Goal: Communication & Community: Answer question/provide support

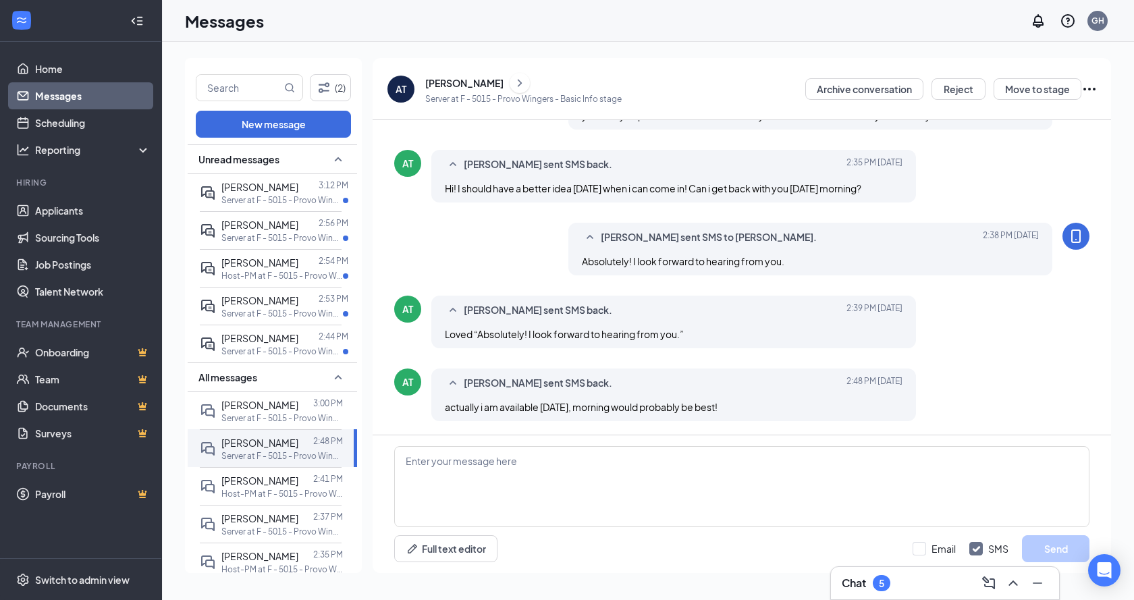
scroll to position [119, 0]
click at [565, 491] on textarea at bounding box center [741, 486] width 695 height 81
type textarea "W"
type textarea "S"
type textarea "G"
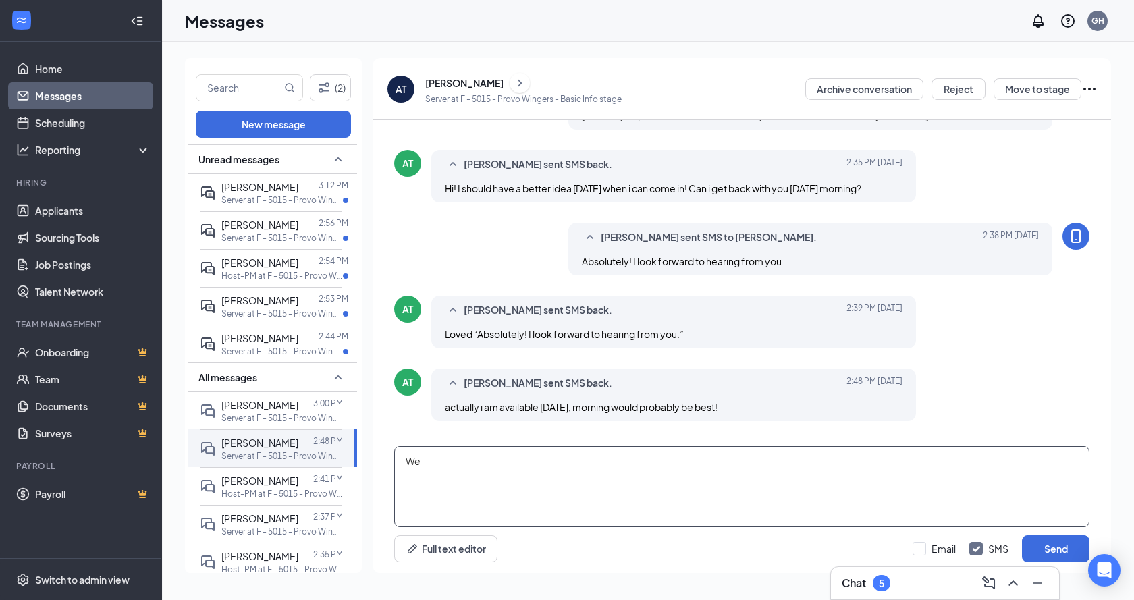
type textarea "W"
type textarea "w"
type textarea "We don't have any availability for Friday Morning. Is there any other day or ti…"
click at [1066, 548] on button "Send" at bounding box center [1055, 548] width 67 height 27
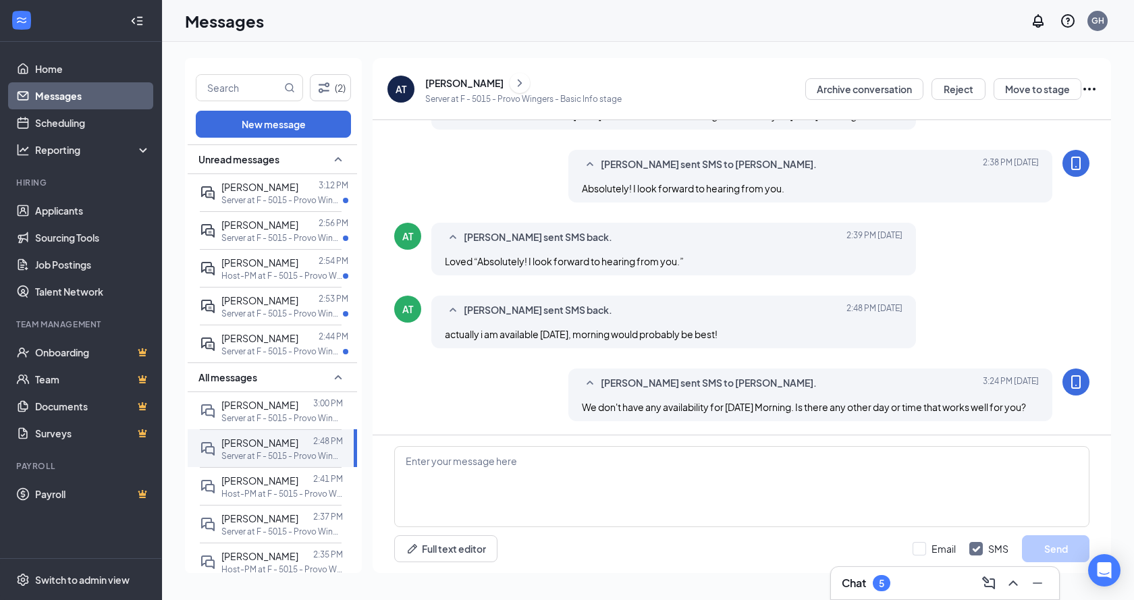
scroll to position [192, 0]
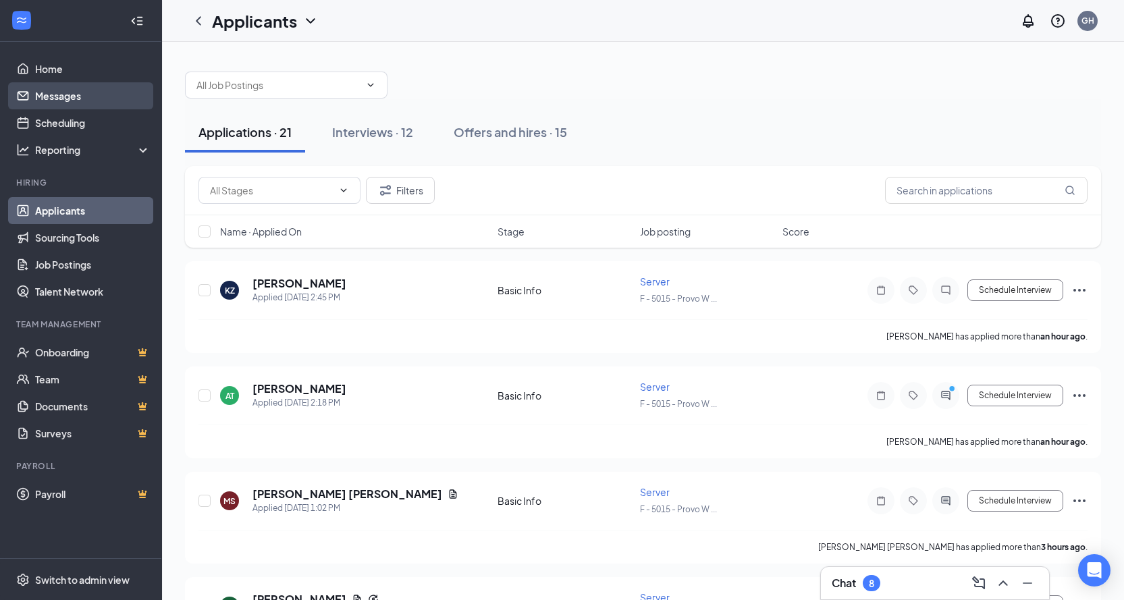
click at [69, 94] on link "Messages" at bounding box center [92, 95] width 115 height 27
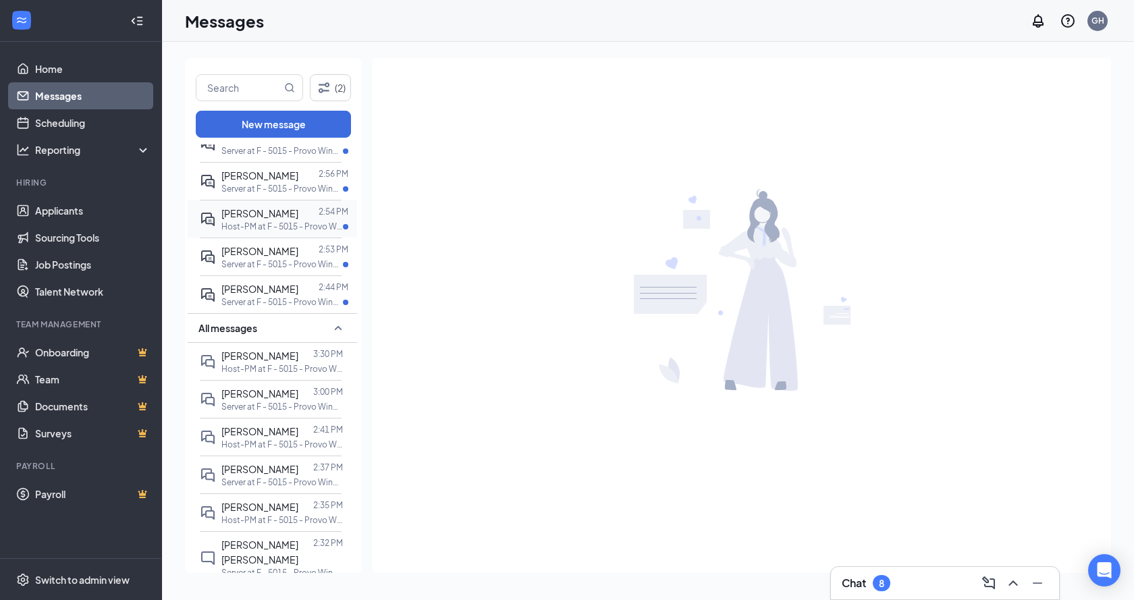
scroll to position [202, 0]
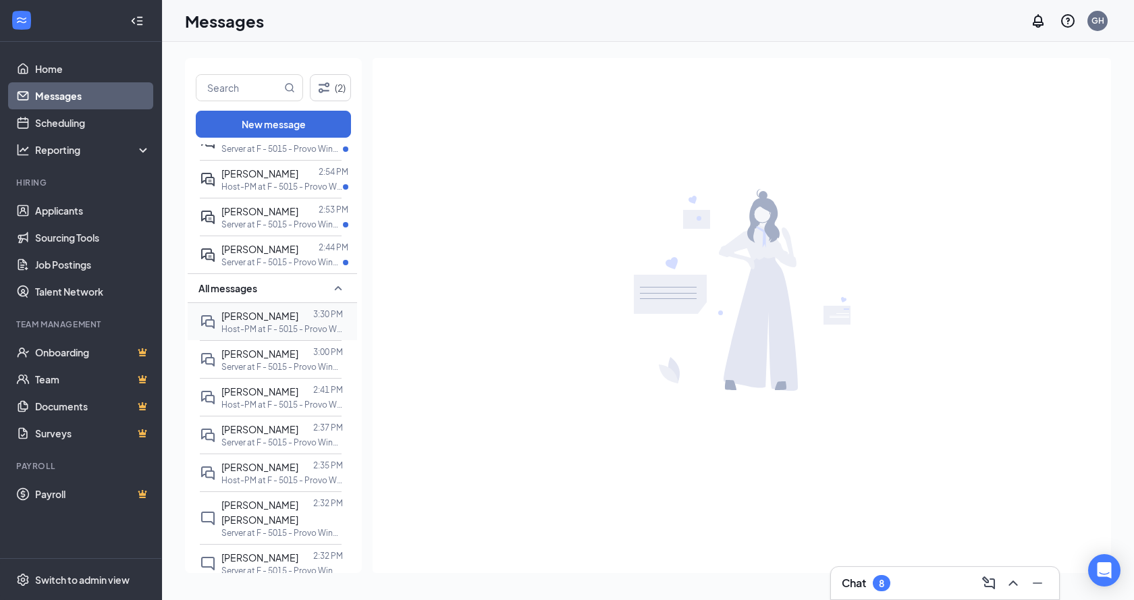
click at [287, 327] on p "Host-PM at F - 5015 - Provo Wingers" at bounding box center [281, 328] width 121 height 11
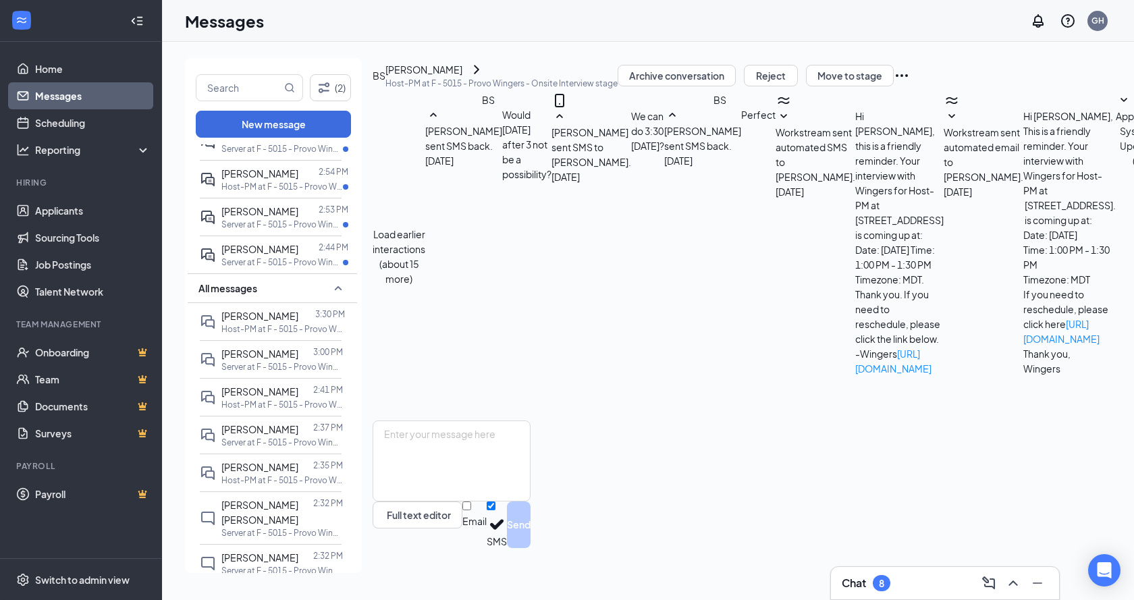
scroll to position [16, 0]
click at [462, 77] on div "[PERSON_NAME]" at bounding box center [423, 69] width 77 height 15
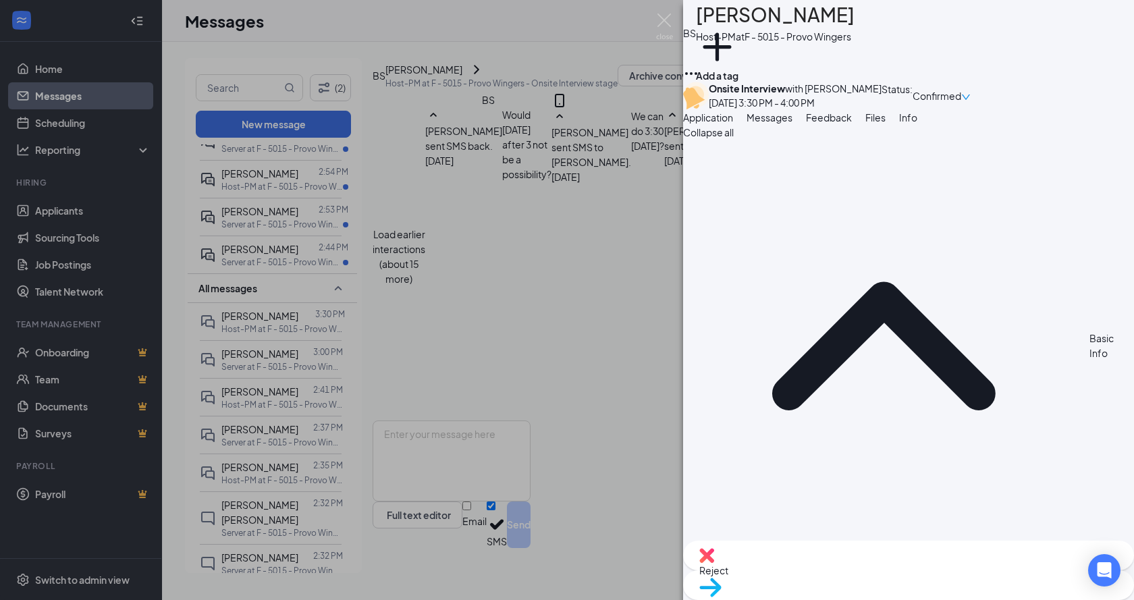
click at [429, 255] on div "BS Braelynn strasburg Host-PM at F - 5015 - Provo Wingers Add a tag Onsite Inte…" at bounding box center [567, 300] width 1134 height 600
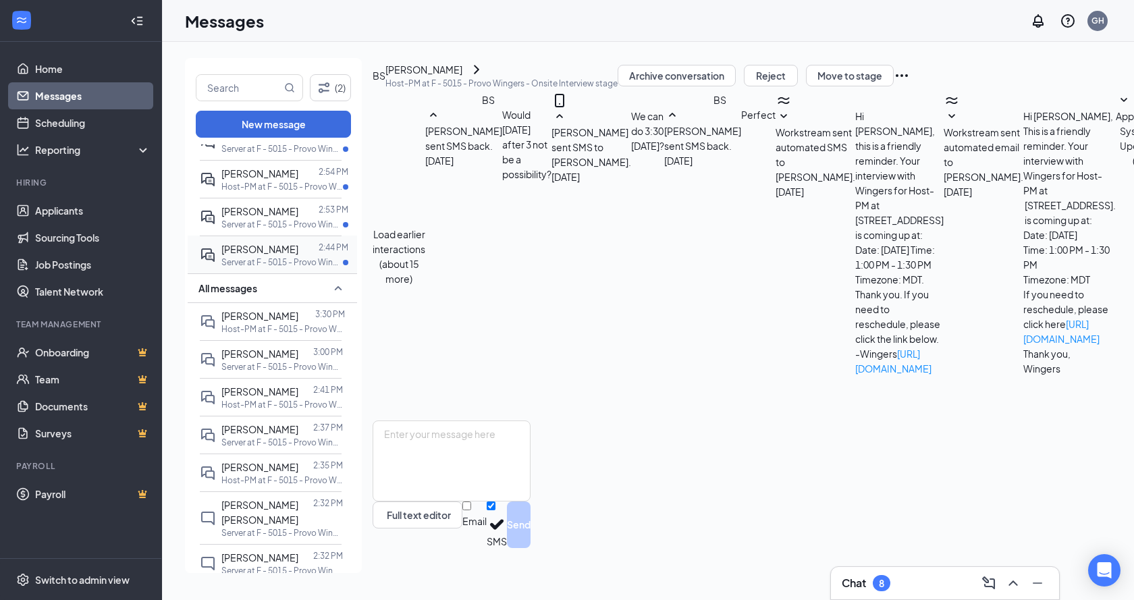
scroll to position [151, 0]
click at [290, 255] on div "[PERSON_NAME]" at bounding box center [259, 249] width 77 height 15
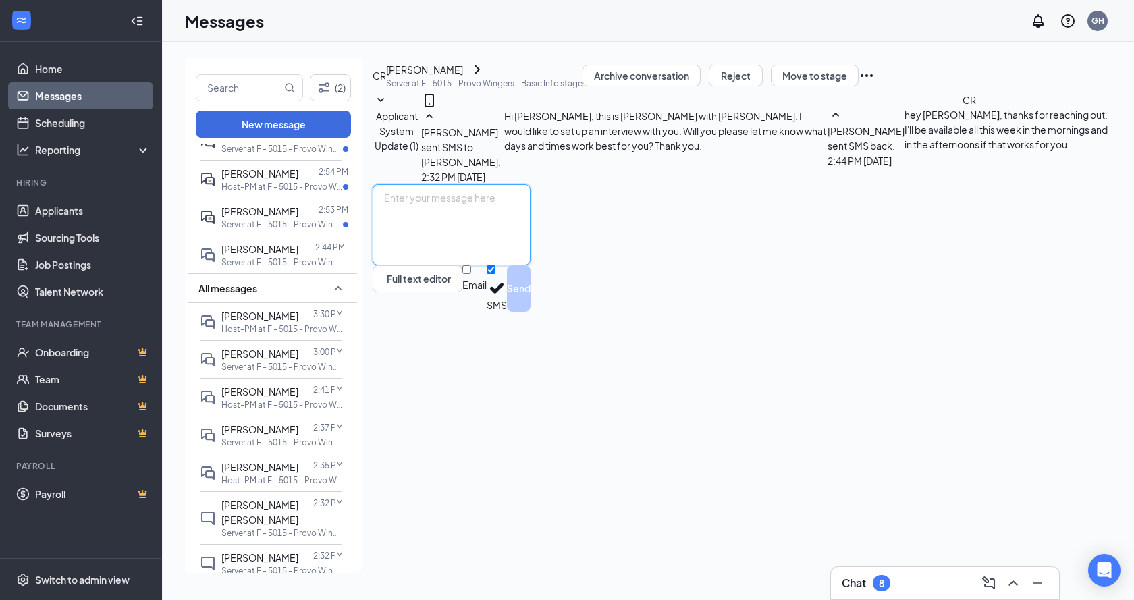
click at [530, 265] on textarea at bounding box center [452, 224] width 158 height 81
type textarea "Perfect! Can you please come in this Wednesday, September 17th at 1:30pm?"
click at [530, 312] on button "Send" at bounding box center [519, 288] width 24 height 47
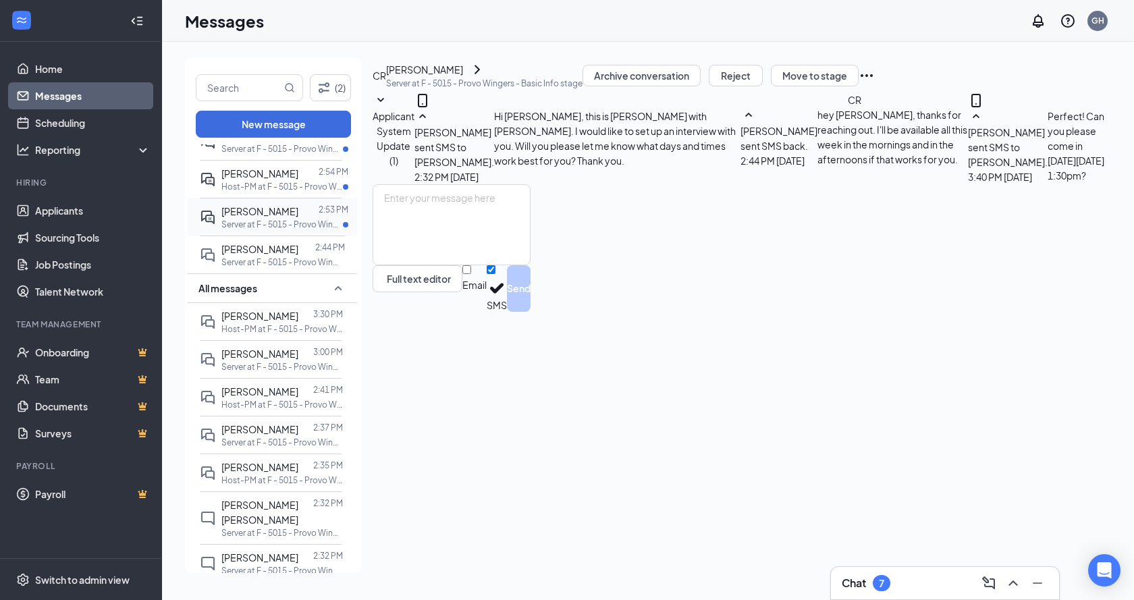
click at [230, 210] on span "[PERSON_NAME]" at bounding box center [259, 211] width 77 height 12
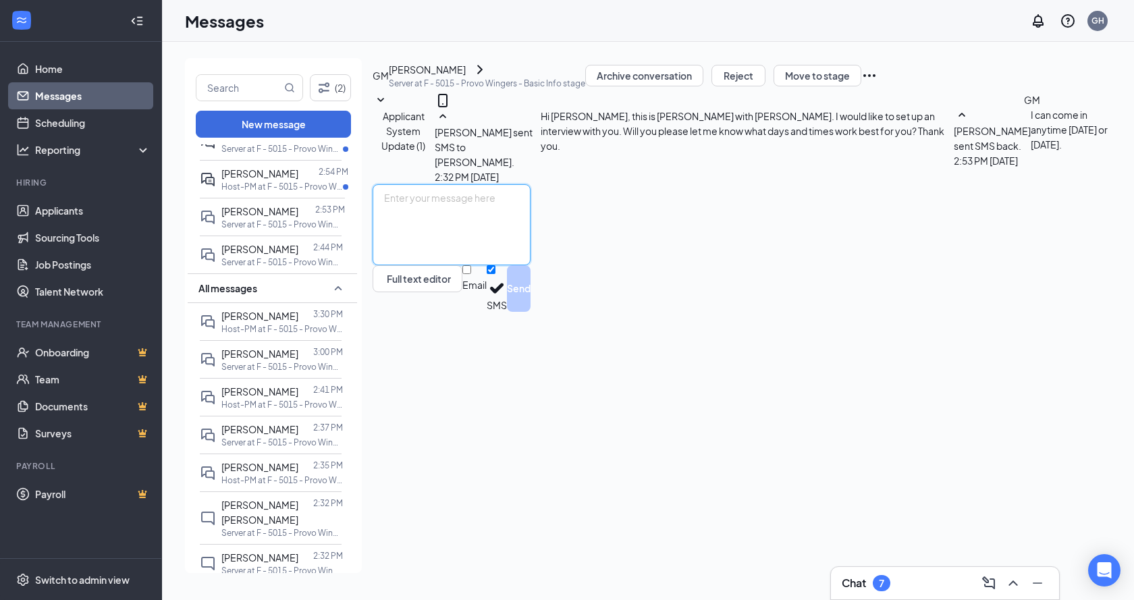
click at [530, 265] on textarea at bounding box center [452, 224] width 158 height 81
type textarea "Awesome! Can you please come in Wednesday September 17th at 3:30pm?"
click at [530, 312] on div "Awesome! Can you please come in Wednesday September 17th at 3:30pm? Full text e…" at bounding box center [452, 248] width 158 height 128
click at [530, 265] on textarea "Awesome! Can you please come in Wednesday September 17th at 3:30pm?" at bounding box center [452, 224] width 158 height 81
click at [530, 312] on button "Send" at bounding box center [519, 288] width 24 height 47
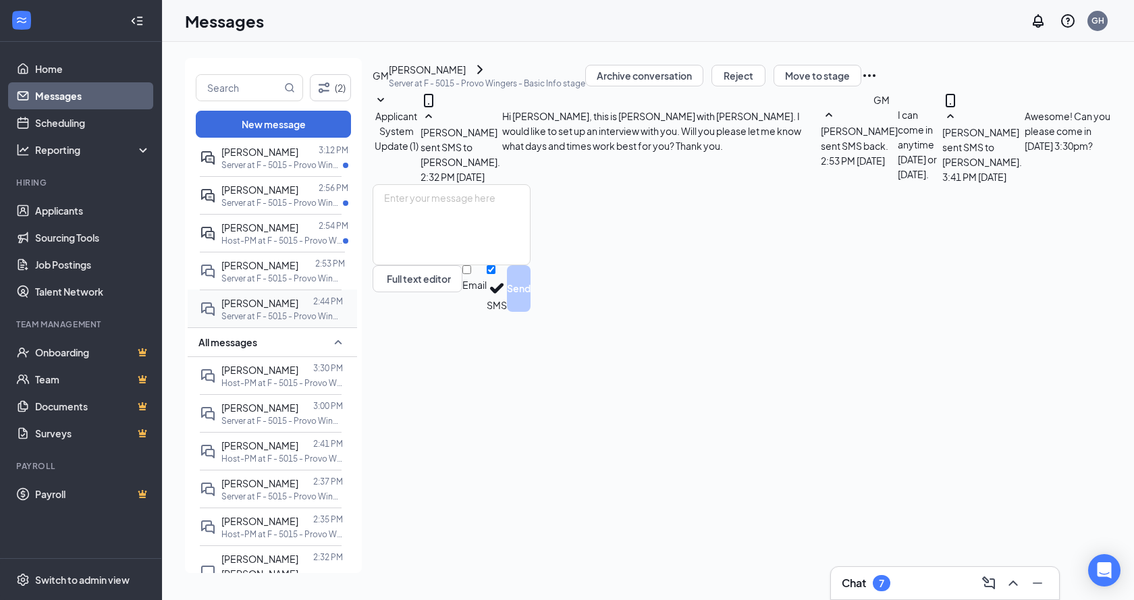
scroll to position [67, 0]
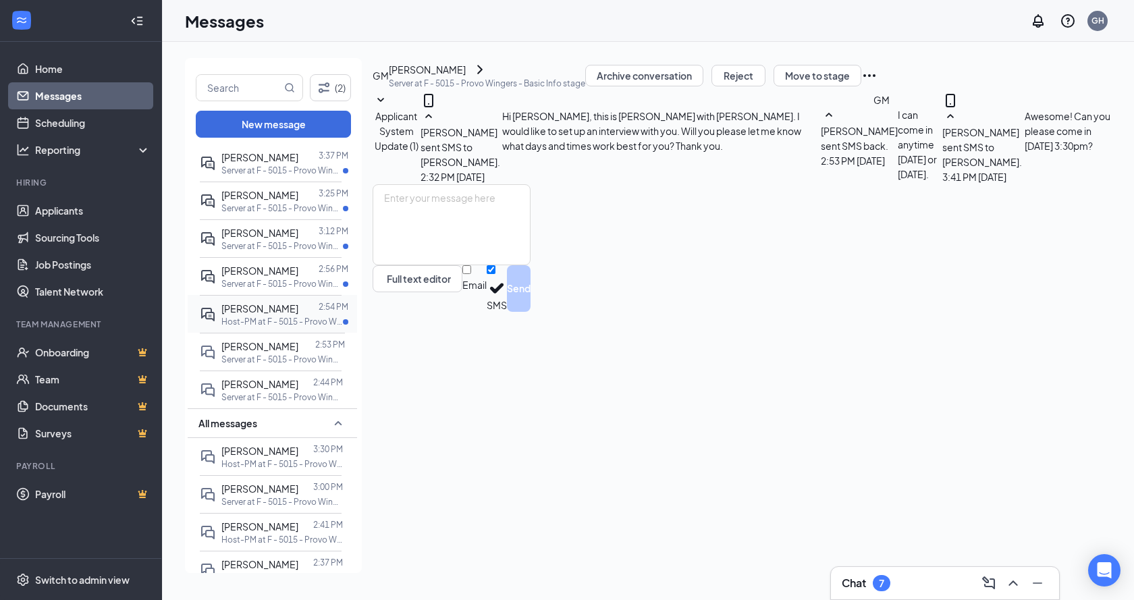
click at [267, 309] on span "[PERSON_NAME]" at bounding box center [259, 308] width 77 height 12
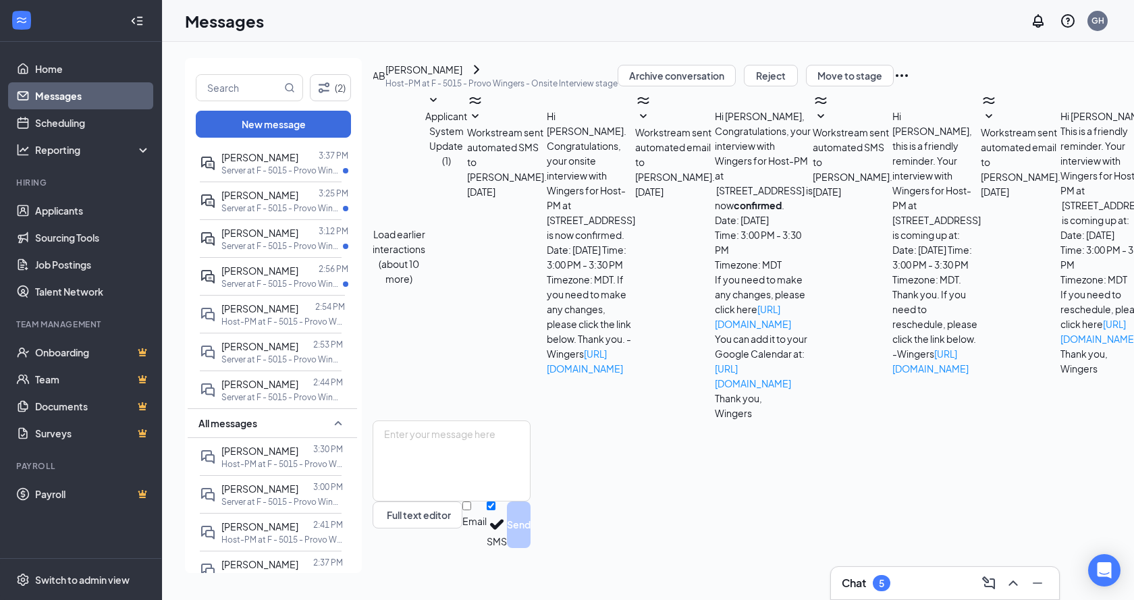
scroll to position [316, 0]
click at [441, 77] on div "[PERSON_NAME]" at bounding box center [423, 69] width 77 height 15
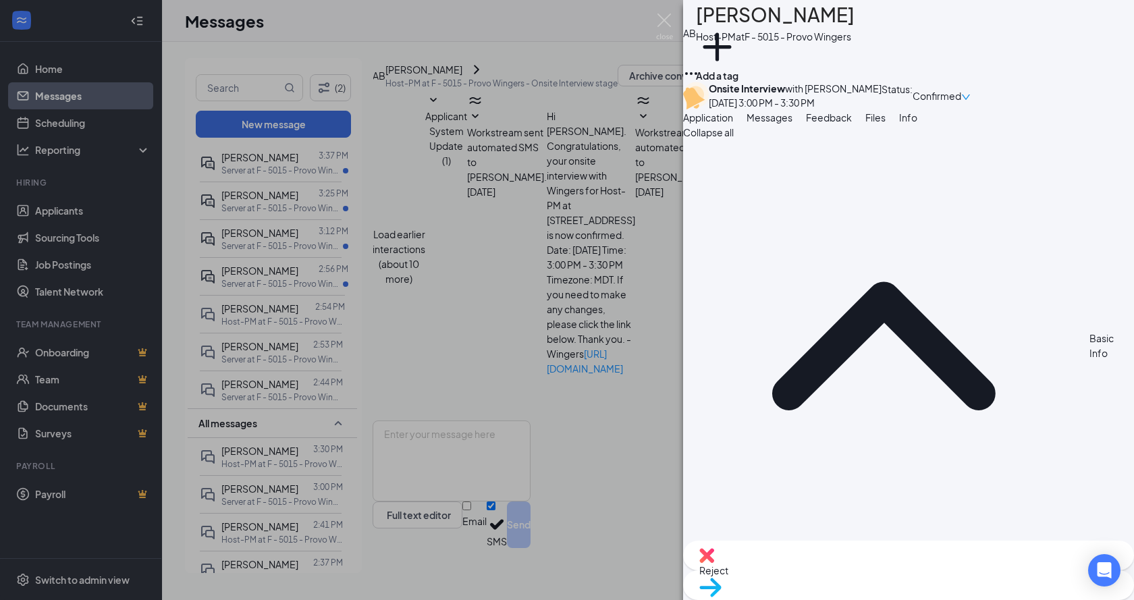
click at [544, 215] on div "AB Amanda Bird Host-PM at F - 5015 - Provo Wingers Add a tag Onsite Interview w…" at bounding box center [567, 300] width 1134 height 600
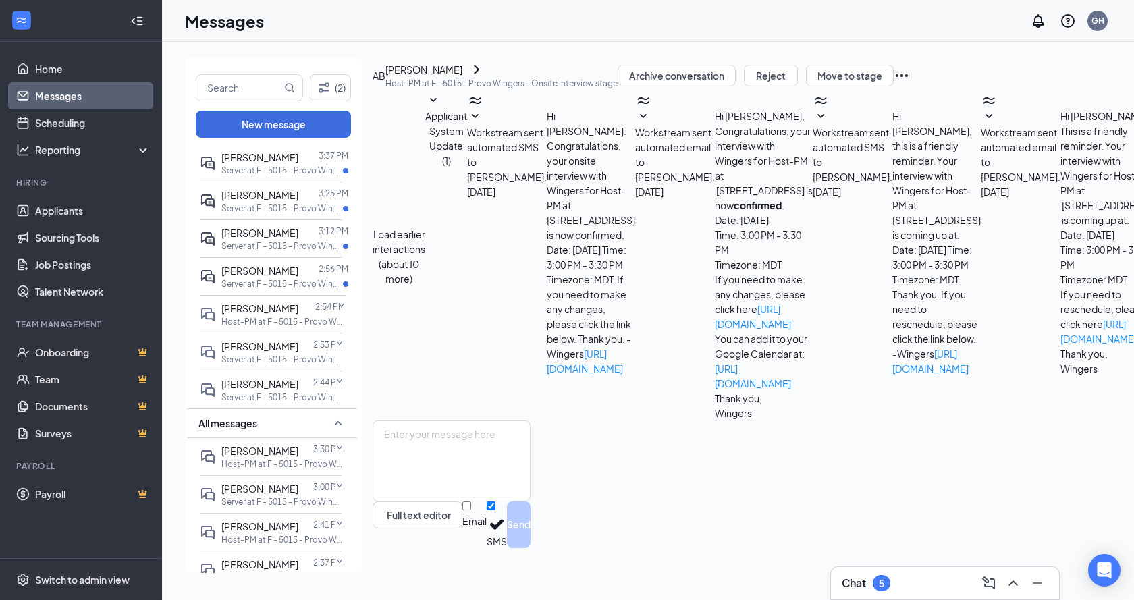
click at [910, 84] on icon "Ellipses" at bounding box center [902, 75] width 16 height 16
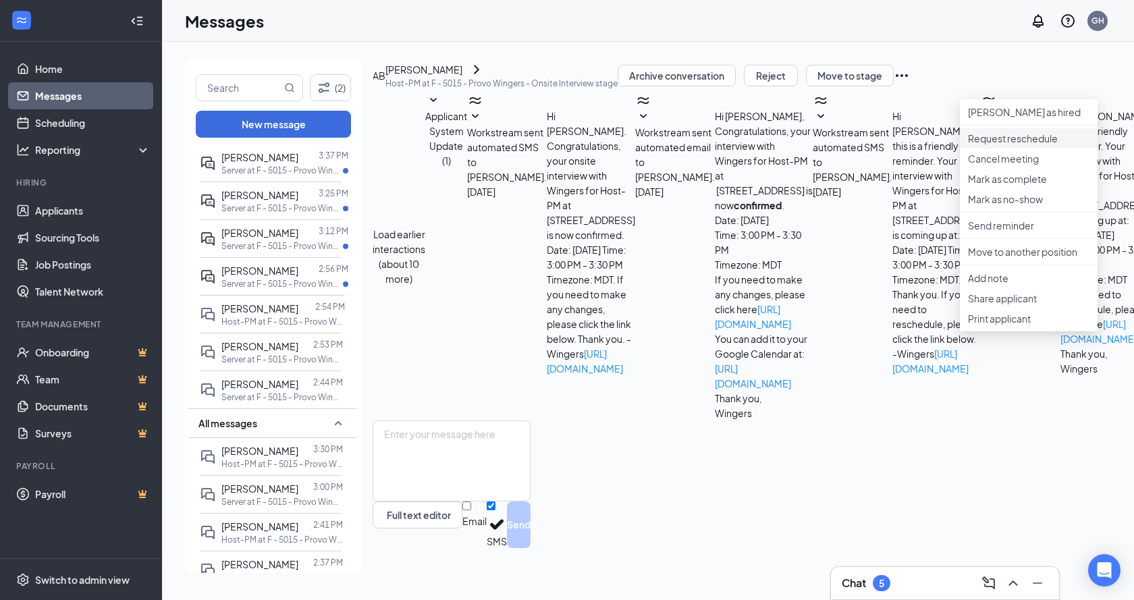
click at [1019, 145] on p "Request reschedule" at bounding box center [1028, 138] width 121 height 13
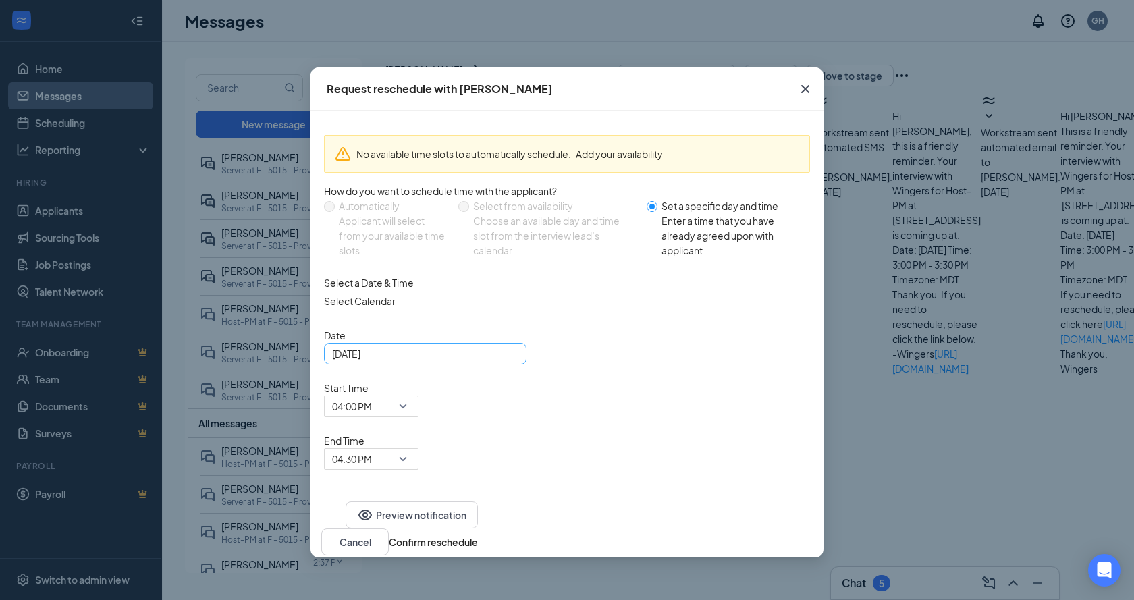
click at [493, 361] on input "Sep 15, 2025" at bounding box center [424, 353] width 184 height 15
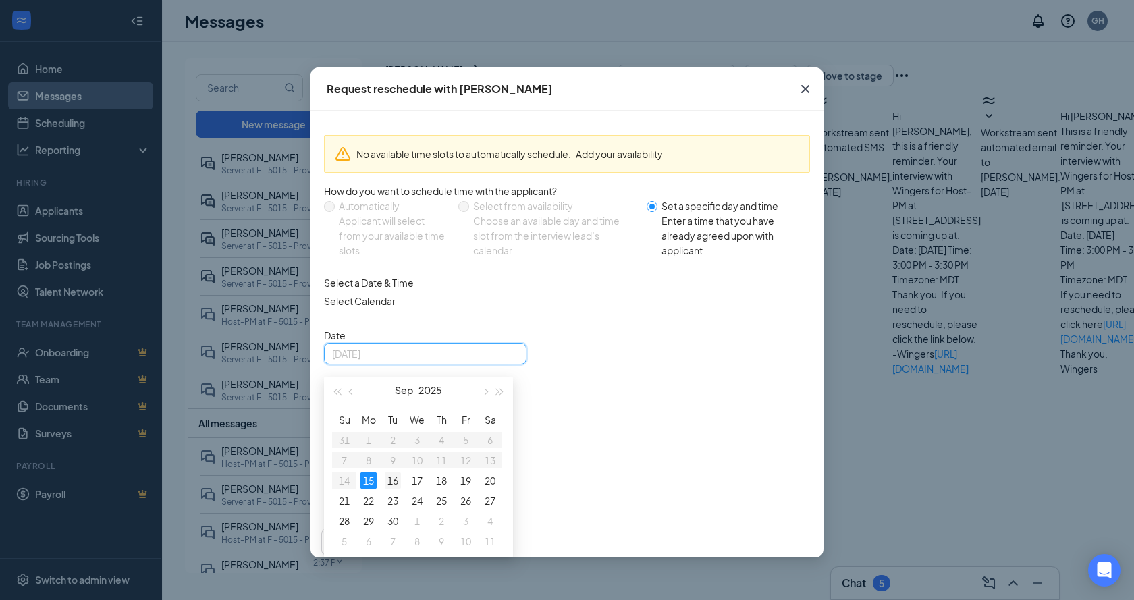
type input "Sep 16, 2025"
click at [389, 489] on div "16" at bounding box center [393, 480] width 16 height 16
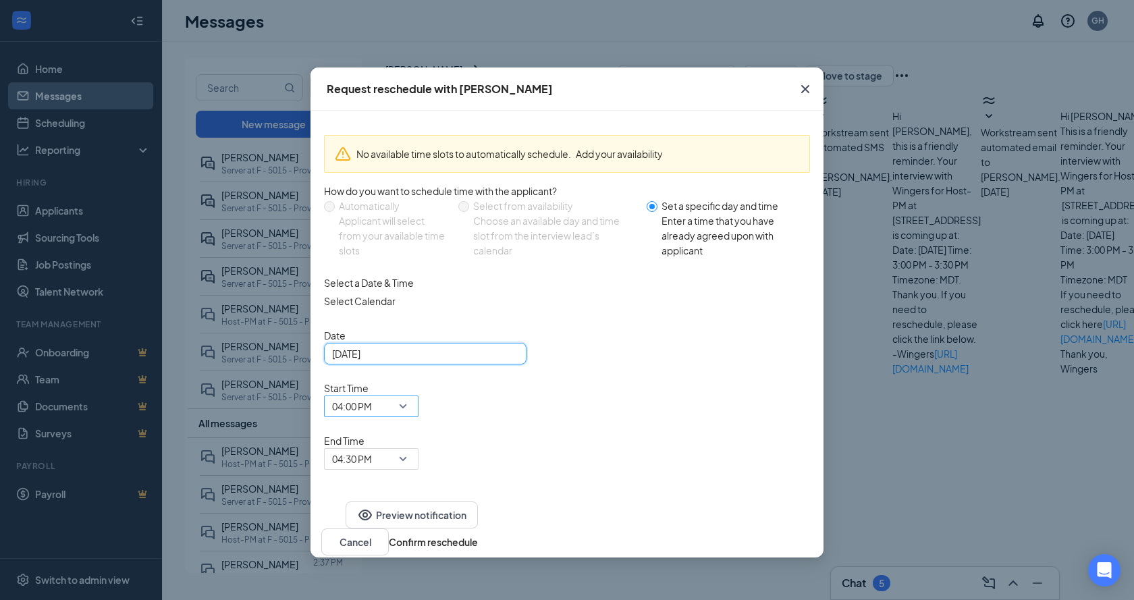
click at [410, 396] on span "04:00 PM" at bounding box center [371, 406] width 78 height 20
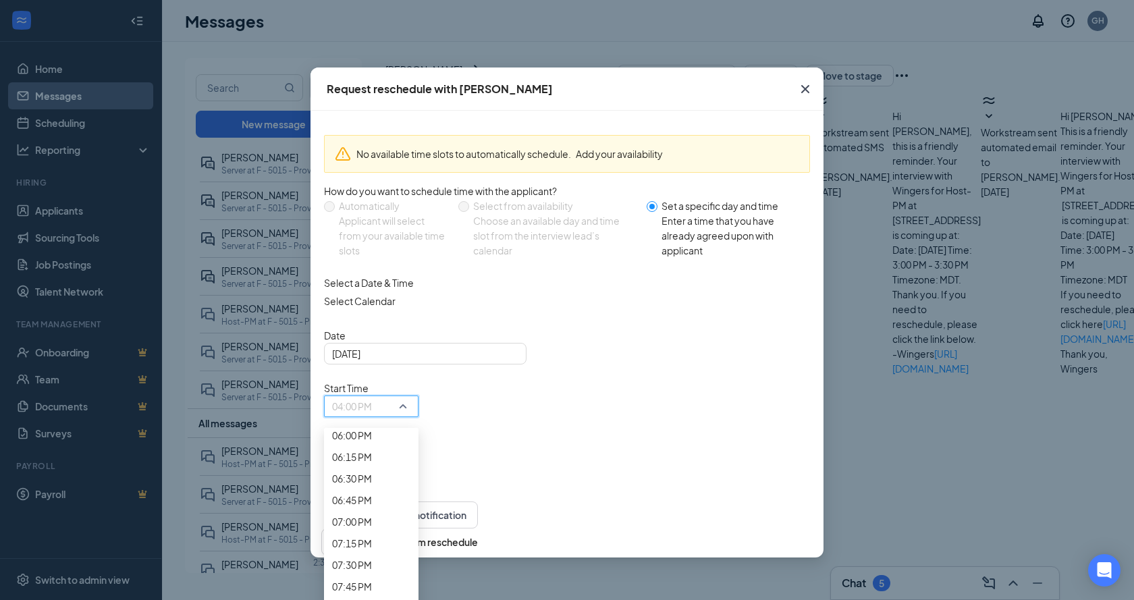
scroll to position [1577, 0]
click at [372, 38] on span "01:30 PM" at bounding box center [352, 31] width 40 height 15
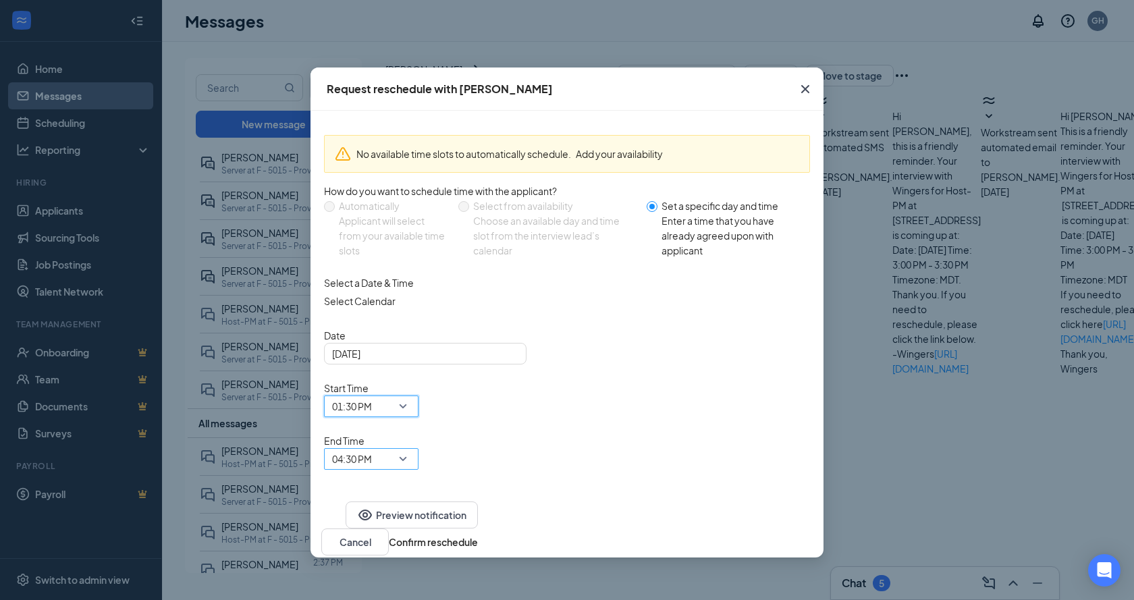
click at [372, 449] on span "04:30 PM" at bounding box center [352, 459] width 40 height 20
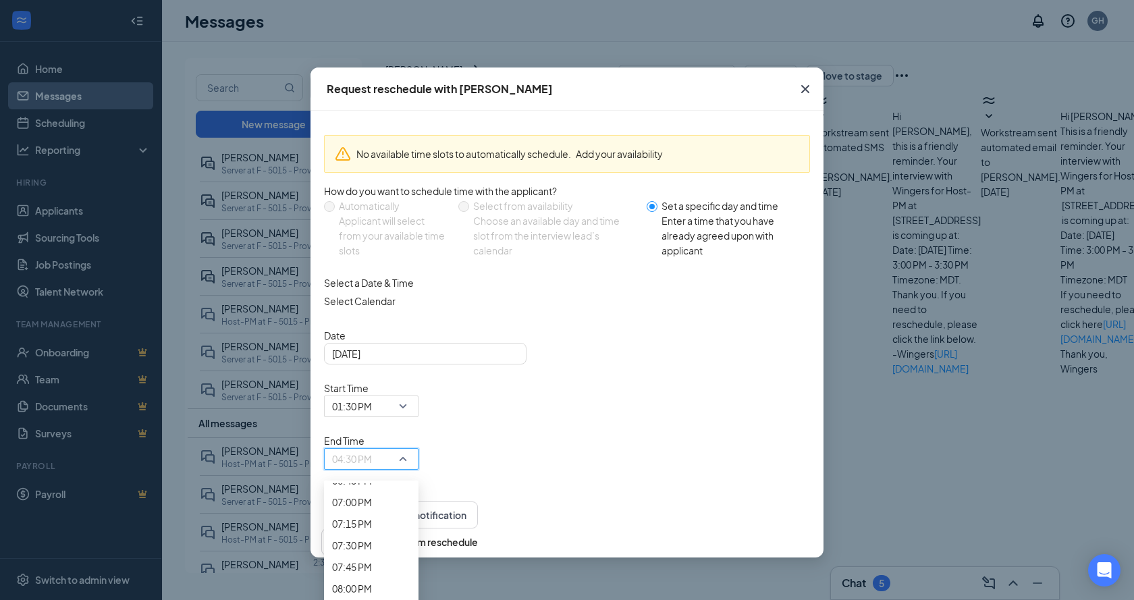
scroll to position [1639, 0]
click at [372, 72] on span "02:00 PM" at bounding box center [352, 64] width 40 height 15
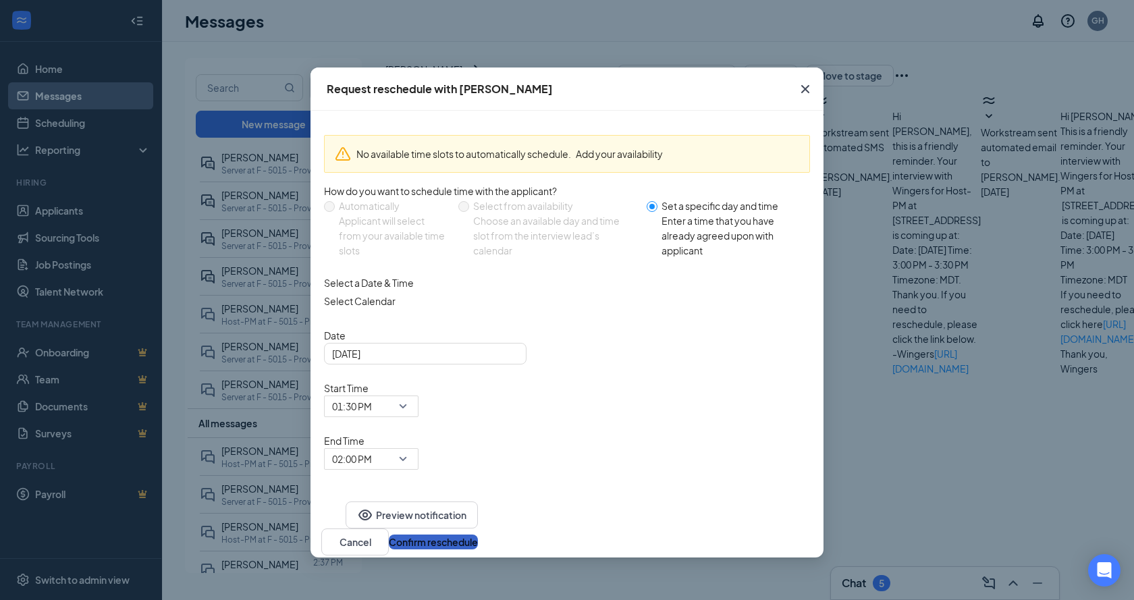
click at [478, 535] on button "Confirm reschedule" at bounding box center [433, 542] width 89 height 15
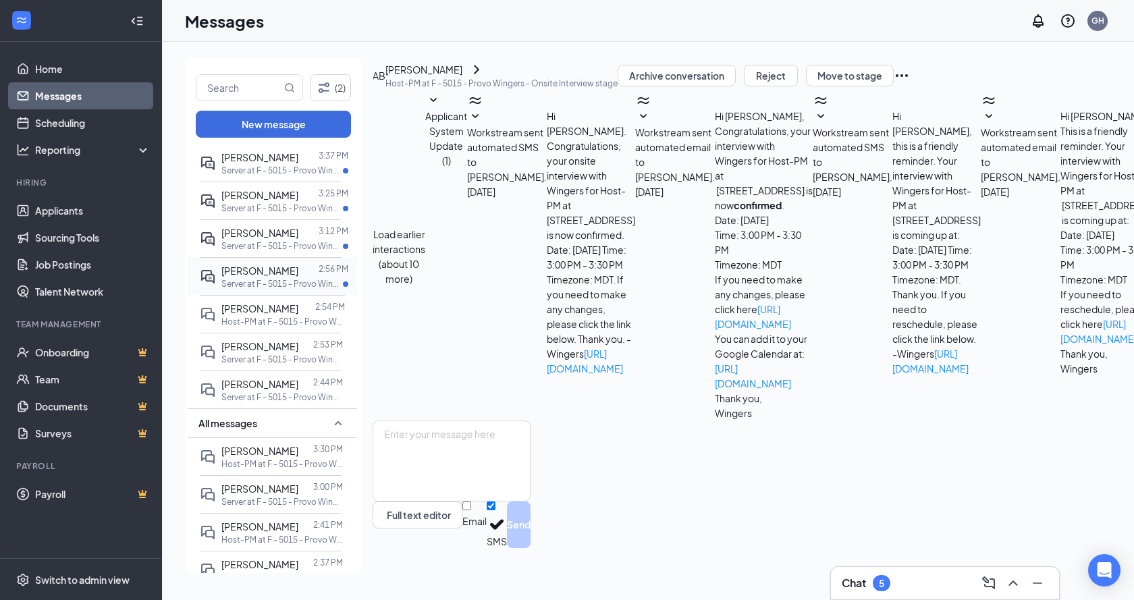
click at [280, 274] on span "[PERSON_NAME]" at bounding box center [259, 271] width 77 height 12
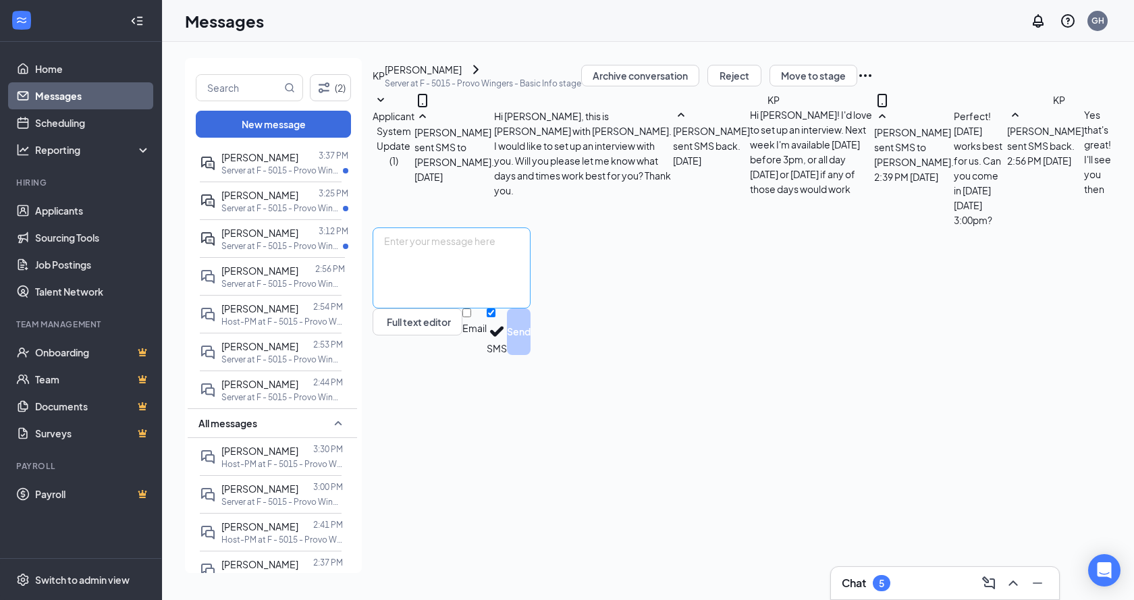
scroll to position [46, 0]
click at [530, 308] on textarea at bounding box center [452, 267] width 158 height 81
type textarea "T"
type textarea "Awesome! The address is: 1200 Towne Centre Blvd, Provo UT, 84601 Thank you for …"
click at [530, 355] on button "Send" at bounding box center [519, 331] width 24 height 47
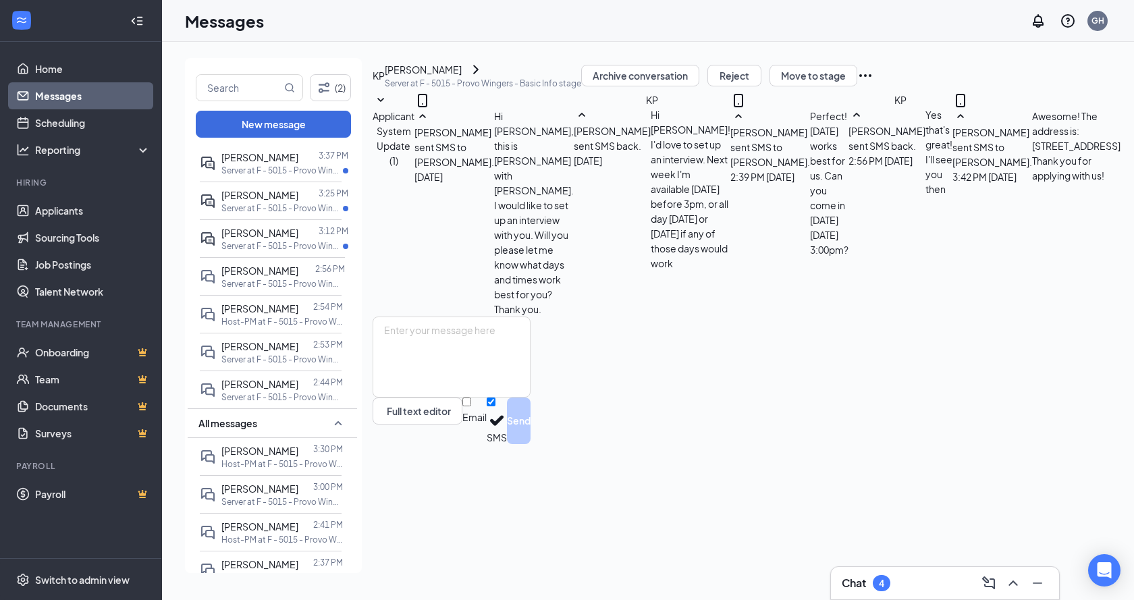
scroll to position [148, 0]
click at [857, 84] on button "Move to stage" at bounding box center [813, 76] width 88 height 22
type input "Onsite Interview"
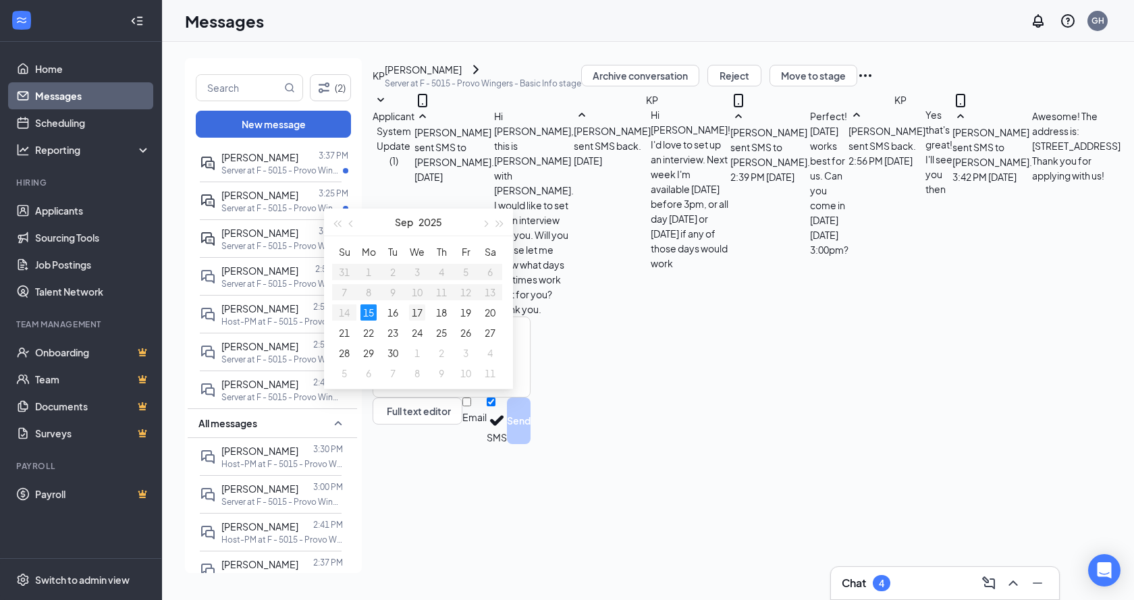
type input "Sep 17, 2025"
click at [415, 306] on div "17" at bounding box center [417, 312] width 16 height 16
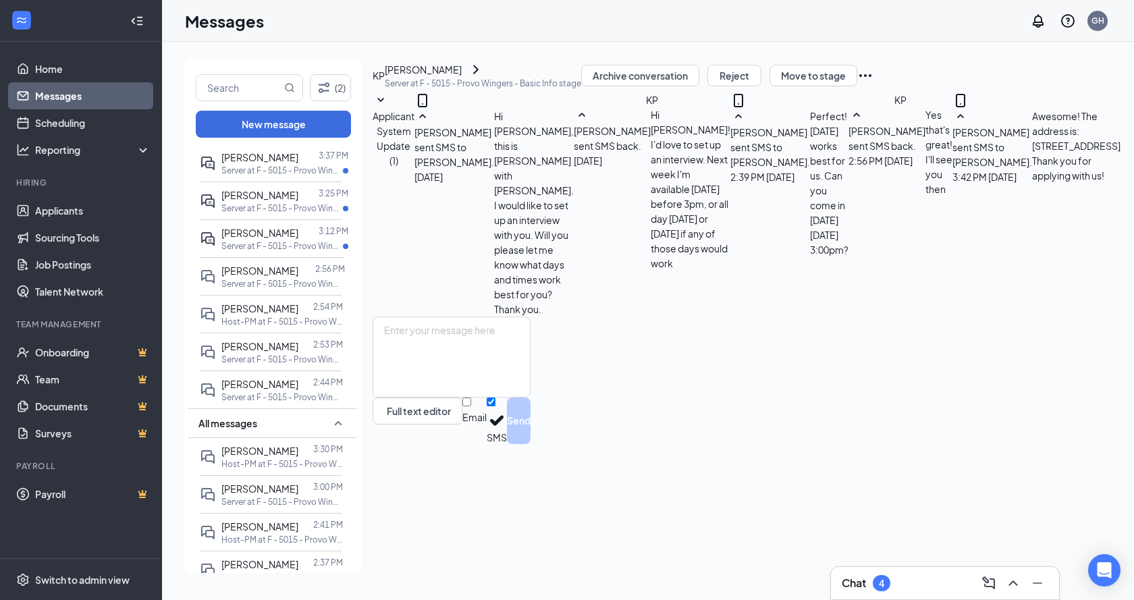
type input "03:00 PM"
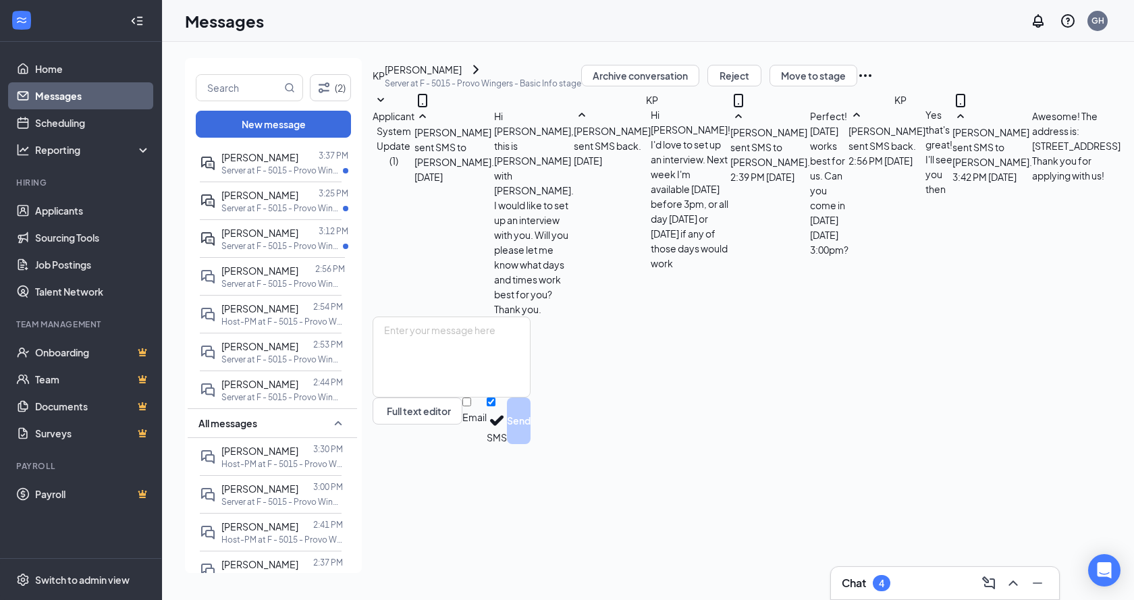
type input "03:30 PM"
click at [462, 77] on div "[PERSON_NAME]" at bounding box center [423, 69] width 77 height 15
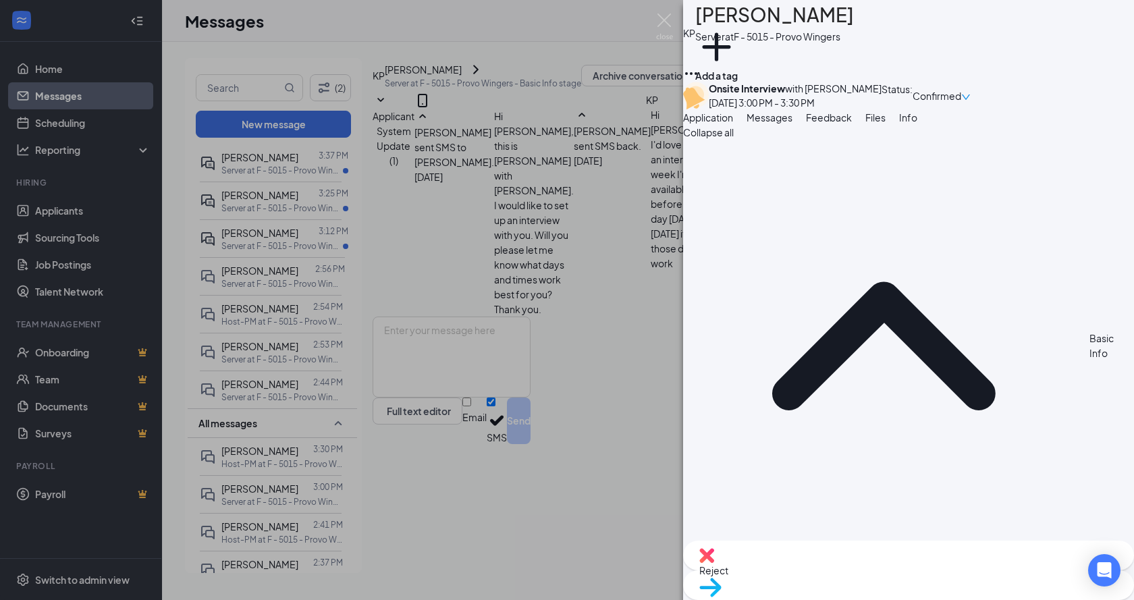
click at [456, 290] on div "KP Kaley Petersen Server at F - 5015 - Provo Wingers Add a tag Onsite Interview…" at bounding box center [567, 300] width 1134 height 600
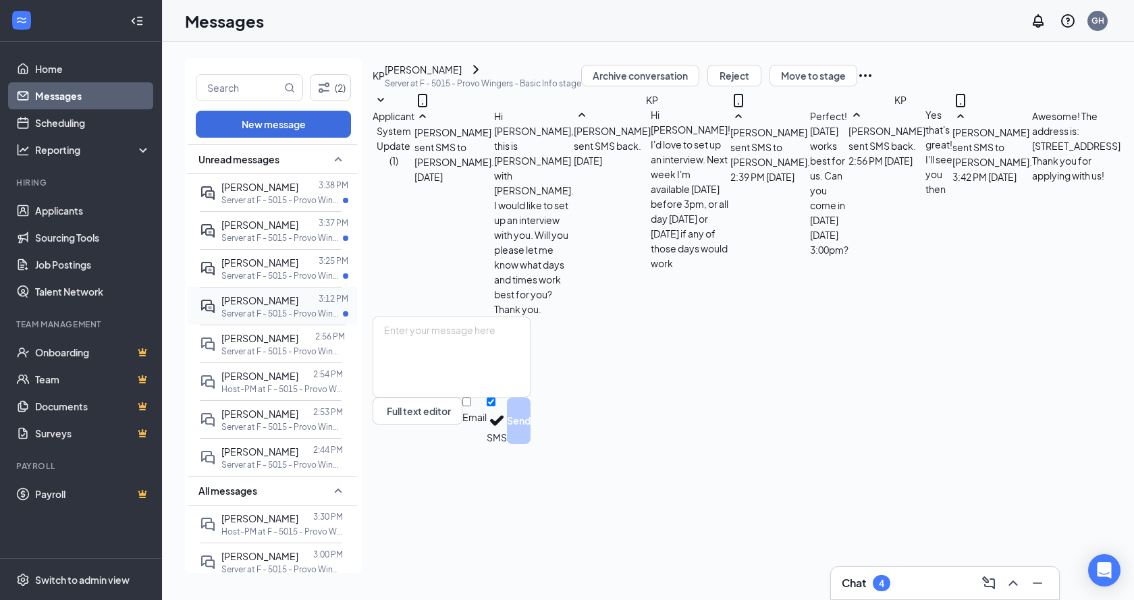
click at [298, 301] on div at bounding box center [308, 300] width 20 height 15
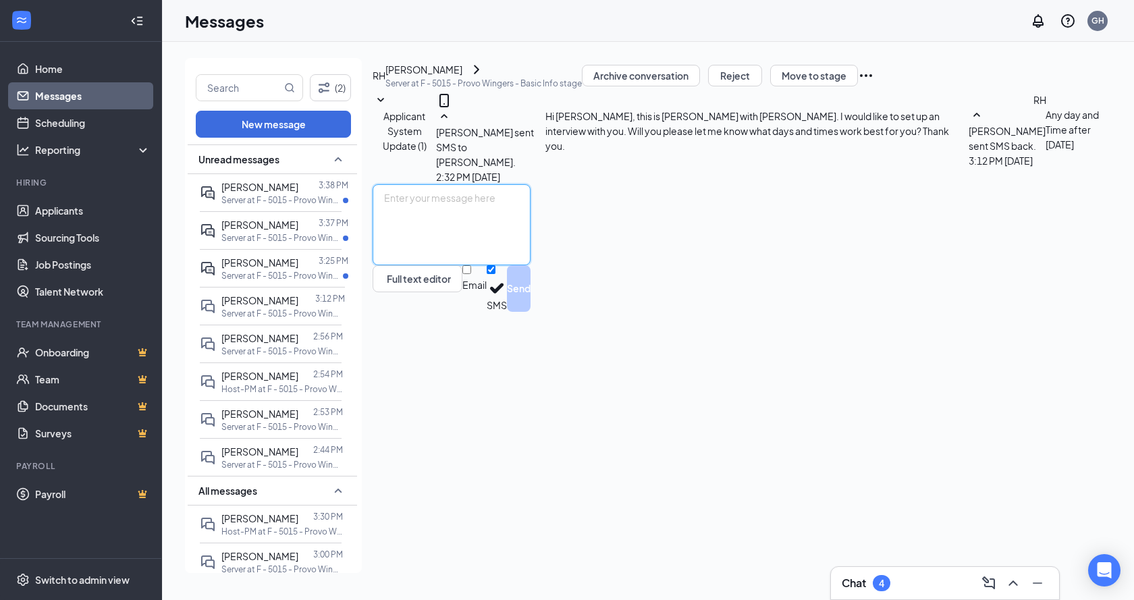
click at [530, 265] on textarea at bounding box center [452, 224] width 158 height 81
type textarea "Awesome! Can you please come in this Thursday, September 18th at 1:00pm?"
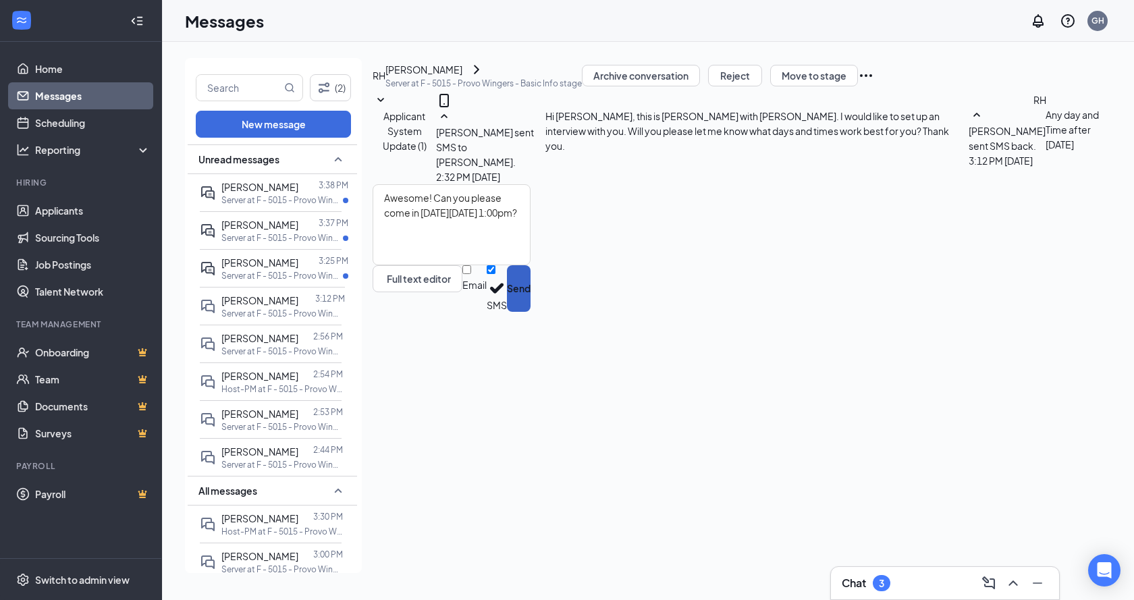
click at [530, 312] on button "Send" at bounding box center [519, 288] width 24 height 47
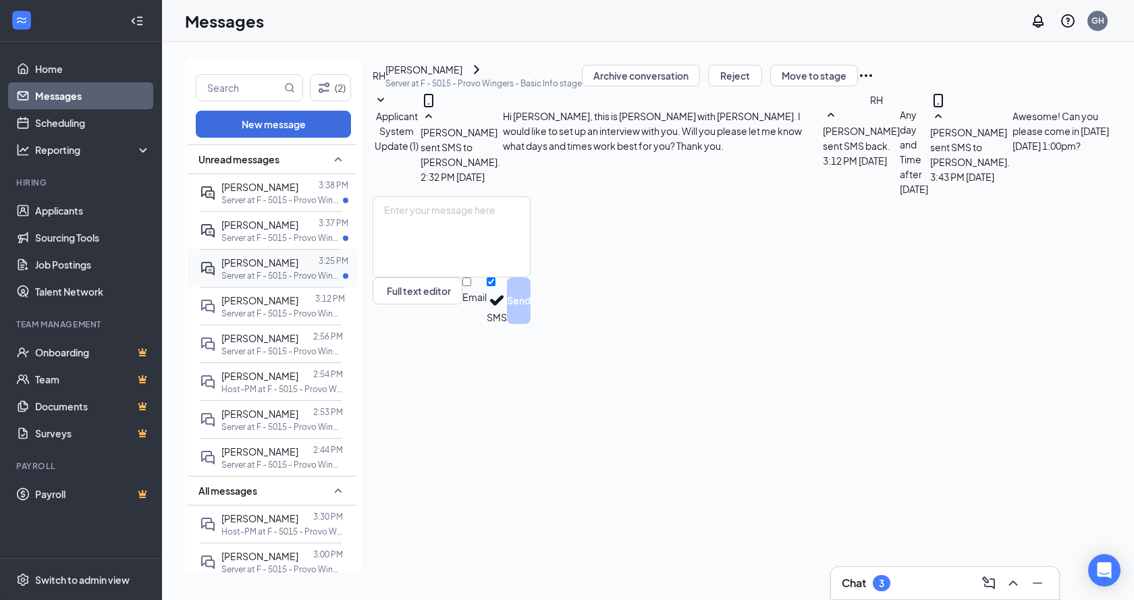
click at [250, 271] on p "Server at F - 5015 - Provo Wingers" at bounding box center [281, 275] width 121 height 11
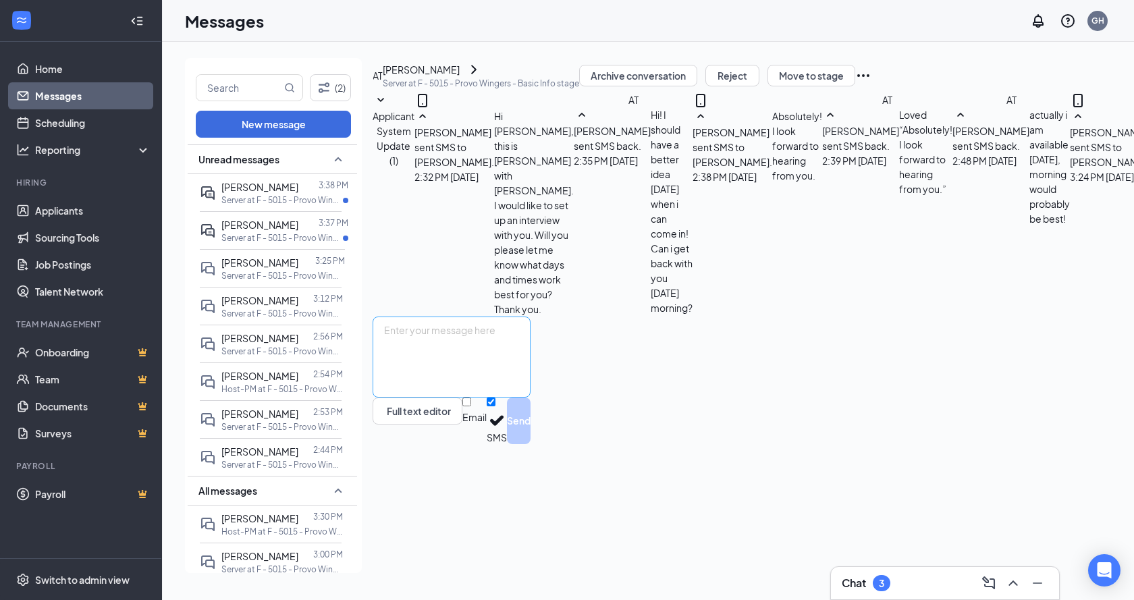
scroll to position [265, 0]
click at [530, 398] on textarea at bounding box center [452, 357] width 158 height 81
type textarea "We have some availability Thursday between 2:30pm-3:45pm Saturday between 1:30p…"
click at [530, 444] on button "Send" at bounding box center [519, 421] width 24 height 47
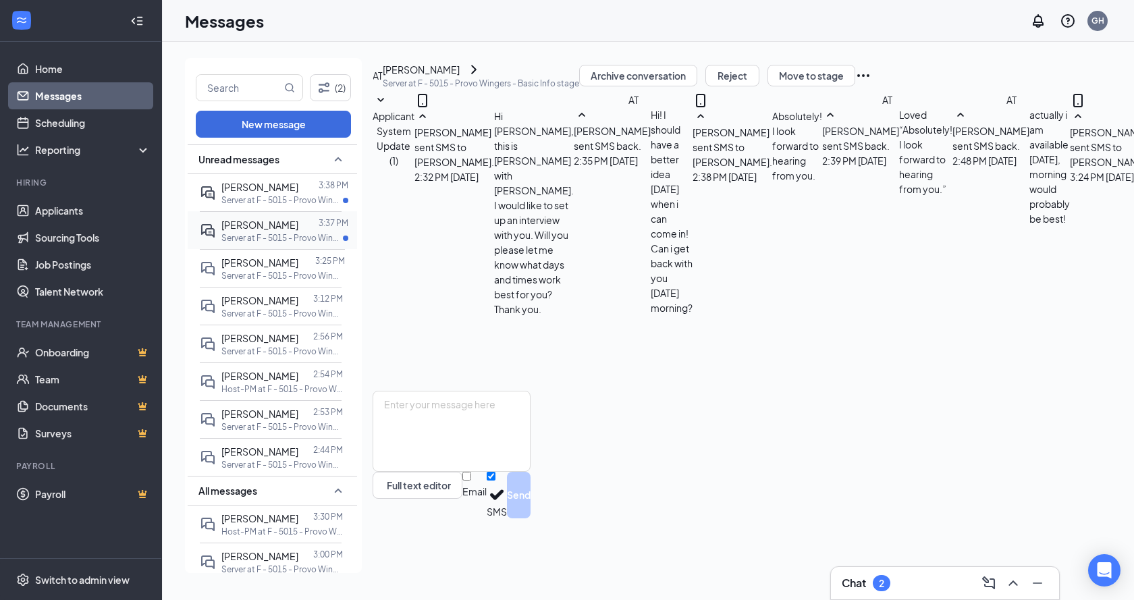
click at [248, 219] on span "[PERSON_NAME]" at bounding box center [259, 225] width 77 height 12
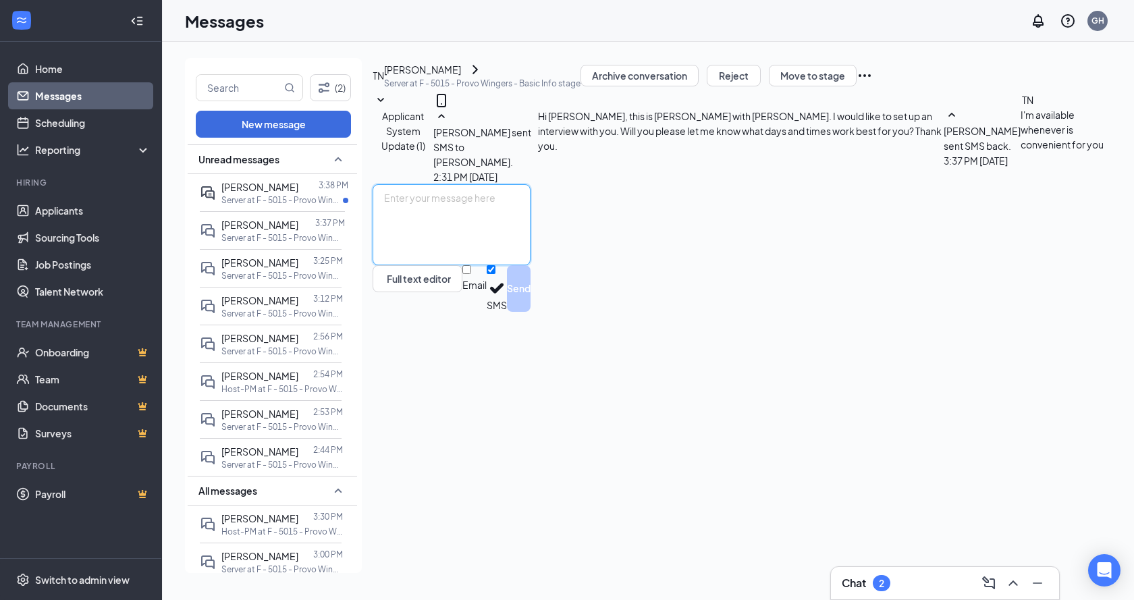
click at [530, 265] on textarea at bounding box center [452, 224] width 158 height 81
type textarea "Sounds great! Can you please come in this Thursday, September 18th at 1:30pm?"
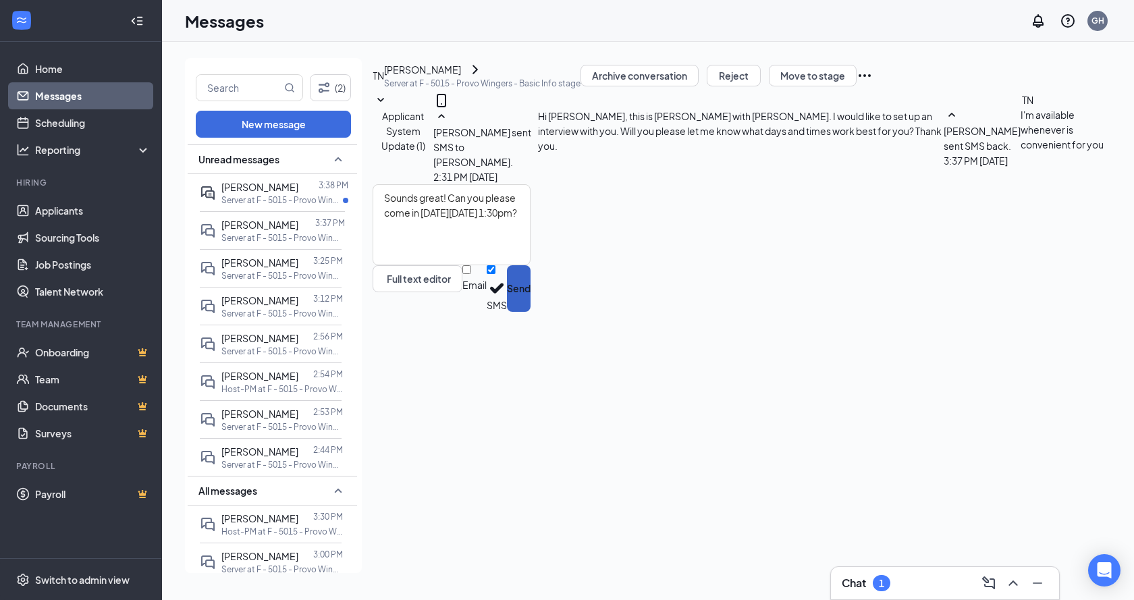
click at [530, 312] on button "Send" at bounding box center [519, 288] width 24 height 47
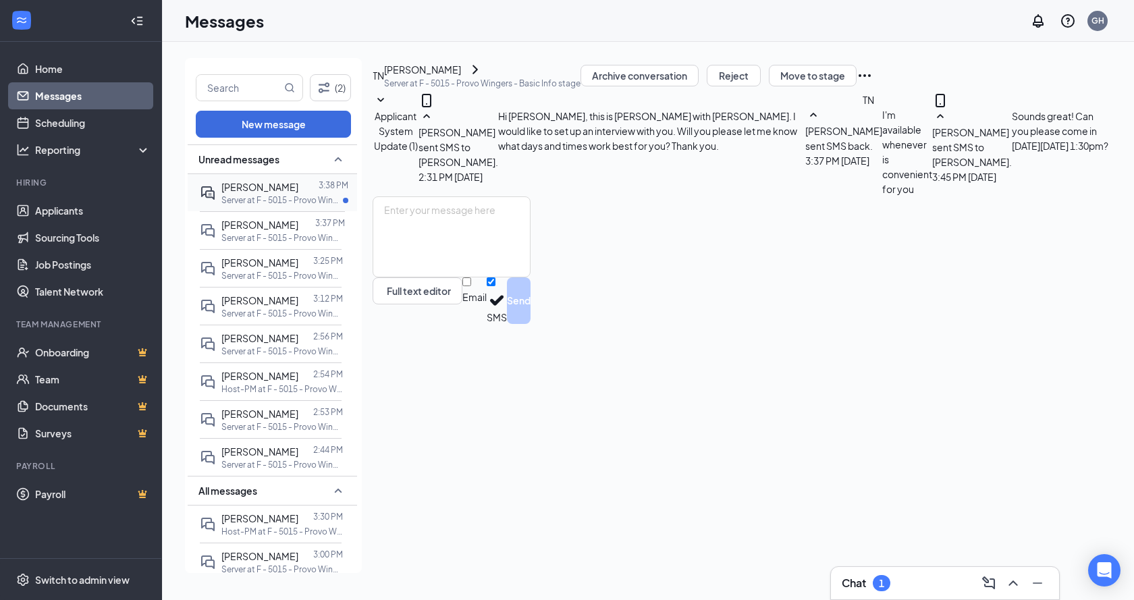
click at [267, 179] on div "Jenalynn Belliston 3:38 PM Server at F - 5015 - Provo Wingers" at bounding box center [271, 192] width 142 height 37
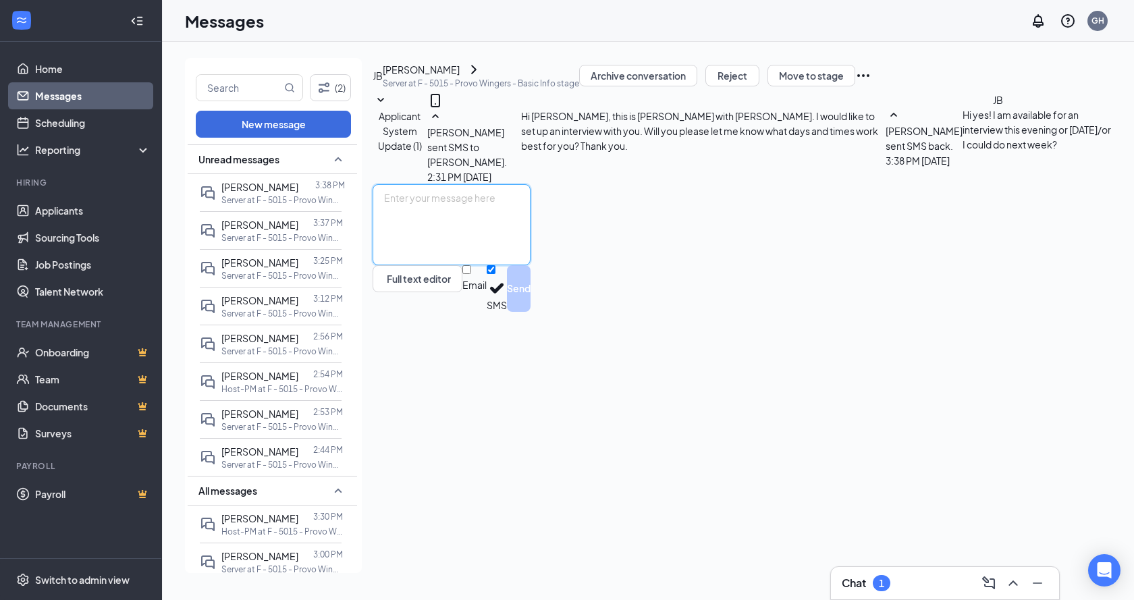
click at [530, 265] on textarea at bounding box center [452, 224] width 158 height 81
click at [530, 265] on textarea "We do not have anymore availability for this evening." at bounding box center [452, 224] width 158 height 81
type textarea "We do not have anymore availability for this evening. Can you please come in [D…"
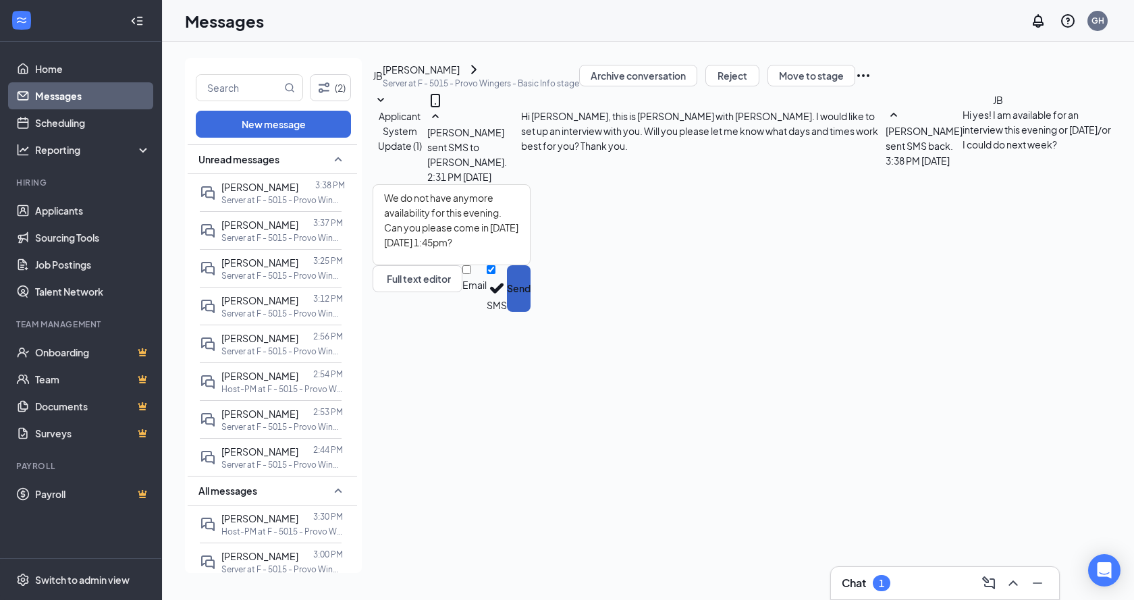
click at [530, 312] on button "Send" at bounding box center [519, 288] width 24 height 47
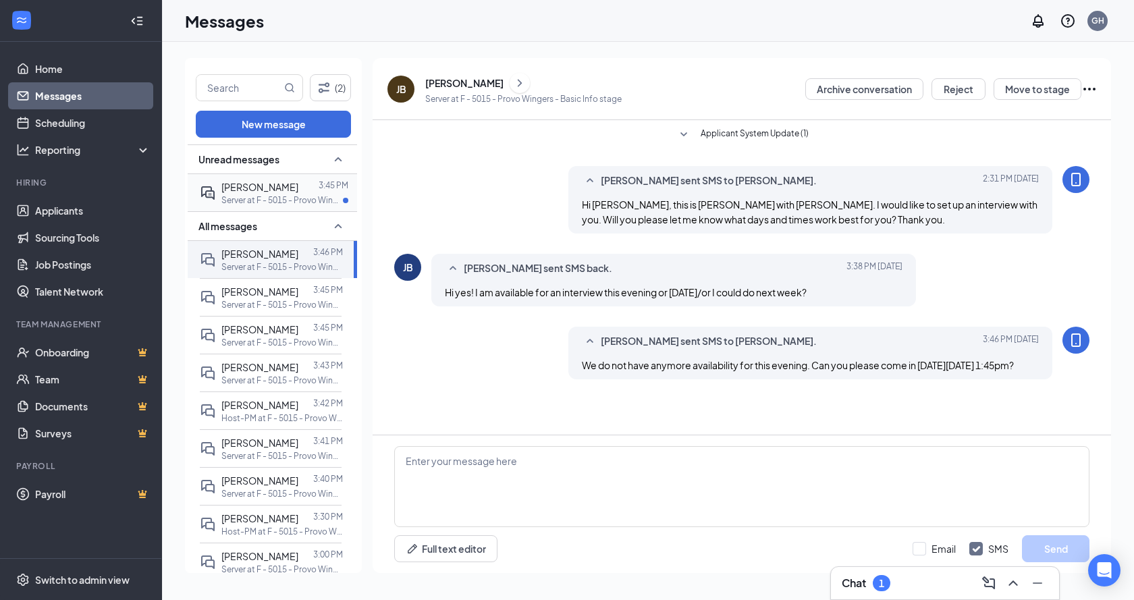
click at [309, 192] on div at bounding box center [308, 187] width 20 height 15
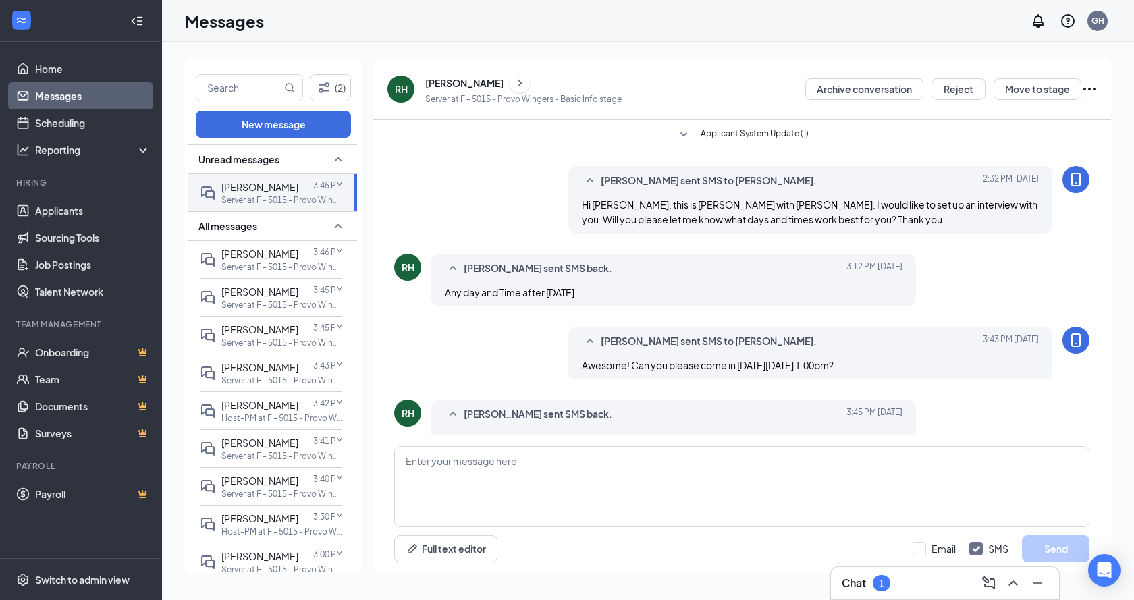
scroll to position [31, 0]
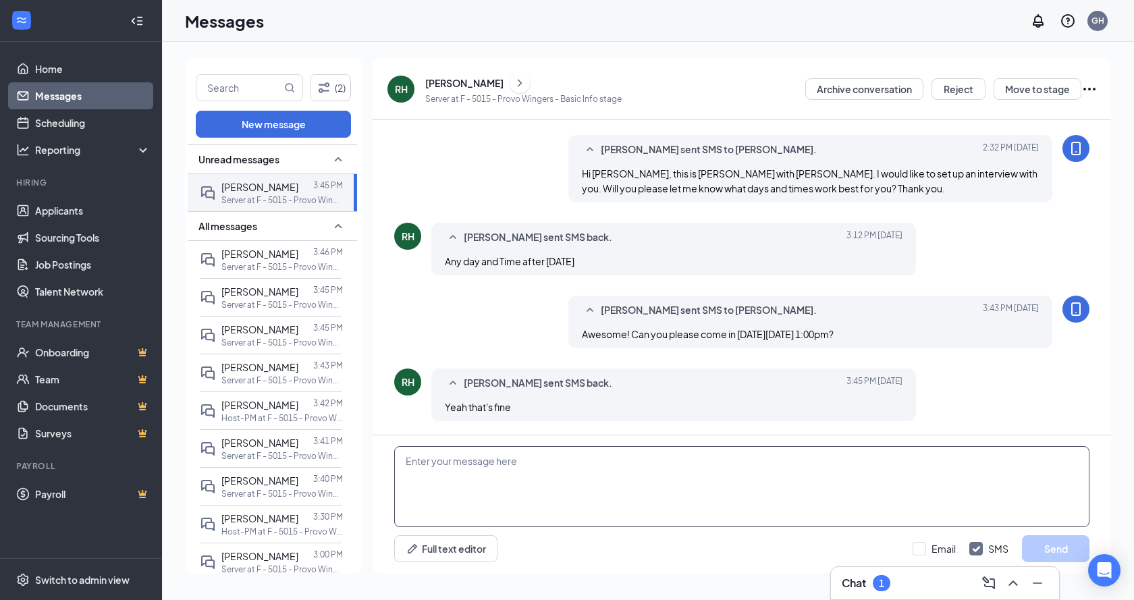
click at [687, 468] on textarea at bounding box center [741, 486] width 695 height 81
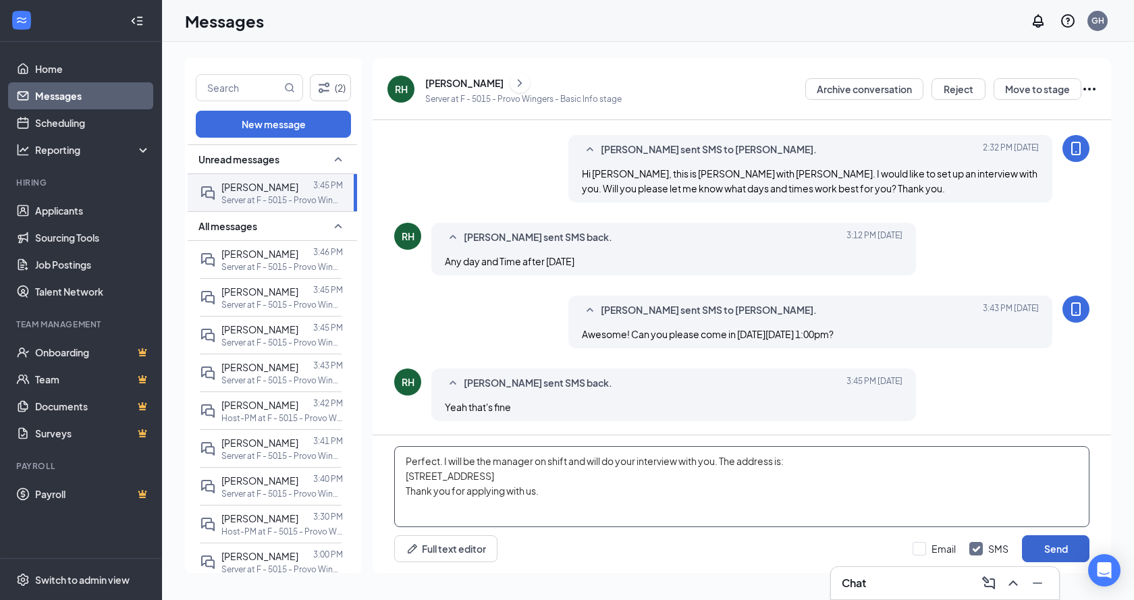
type textarea "Perfect. I will be the manager on shift and will do your interview with you. Th…"
click at [1062, 549] on button "Send" at bounding box center [1055, 548] width 67 height 27
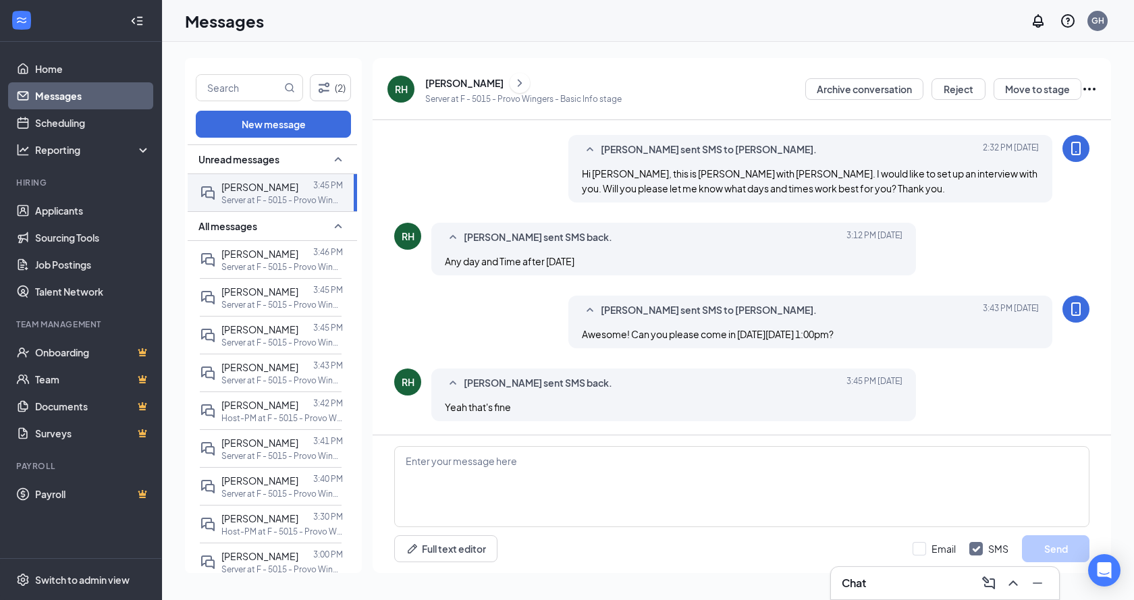
scroll to position [134, 0]
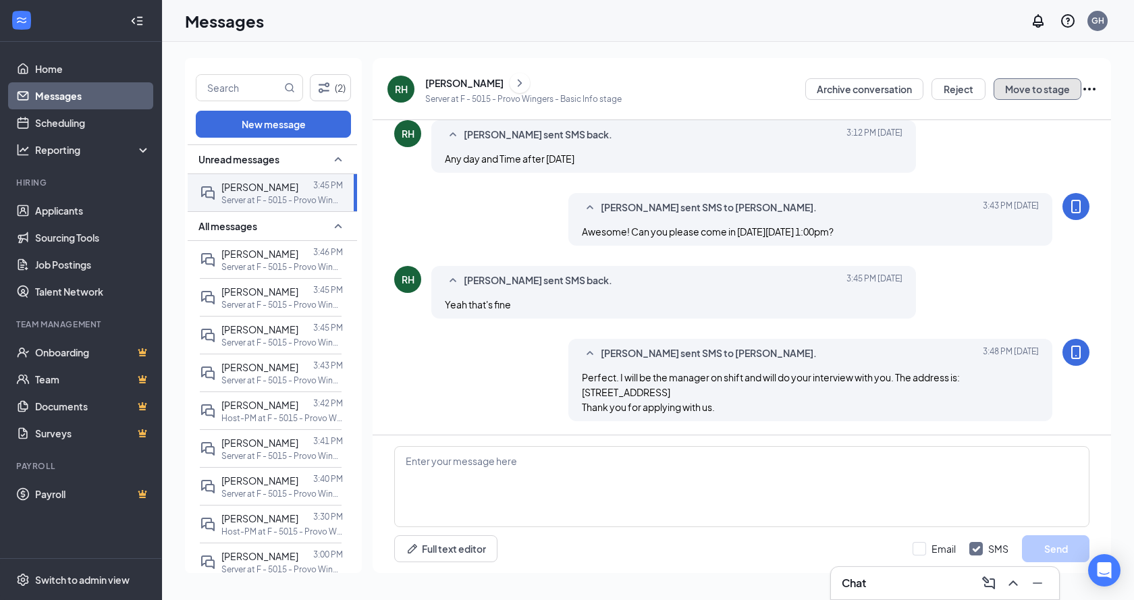
click at [1047, 87] on button "Move to stage" at bounding box center [1037, 89] width 88 height 22
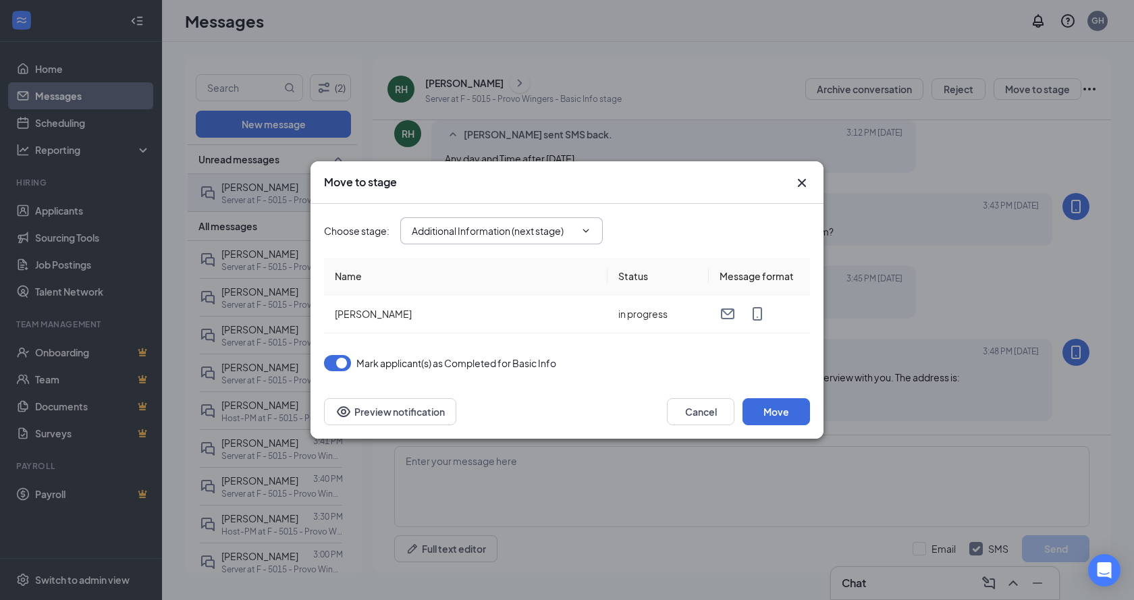
click at [485, 237] on input "Additional Information (next stage)" at bounding box center [493, 230] width 163 height 15
click at [458, 320] on div "Onsite Interview" at bounding box center [458, 318] width 72 height 15
type input "Onsite Interview"
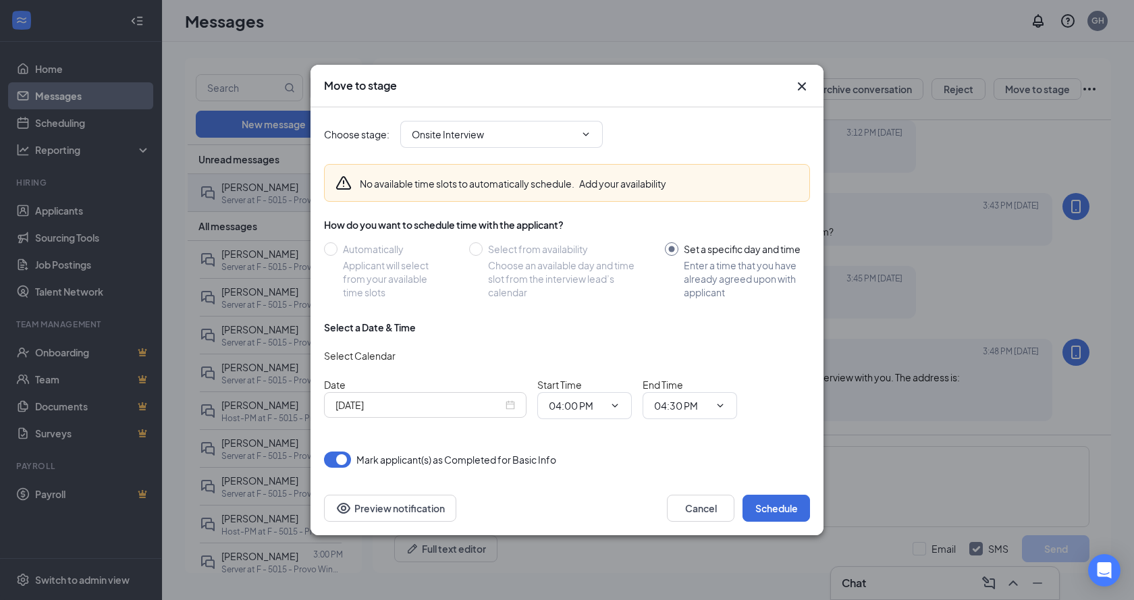
click at [460, 399] on input "Sep 15, 2025" at bounding box center [418, 405] width 167 height 15
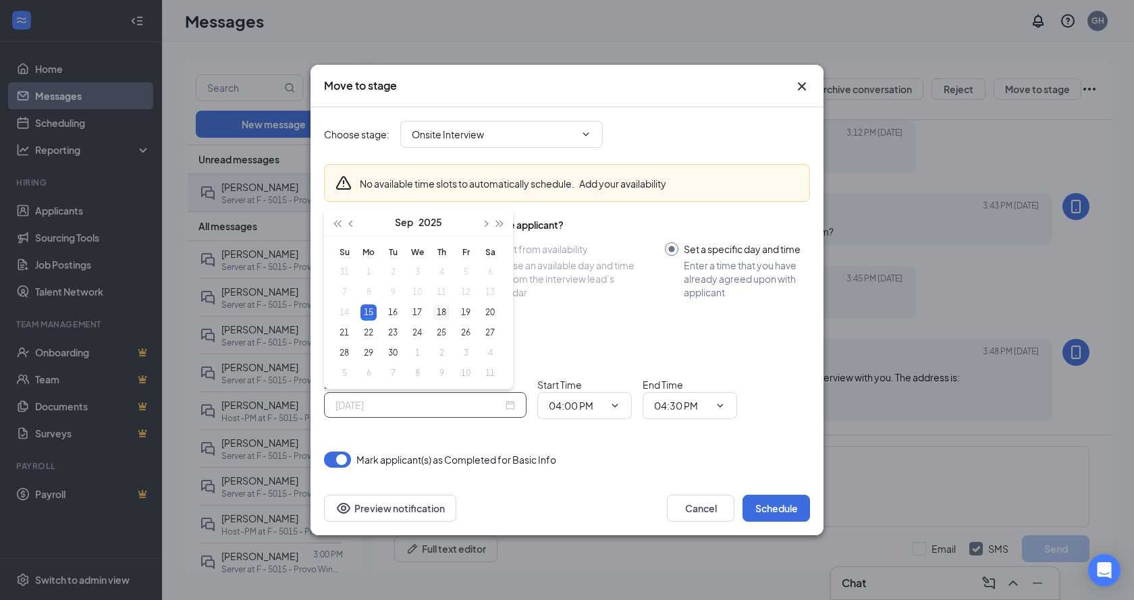
type input "Sep 18, 2025"
click at [441, 312] on div "18" at bounding box center [441, 312] width 16 height 16
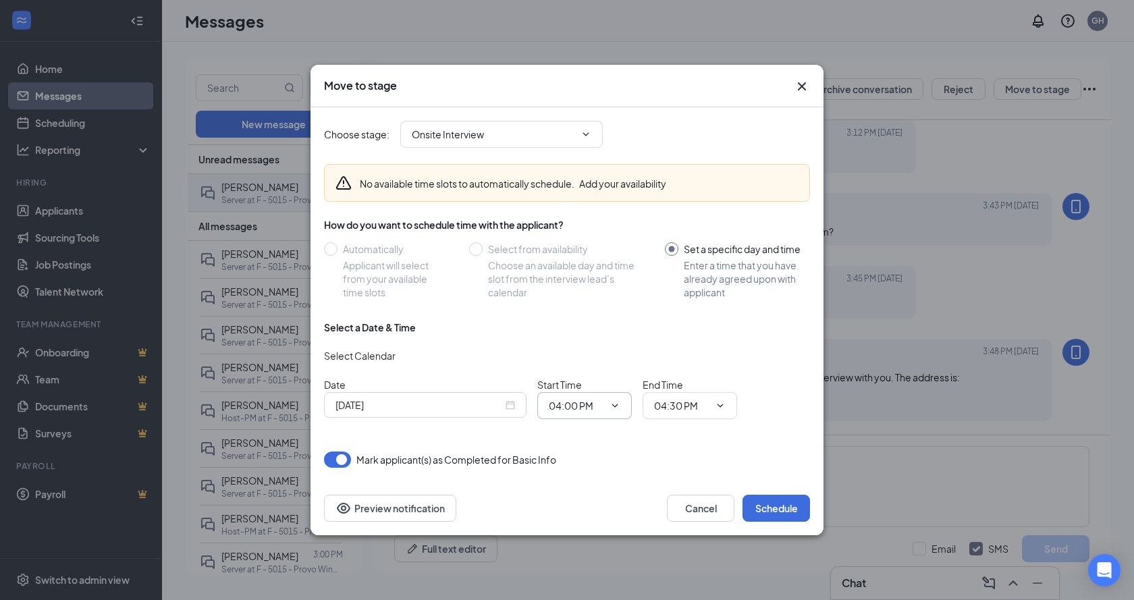
click at [556, 408] on input "04:00 PM" at bounding box center [576, 405] width 55 height 15
click at [591, 273] on div "01:00 PM" at bounding box center [579, 270] width 40 height 15
type input "01:00 PM"
click at [696, 408] on input "04:30 PM" at bounding box center [681, 405] width 55 height 15
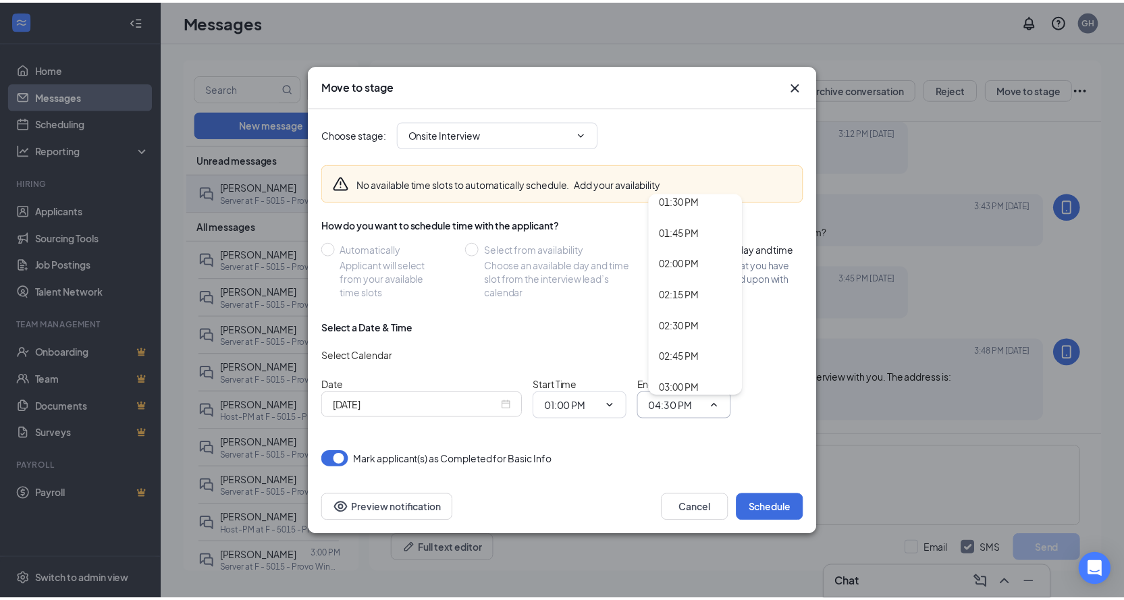
scroll to position [1620, 0]
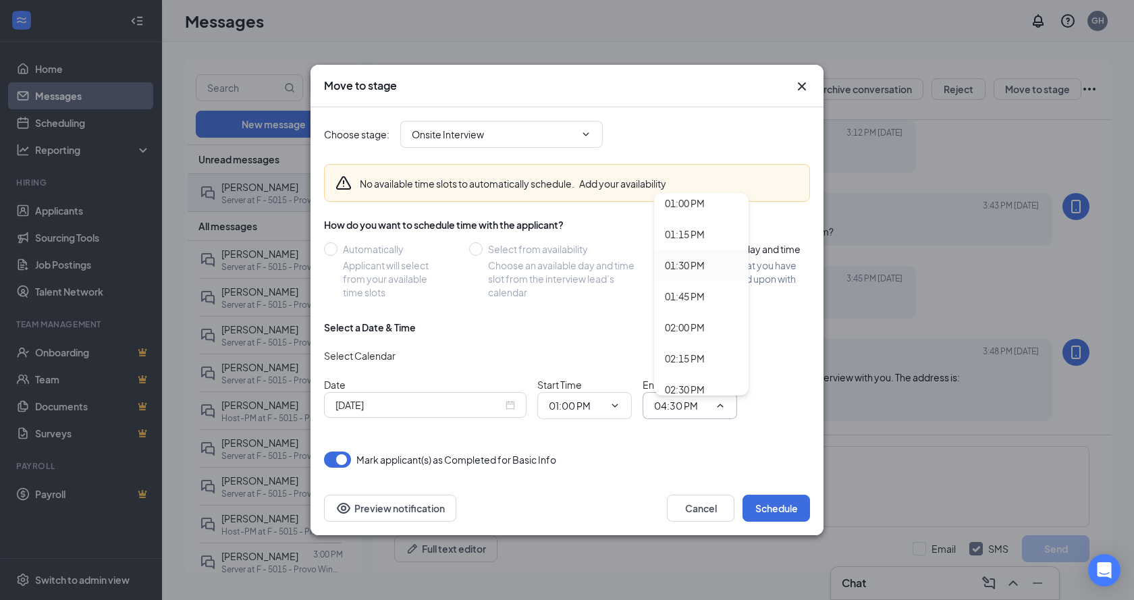
click at [700, 271] on div "01:30 PM" at bounding box center [685, 265] width 40 height 15
type input "01:30 PM"
click at [775, 485] on div "Cancel Schedule Preview notification" at bounding box center [566, 508] width 513 height 54
click at [788, 510] on button "Schedule" at bounding box center [775, 508] width 67 height 27
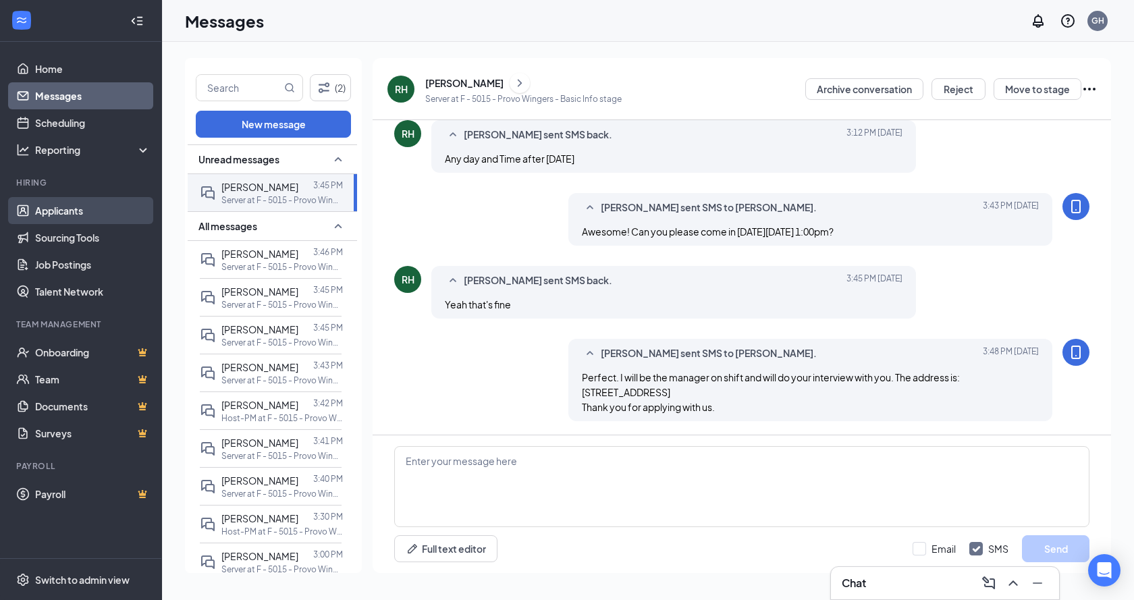
click at [45, 223] on link "Applicants" at bounding box center [92, 210] width 115 height 27
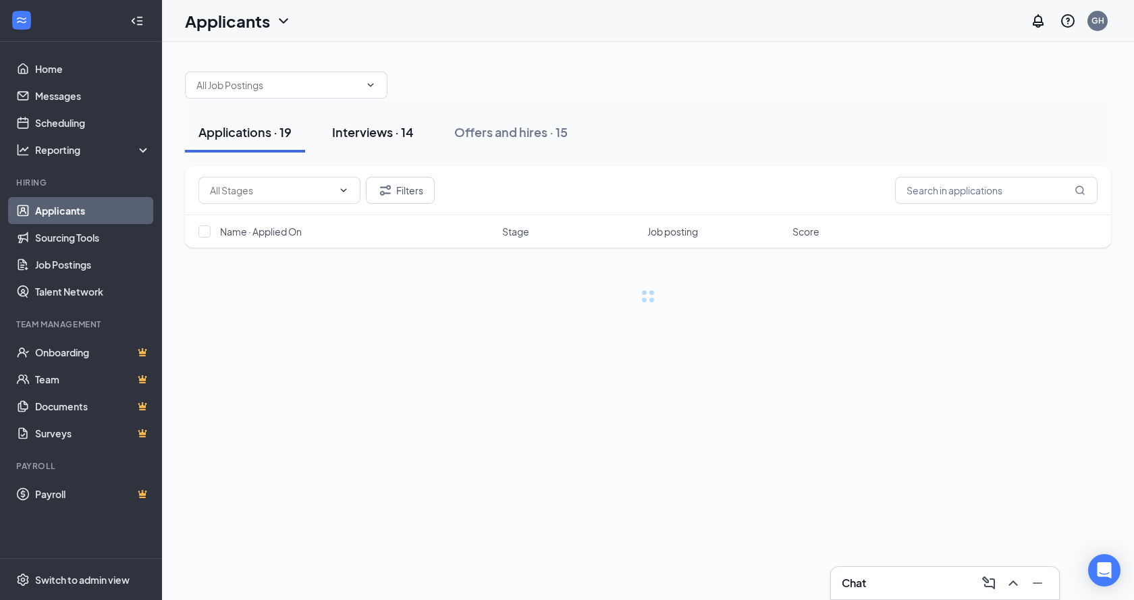
click at [393, 144] on button "Interviews · 14" at bounding box center [373, 132] width 109 height 40
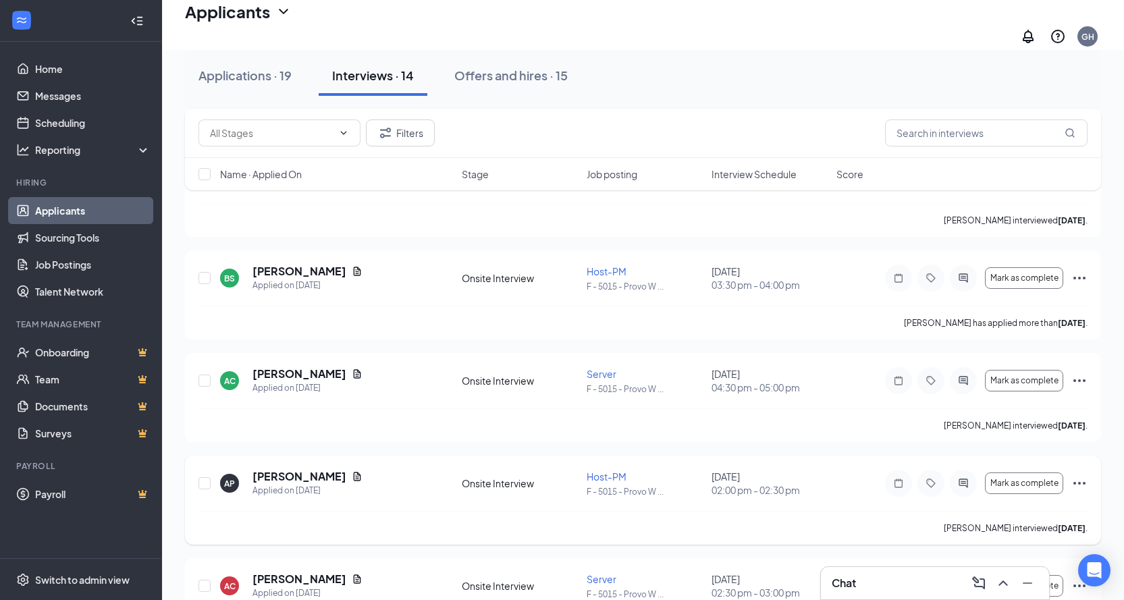
scroll to position [1100, 0]
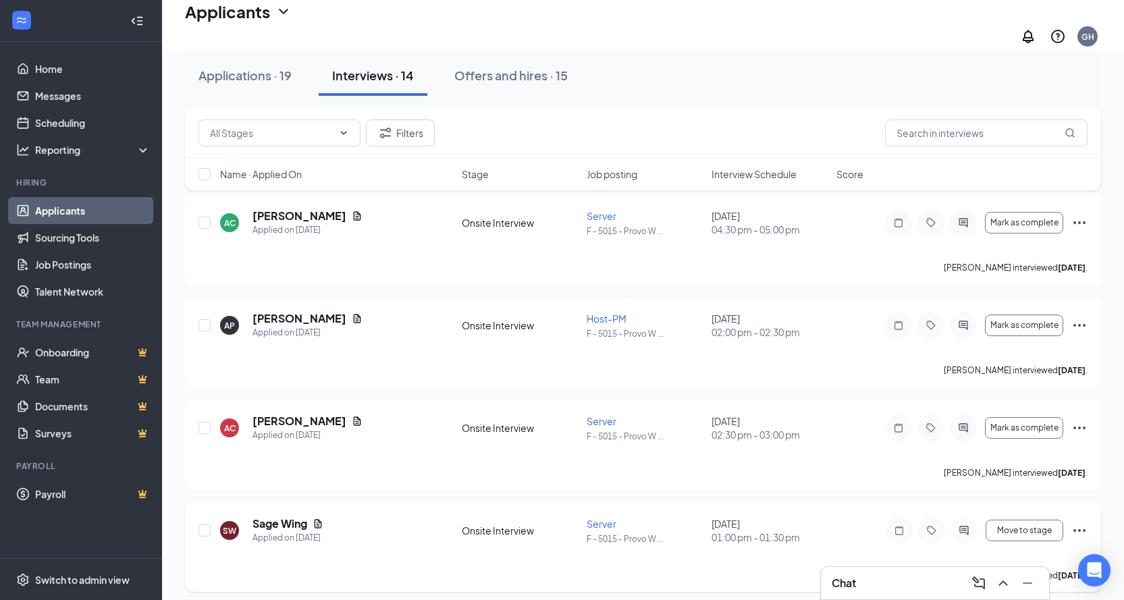
click at [1078, 522] on icon "Ellipses" at bounding box center [1079, 530] width 16 height 16
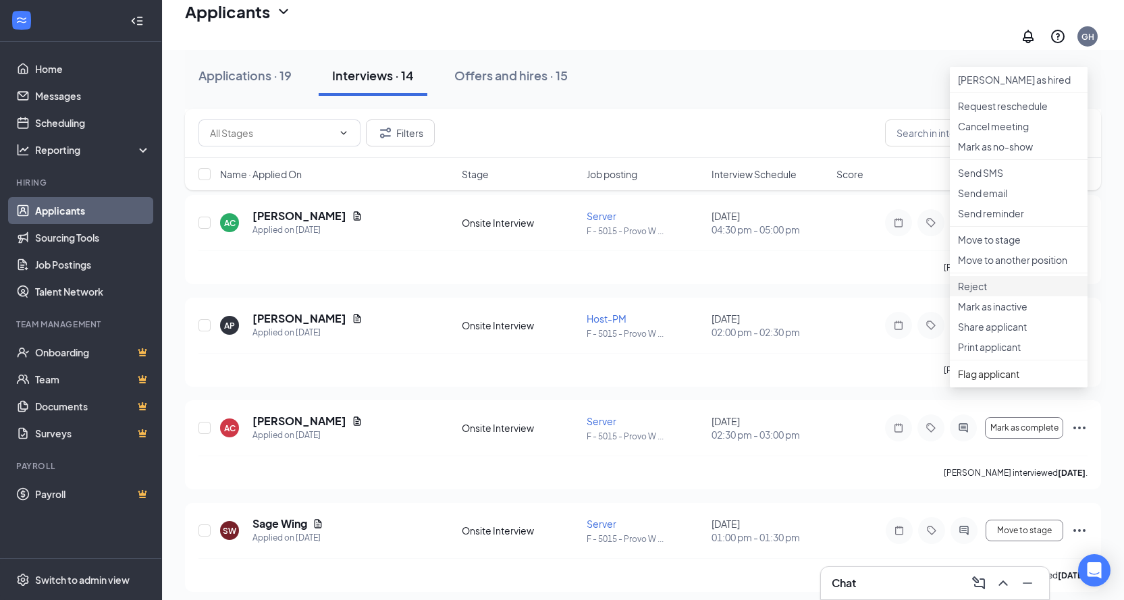
click at [965, 293] on p "Reject" at bounding box center [1018, 285] width 121 height 13
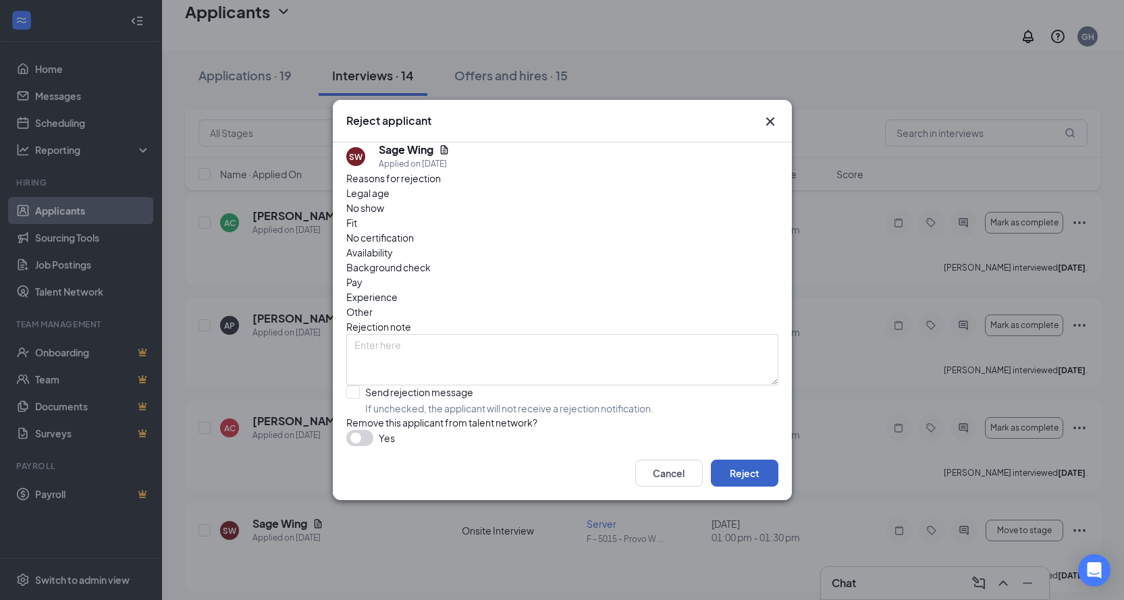
click at [758, 482] on button "Reject" at bounding box center [744, 473] width 67 height 27
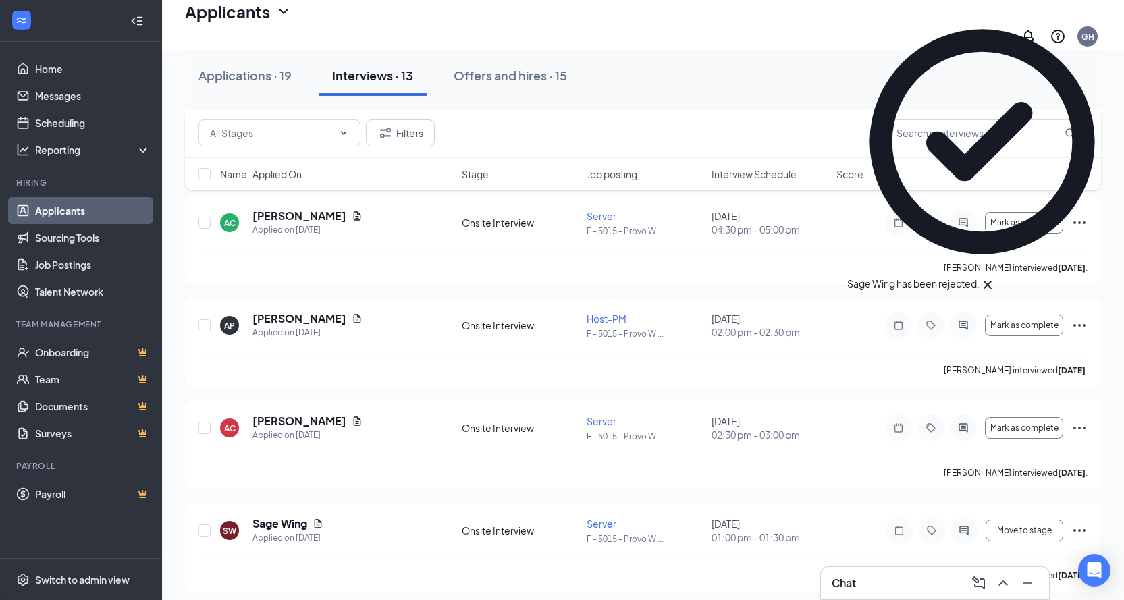
scroll to position [997, 0]
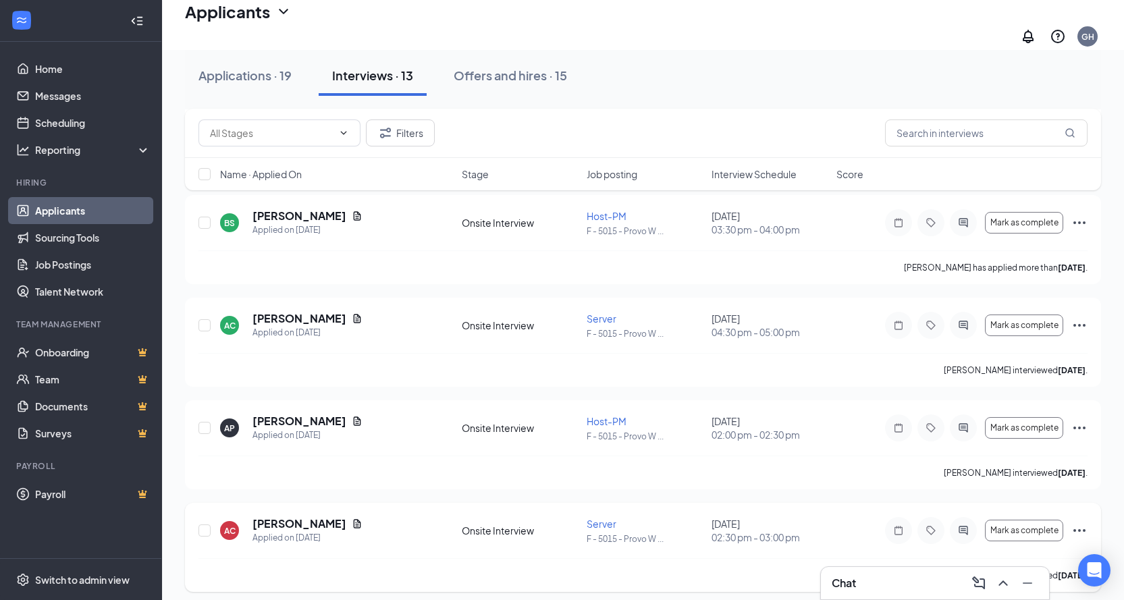
click at [1080, 524] on icon "Ellipses" at bounding box center [1079, 530] width 16 height 16
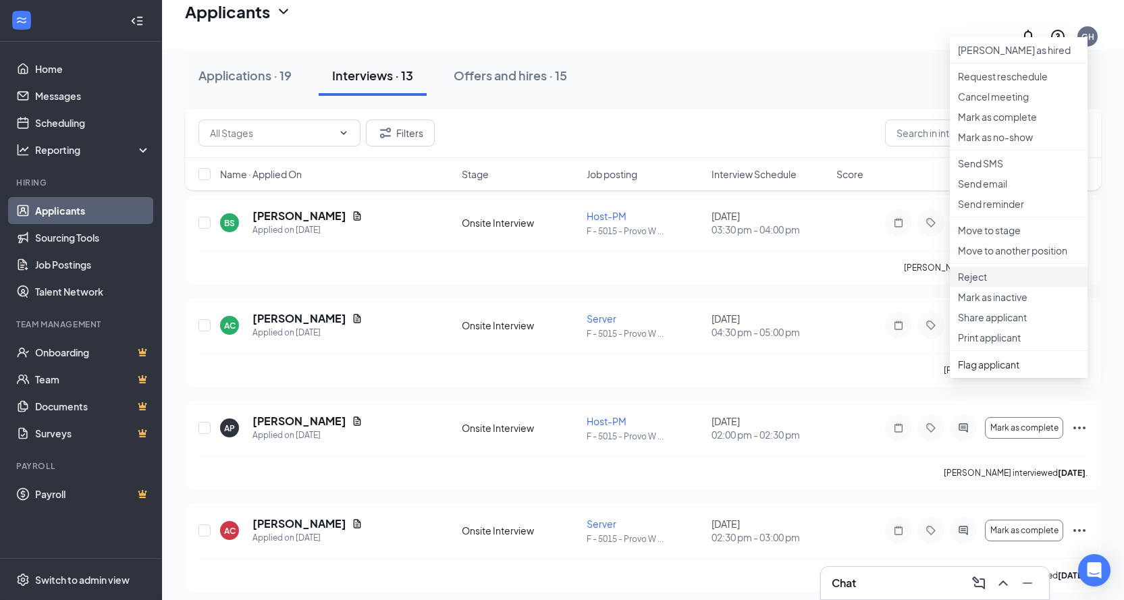
click at [981, 283] on p "Reject" at bounding box center [1018, 276] width 121 height 13
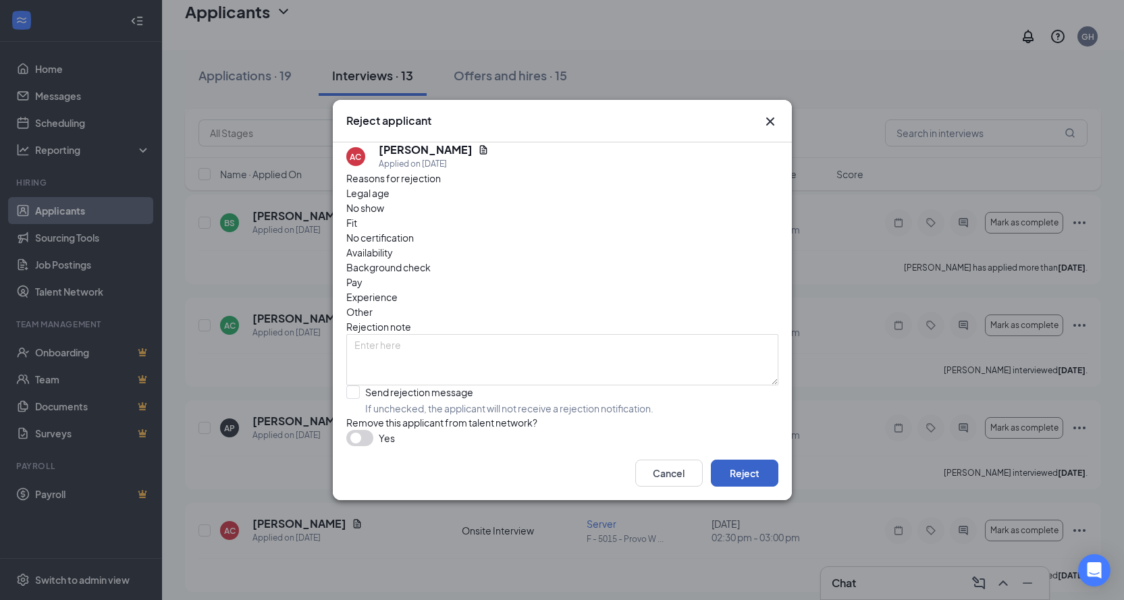
click at [761, 478] on button "Reject" at bounding box center [744, 473] width 67 height 27
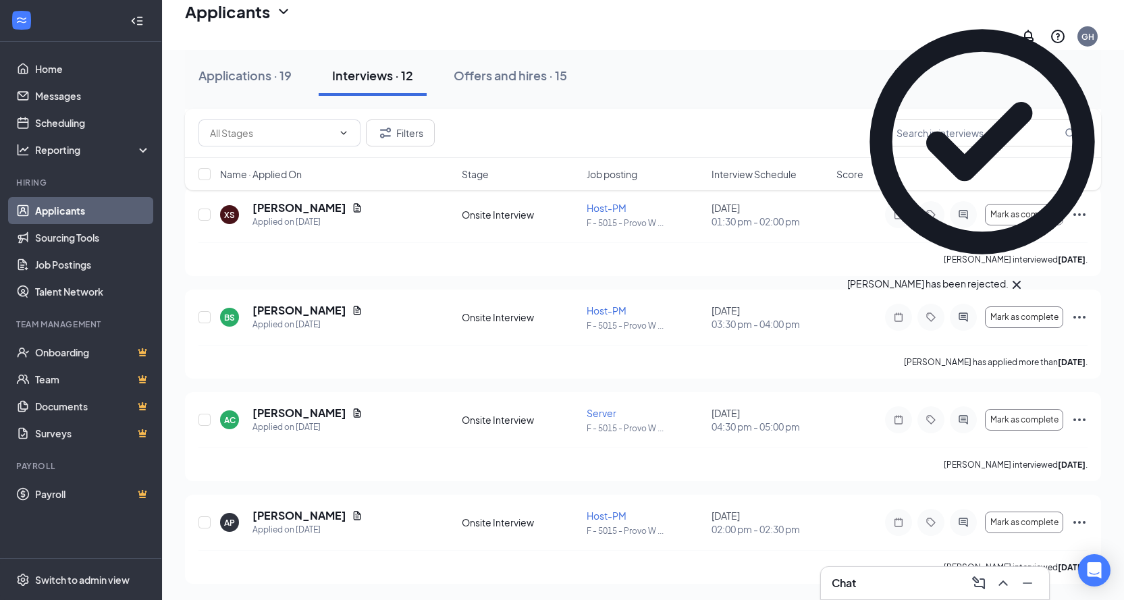
scroll to position [895, 0]
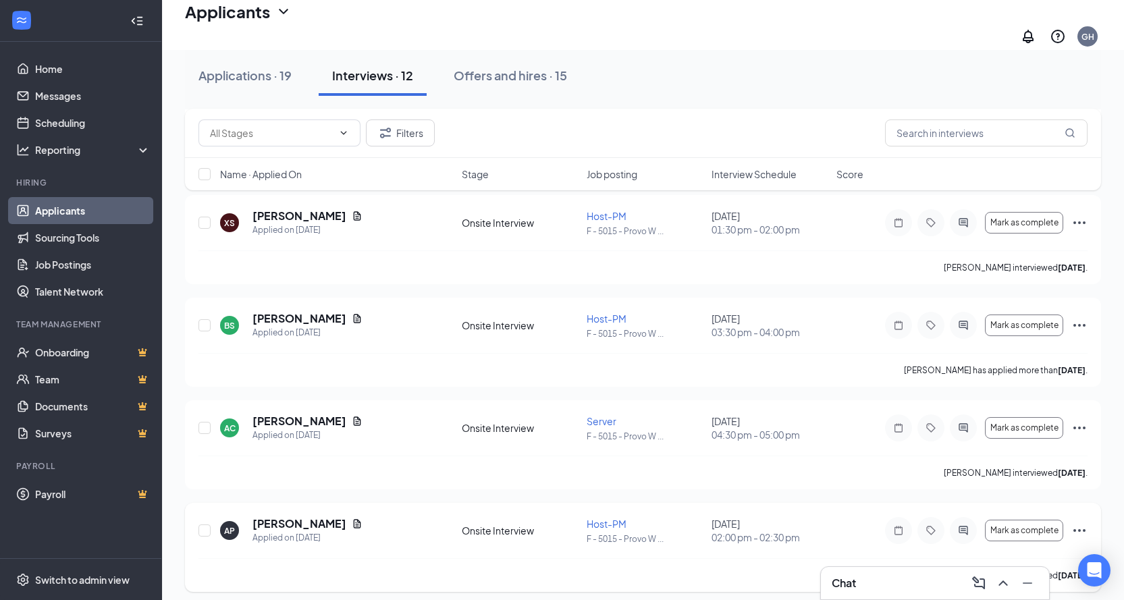
click at [1072, 522] on icon "Ellipses" at bounding box center [1079, 530] width 16 height 16
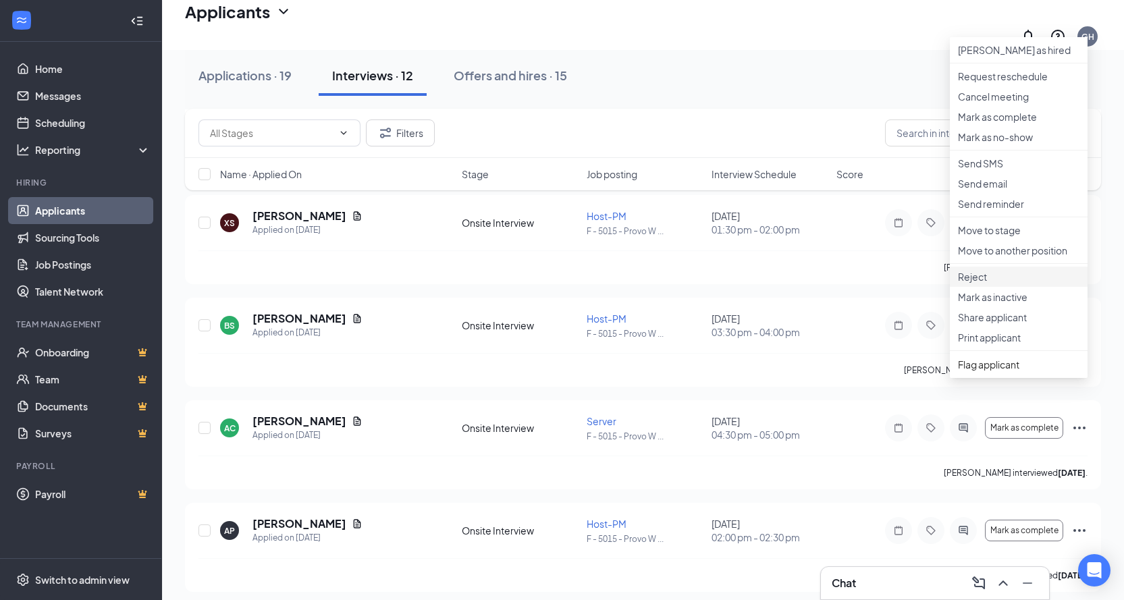
click at [999, 283] on p "Reject" at bounding box center [1018, 276] width 121 height 13
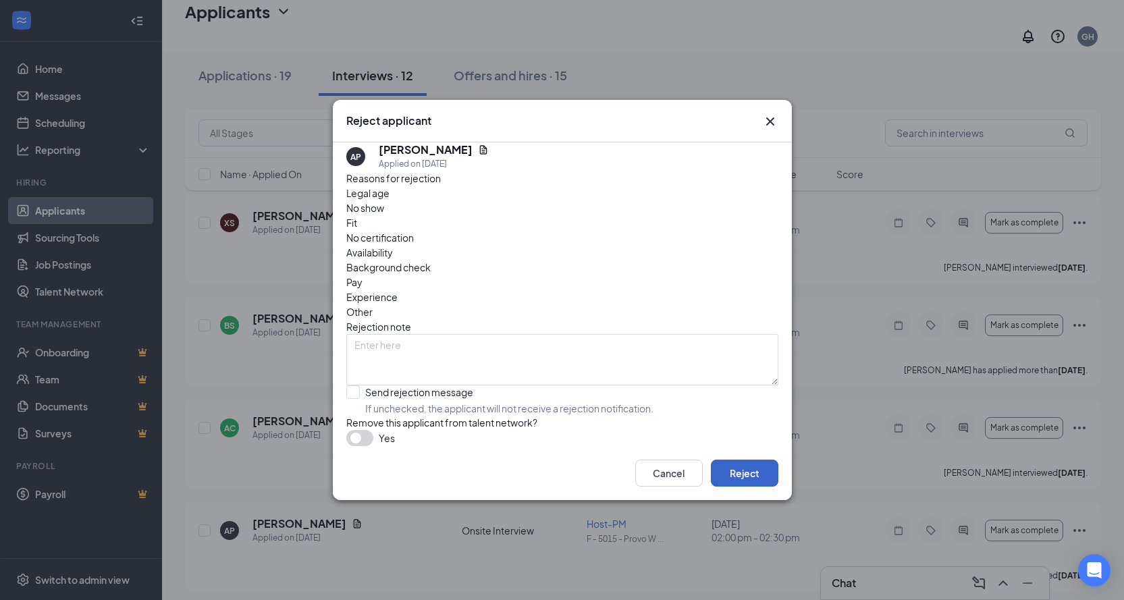
click at [757, 484] on button "Reject" at bounding box center [744, 473] width 67 height 27
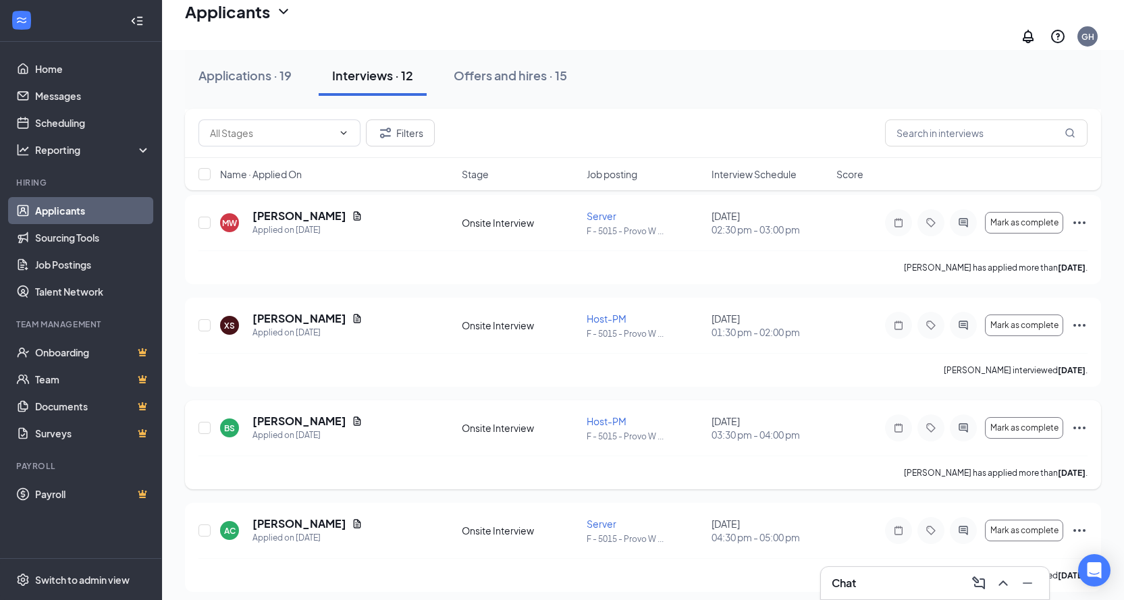
scroll to position [725, 0]
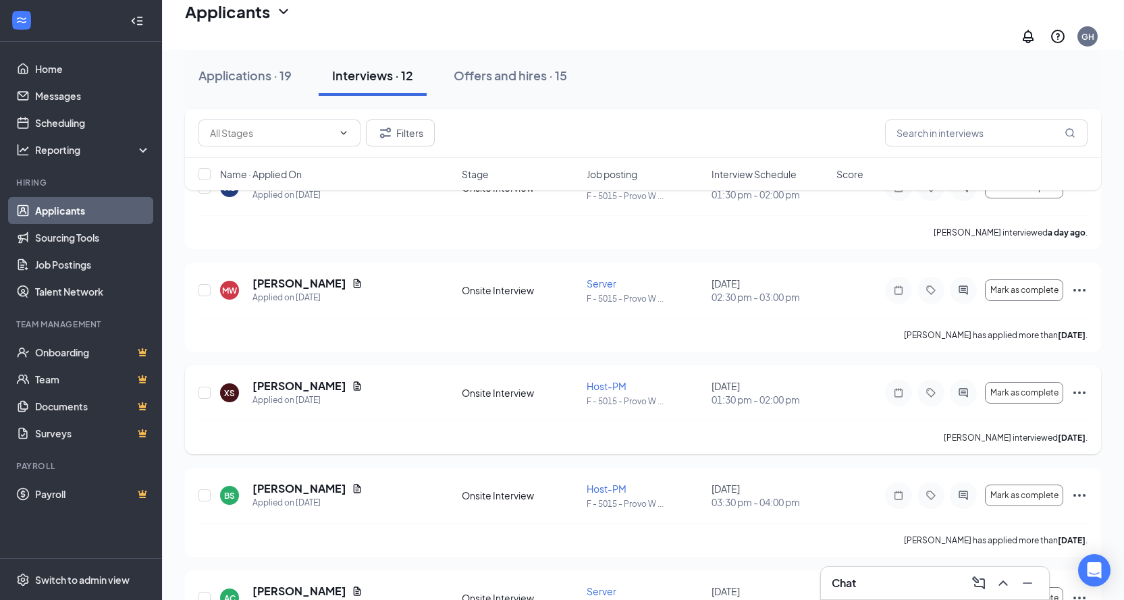
click at [1085, 388] on icon "Ellipses" at bounding box center [1079, 393] width 16 height 16
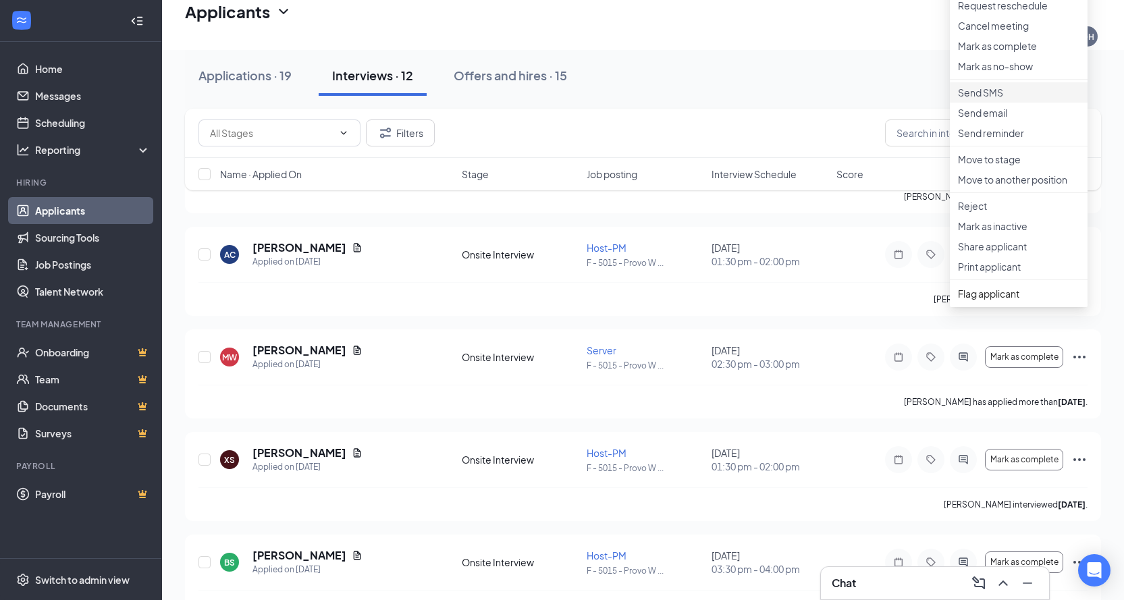
scroll to position [657, 0]
click at [1002, 13] on p "Request reschedule" at bounding box center [1018, 5] width 121 height 13
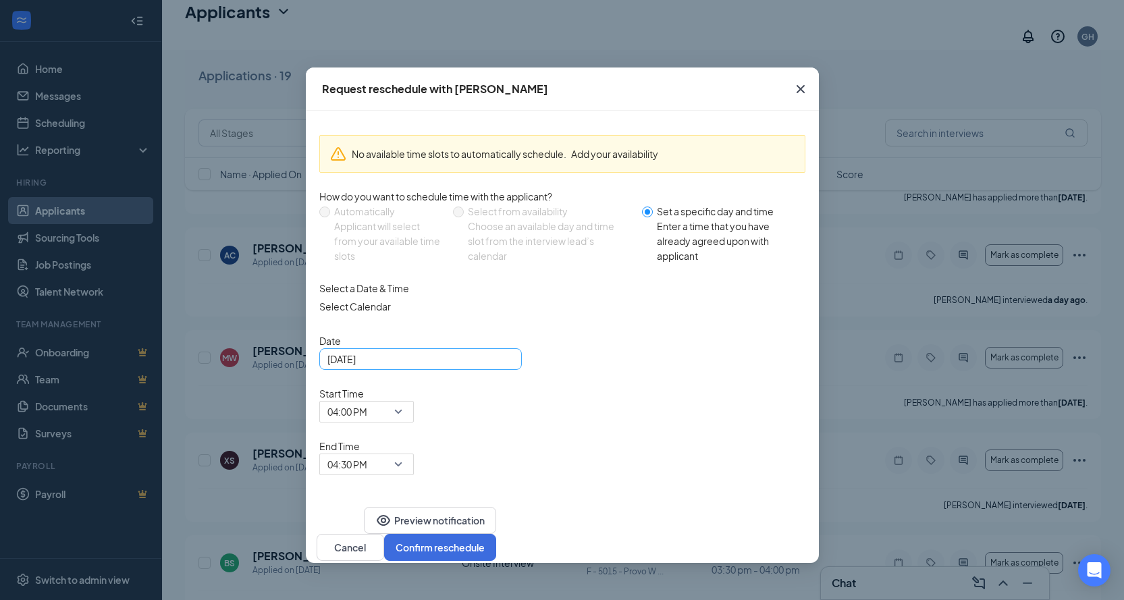
click at [515, 370] on div "Sep 15, 2025" at bounding box center [420, 359] width 202 height 22
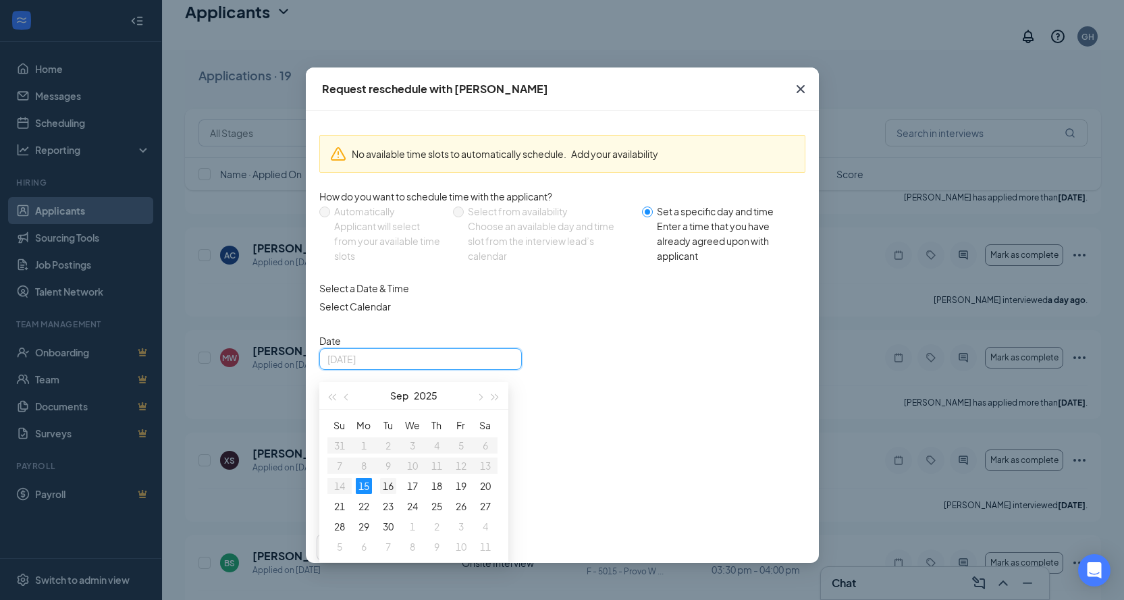
type input "Sep 16, 2025"
click at [387, 494] on div "16" at bounding box center [388, 486] width 16 height 16
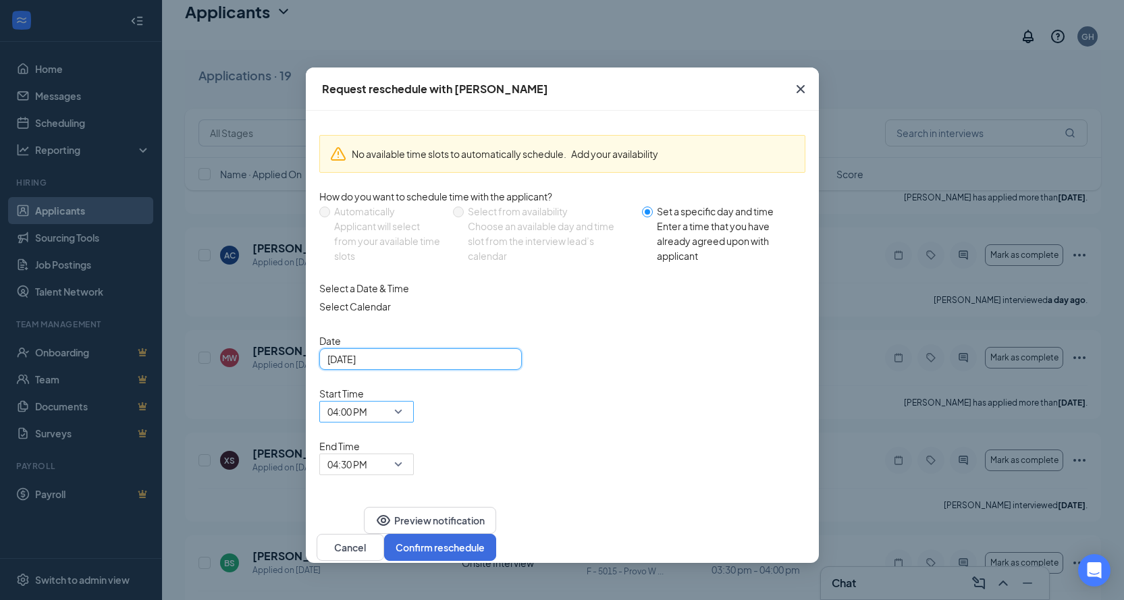
click at [393, 402] on span "04:00 PM" at bounding box center [360, 420] width 66 height 36
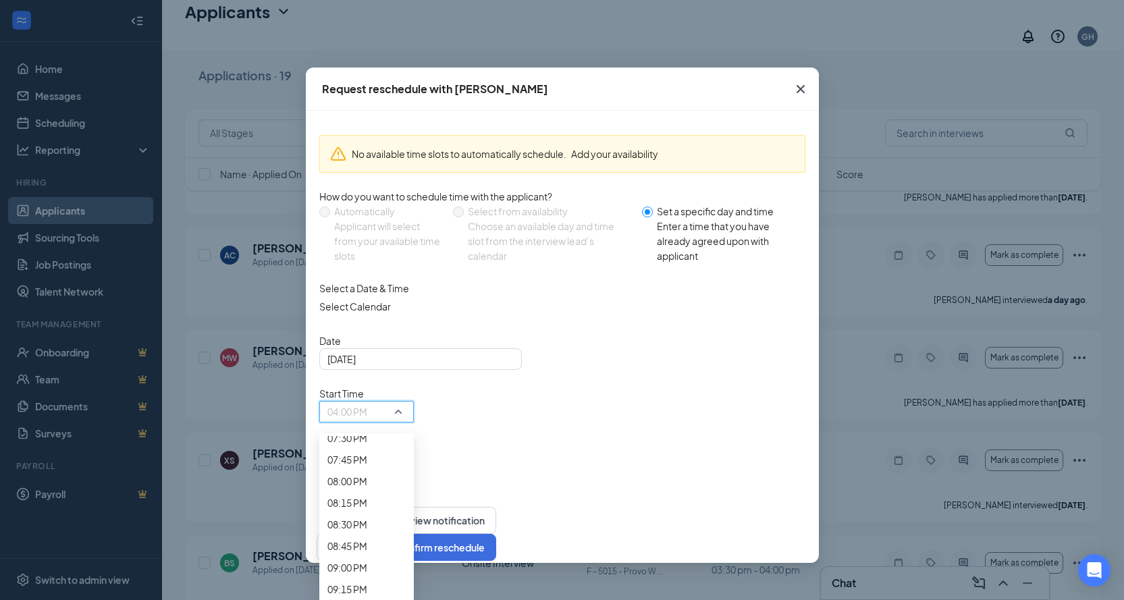
scroll to position [1712, 0]
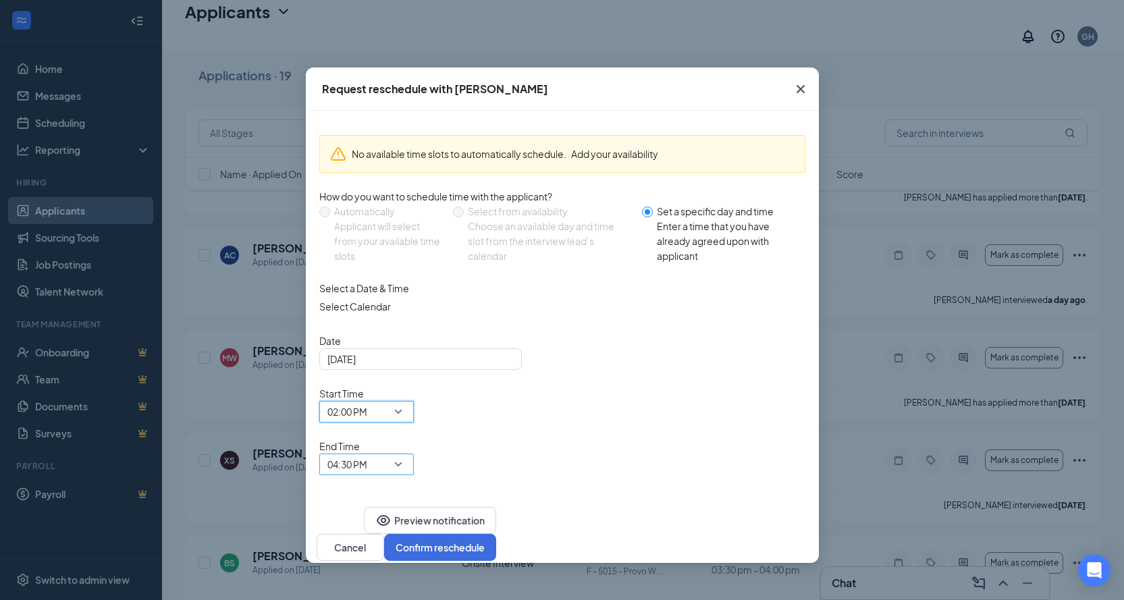
click at [393, 454] on span "04:30 PM" at bounding box center [360, 472] width 66 height 36
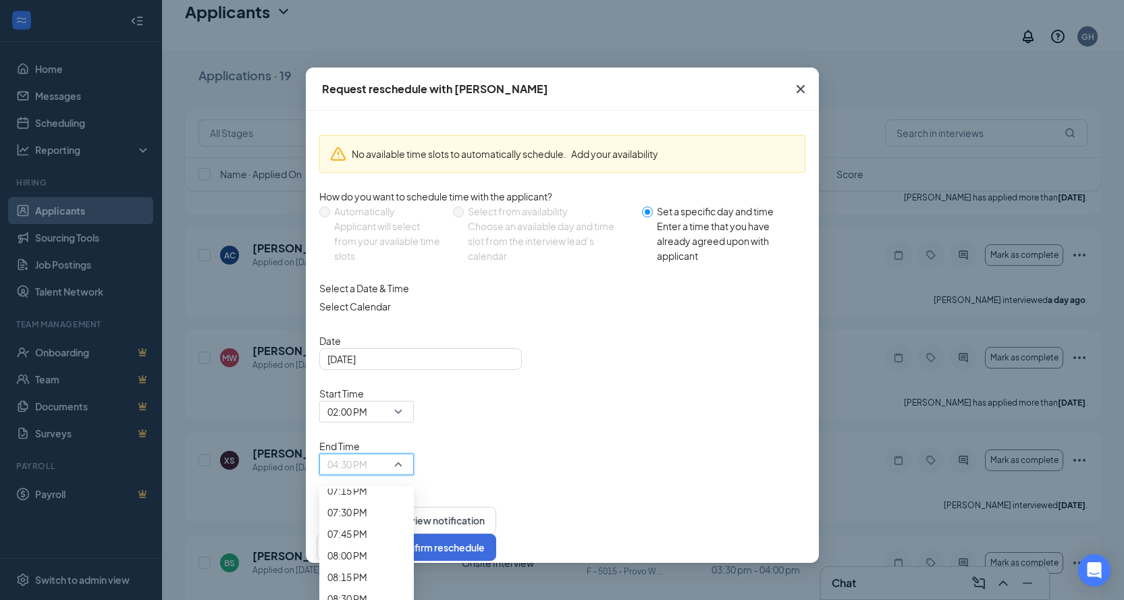
scroll to position [1706, 0]
click at [414, 57] on div "02:30 PM" at bounding box center [366, 46] width 94 height 22
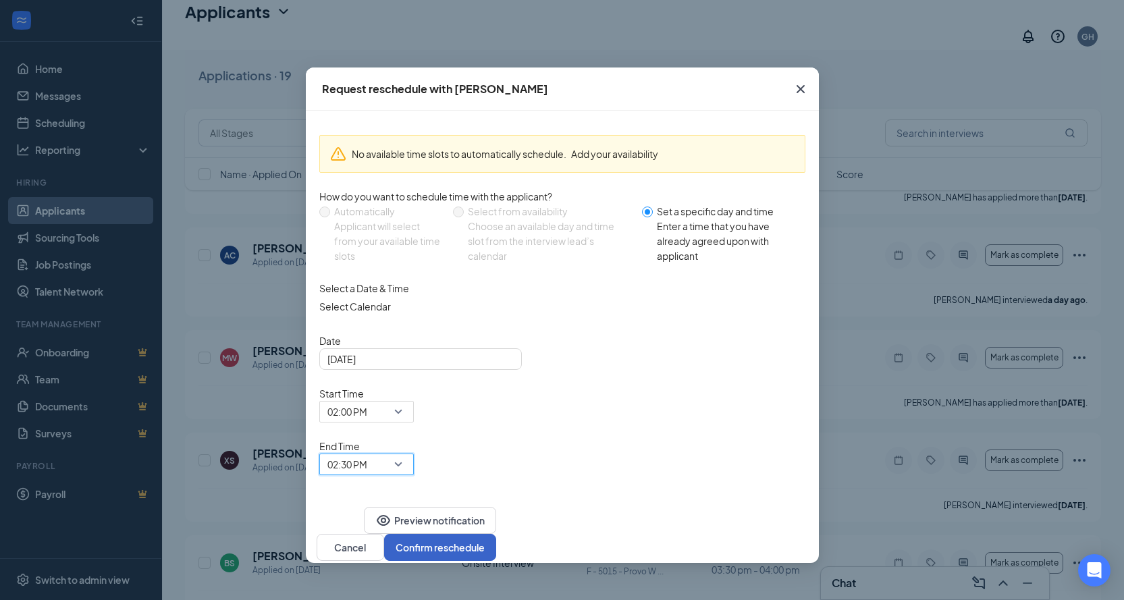
click at [496, 534] on button "Confirm reschedule" at bounding box center [440, 547] width 112 height 27
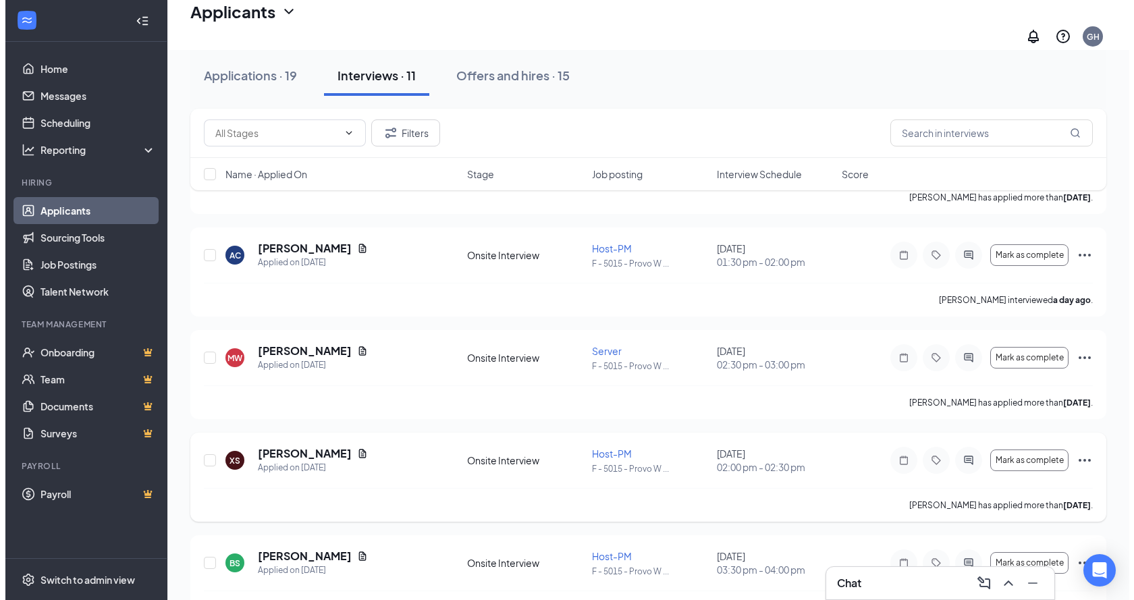
scroll to position [590, 0]
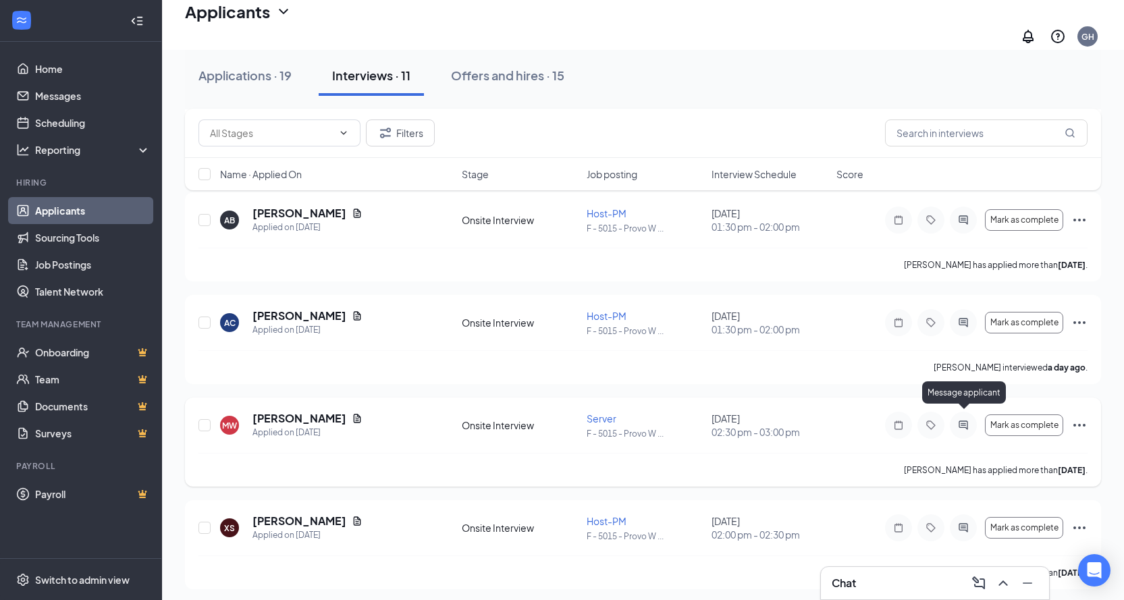
click at [962, 420] on icon "ActiveChat" at bounding box center [963, 425] width 16 height 11
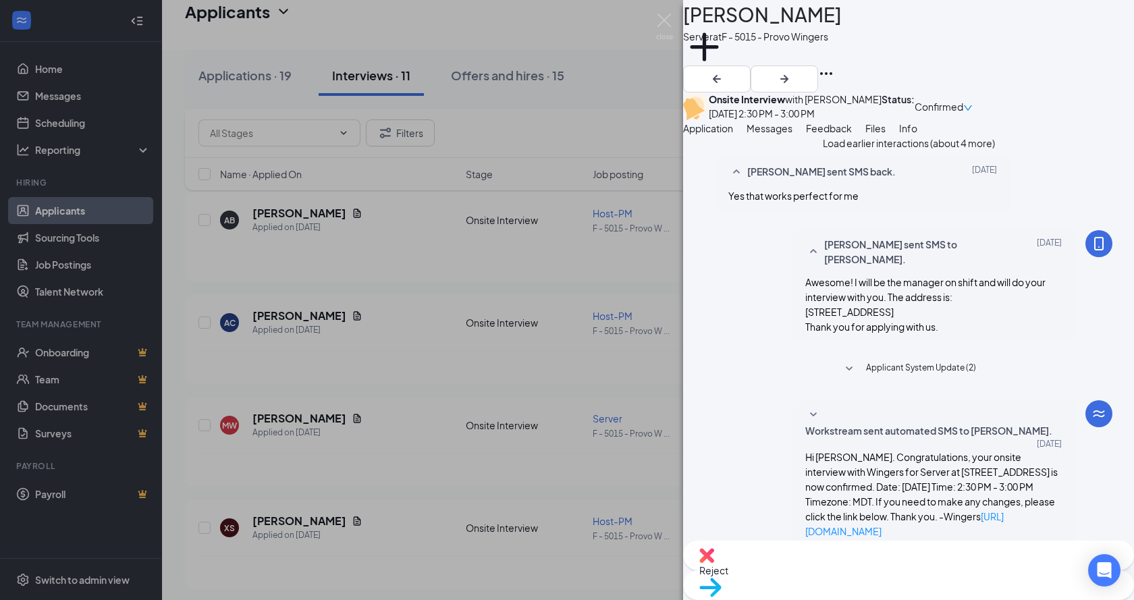
click at [877, 151] on button "Load earlier interactions (about 4 more)" at bounding box center [909, 143] width 172 height 15
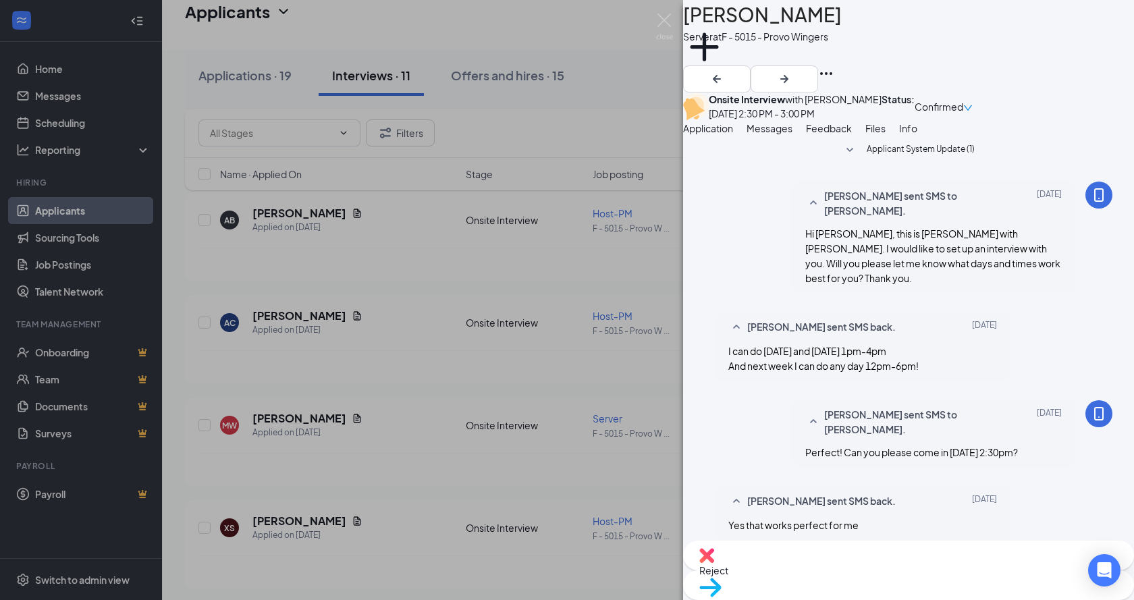
scroll to position [202, 0]
click at [718, 400] on div "Gabriel Heyn sent SMS to MALIKK WILLIAMS. Sep 10 Perfect! Can you please come i…" at bounding box center [909, 436] width 408 height 73
click at [423, 456] on div "MW MALIKK WILLIAMS Server at F - 5015 - Provo Wingers Add a tag Onsite Intervie…" at bounding box center [567, 300] width 1134 height 600
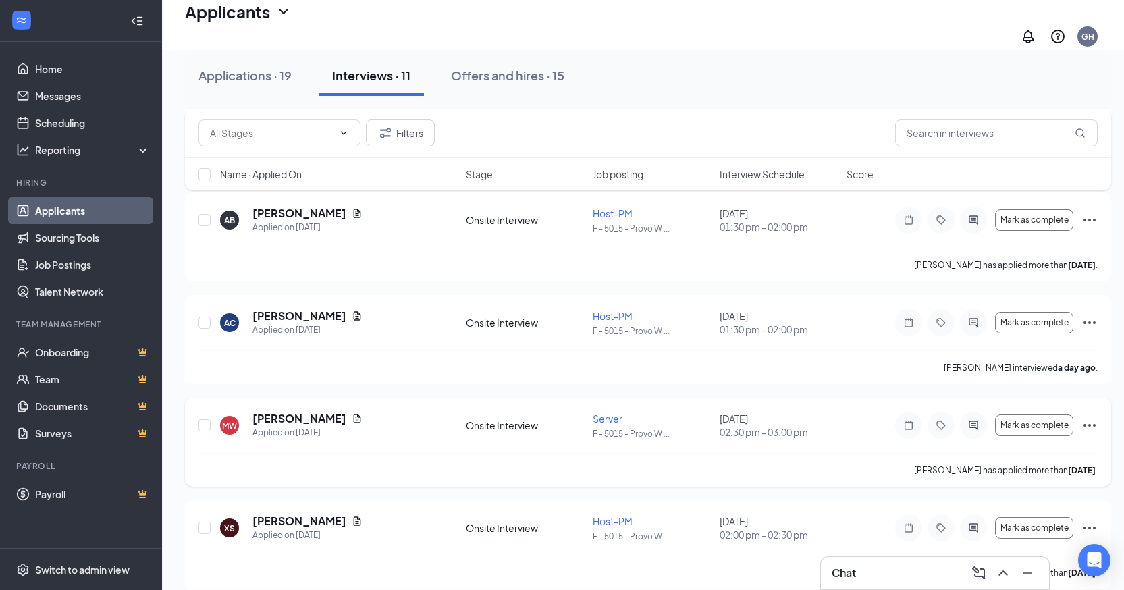
click at [1091, 420] on icon "Ellipses" at bounding box center [1089, 425] width 16 height 16
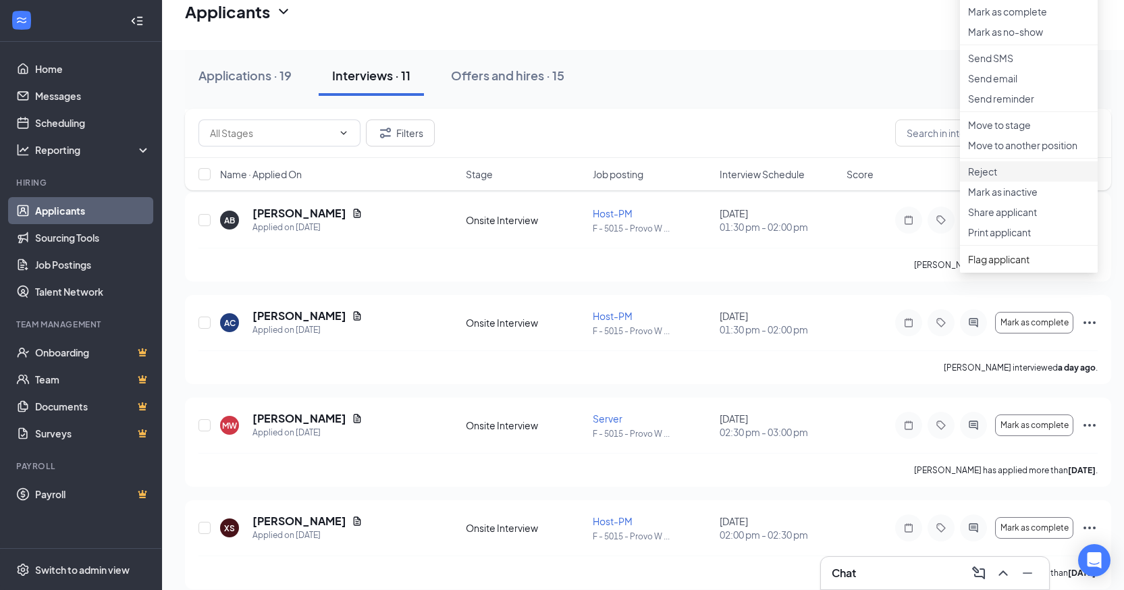
click at [993, 178] on p "Reject" at bounding box center [1028, 171] width 121 height 13
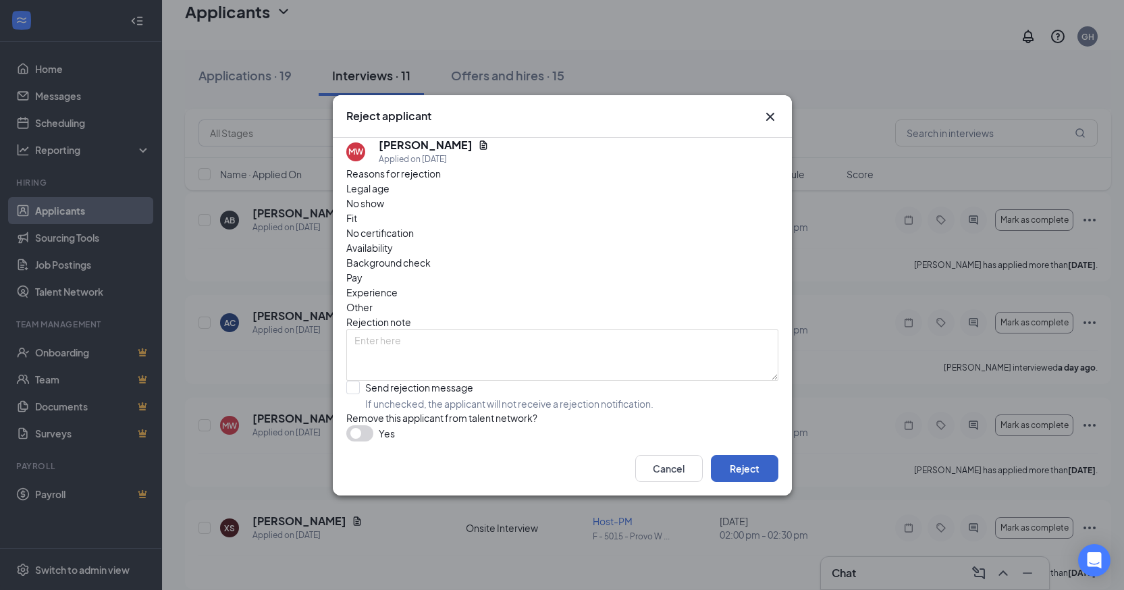
click at [757, 481] on button "Reject" at bounding box center [744, 468] width 67 height 27
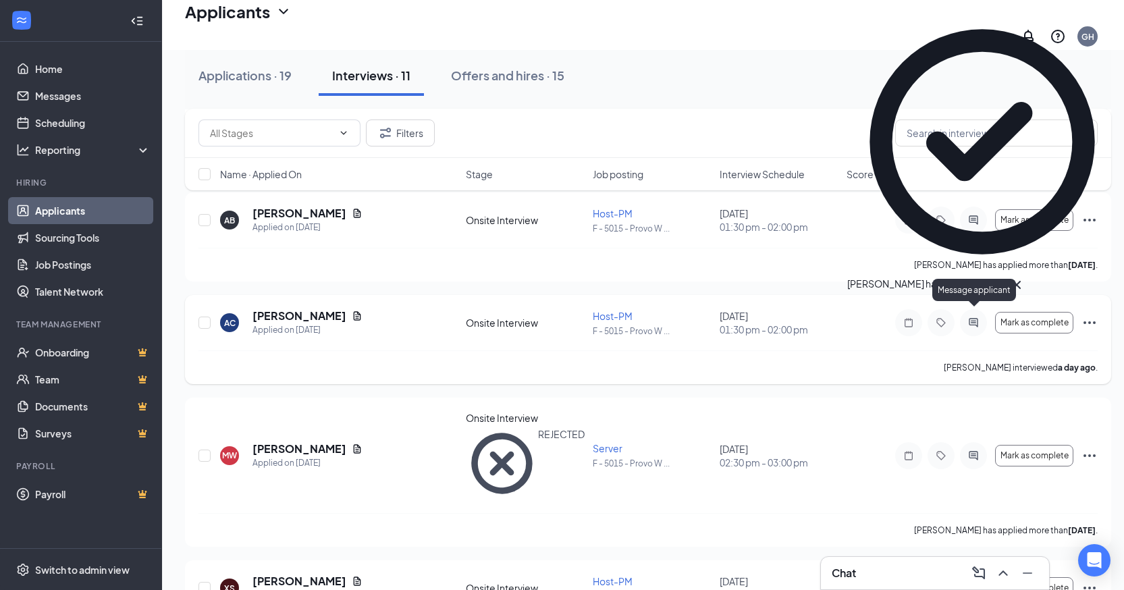
click at [973, 317] on icon "ActiveChat" at bounding box center [973, 322] width 16 height 11
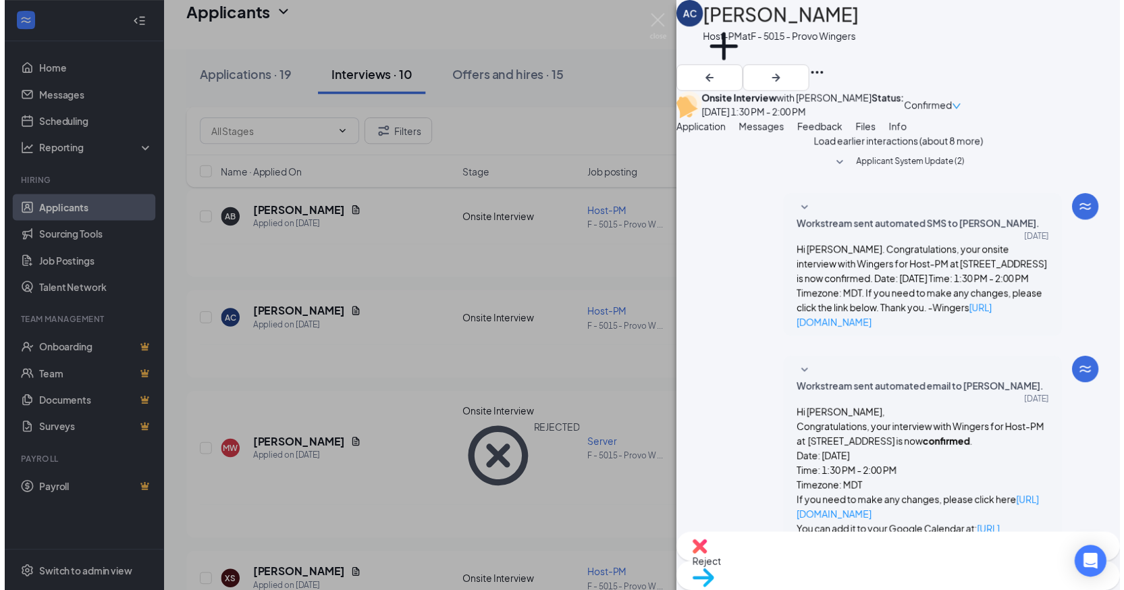
scroll to position [435, 0]
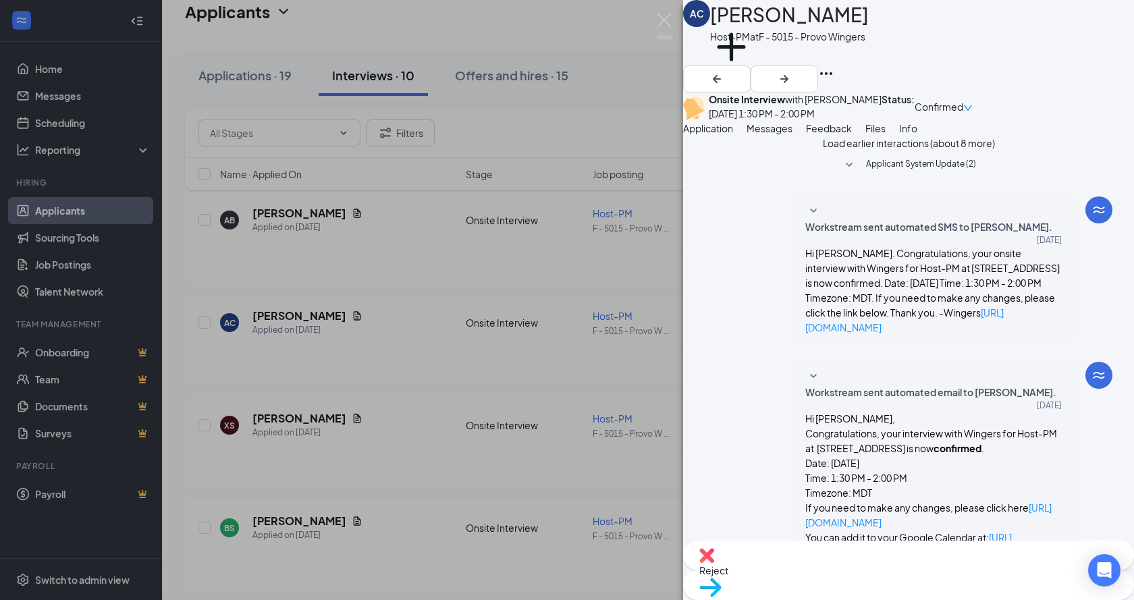
click at [429, 369] on div "AC Alyssa Catoe Host-PM at F - 5015 - Provo Wingers Add a tag Onsite Interview …" at bounding box center [567, 300] width 1134 height 600
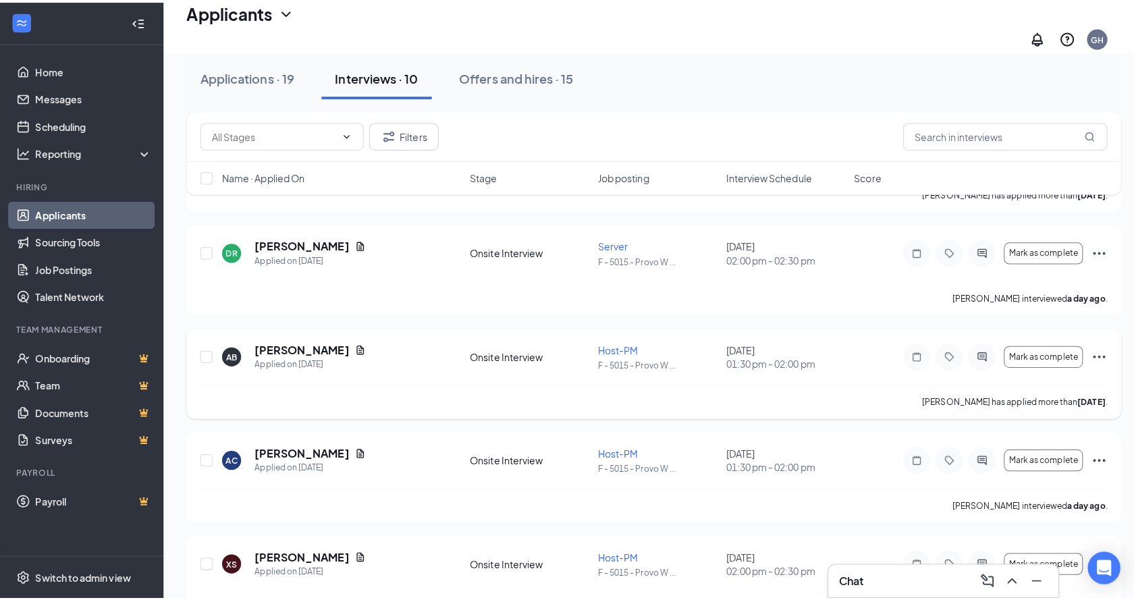
scroll to position [455, 0]
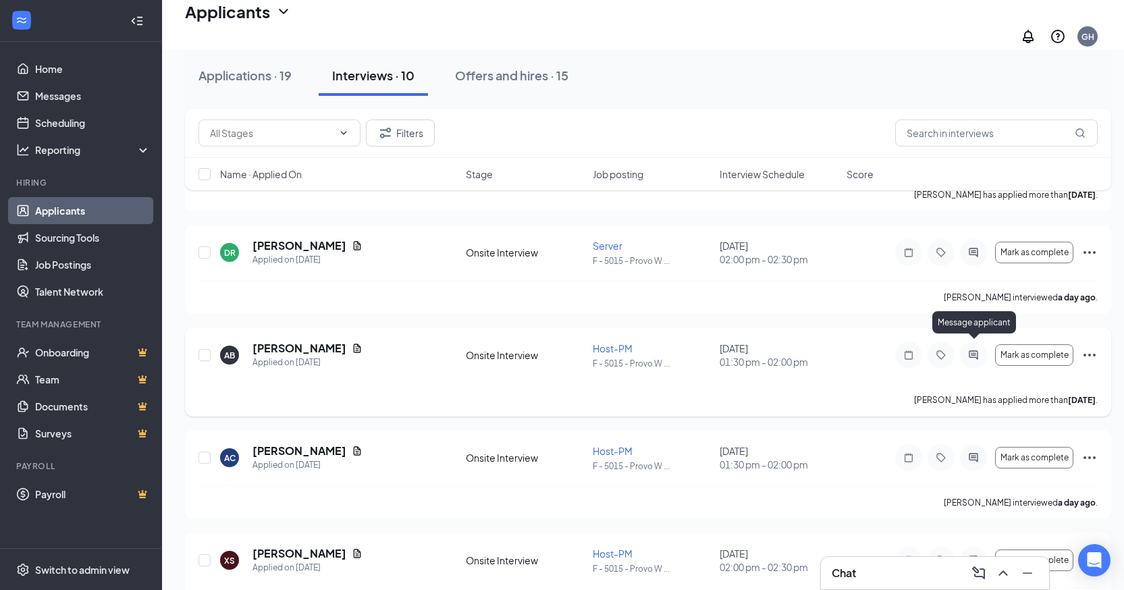
click at [965, 350] on icon "ActiveChat" at bounding box center [973, 355] width 16 height 11
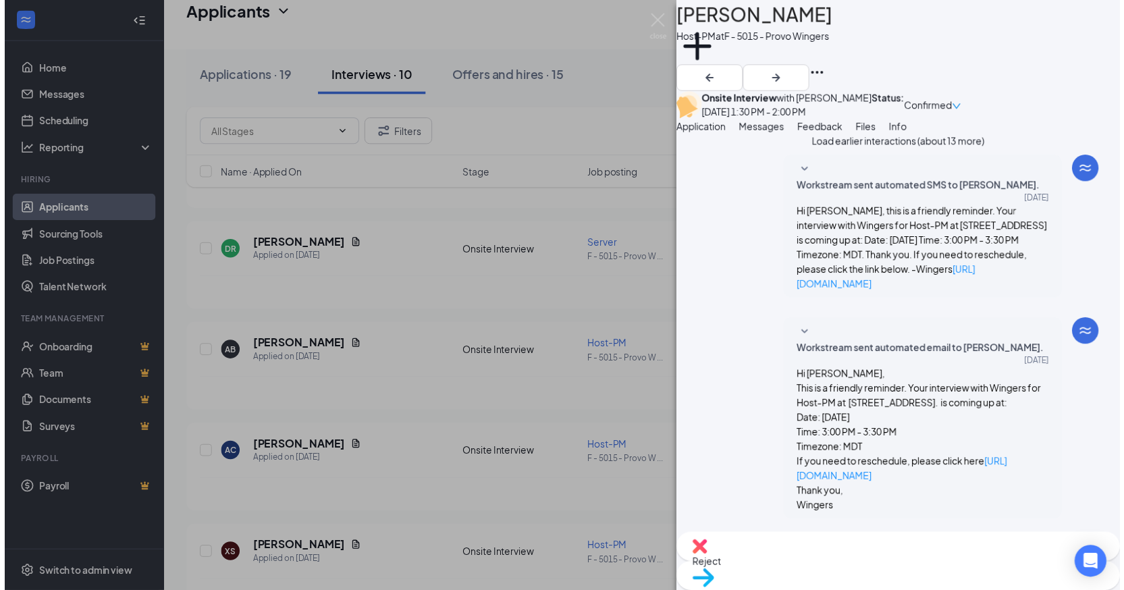
scroll to position [500, 0]
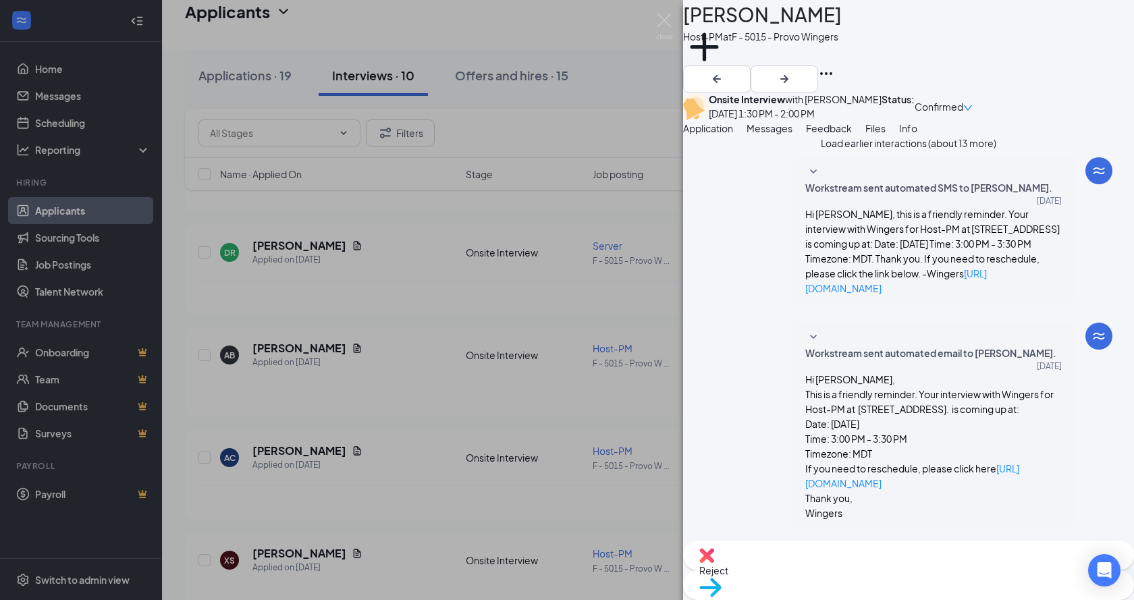
click at [433, 400] on div "AB Amanda Bird Host-PM at F - 5015 - Provo Wingers Add a tag Onsite Interview w…" at bounding box center [567, 300] width 1134 height 600
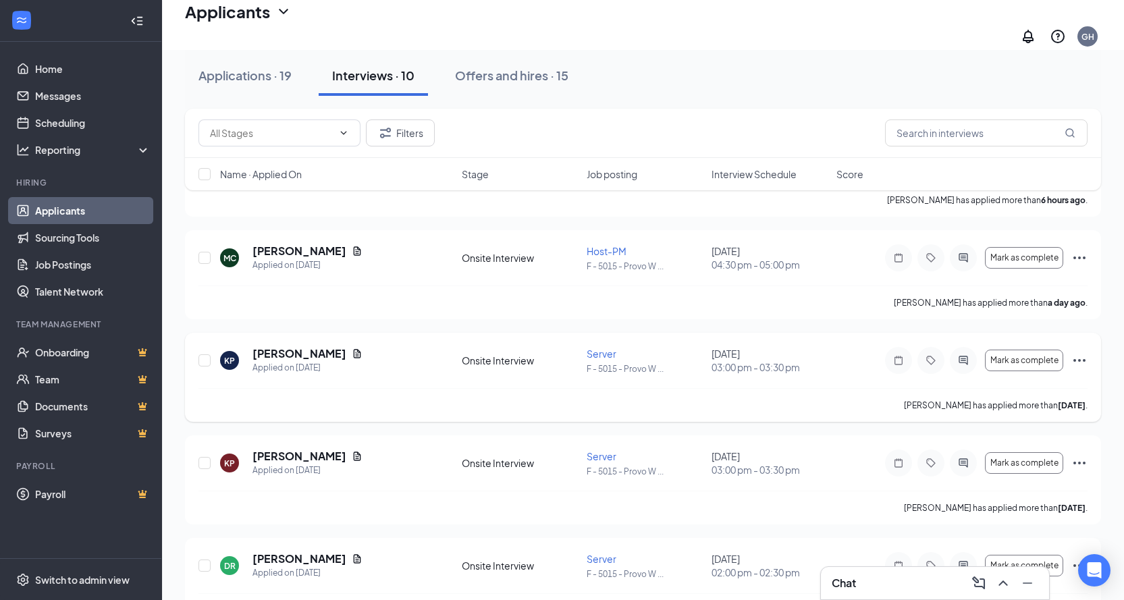
scroll to position [185, 0]
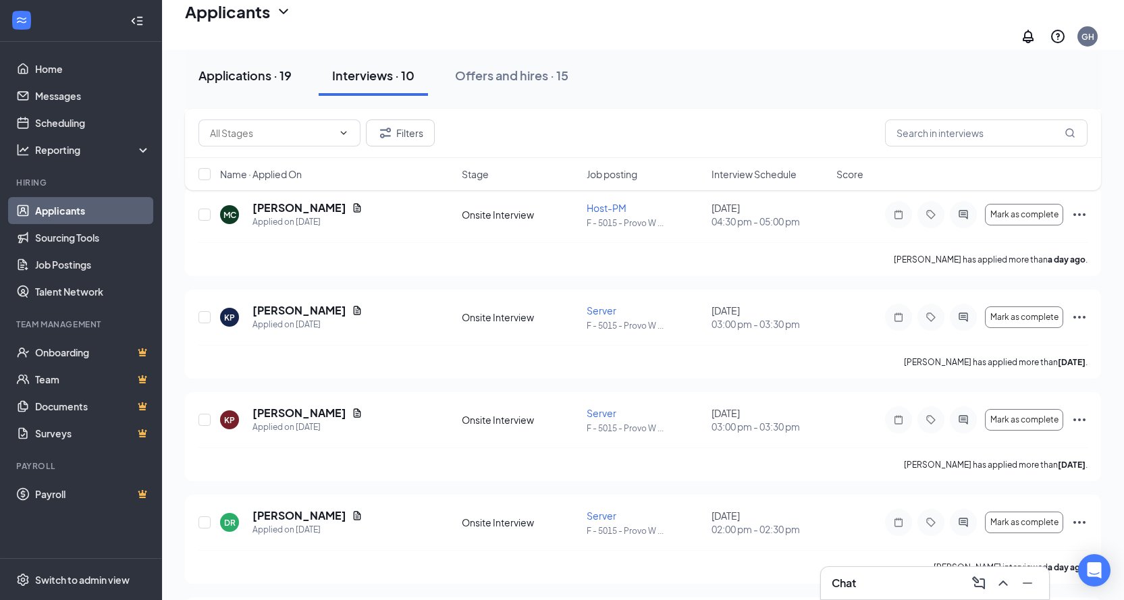
click at [231, 73] on div "Applications · 19" at bounding box center [244, 75] width 93 height 17
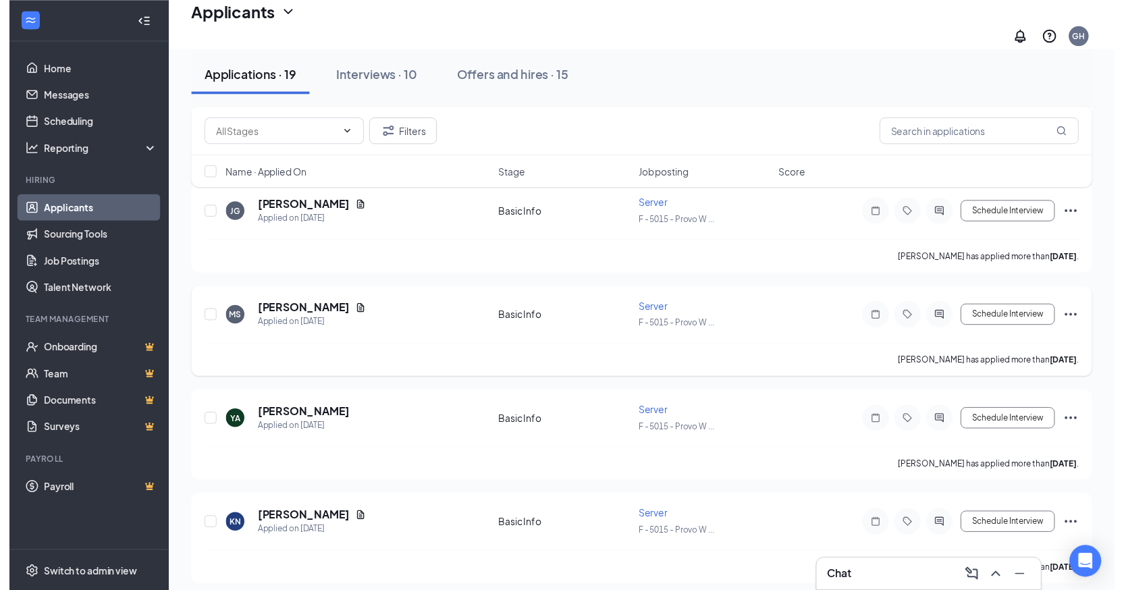
scroll to position [1664, 0]
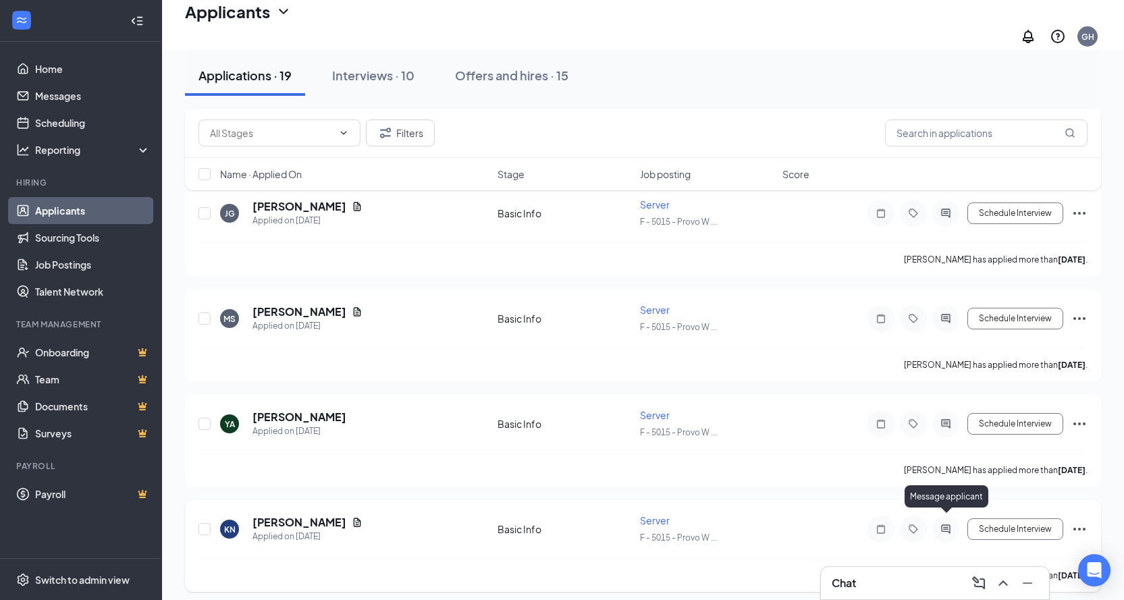
click at [946, 524] on icon "ActiveChat" at bounding box center [945, 529] width 16 height 11
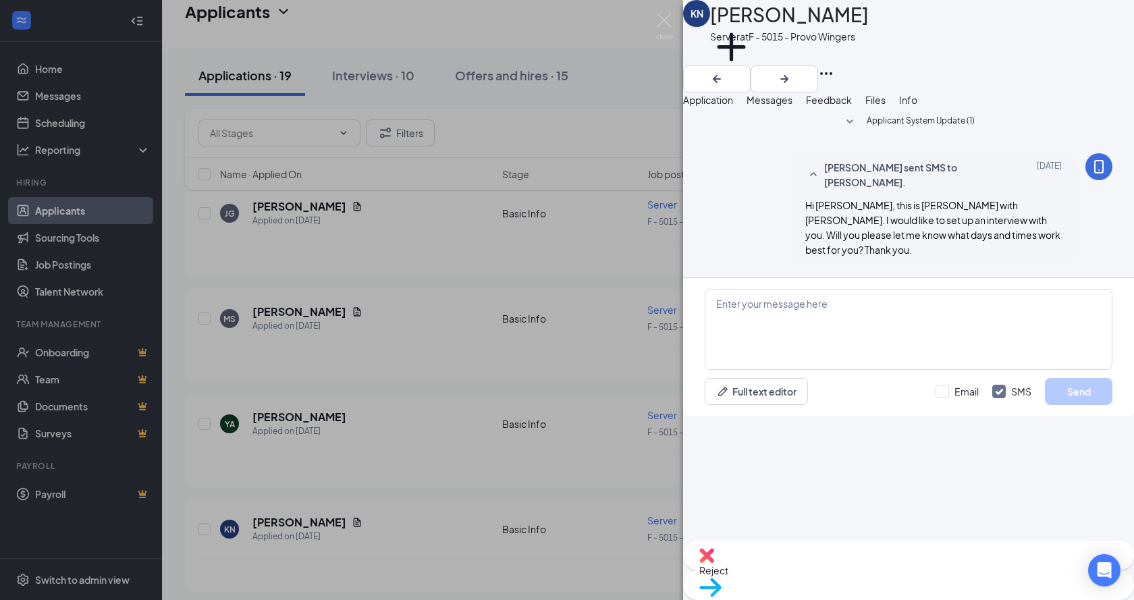
click at [413, 490] on div "KN Kayli Nielsen Server at F - 5015 - Provo Wingers Add a tag Application Messa…" at bounding box center [567, 300] width 1134 height 600
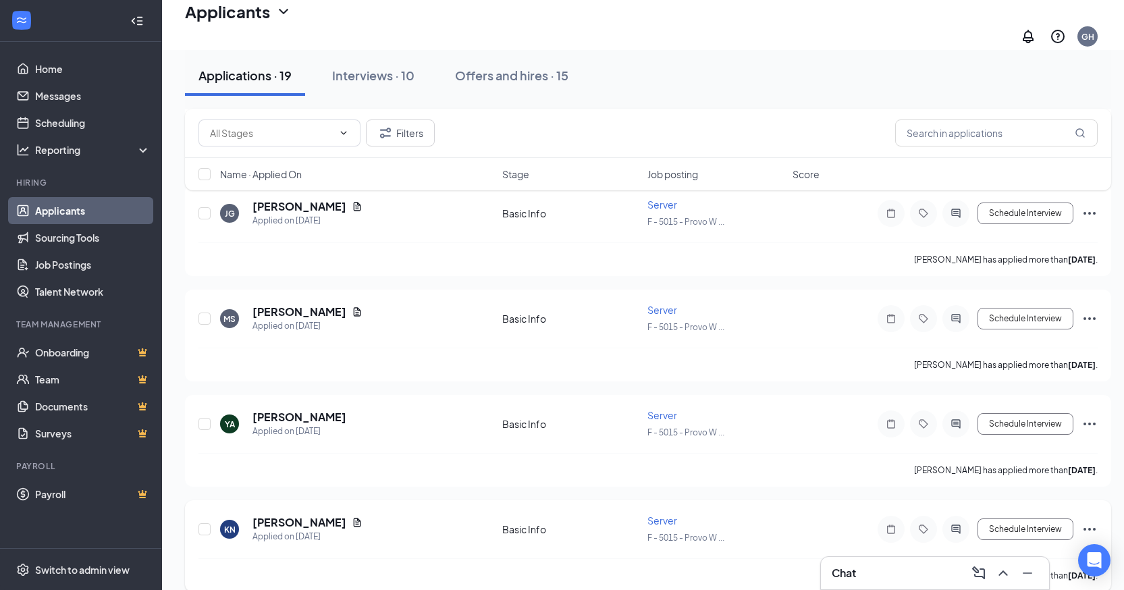
click at [1093, 528] on icon "Ellipses" at bounding box center [1089, 529] width 12 height 3
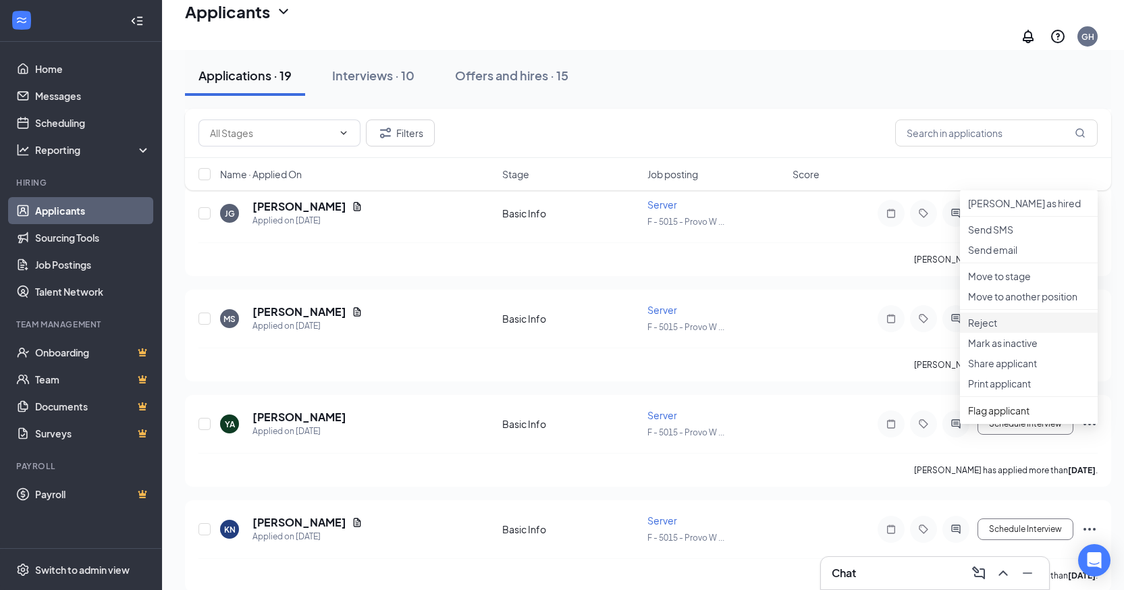
click at [981, 329] on p "Reject" at bounding box center [1028, 322] width 121 height 13
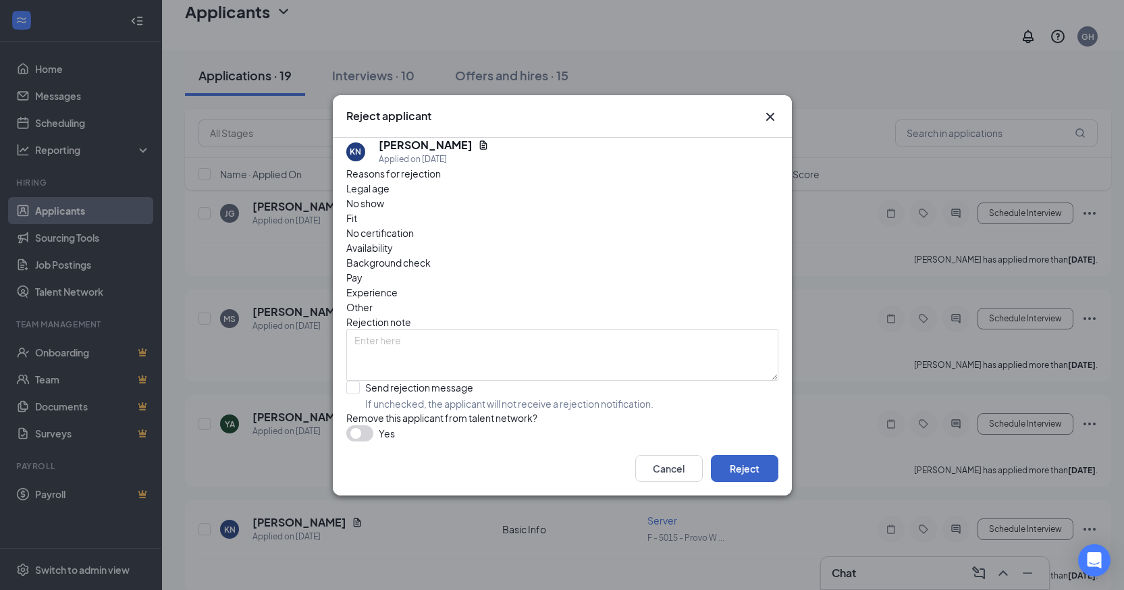
click at [730, 478] on button "Reject" at bounding box center [744, 468] width 67 height 27
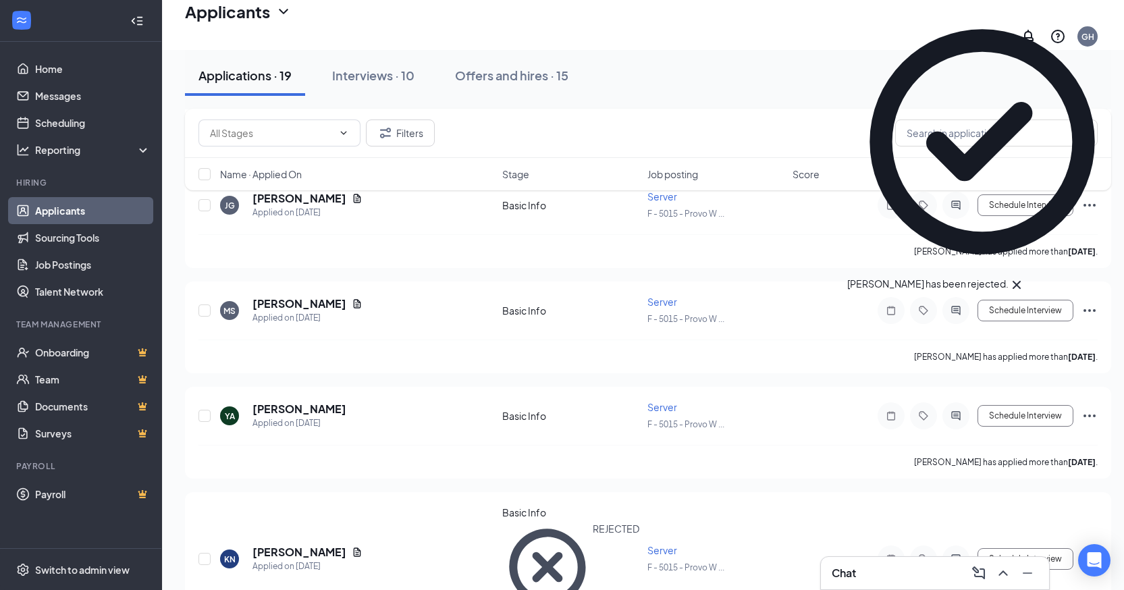
scroll to position [1674, 0]
click at [1088, 300] on icon "Ellipses" at bounding box center [1089, 308] width 16 height 16
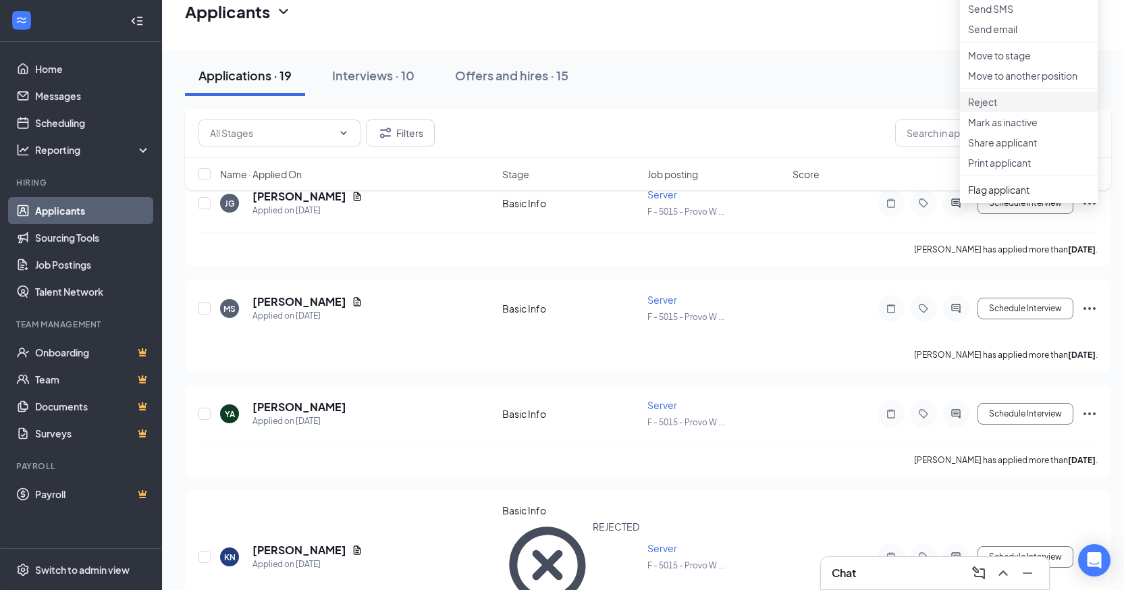
click at [986, 109] on p "Reject" at bounding box center [1028, 101] width 121 height 13
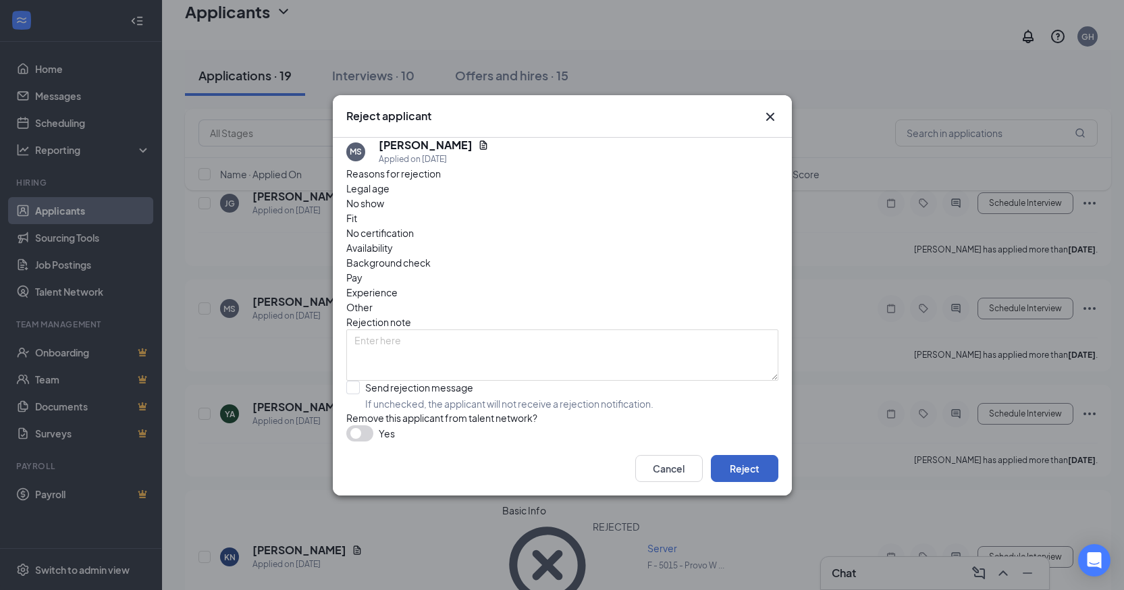
click at [750, 478] on button "Reject" at bounding box center [744, 468] width 67 height 27
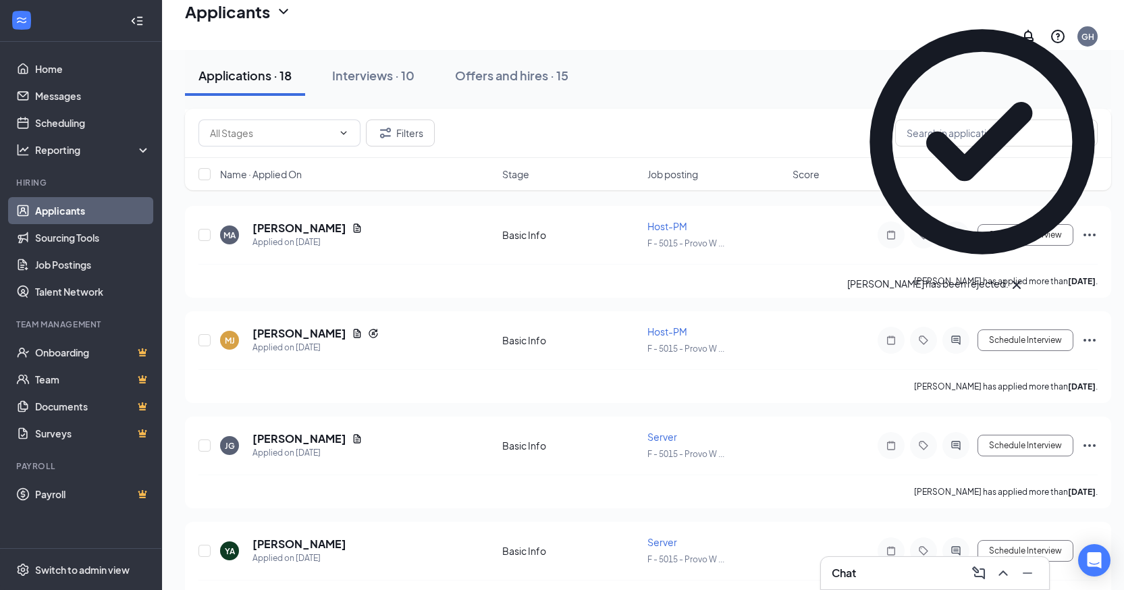
scroll to position [1464, 0]
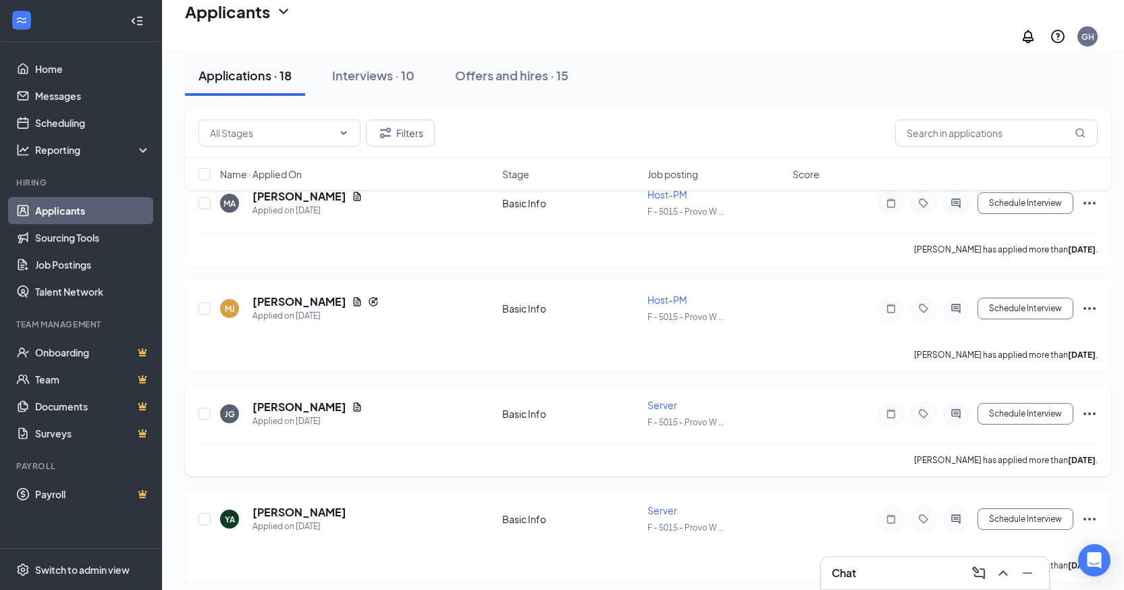
click at [950, 413] on div at bounding box center [955, 413] width 27 height 27
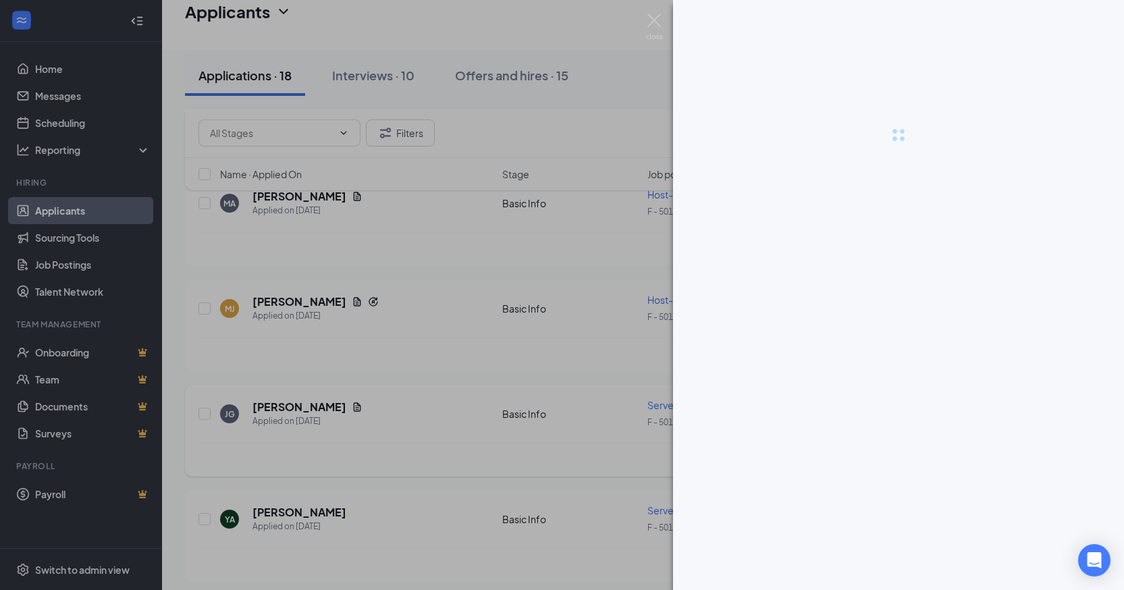
scroll to position [1454, 0]
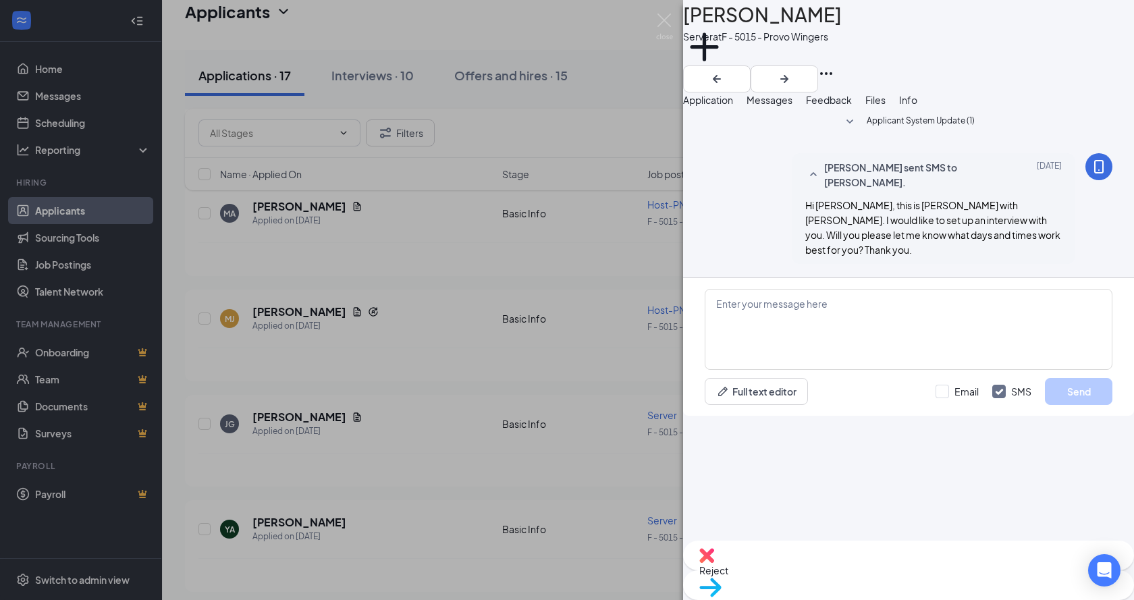
click at [466, 440] on div "JG Jenny Gunther Server at F - 5015 - Provo Wingers Add a tag Application Messa…" at bounding box center [567, 300] width 1134 height 600
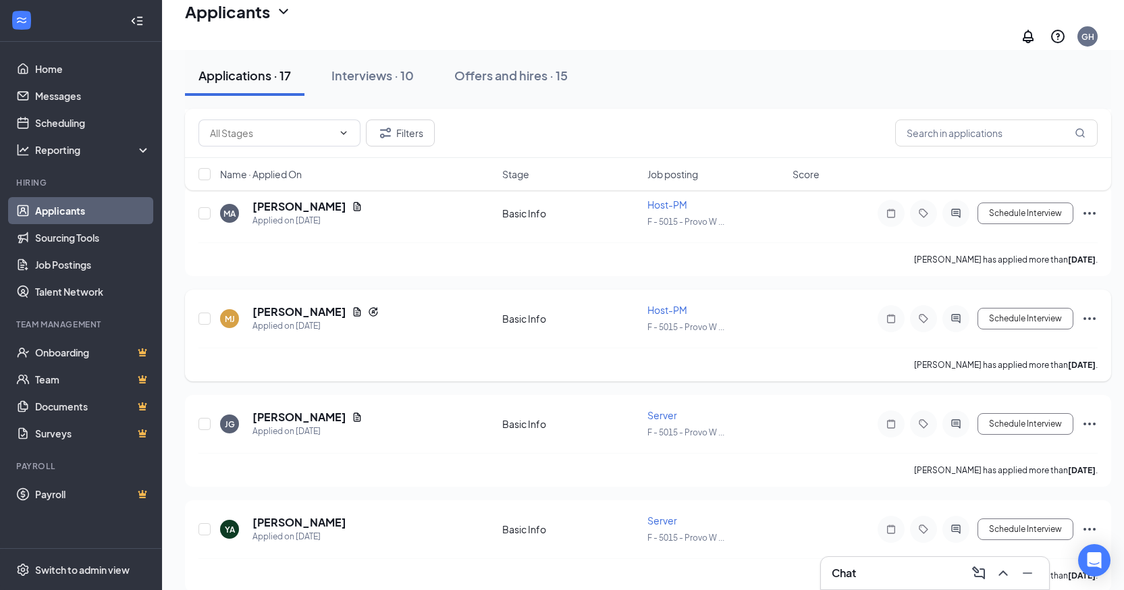
click at [964, 305] on div at bounding box center [955, 318] width 27 height 27
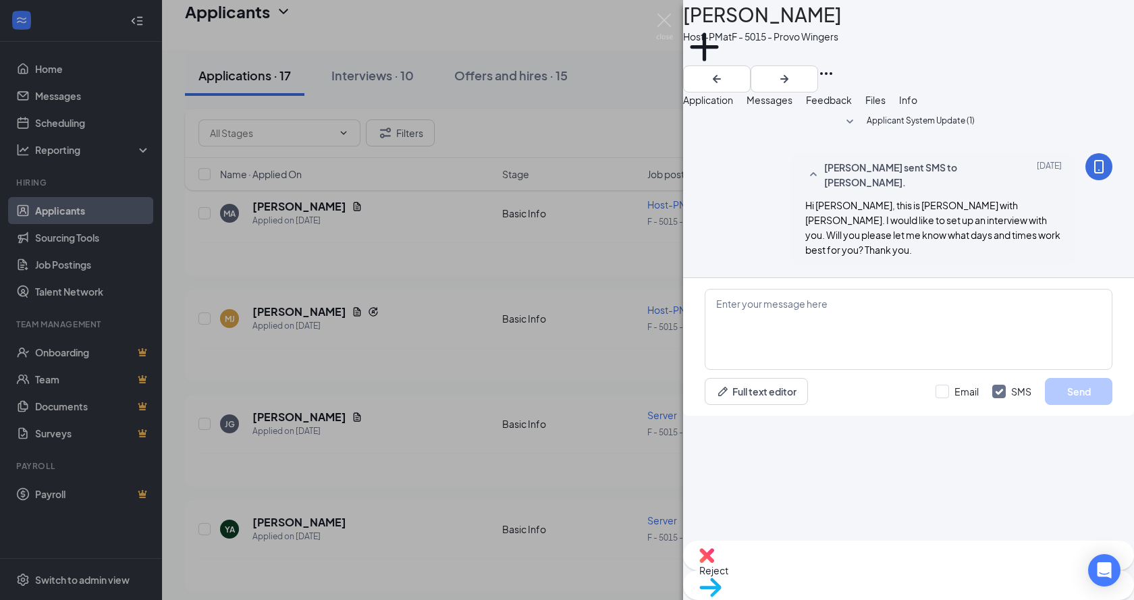
click at [378, 343] on div "MJ Maria-anita Johnson Host-PM at F - 5015 - Provo Wingers Add a tag Applicatio…" at bounding box center [567, 300] width 1134 height 600
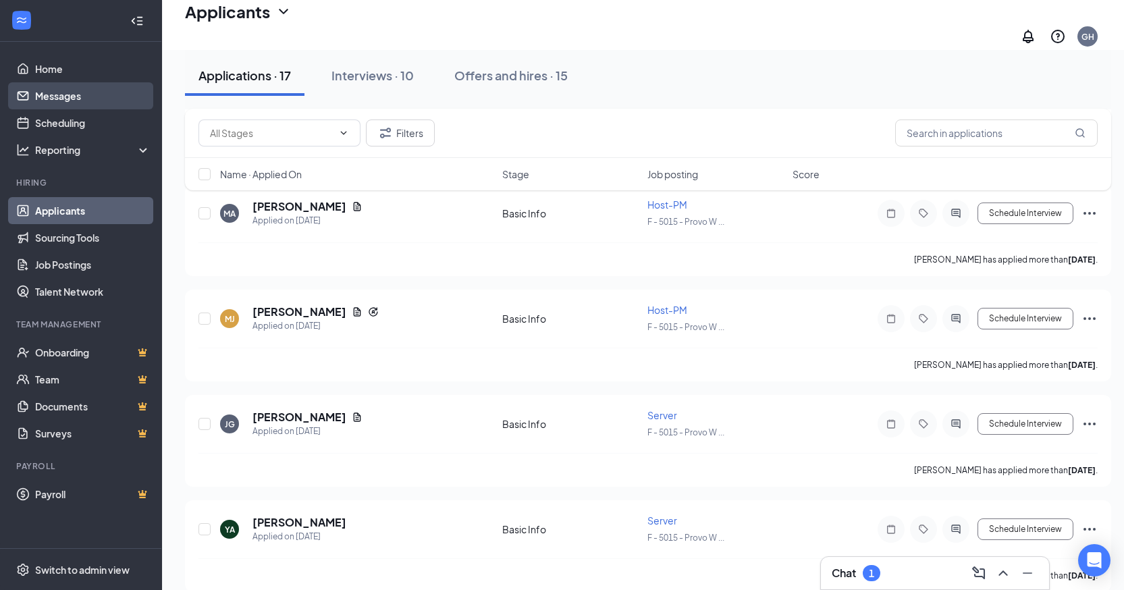
click at [87, 90] on link "Messages" at bounding box center [92, 95] width 115 height 27
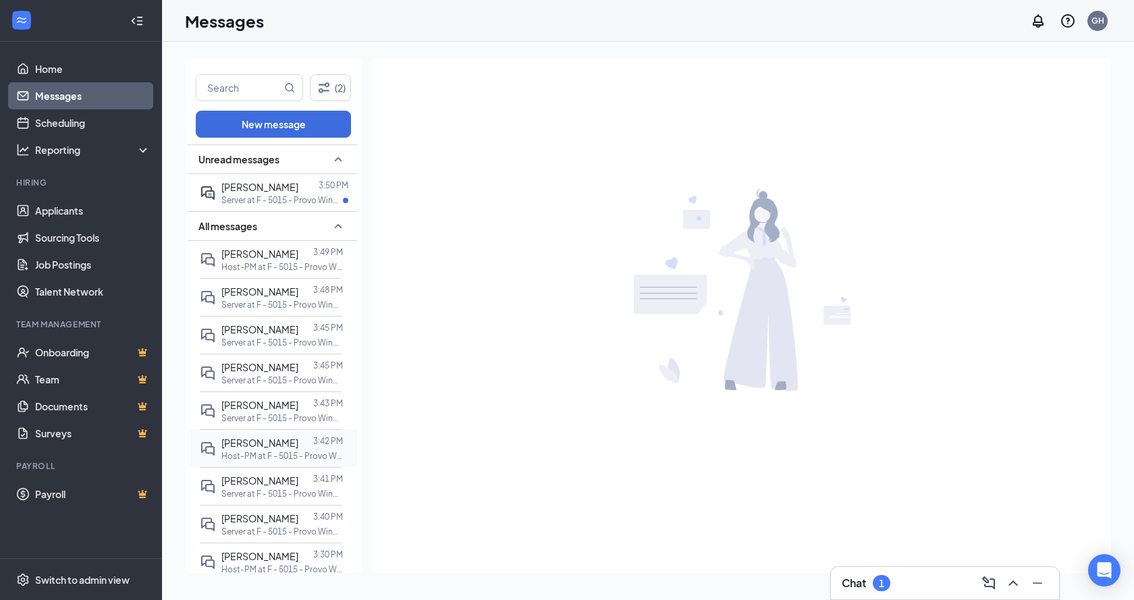
click at [263, 441] on span "[PERSON_NAME]" at bounding box center [259, 443] width 77 height 12
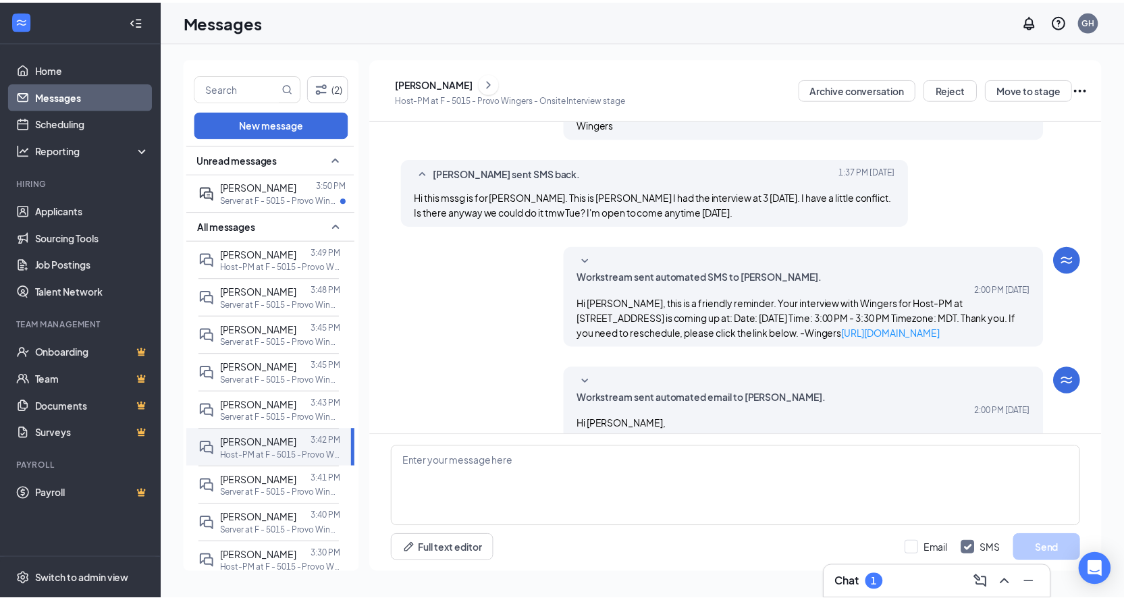
scroll to position [316, 0]
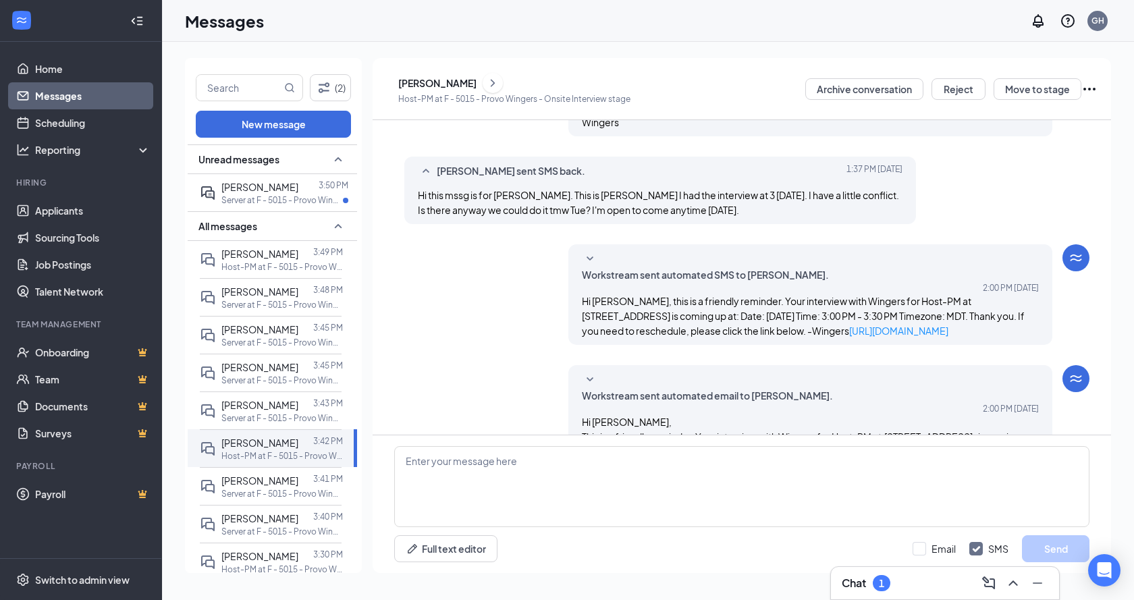
click at [449, 80] on div "[PERSON_NAME]" at bounding box center [437, 82] width 78 height 13
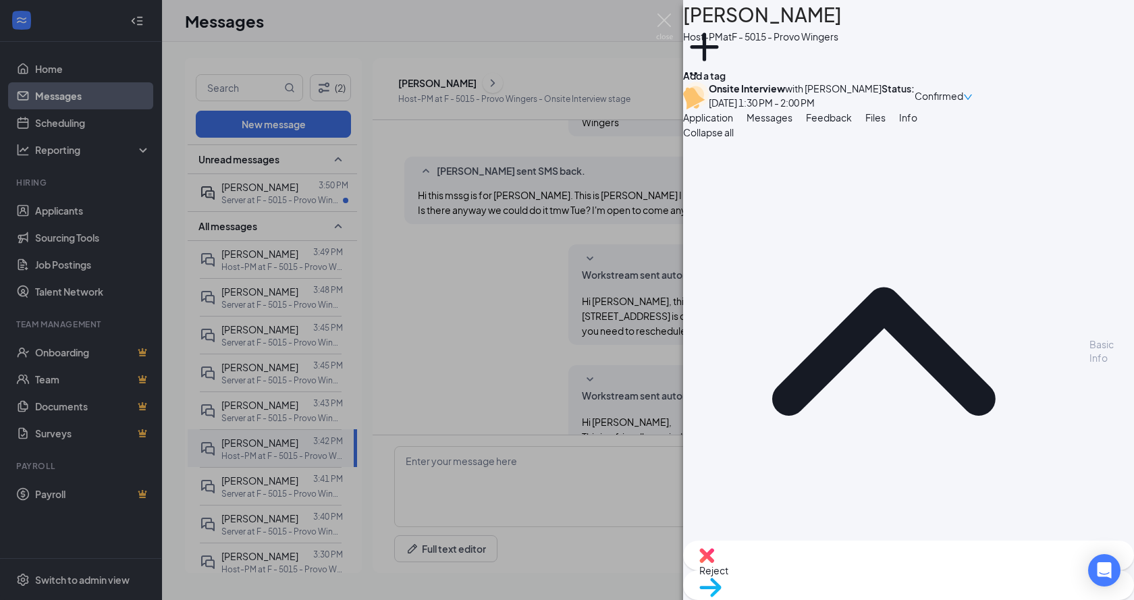
click at [566, 262] on div "AB Amanda Bird Host-PM at F - 5015 - Provo Wingers Add a tag Onsite Interview w…" at bounding box center [567, 300] width 1134 height 600
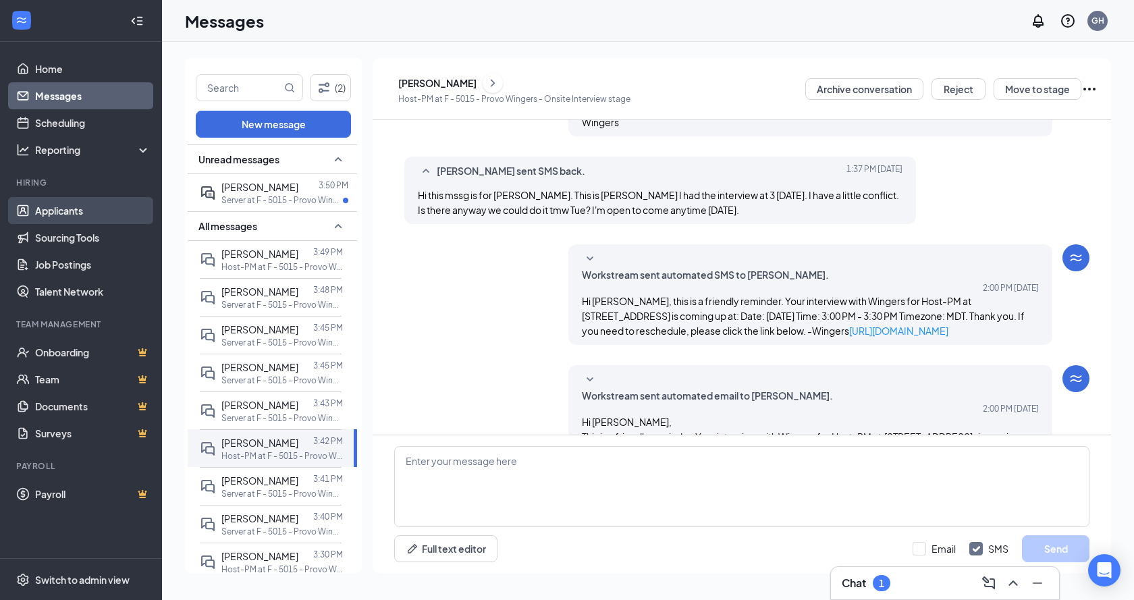
click at [79, 207] on link "Applicants" at bounding box center [92, 210] width 115 height 27
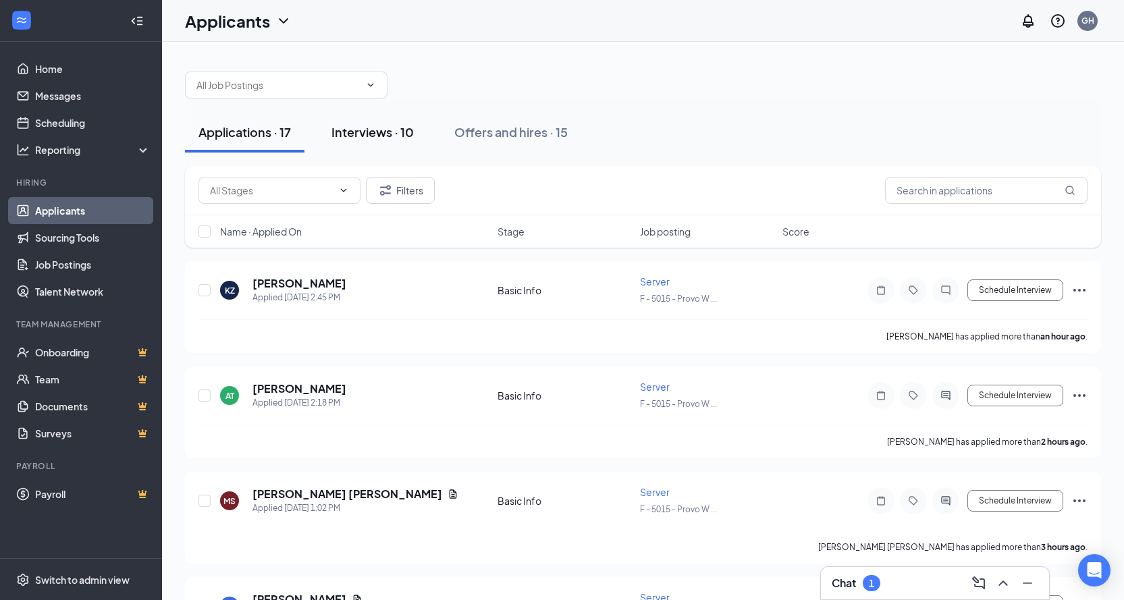
click at [387, 128] on div "Interviews · 10" at bounding box center [372, 132] width 82 height 17
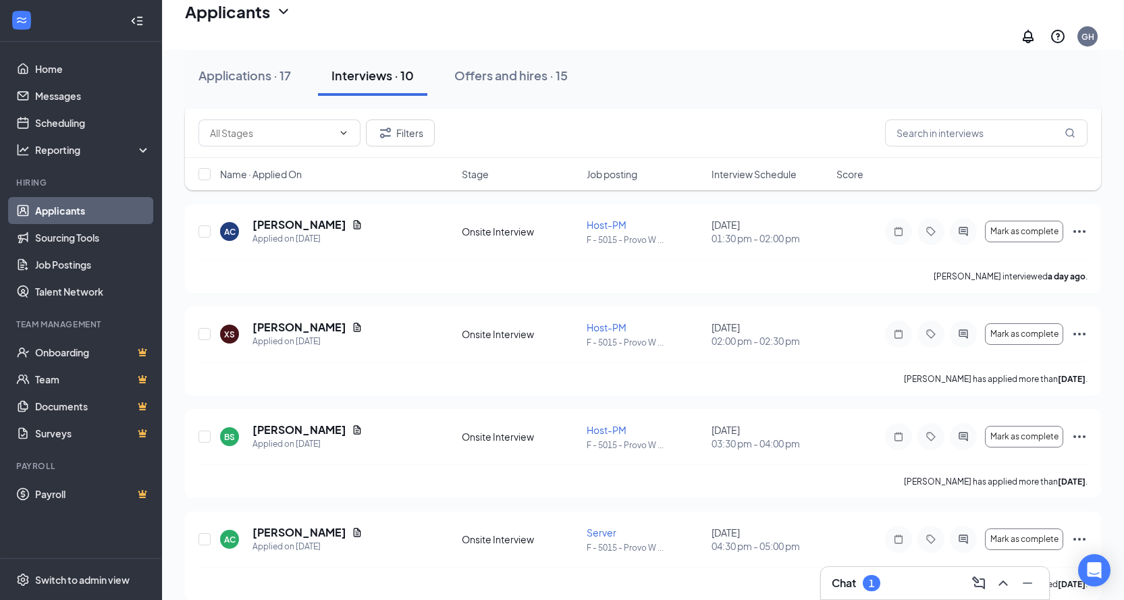
scroll to position [690, 0]
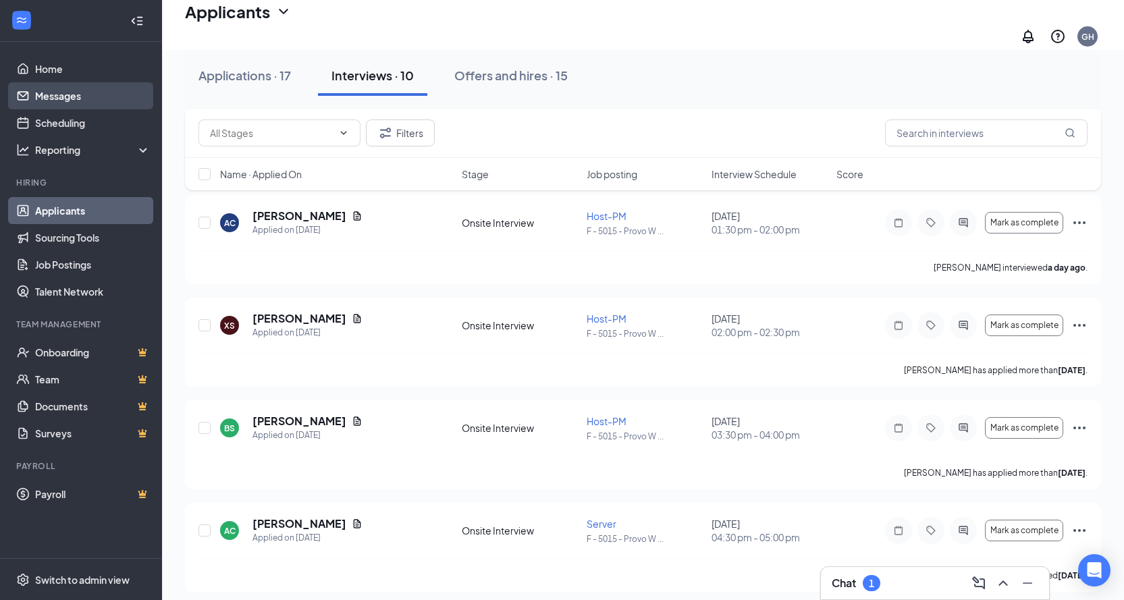
click at [78, 100] on link "Messages" at bounding box center [92, 95] width 115 height 27
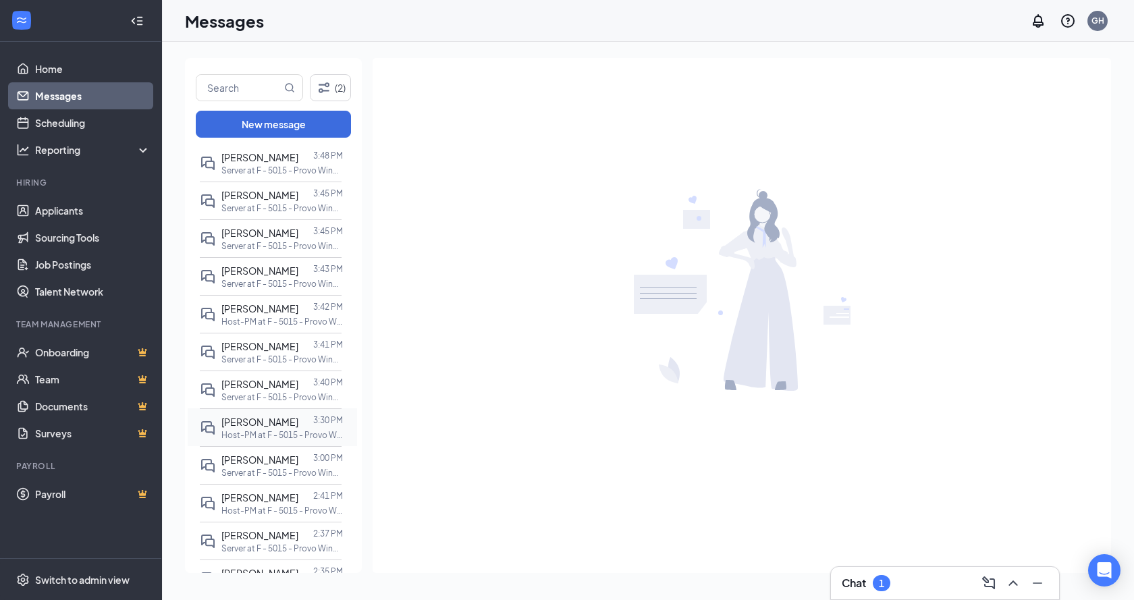
scroll to position [135, 0]
click at [276, 399] on p "Server at F - 5015 - Provo Wingers" at bounding box center [281, 396] width 121 height 11
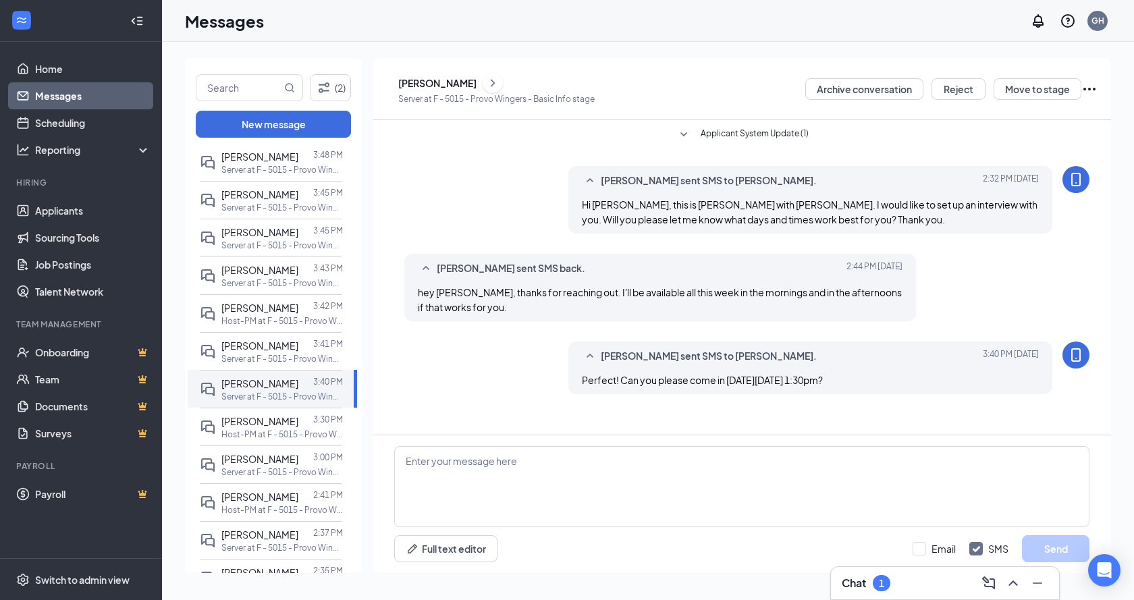
click at [454, 85] on div "[PERSON_NAME]" at bounding box center [437, 82] width 78 height 13
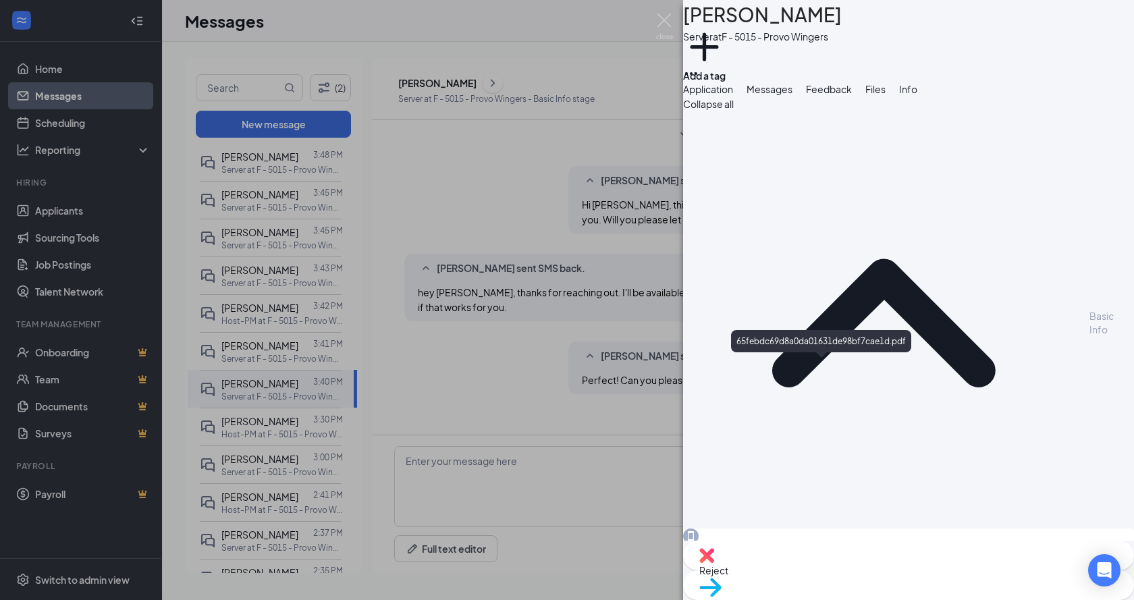
click at [432, 193] on div "CR Christopher Ramirez Server at F - 5015 - Provo Wingers Add a tag Application…" at bounding box center [567, 300] width 1134 height 600
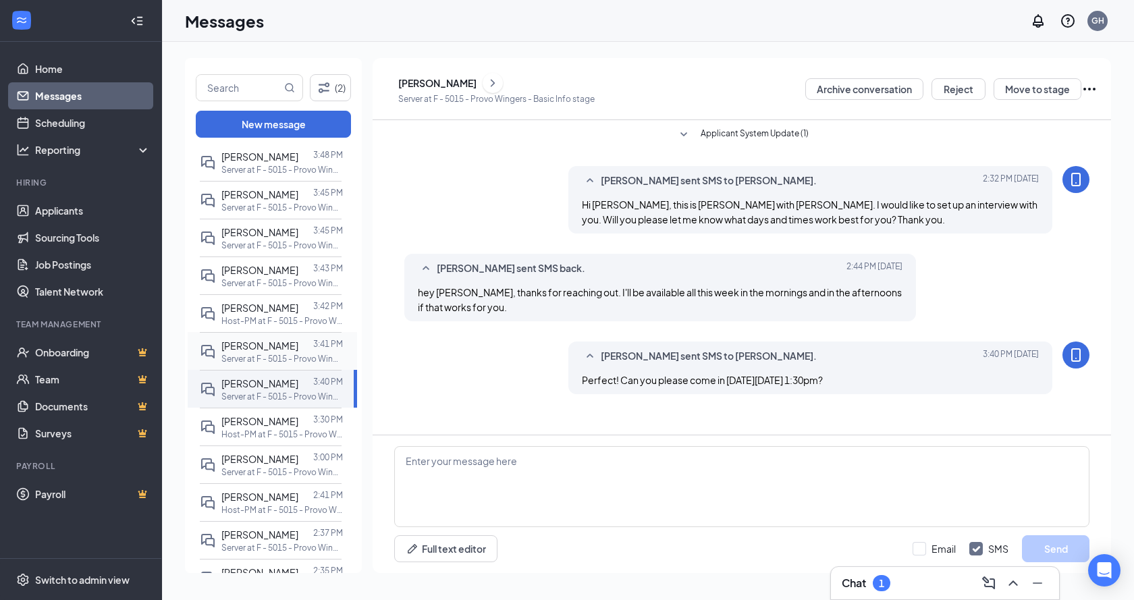
click at [259, 336] on div "Gracie Miller 3:41 PM Server at F - 5015 - Provo Wingers" at bounding box center [271, 351] width 142 height 38
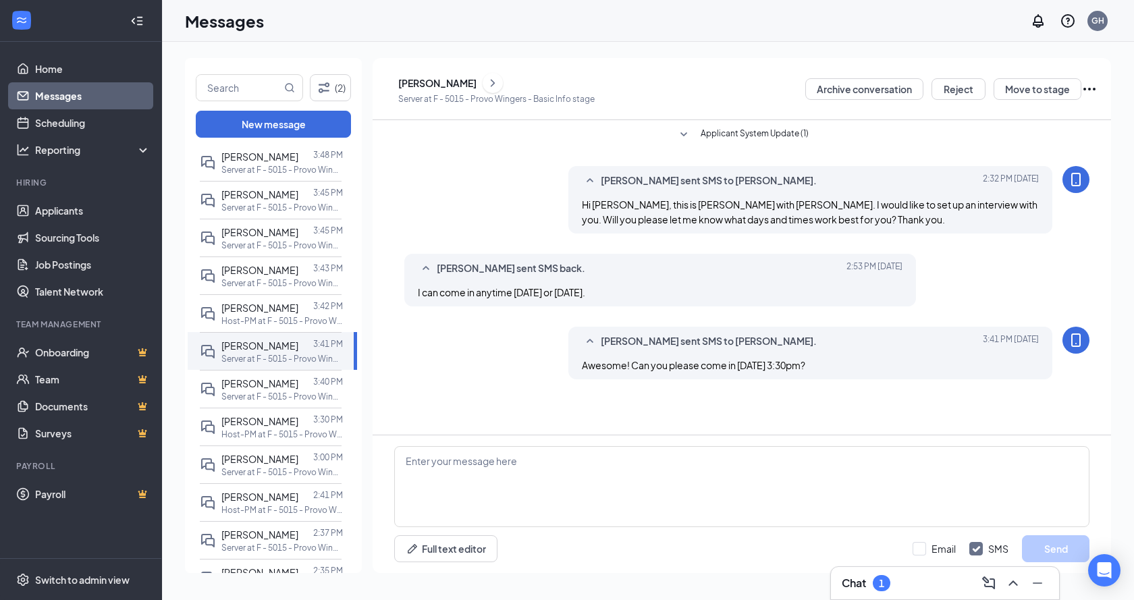
click at [451, 80] on div "[PERSON_NAME]" at bounding box center [437, 82] width 78 height 13
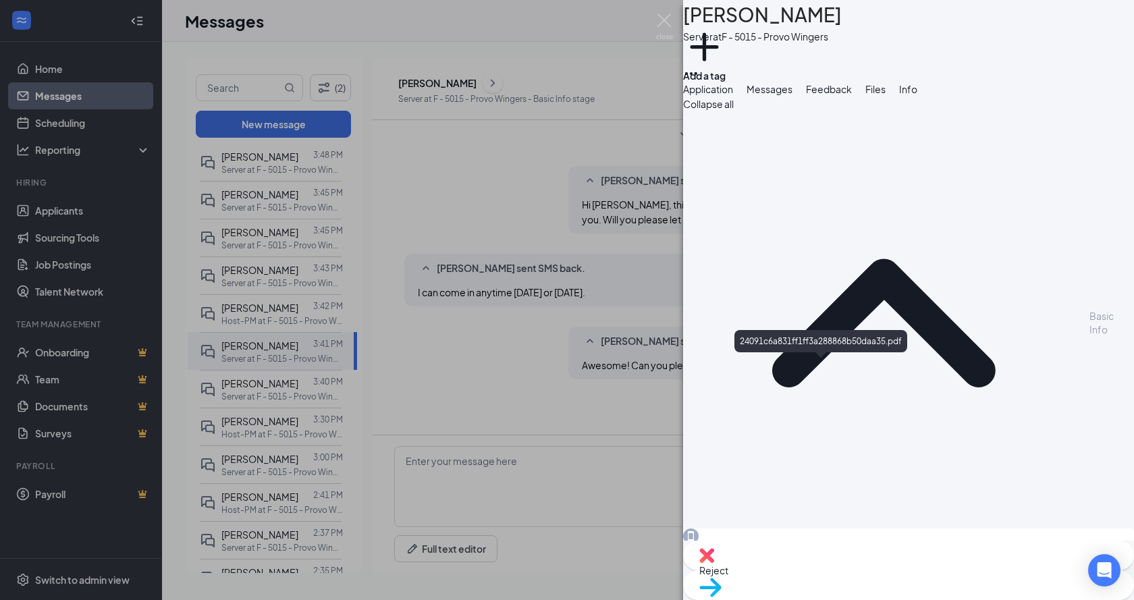
click at [784, 356] on div "24091c6a831ff1ff3a288868b50daa35.pdf" at bounding box center [820, 344] width 173 height 28
click at [595, 227] on div "GM Gracie Miller Server at F - 5015 - Provo Wingers Add a tag Application Messa…" at bounding box center [567, 300] width 1134 height 600
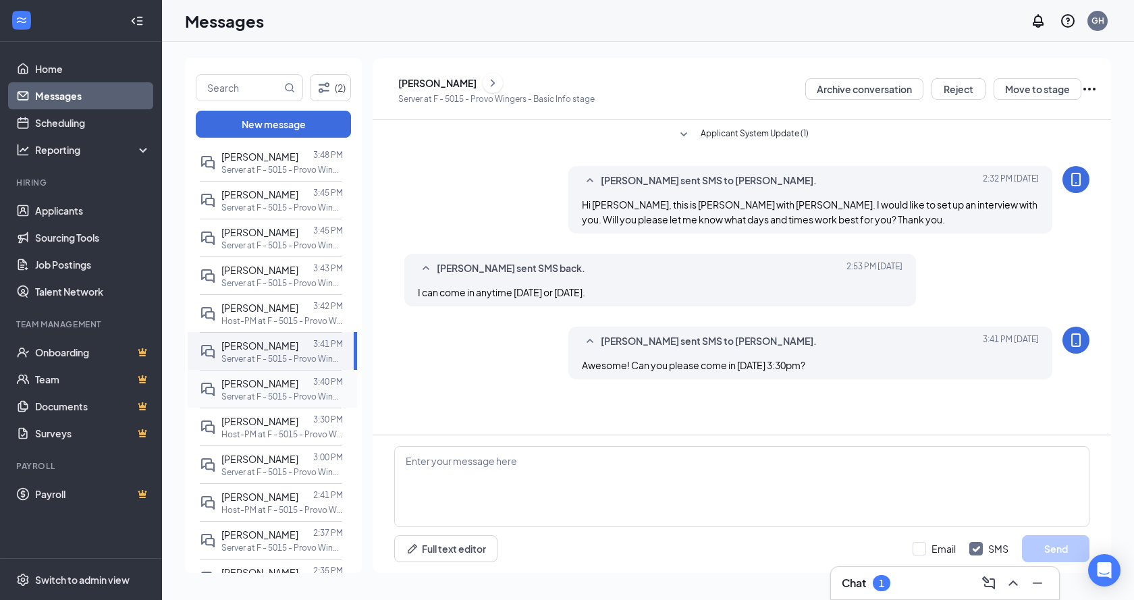
scroll to position [202, 0]
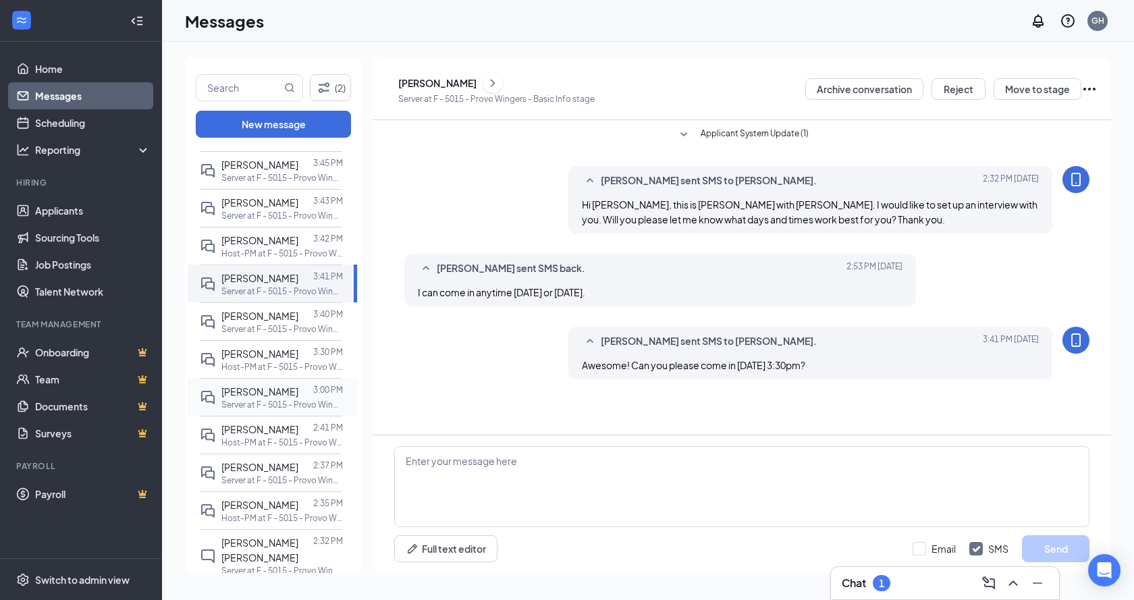
click at [298, 398] on div at bounding box center [305, 391] width 15 height 15
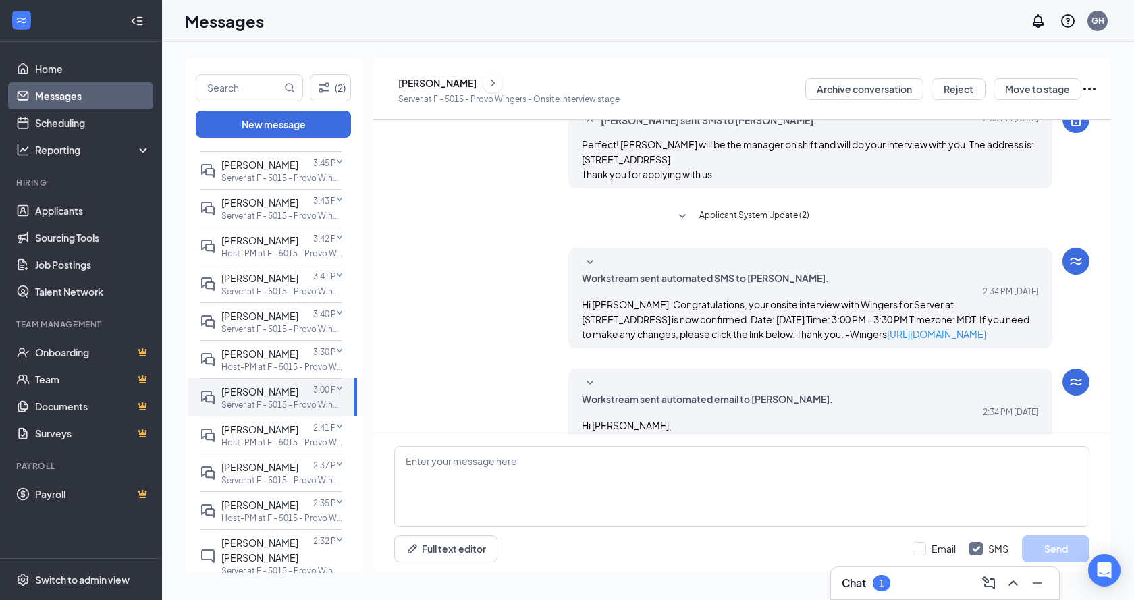
scroll to position [221, 0]
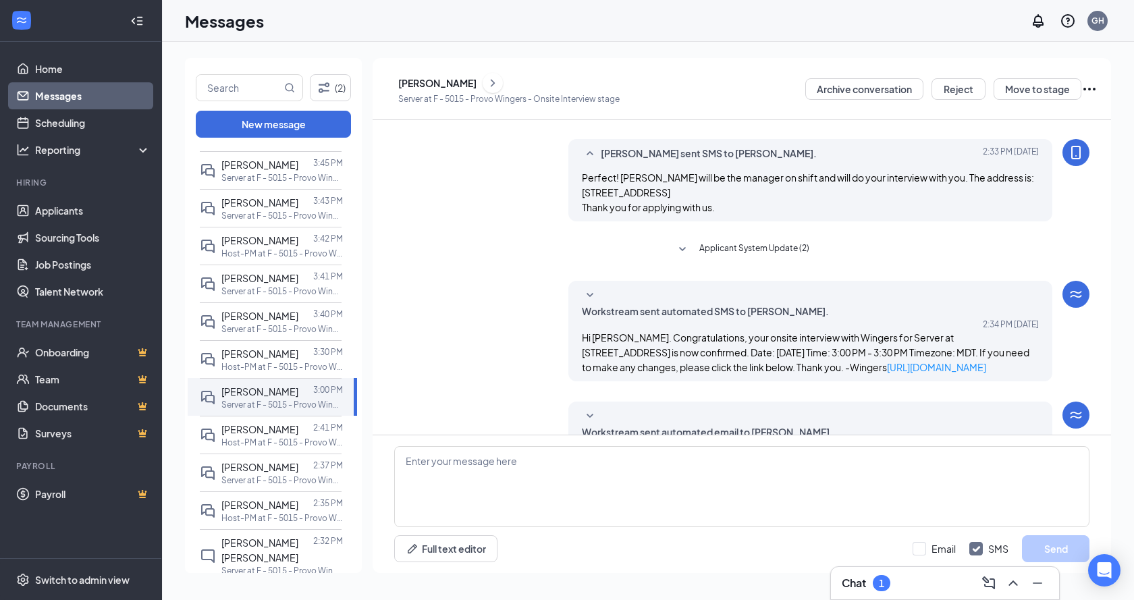
click at [456, 88] on div "[PERSON_NAME]" at bounding box center [437, 82] width 78 height 13
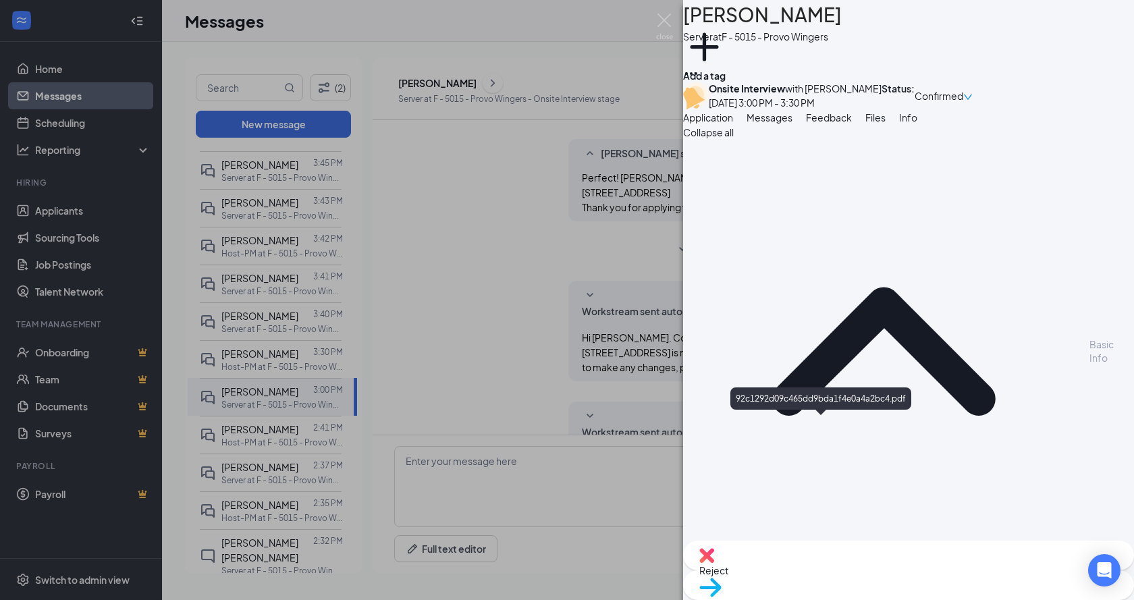
click at [321, 163] on div "KP Kailey Parker Server at F - 5015 - Provo Wingers Add a tag Onsite Interview …" at bounding box center [567, 300] width 1134 height 600
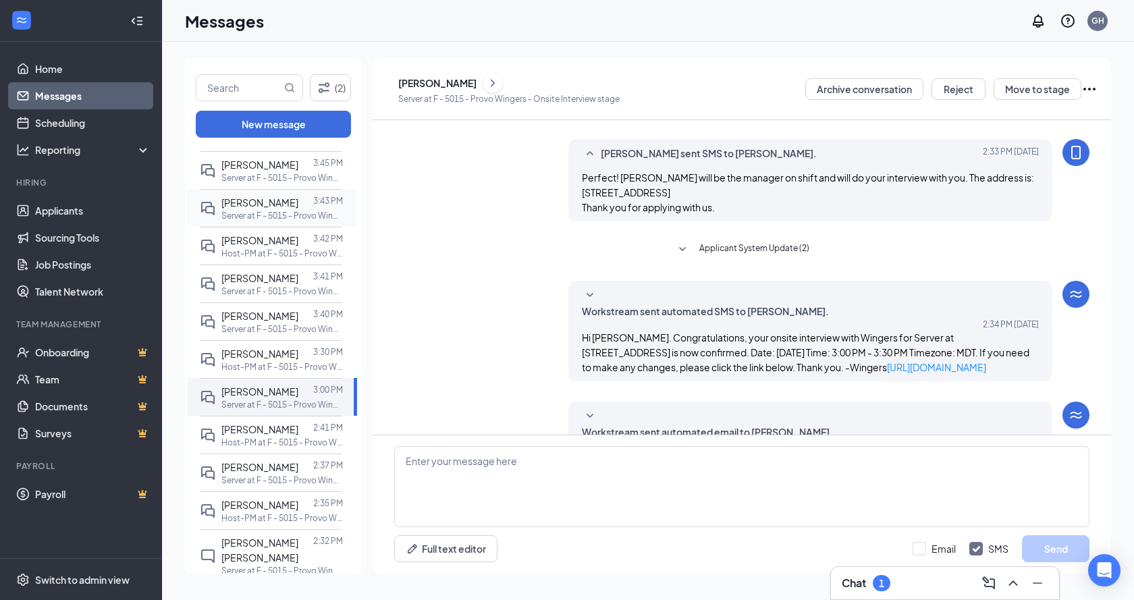
click at [296, 215] on p "Server at F - 5015 - Provo Wingers" at bounding box center [281, 215] width 121 height 11
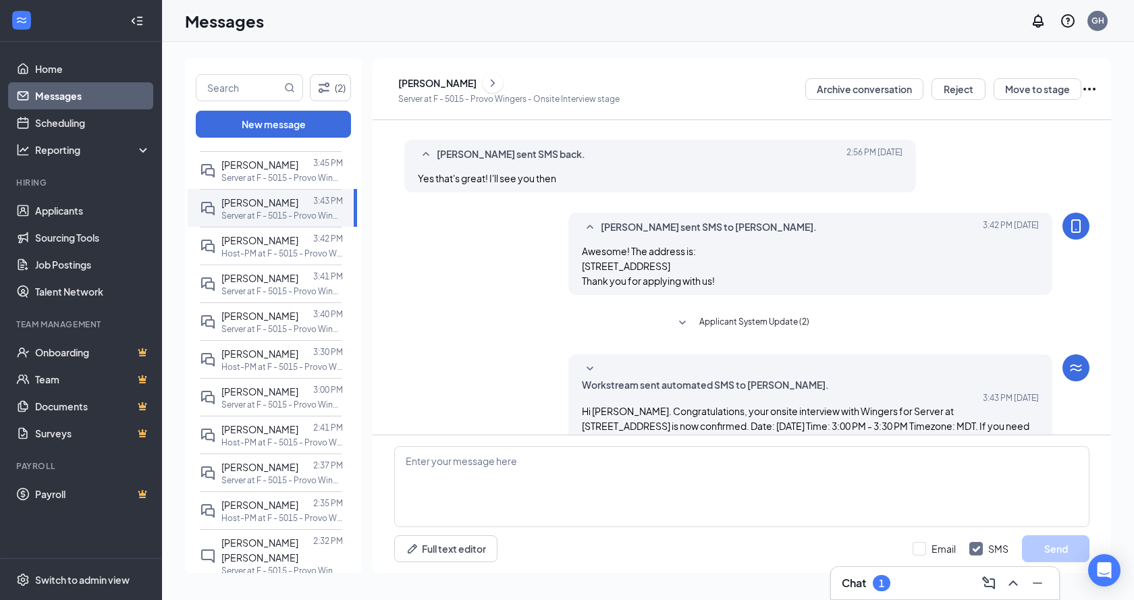
scroll to position [288, 0]
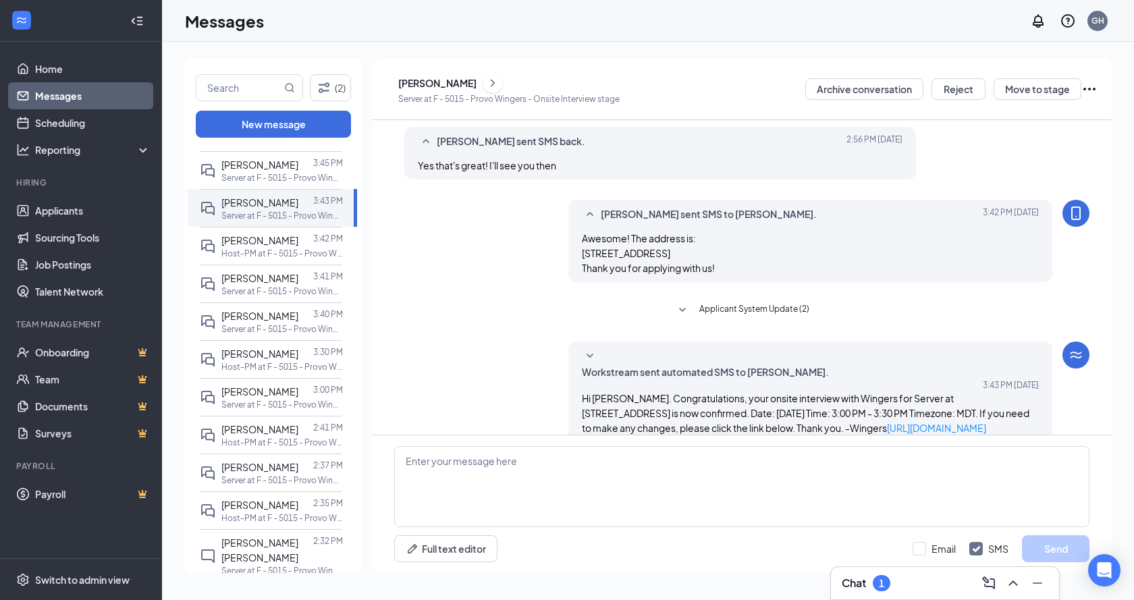
click at [460, 80] on div "[PERSON_NAME]" at bounding box center [437, 82] width 78 height 13
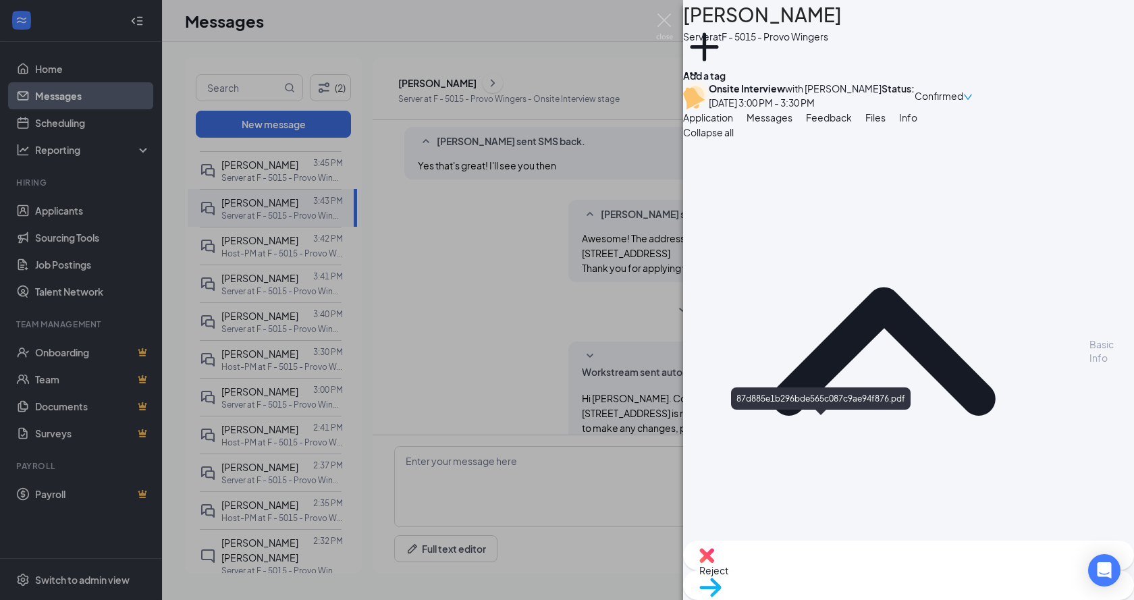
click at [454, 218] on div "KP Kaley Petersen Server at F - 5015 - Provo Wingers Add a tag Onsite Interview…" at bounding box center [567, 300] width 1134 height 600
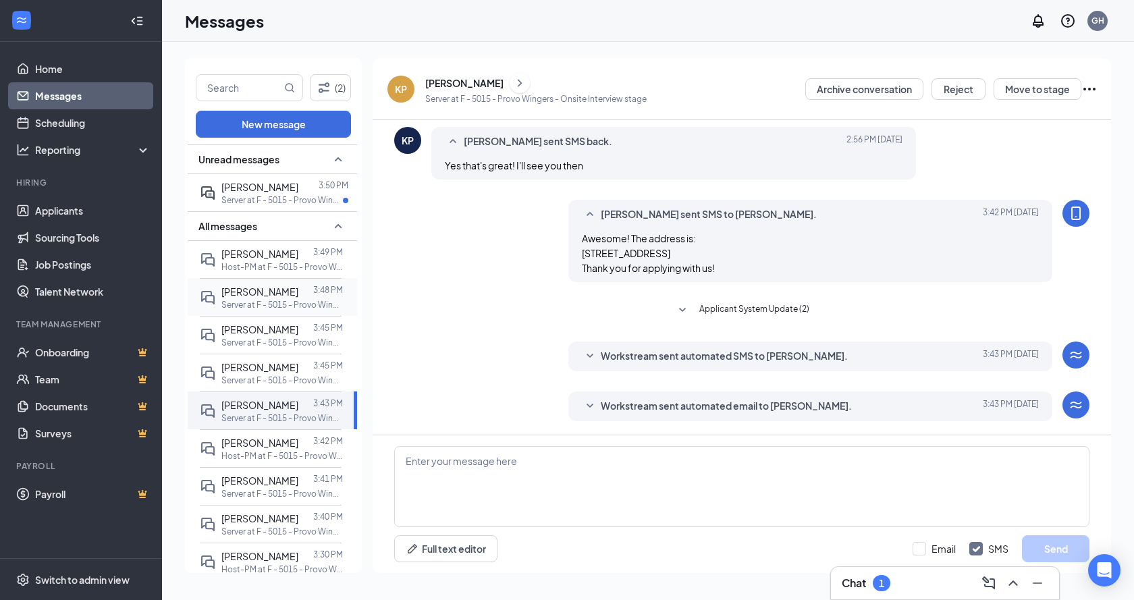
click at [269, 308] on p "Server at F - 5015 - Provo Wingers" at bounding box center [281, 304] width 121 height 11
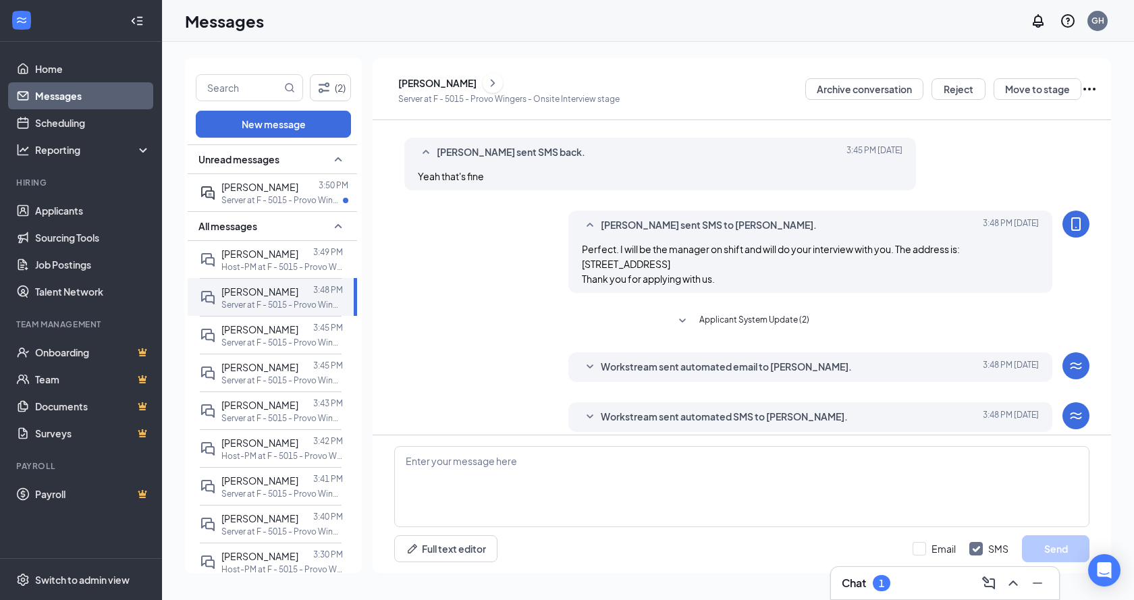
scroll to position [273, 0]
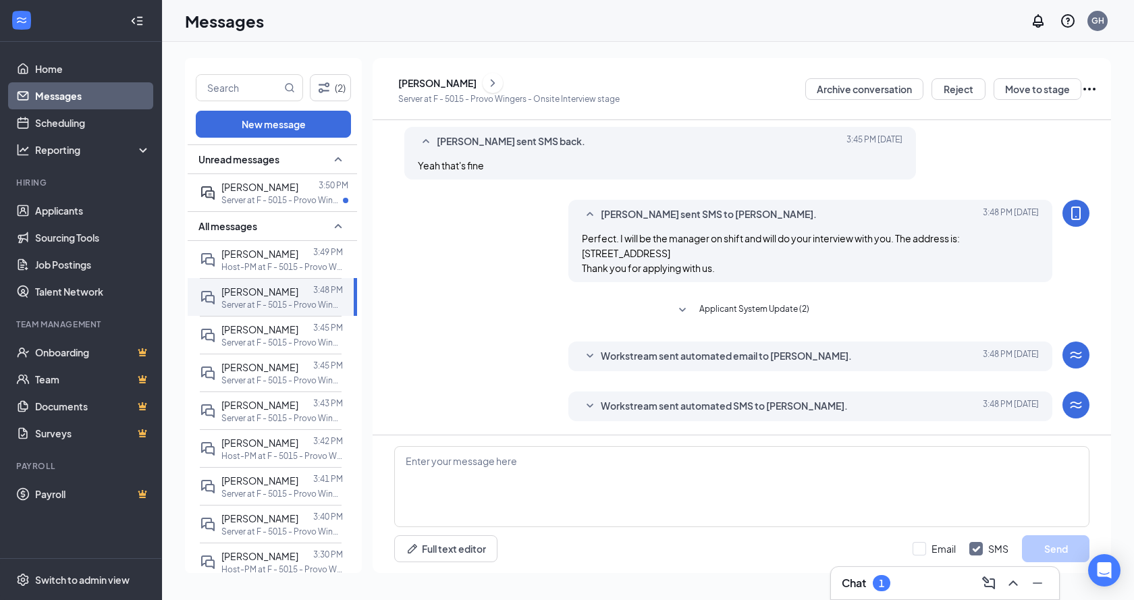
click at [445, 82] on div "[PERSON_NAME]" at bounding box center [437, 82] width 78 height 13
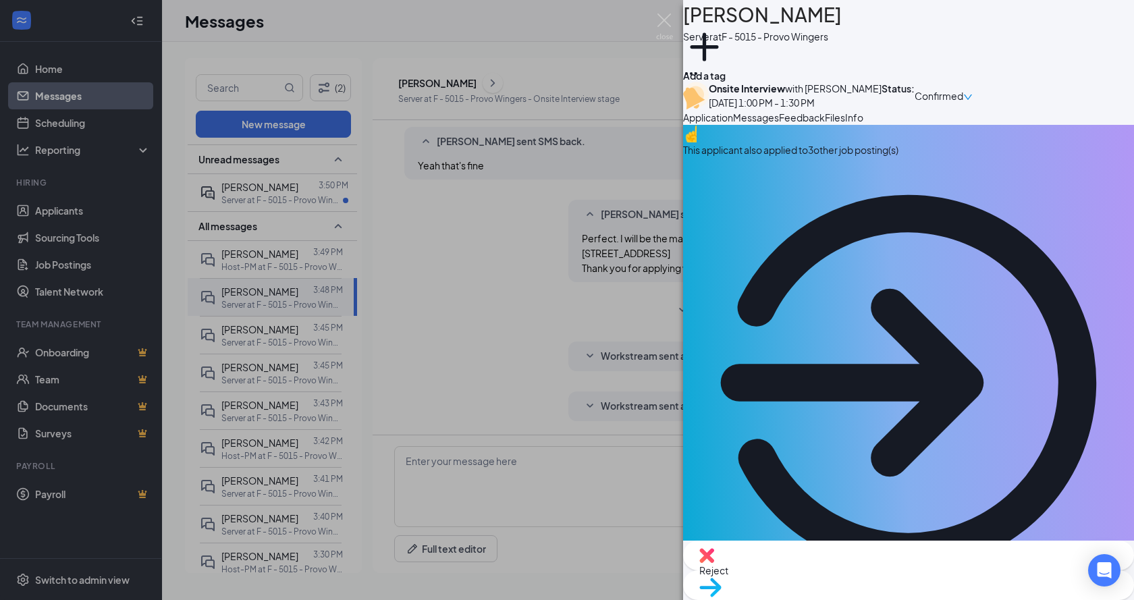
click at [497, 271] on div "RH Rhett Hyer Server at F - 5015 - Provo Wingers Add a tag Onsite Interview wit…" at bounding box center [567, 300] width 1134 height 600
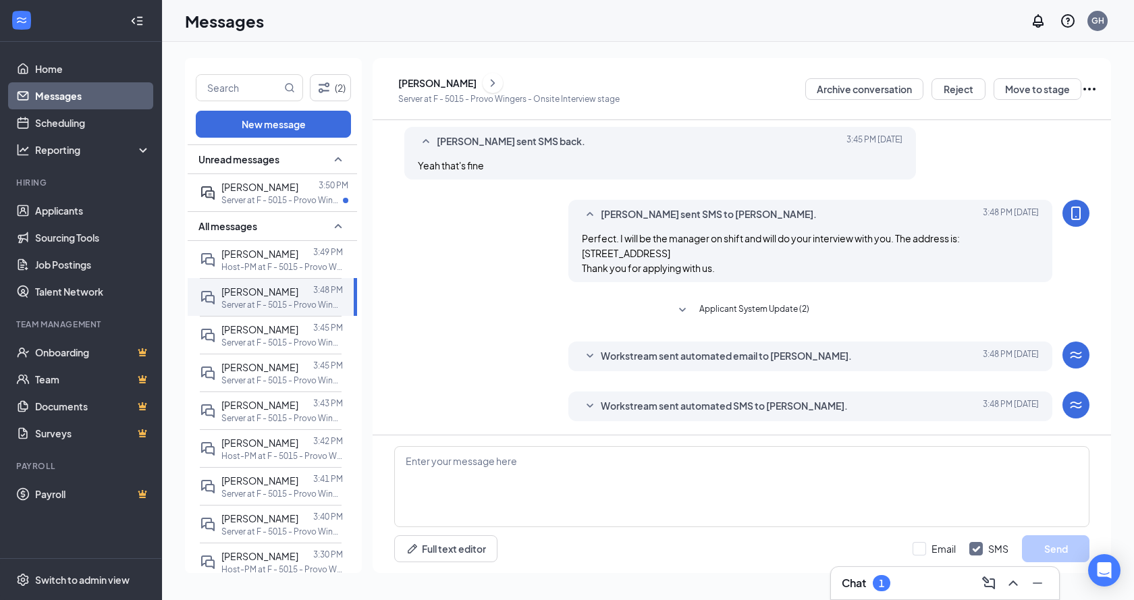
click at [437, 84] on div "[PERSON_NAME]" at bounding box center [437, 82] width 78 height 13
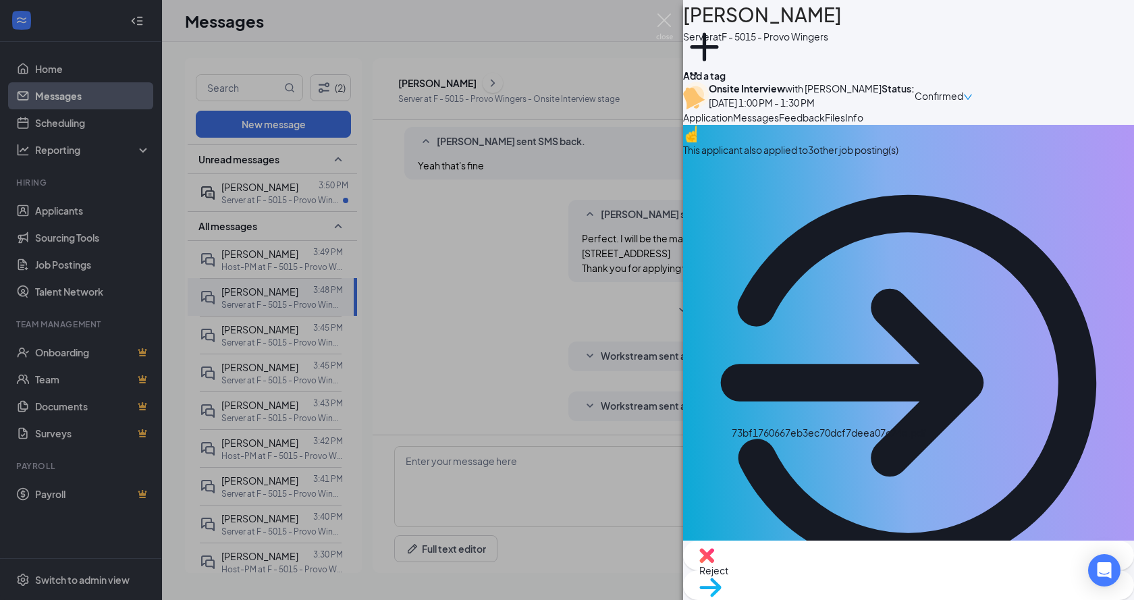
drag, startPoint x: 665, startPoint y: 24, endPoint x: 638, endPoint y: 28, distance: 28.1
click at [665, 24] on img at bounding box center [664, 26] width 17 height 26
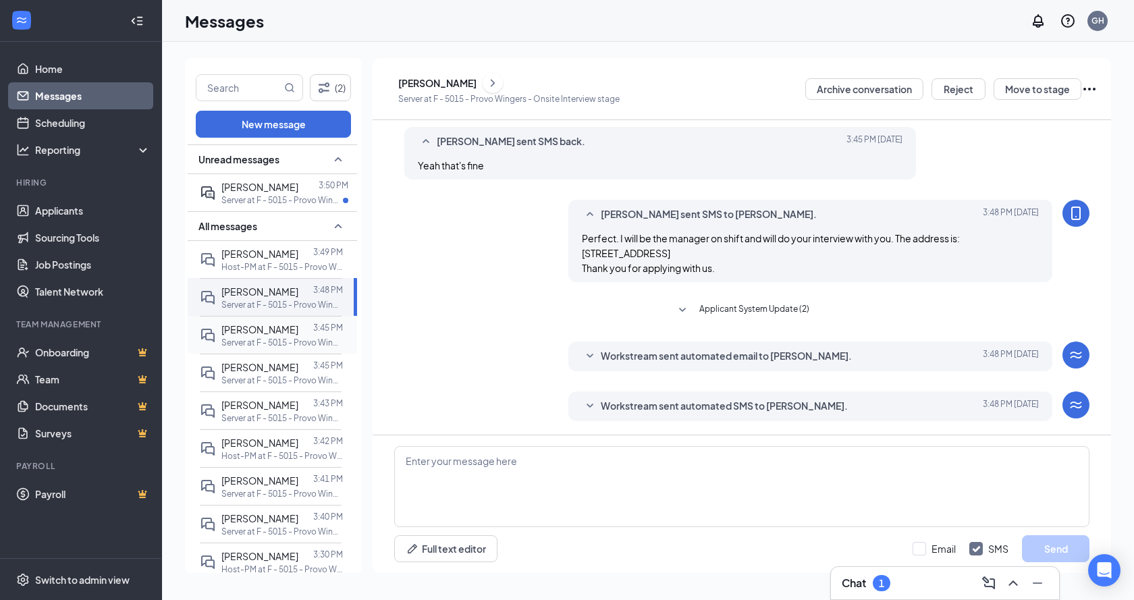
click at [268, 341] on p "Server at F - 5015 - Provo Wingers" at bounding box center [281, 342] width 121 height 11
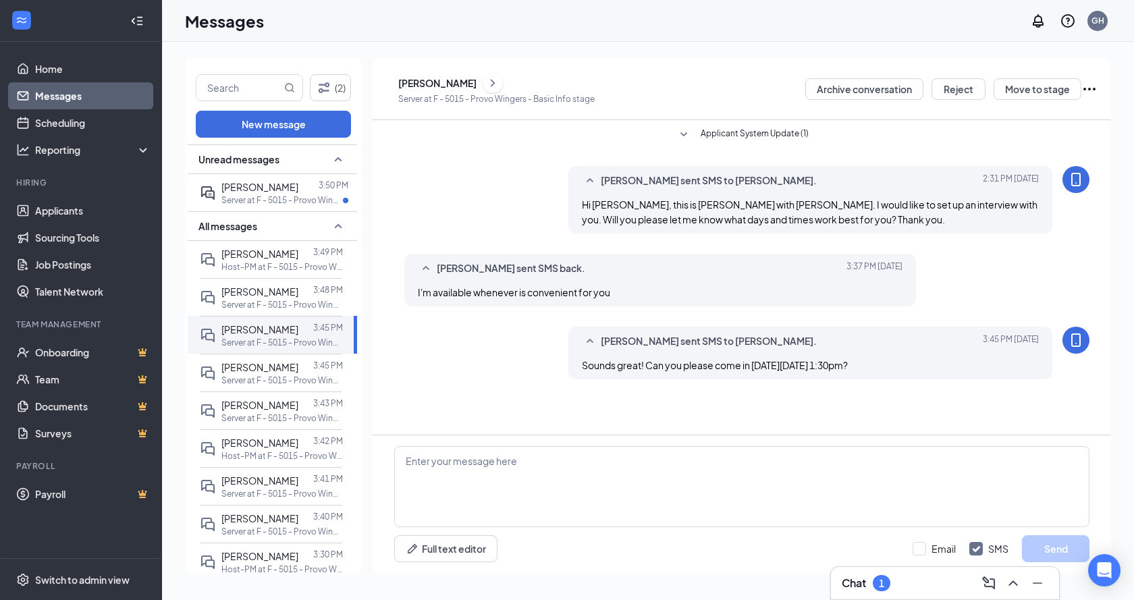
click at [465, 79] on div "[PERSON_NAME]" at bounding box center [437, 82] width 78 height 13
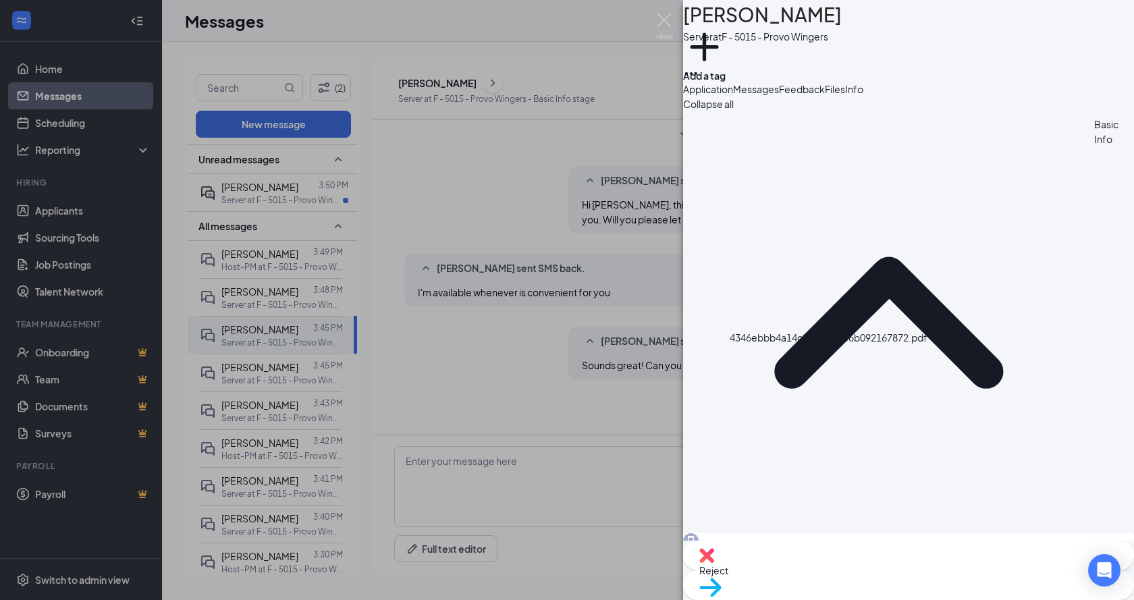
click at [428, 206] on div "TN Traci Newman Server at F - 5015 - Provo Wingers Add a tag Application Messag…" at bounding box center [567, 300] width 1134 height 600
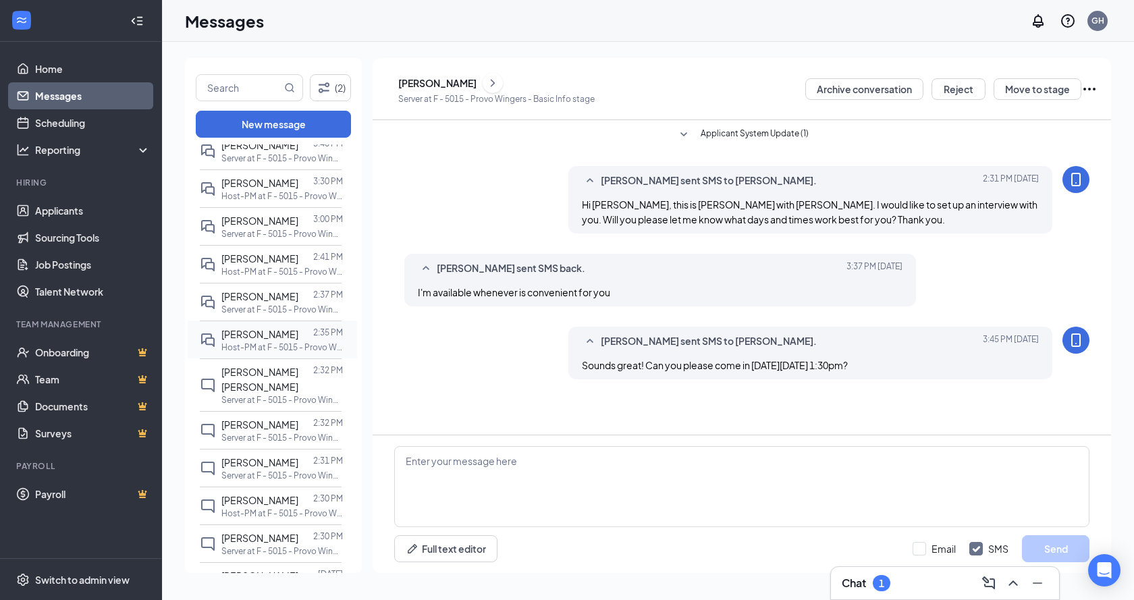
scroll to position [405, 0]
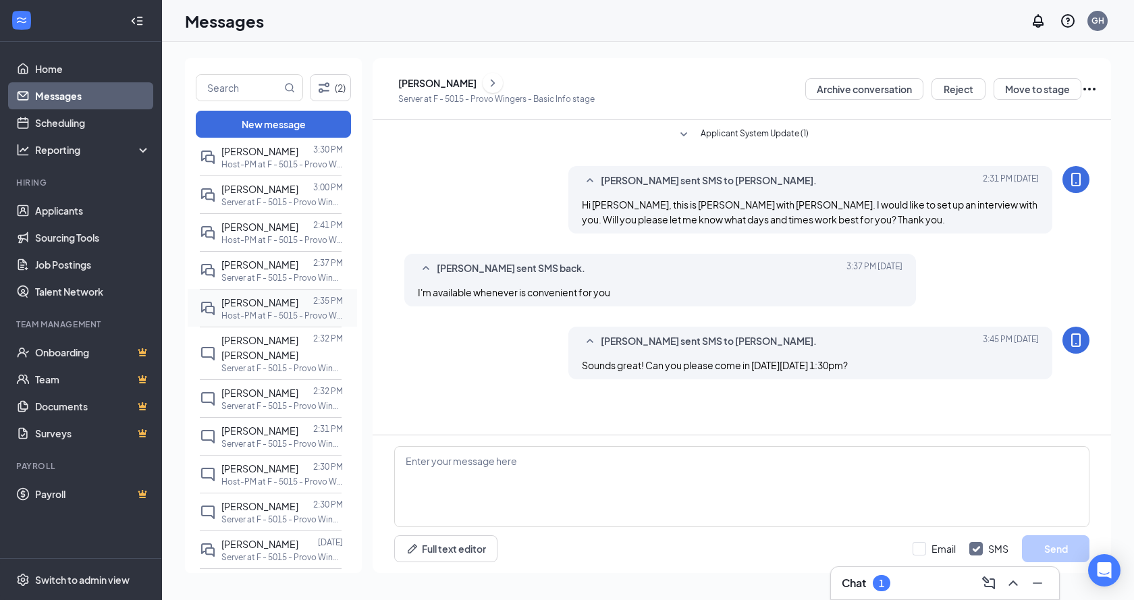
click at [287, 316] on p "Host-PM at F - 5015 - Provo Wingers" at bounding box center [281, 315] width 121 height 11
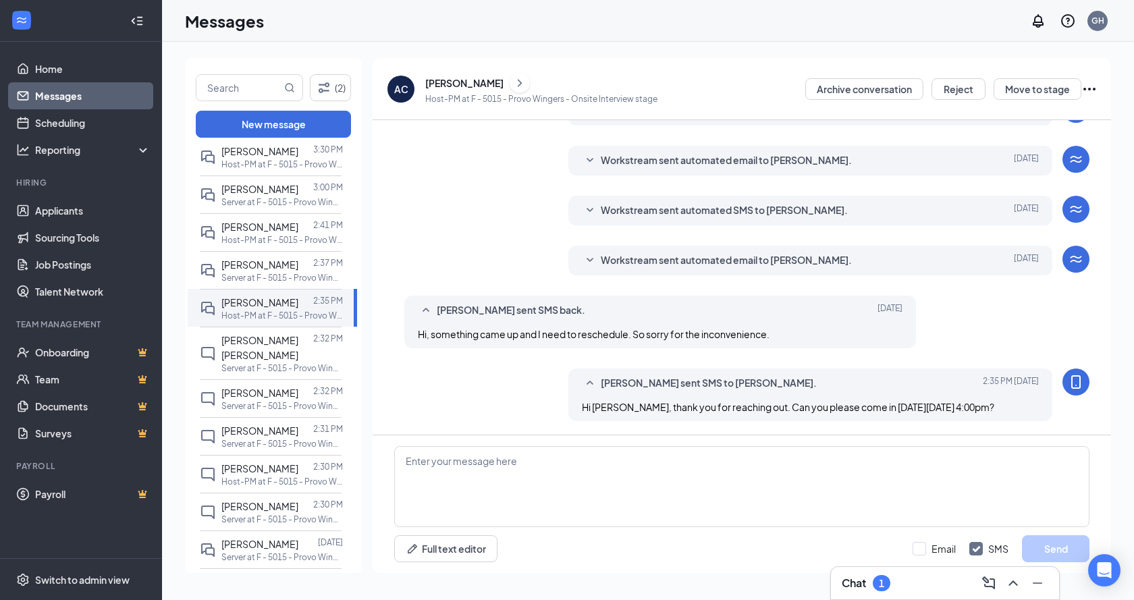
scroll to position [228, 0]
click at [447, 87] on div "[PERSON_NAME]" at bounding box center [464, 82] width 78 height 13
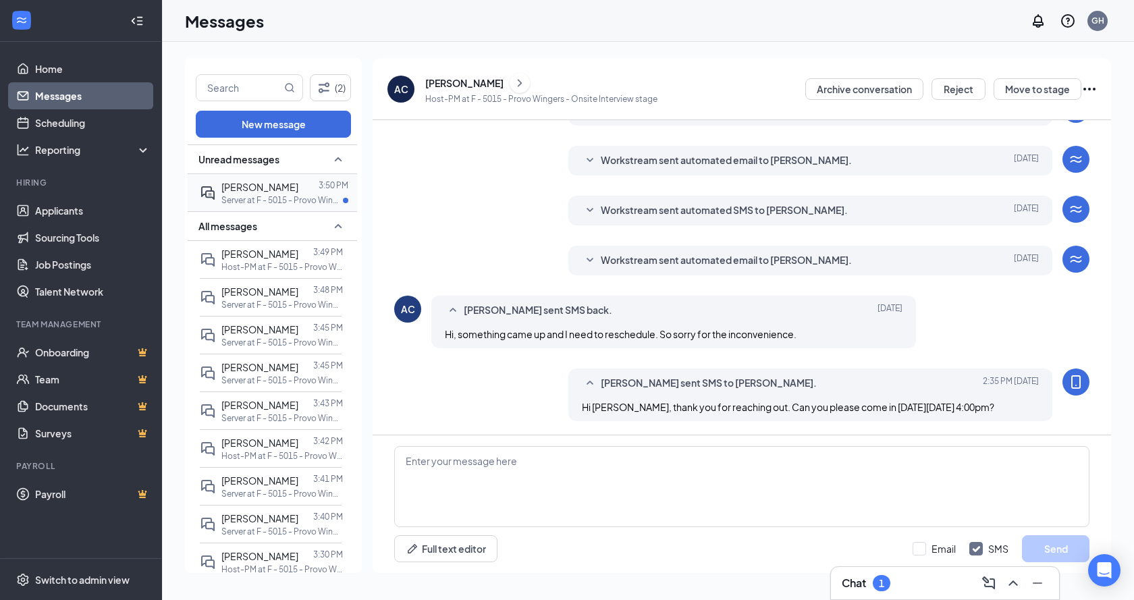
scroll to position [228, 0]
click at [306, 191] on div at bounding box center [308, 187] width 20 height 15
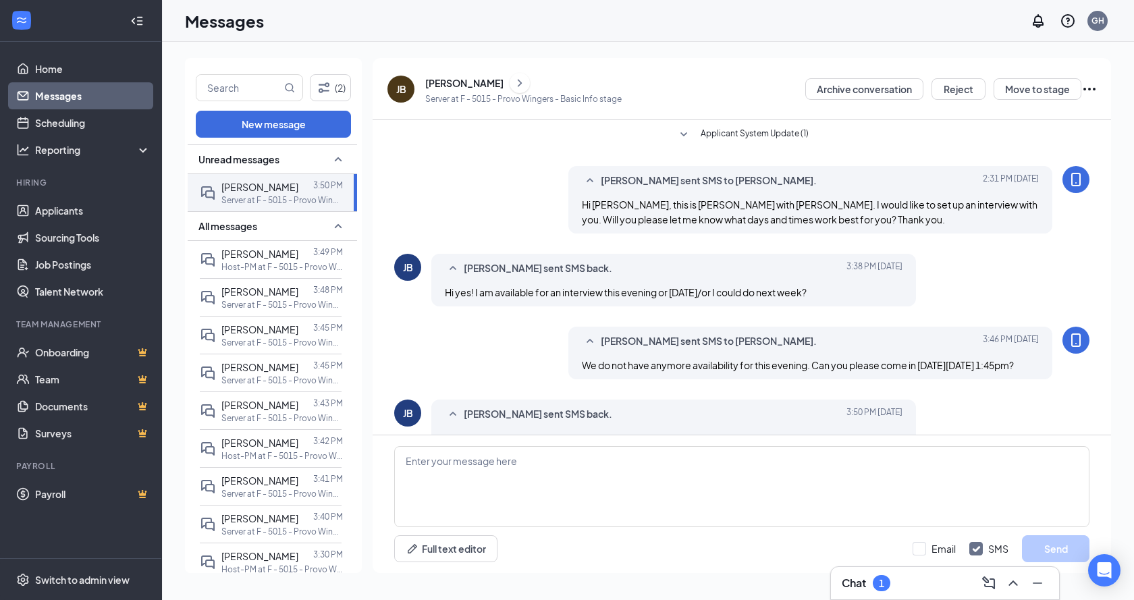
scroll to position [61, 0]
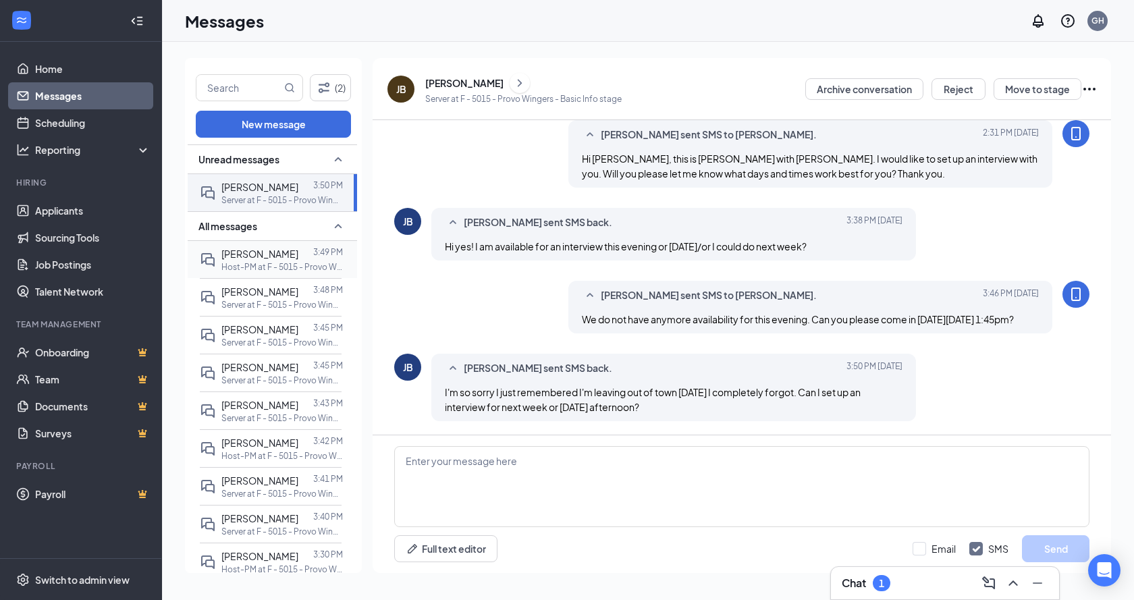
click at [269, 256] on span "[PERSON_NAME]" at bounding box center [259, 254] width 77 height 12
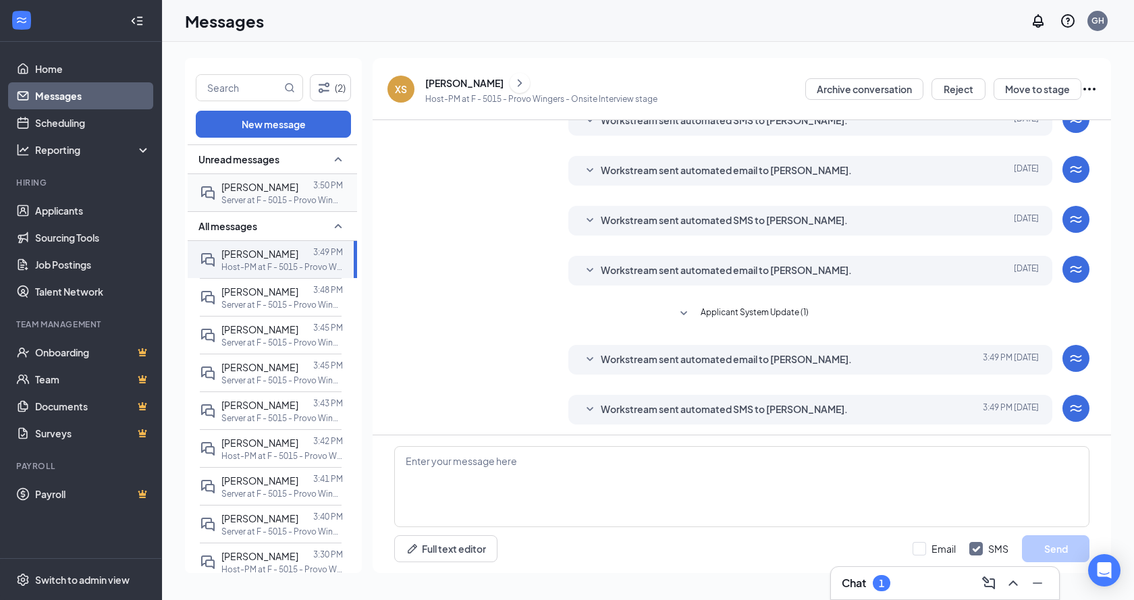
scroll to position [207, 0]
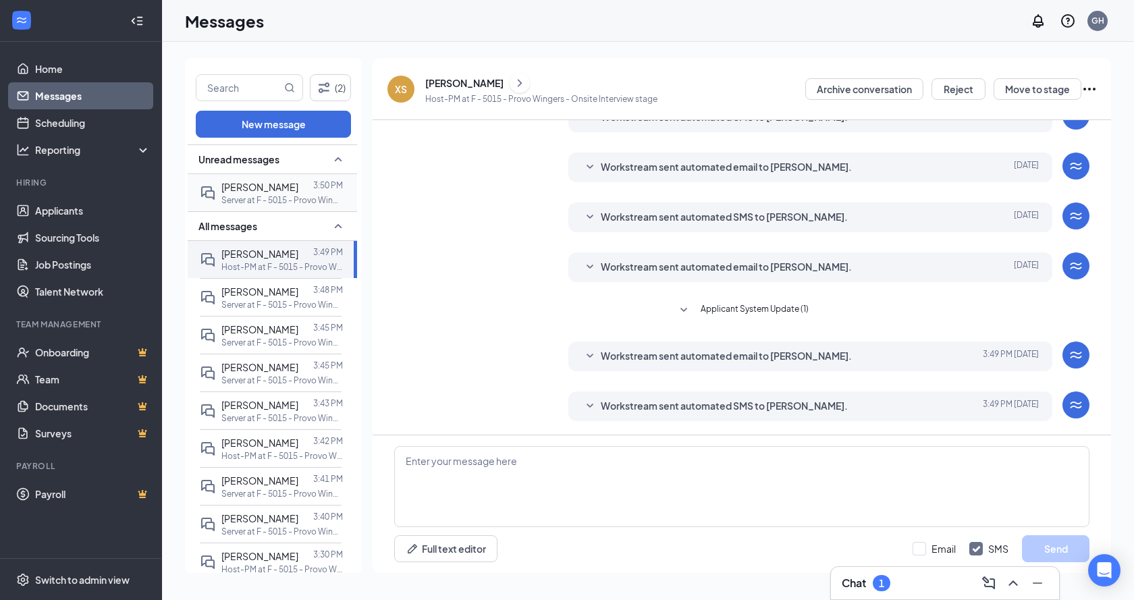
click at [269, 192] on span "[PERSON_NAME]" at bounding box center [259, 187] width 77 height 12
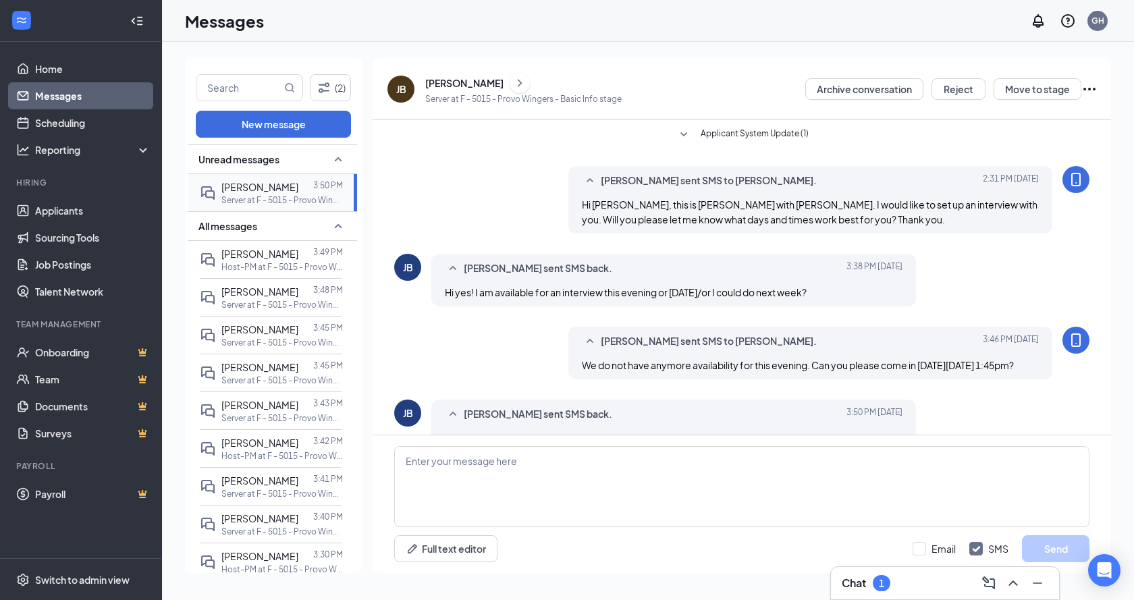
scroll to position [61, 0]
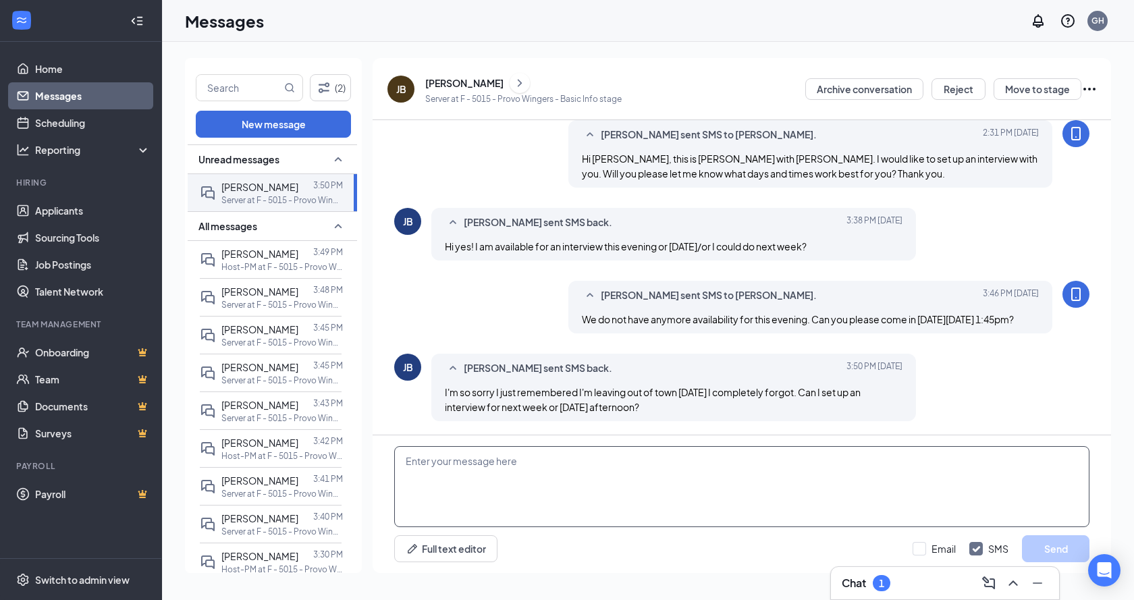
click at [581, 477] on textarea at bounding box center [741, 486] width 695 height 81
type textarea "n"
type textarea "N"
type textarea "w"
click at [834, 457] on textarea "We do not have anymore availability for [DATE]. What works for you next week?" at bounding box center [741, 486] width 695 height 81
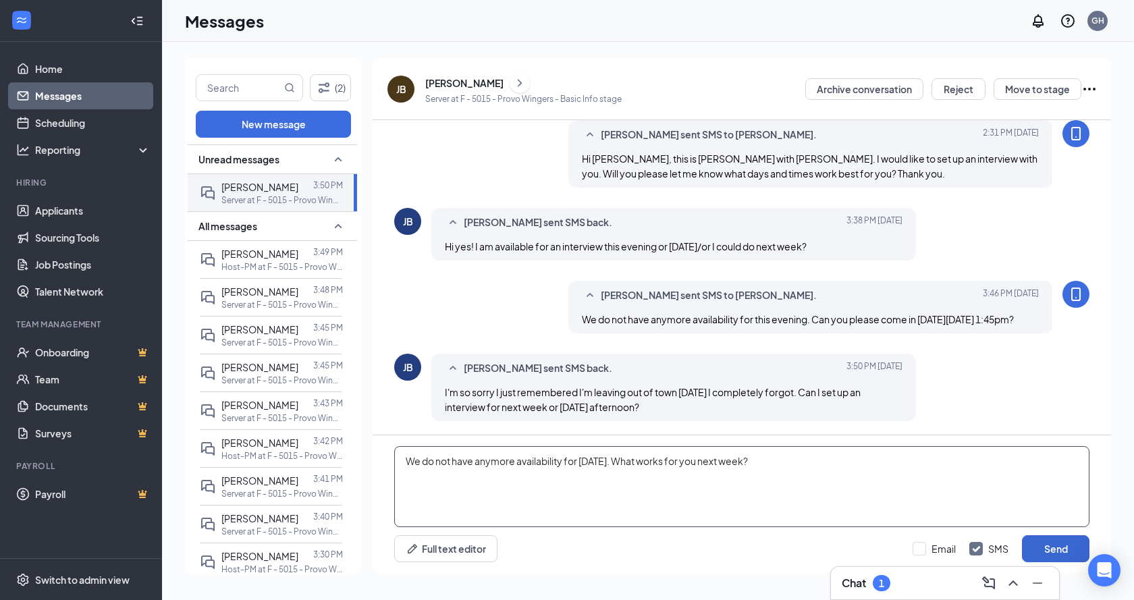
type textarea "We do not have anymore availability for [DATE]. What works for you next week?"
click at [1074, 543] on button "Send" at bounding box center [1055, 548] width 67 height 27
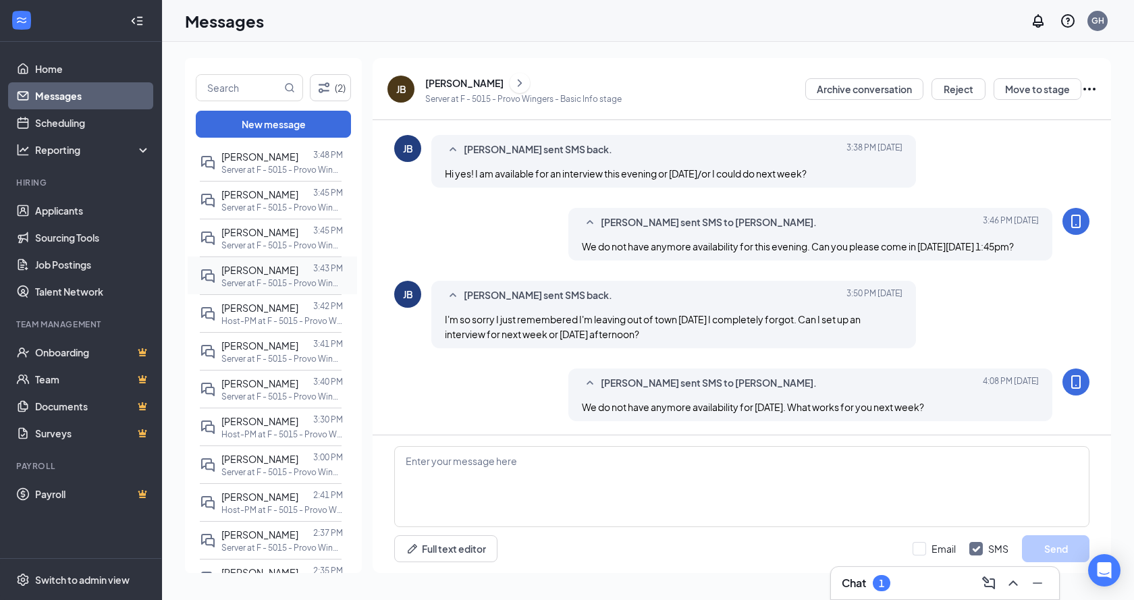
scroll to position [202, 0]
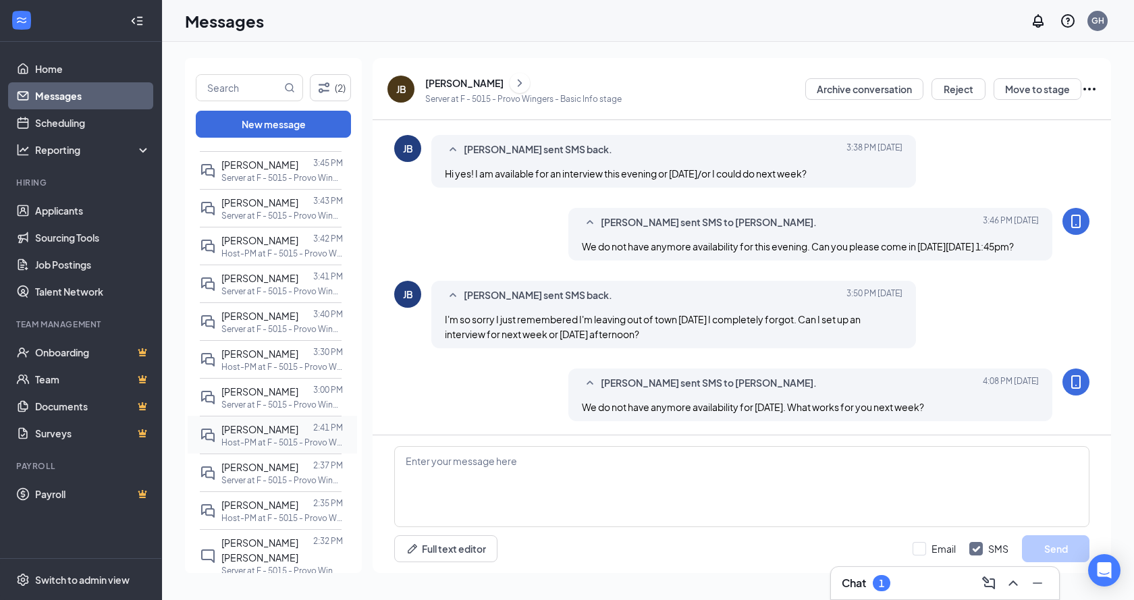
click at [267, 428] on span "[PERSON_NAME]" at bounding box center [259, 429] width 77 height 12
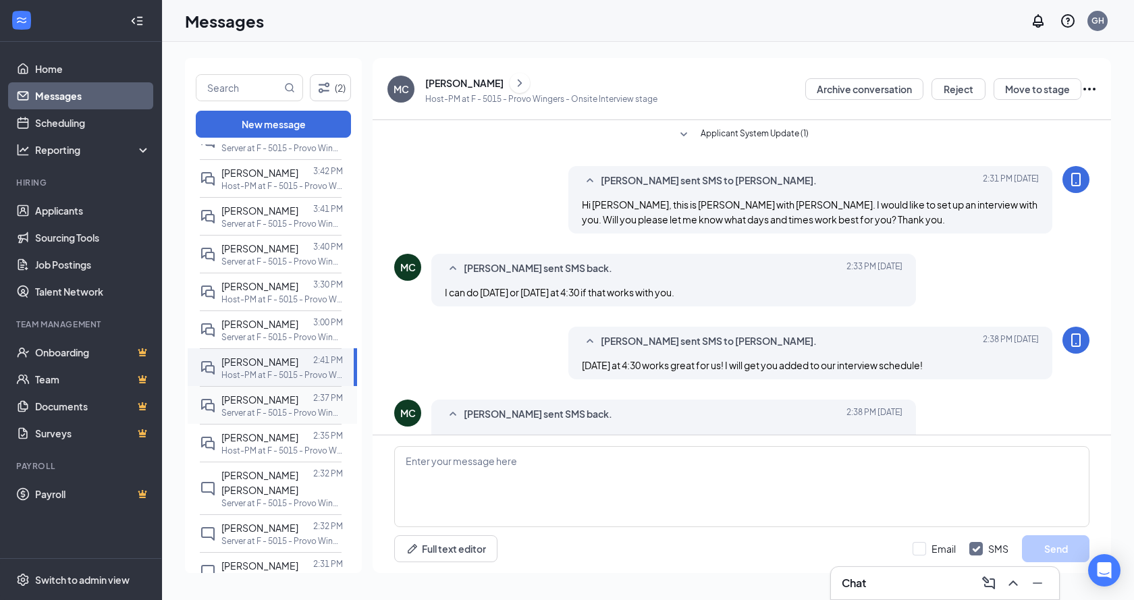
scroll to position [337, 0]
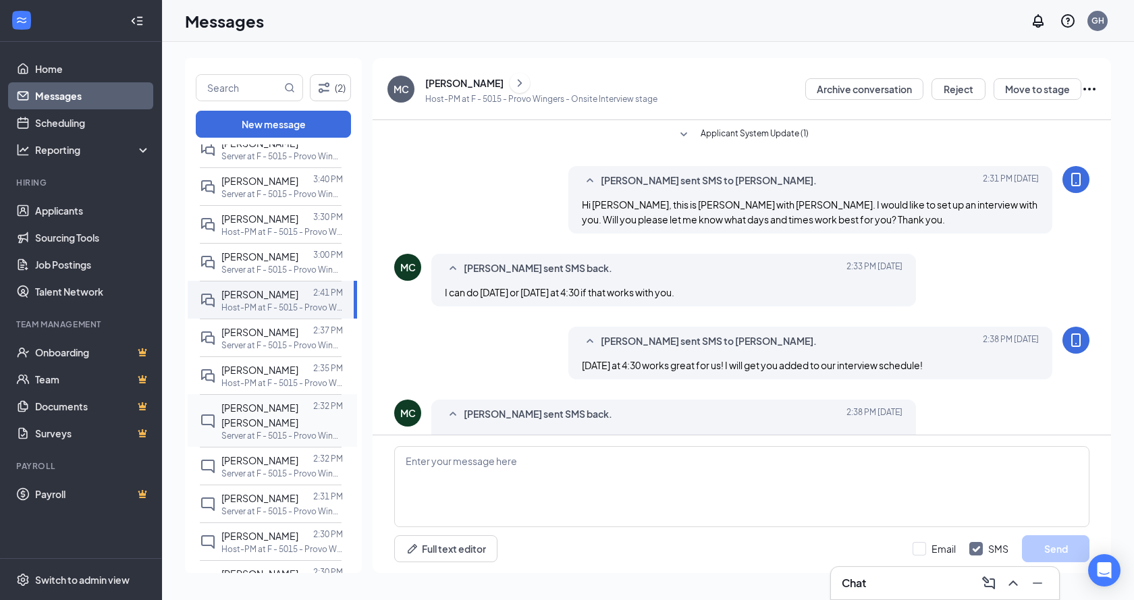
click at [313, 410] on div at bounding box center [313, 415] width 0 height 30
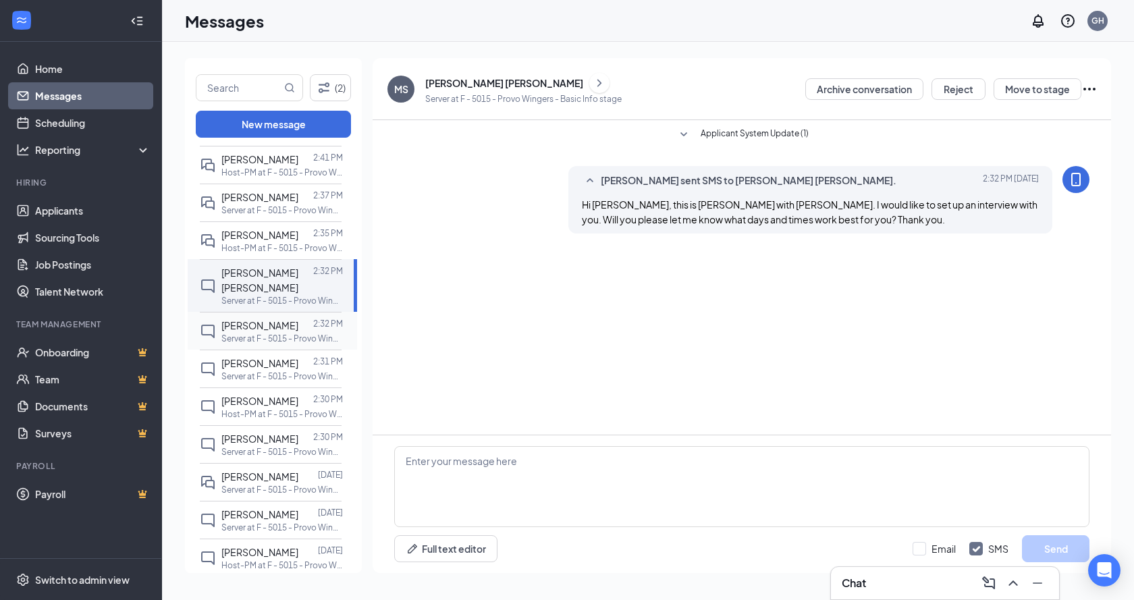
scroll to position [540, 0]
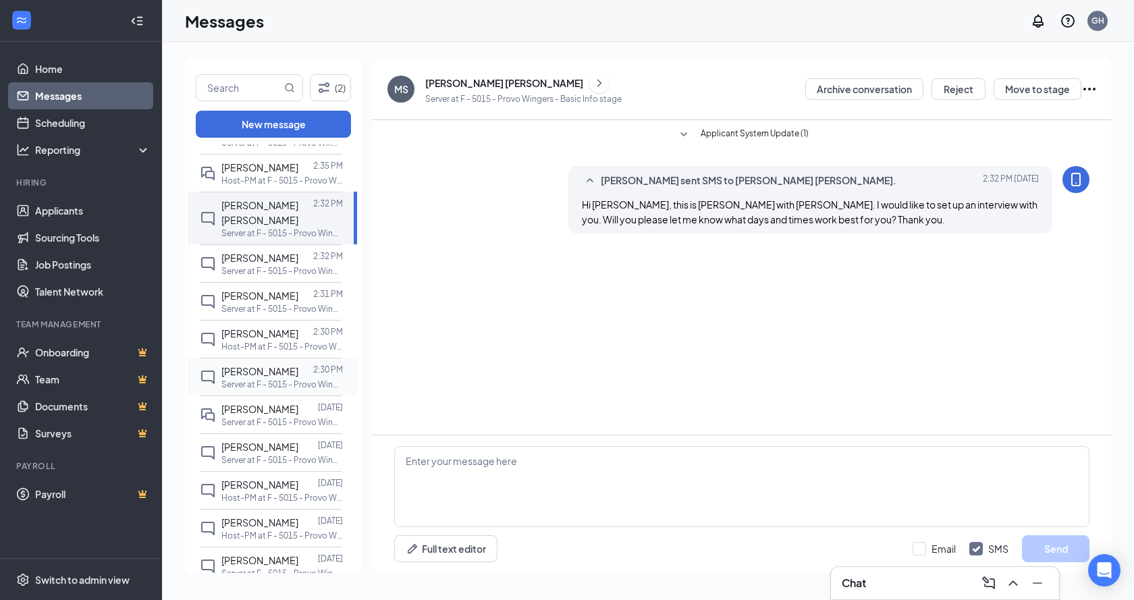
click at [281, 379] on p "Server at F - 5015 - Provo Wingers" at bounding box center [281, 384] width 121 height 11
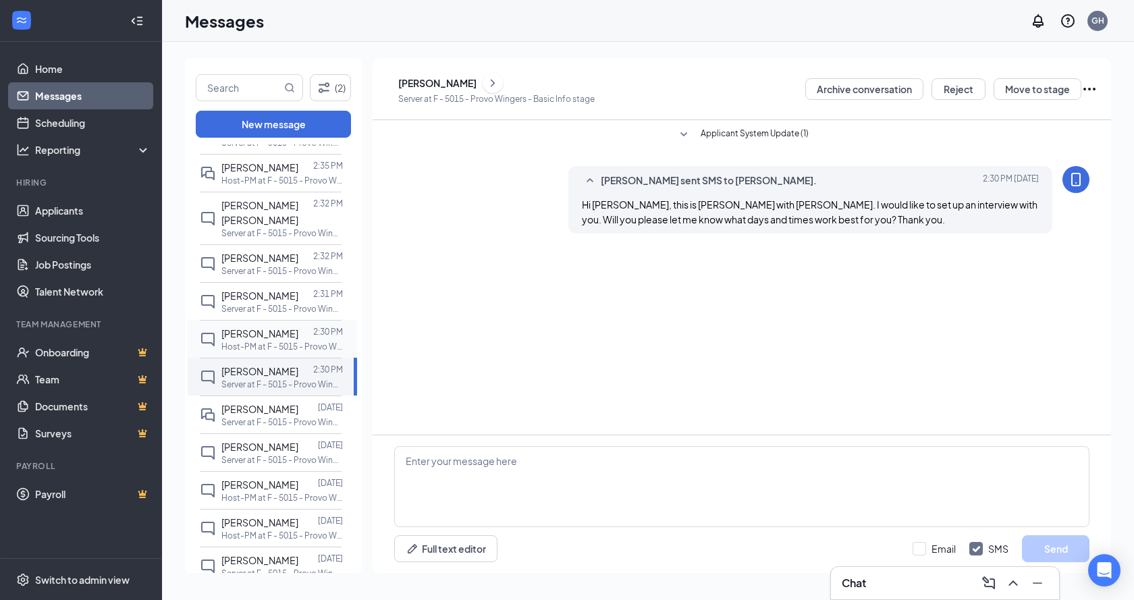
click at [273, 327] on span "[PERSON_NAME]" at bounding box center [259, 333] width 77 height 12
drag, startPoint x: 273, startPoint y: 292, endPoint x: 274, endPoint y: 274, distance: 18.2
click at [273, 303] on p "Server at F - 5015 - Provo Wingers" at bounding box center [281, 308] width 121 height 11
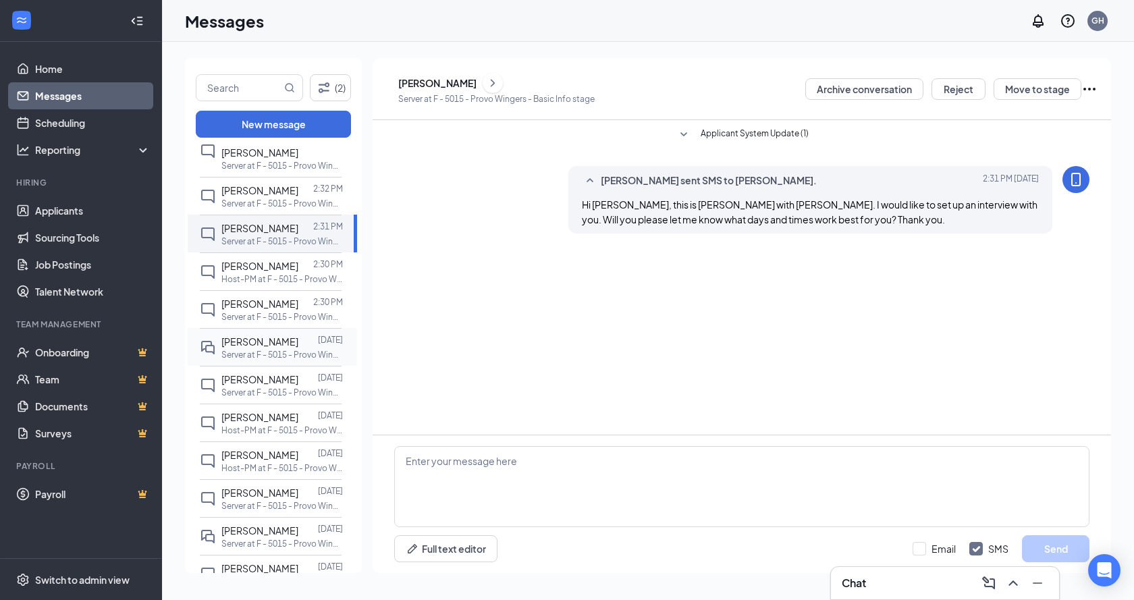
click at [263, 349] on p "Server at F - 5015 - Provo Wingers" at bounding box center [281, 354] width 121 height 11
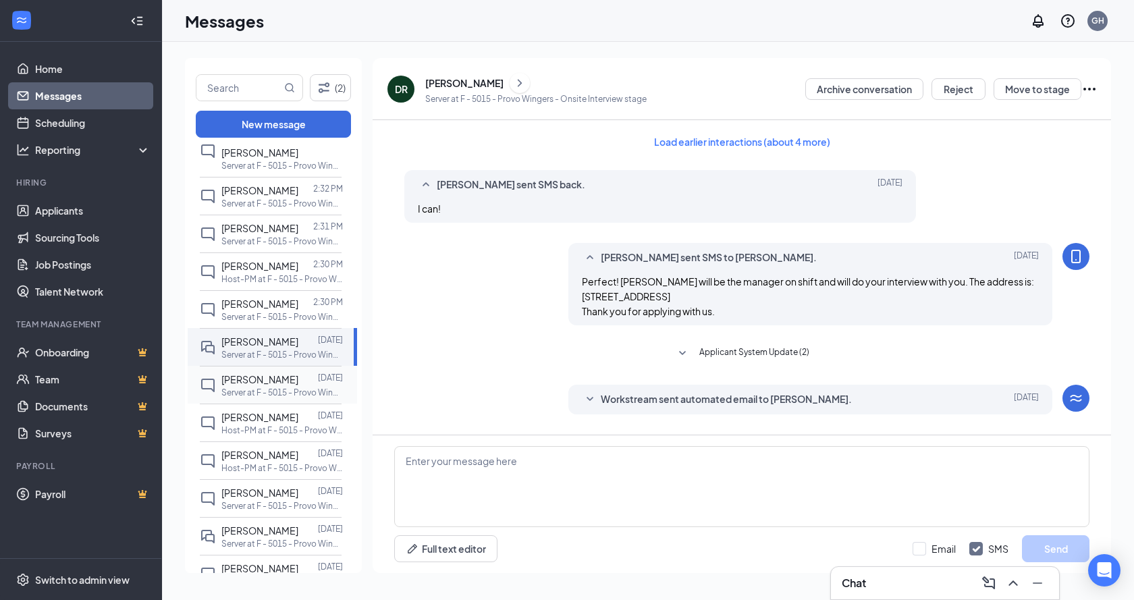
click at [271, 373] on span "[PERSON_NAME]" at bounding box center [259, 379] width 77 height 12
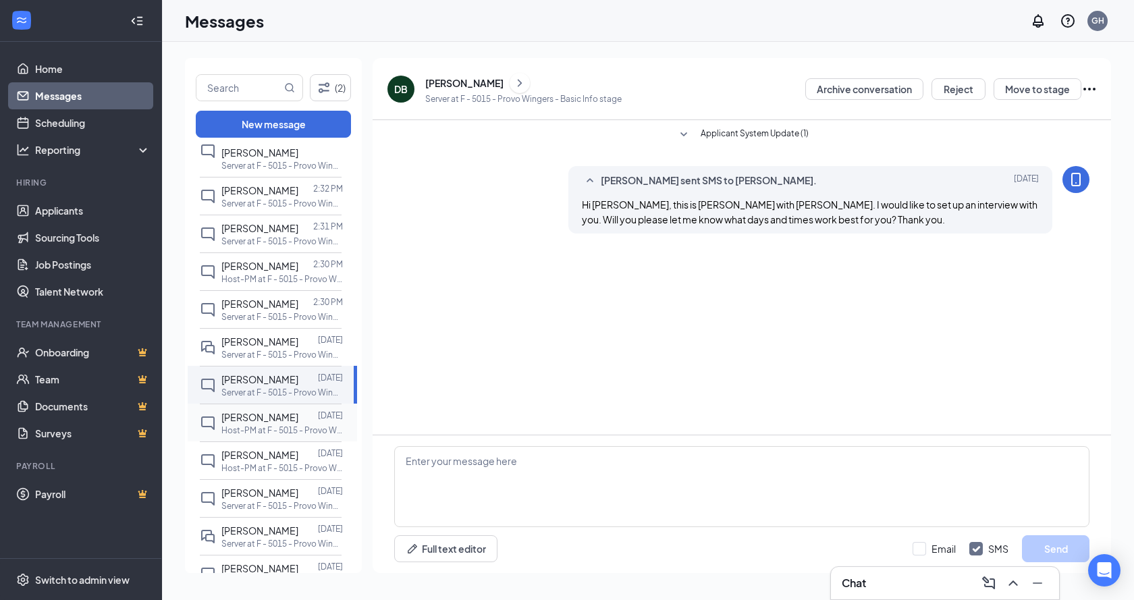
click at [260, 425] on p "Host-PM at F - 5015 - Provo Wingers" at bounding box center [281, 430] width 121 height 11
click at [281, 449] on span "[PERSON_NAME]" at bounding box center [259, 455] width 77 height 12
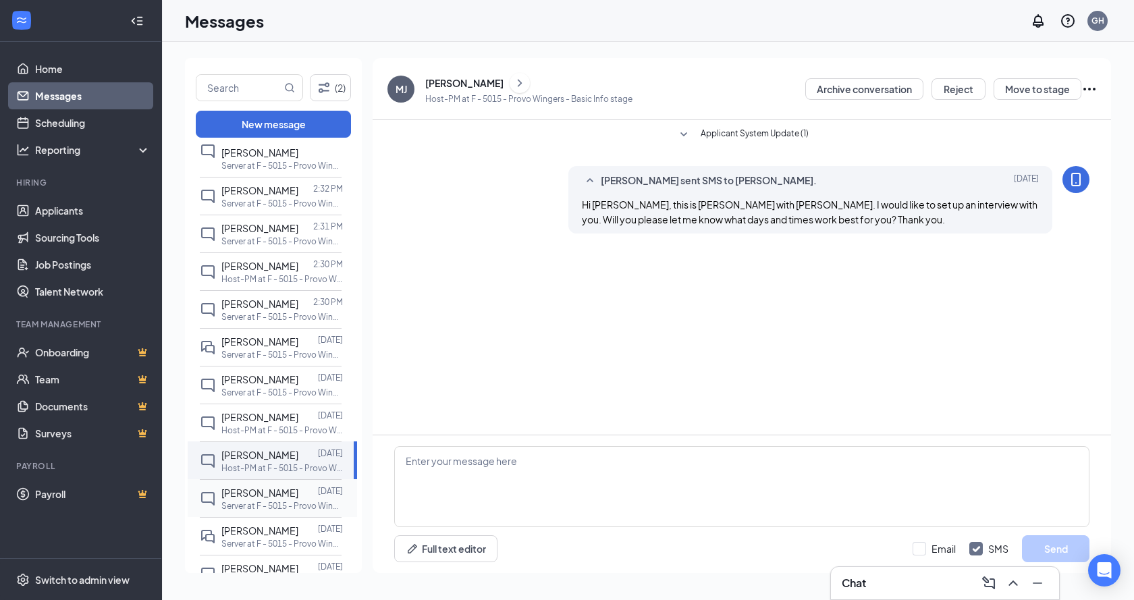
click at [243, 485] on div "[PERSON_NAME]" at bounding box center [259, 492] width 77 height 15
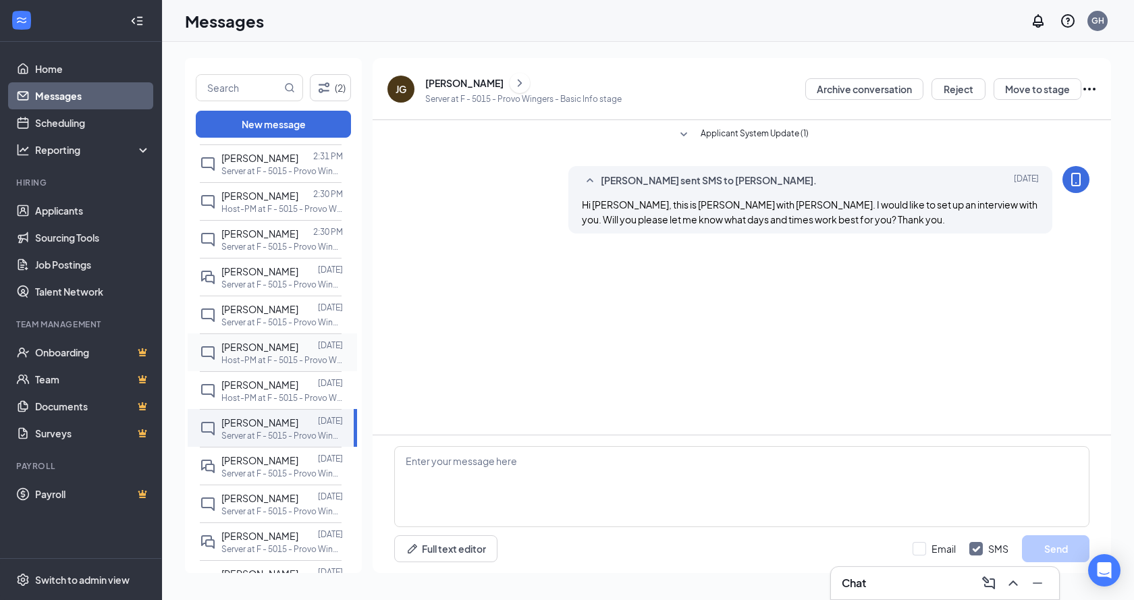
scroll to position [742, 0]
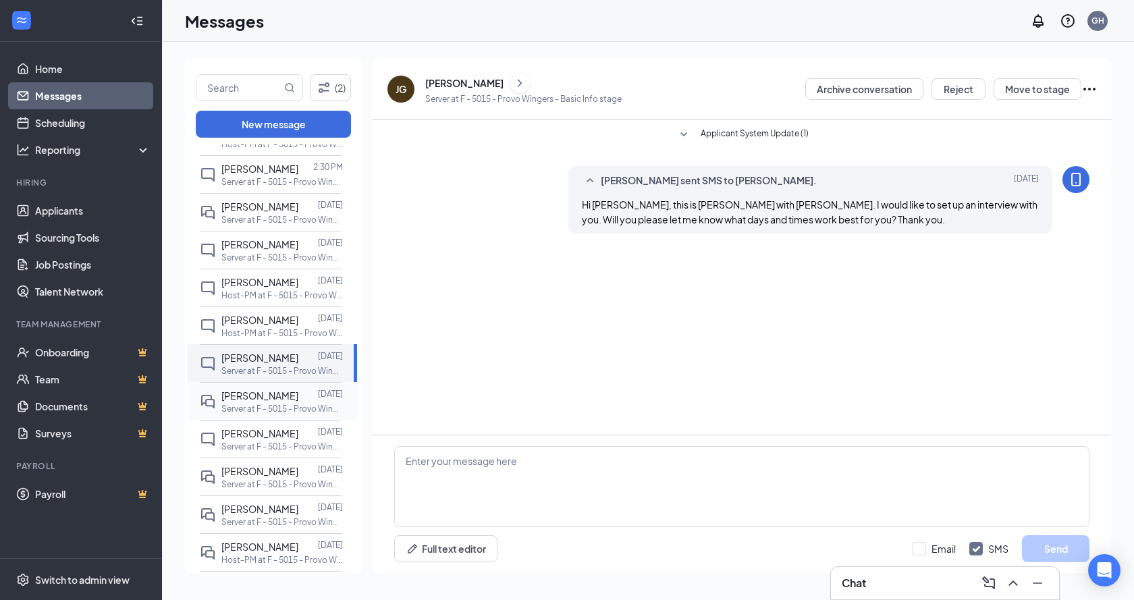
click at [263, 403] on p "Server at F - 5015 - Provo Wingers" at bounding box center [281, 408] width 121 height 11
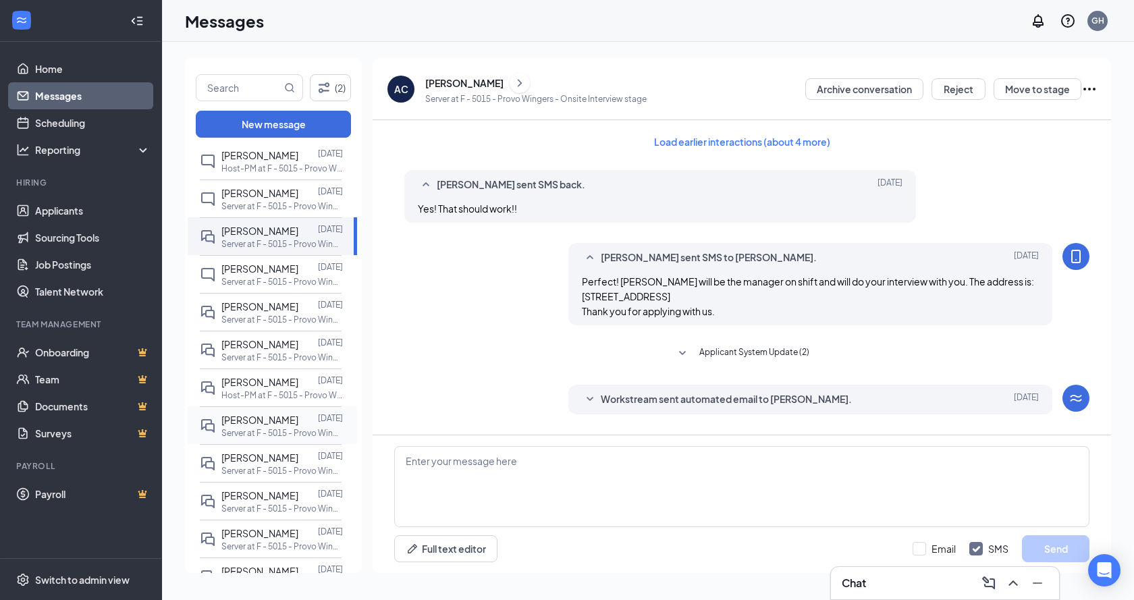
scroll to position [945, 0]
click at [270, 225] on span "[PERSON_NAME]" at bounding box center [259, 231] width 77 height 12
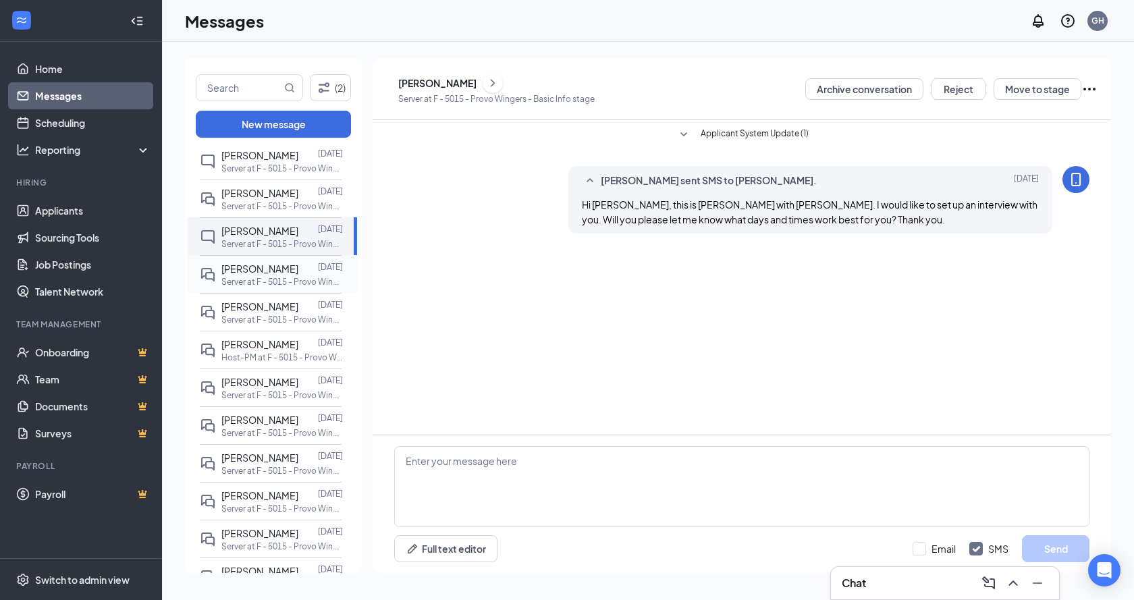
click at [271, 279] on p "Server at F - 5015 - Provo Wingers" at bounding box center [281, 281] width 121 height 11
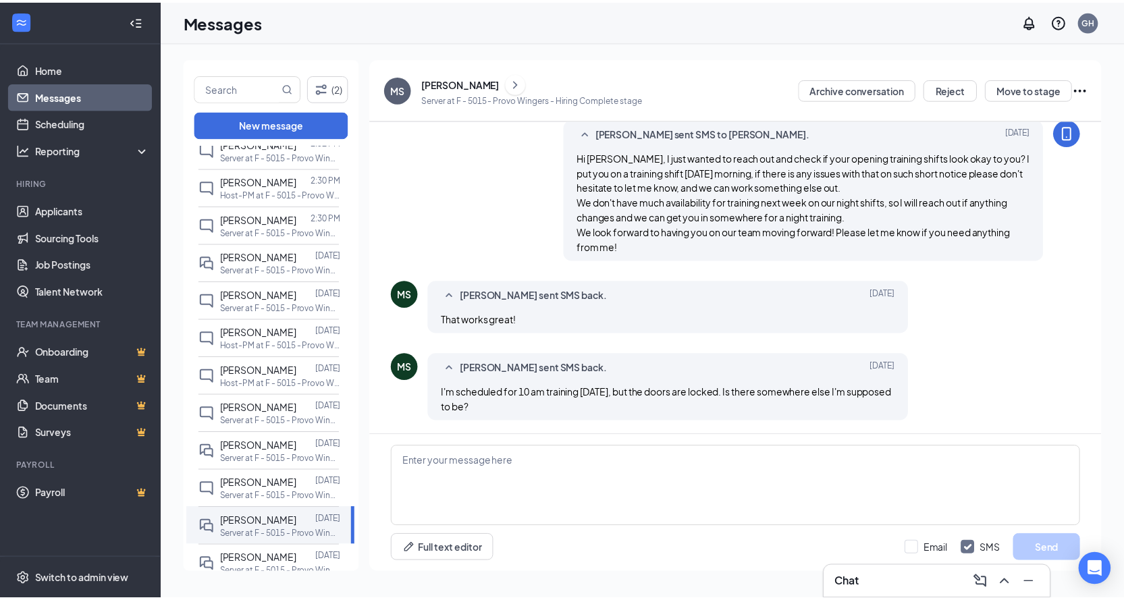
scroll to position [540, 0]
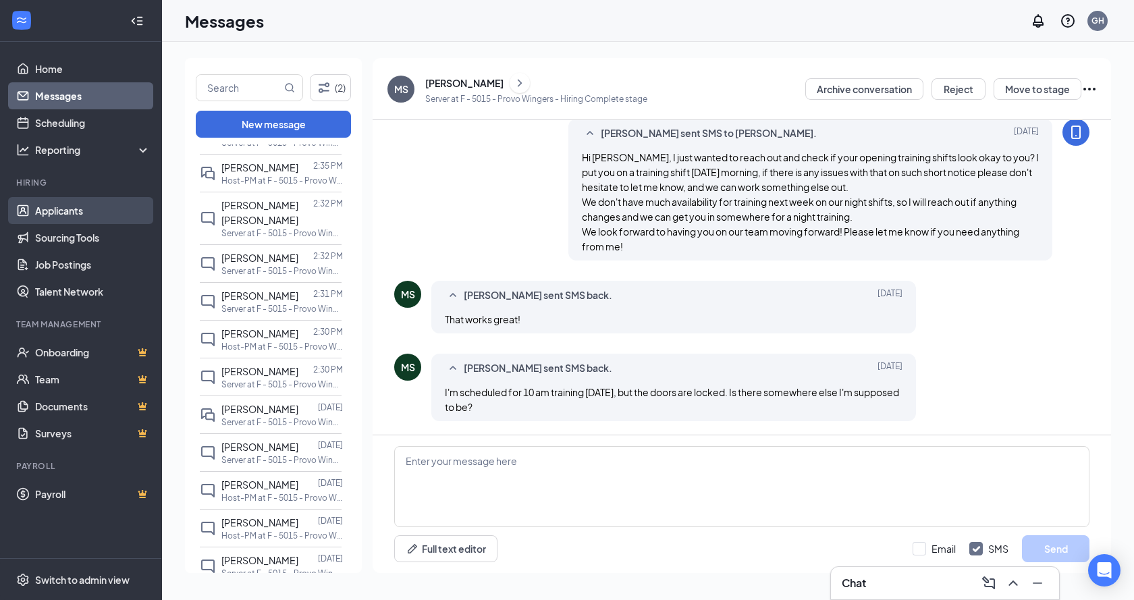
click at [65, 219] on link "Applicants" at bounding box center [92, 210] width 115 height 27
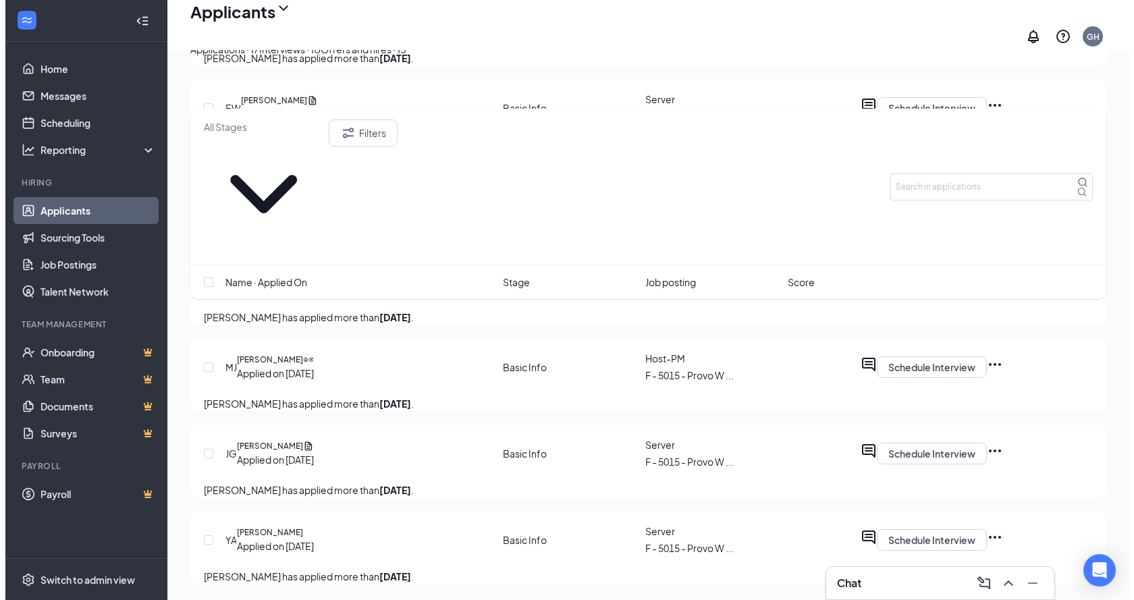
scroll to position [1319, 0]
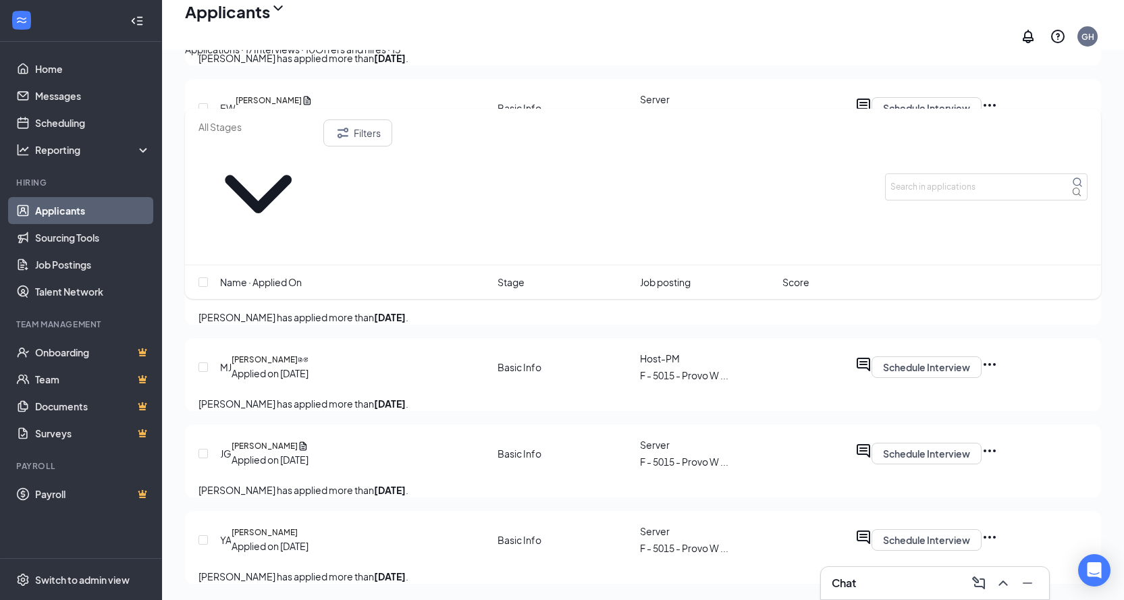
click at [871, 292] on div at bounding box center [863, 281] width 16 height 22
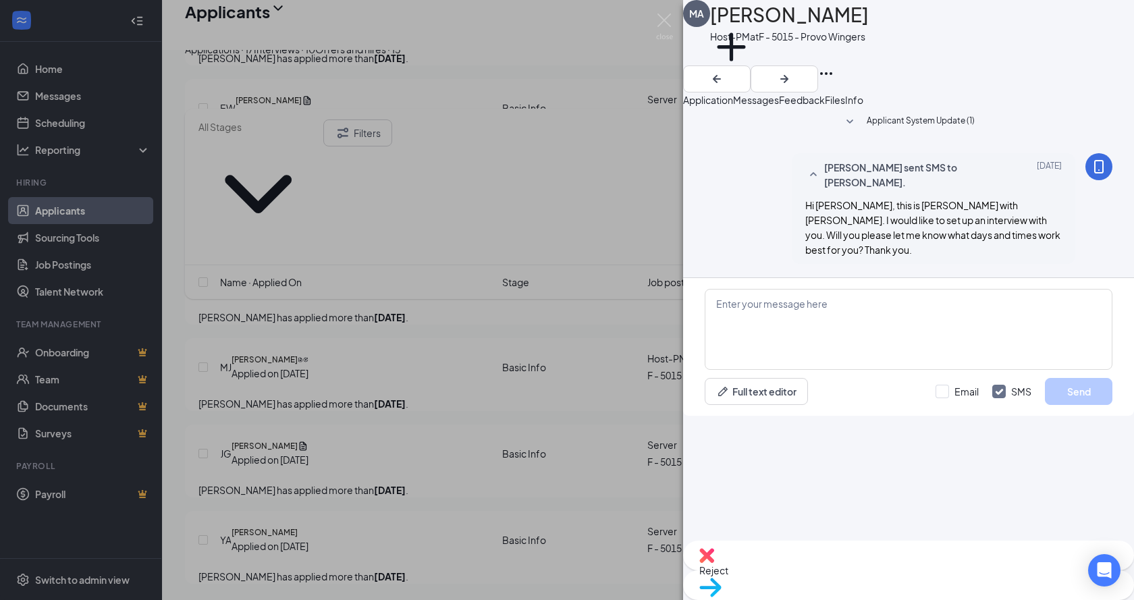
click at [524, 327] on div "MA Micalyn Arnold Host-PM at F - 5015 - Provo Wingers Add a tag Application Mes…" at bounding box center [567, 300] width 1134 height 600
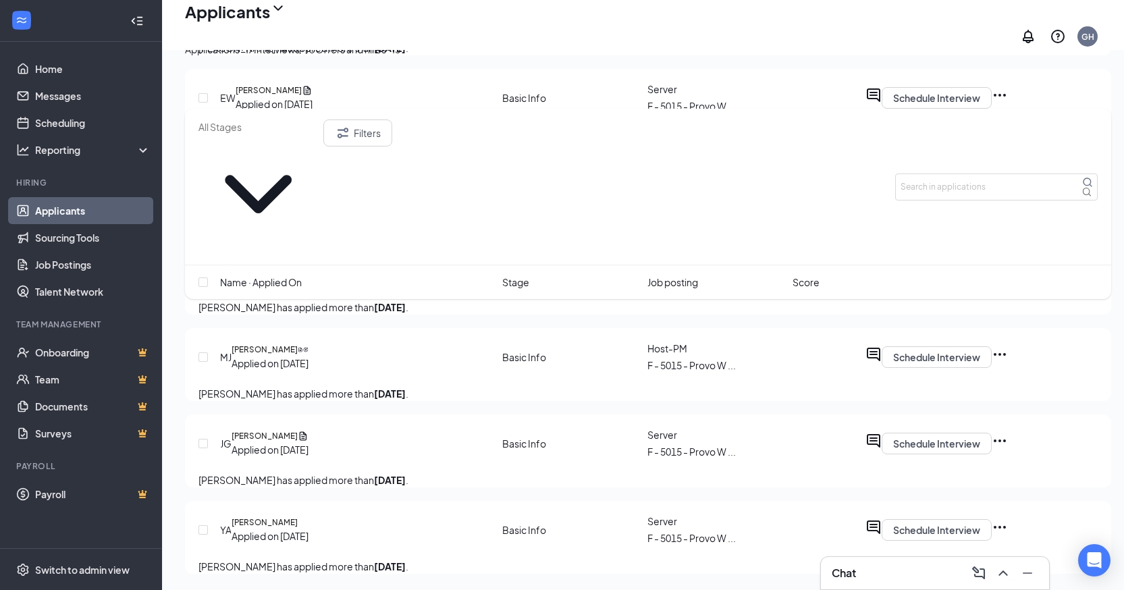
click at [881, 368] on div at bounding box center [873, 357] width 16 height 22
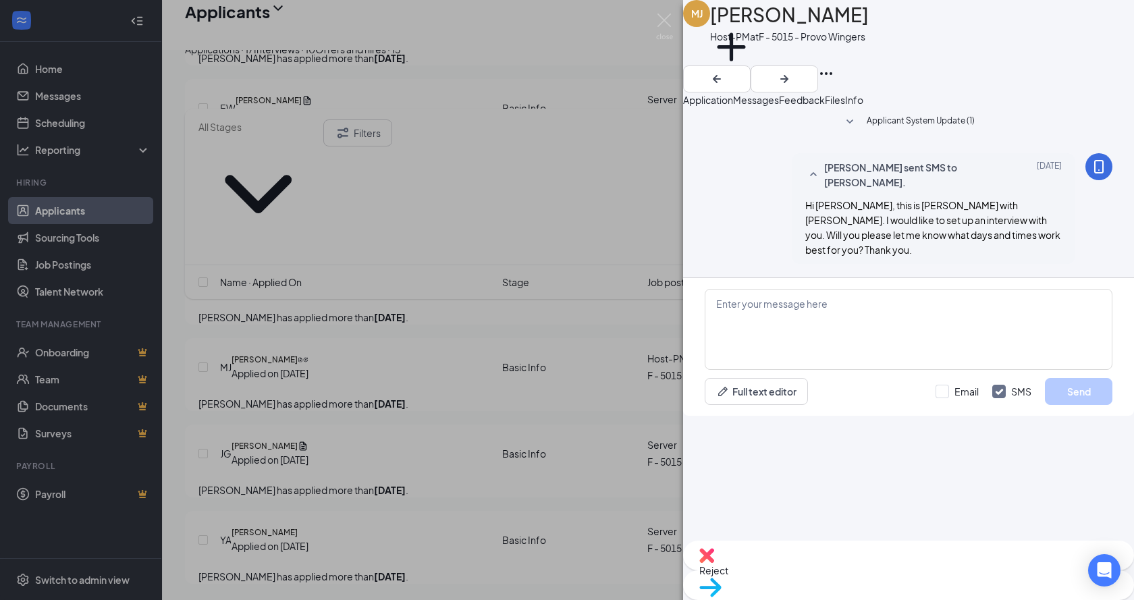
click at [411, 366] on div "MJ Maria-anita Johnson Host-PM at F - 5015 - Provo Wingers Add a tag Applicatio…" at bounding box center [567, 300] width 1134 height 600
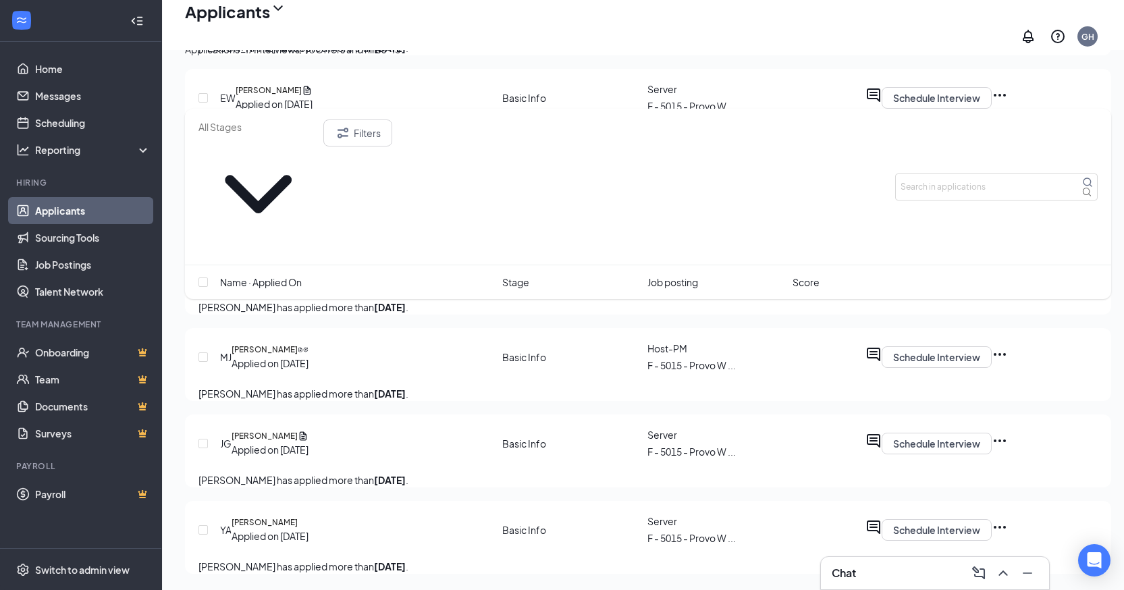
scroll to position [1386, 0]
click at [881, 449] on icon "ActiveChat" at bounding box center [873, 441] width 16 height 16
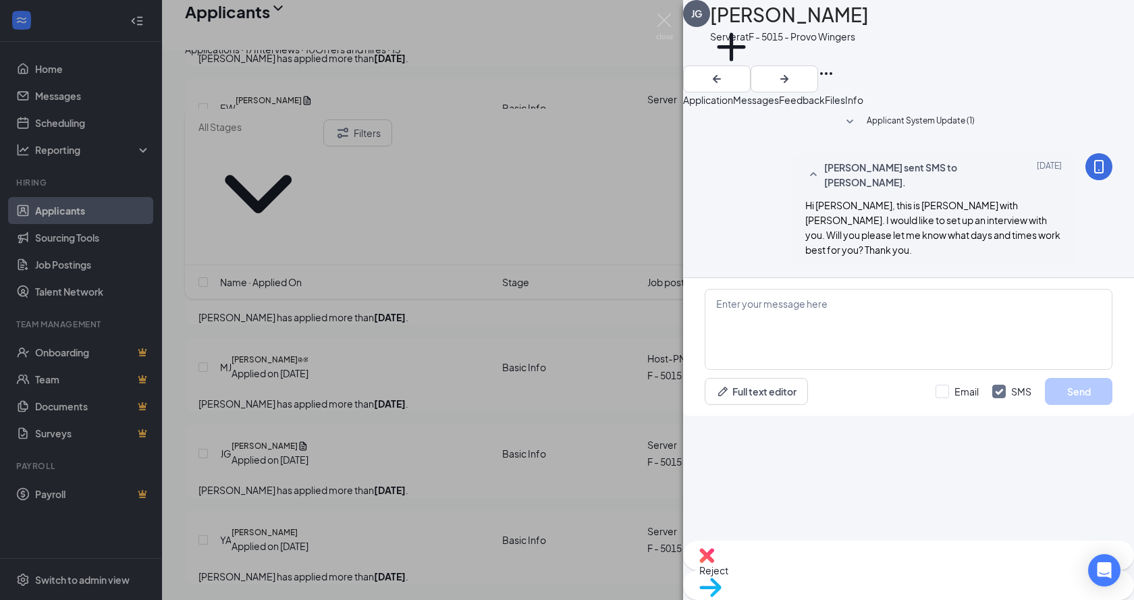
click at [312, 324] on div "JG Jenny Gunther Server at F - 5015 - Provo Wingers Add a tag Application Messa…" at bounding box center [567, 300] width 1134 height 600
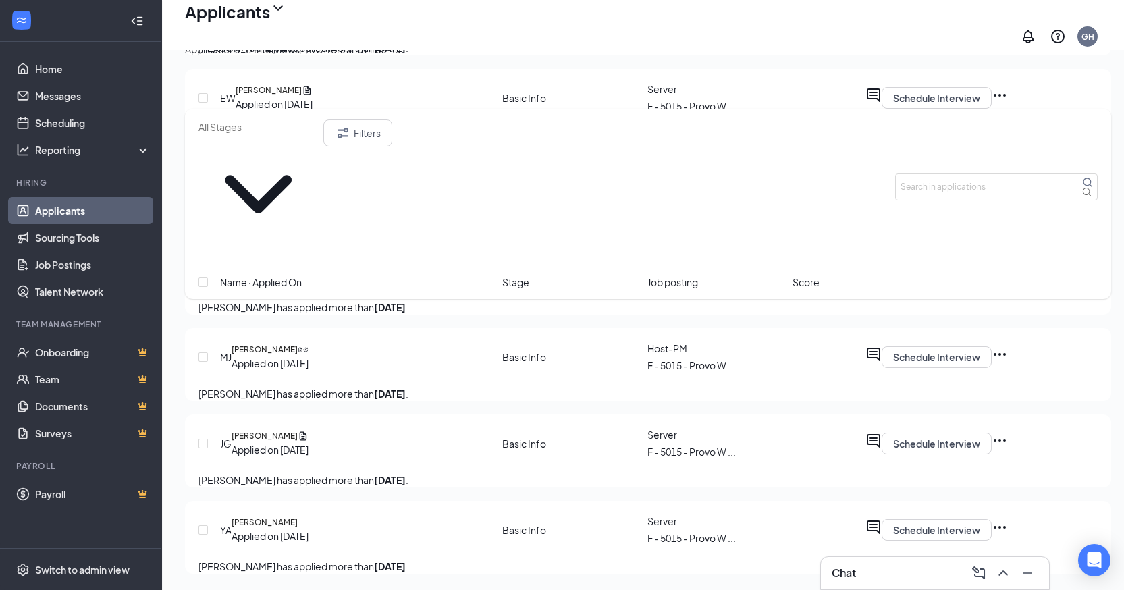
scroll to position [1464, 0]
click at [881, 519] on div at bounding box center [873, 530] width 16 height 22
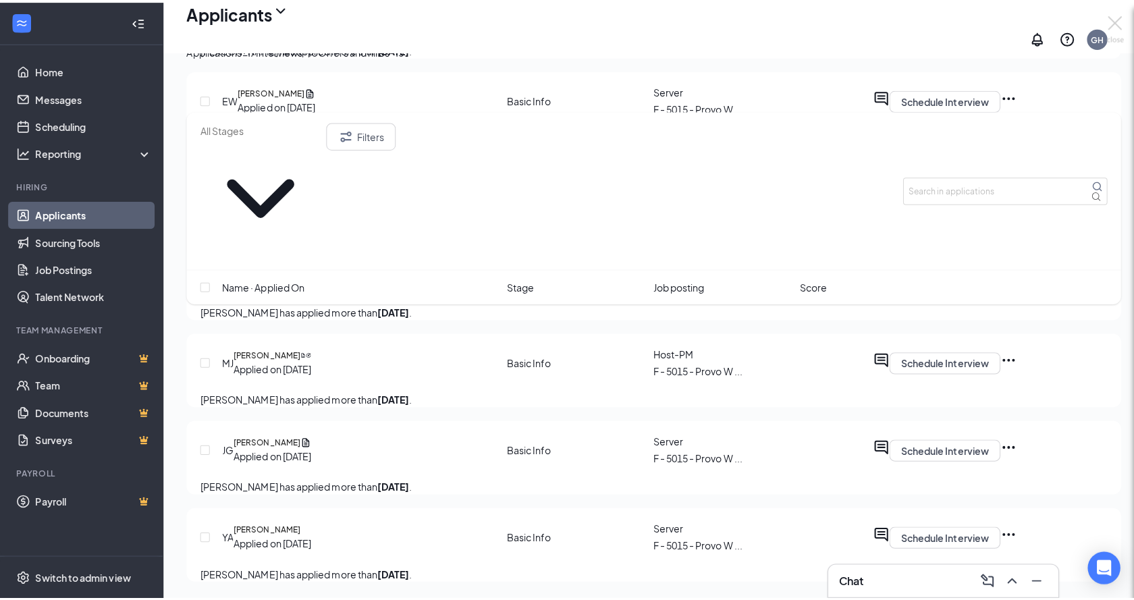
scroll to position [1454, 0]
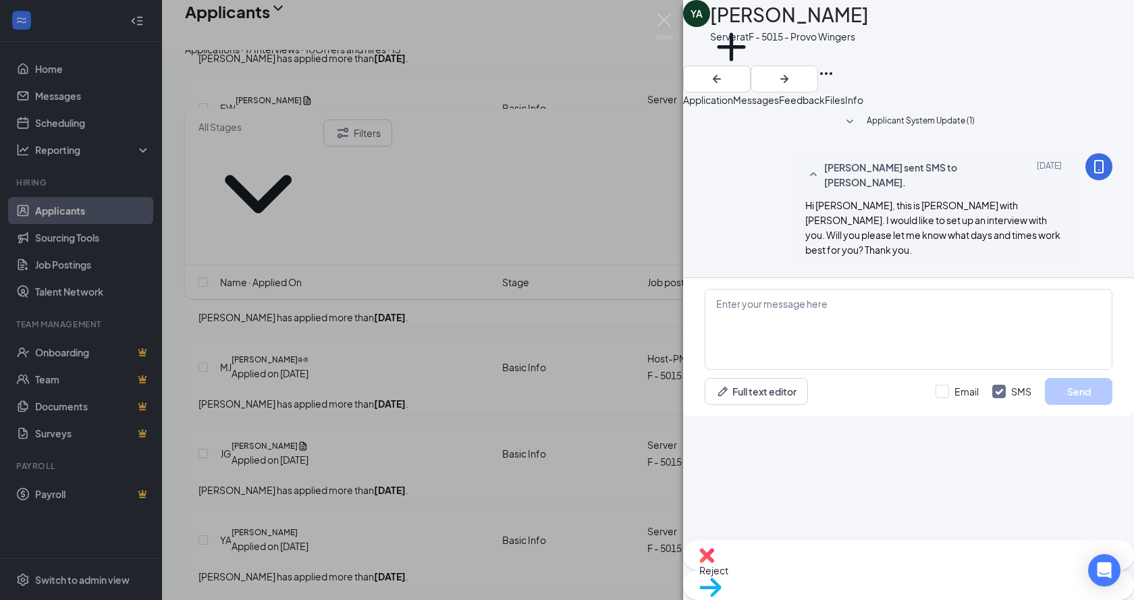
click at [483, 382] on div "YA Yessabel Aguirre lizana Server at F - 5015 - Provo Wingers Add a tag Applica…" at bounding box center [567, 300] width 1134 height 600
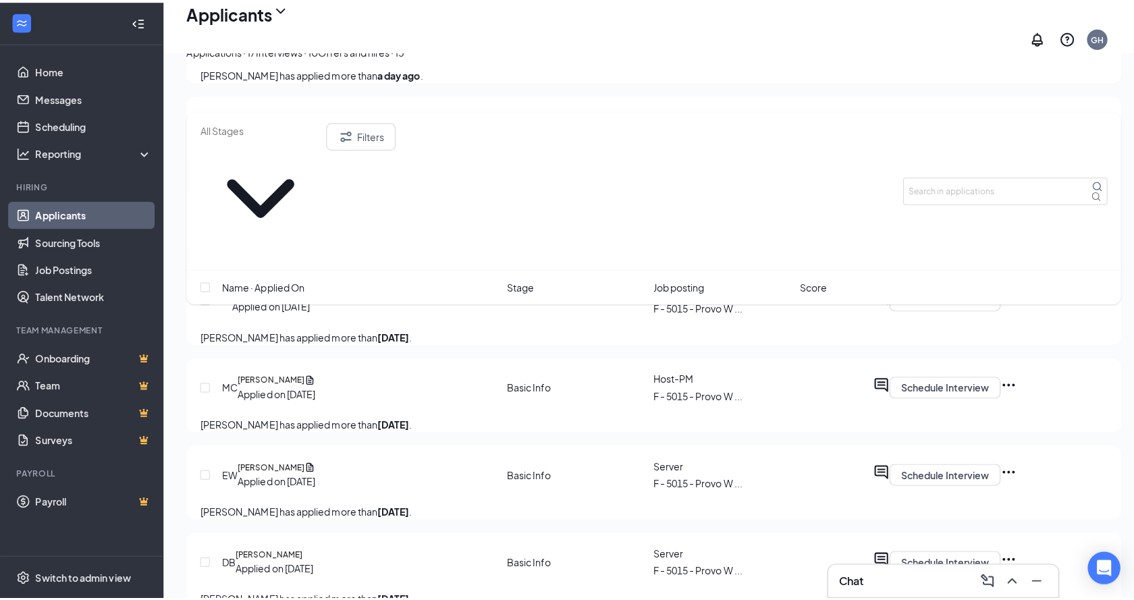
scroll to position [846, 0]
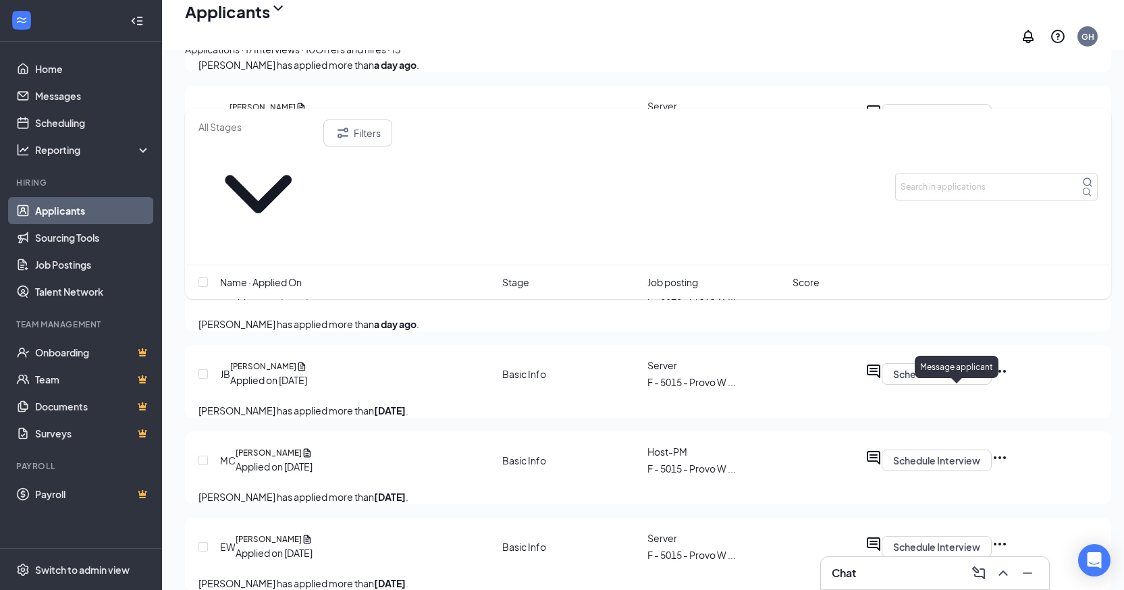
click at [881, 379] on icon "ActiveChat" at bounding box center [873, 371] width 16 height 16
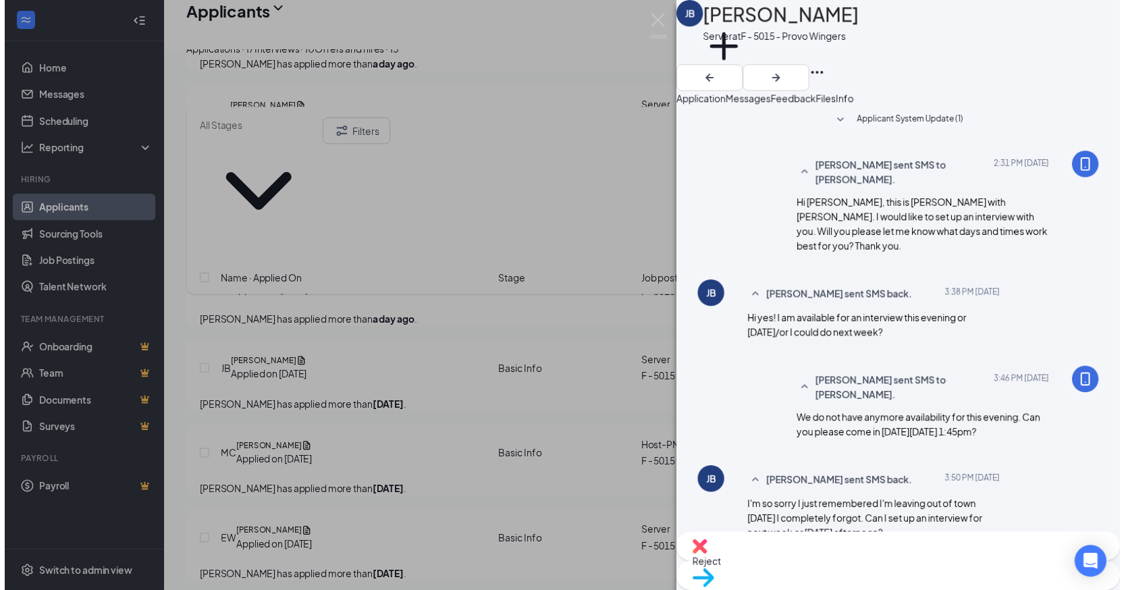
scroll to position [264, 0]
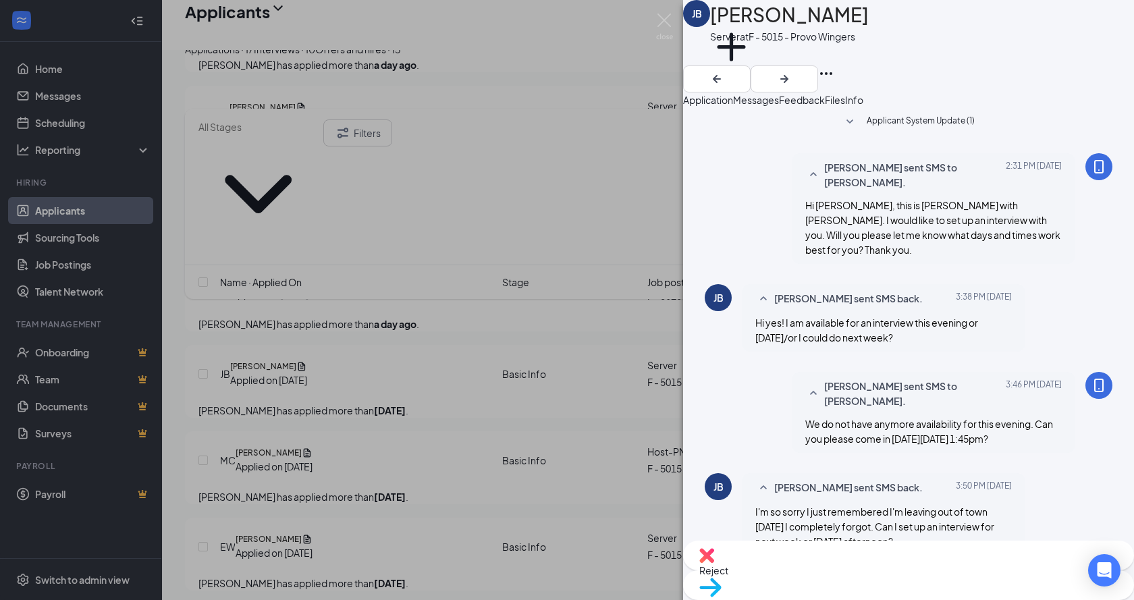
click at [398, 395] on div "JB Jenalynn Belliston Server at F - 5015 - Provo Wingers Add a tag Application …" at bounding box center [567, 300] width 1134 height 600
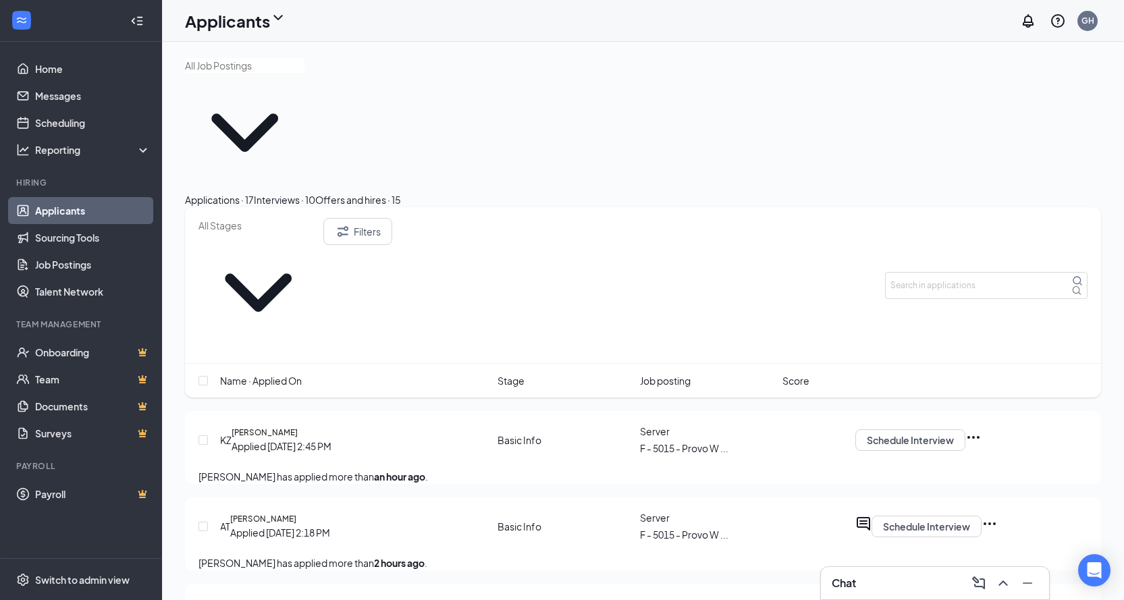
click at [315, 192] on div "Interviews · 10" at bounding box center [284, 199] width 61 height 15
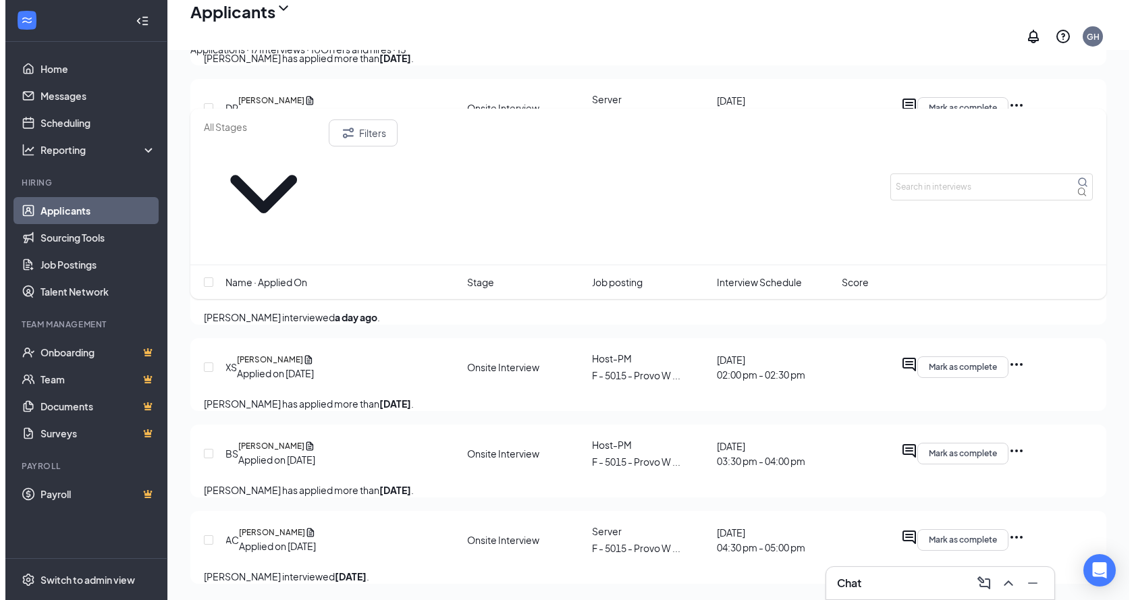
scroll to position [675, 0]
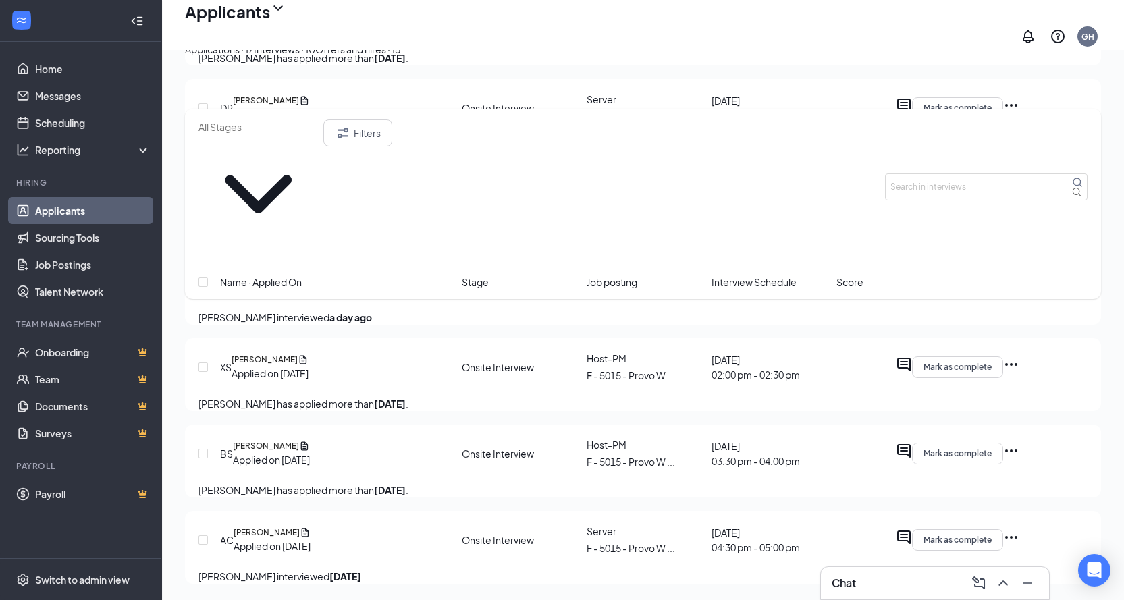
click at [912, 270] on icon "ActiveChat" at bounding box center [904, 278] width 16 height 16
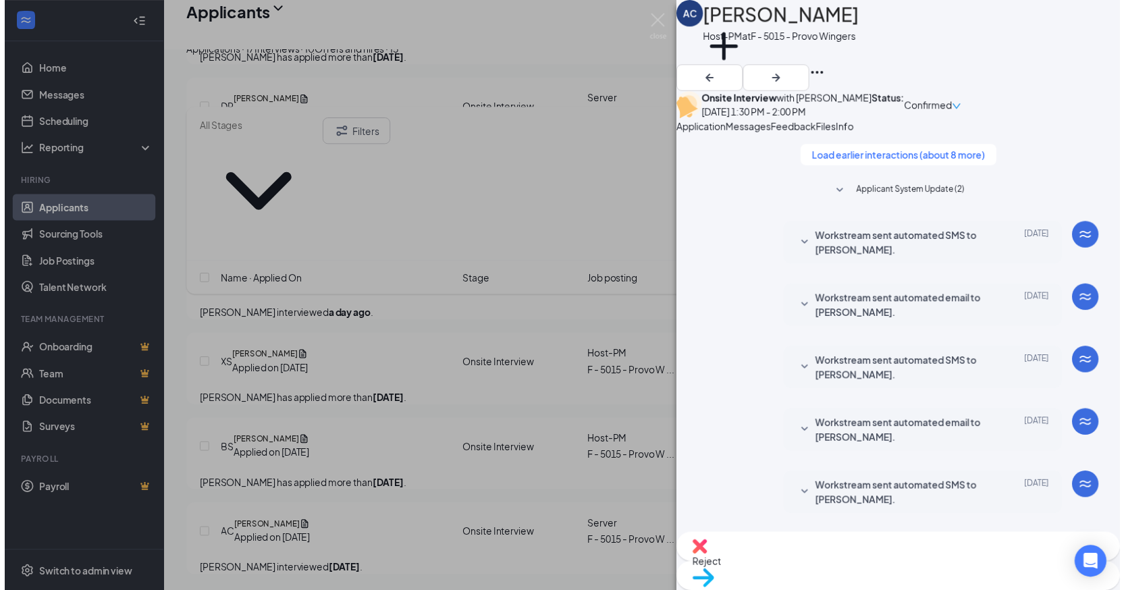
scroll to position [435, 0]
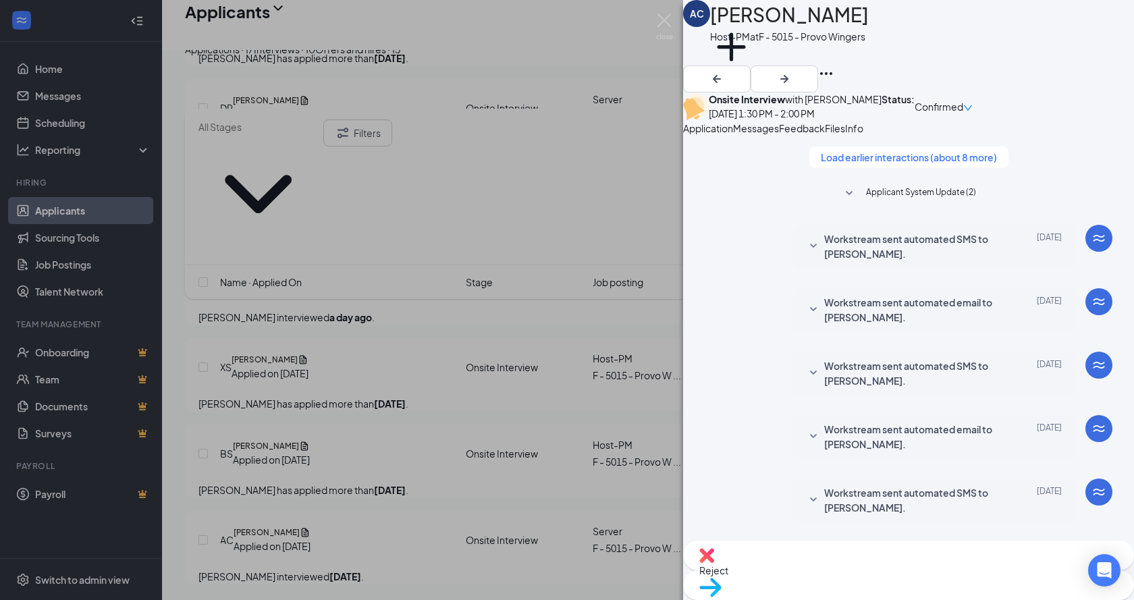
click at [508, 324] on div "AC Alyssa Catoe Host-PM at F - 5015 - Provo Wingers Add a tag Onsite Interview …" at bounding box center [567, 300] width 1134 height 600
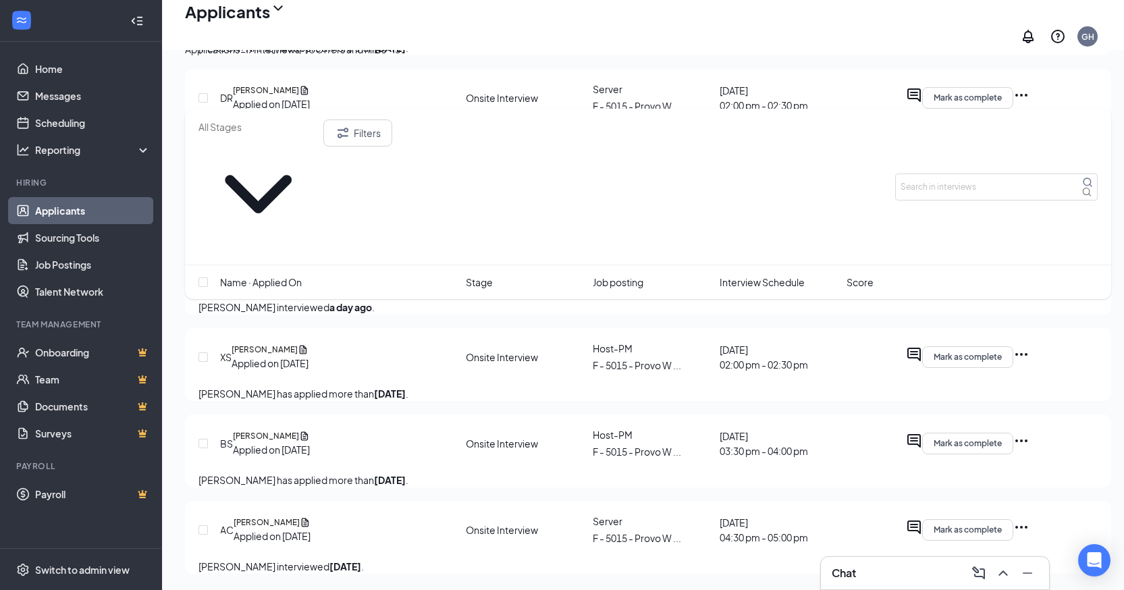
scroll to position [700, 0]
click at [68, 82] on link "Messages" at bounding box center [92, 95] width 115 height 27
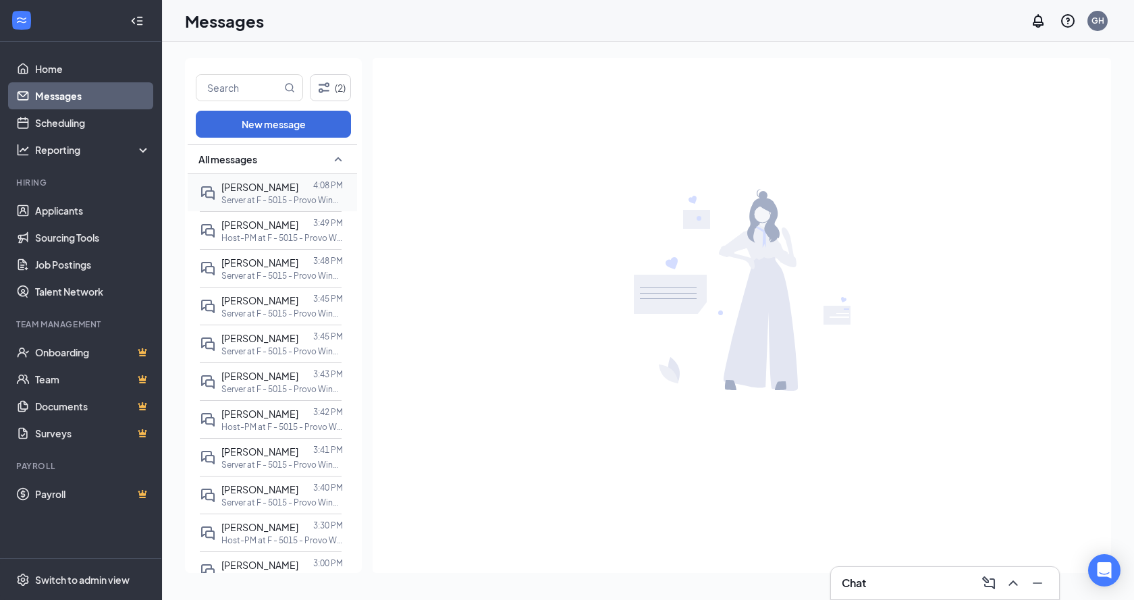
click at [305, 204] on p "Server at F - 5015 - Provo Wingers" at bounding box center [281, 199] width 121 height 11
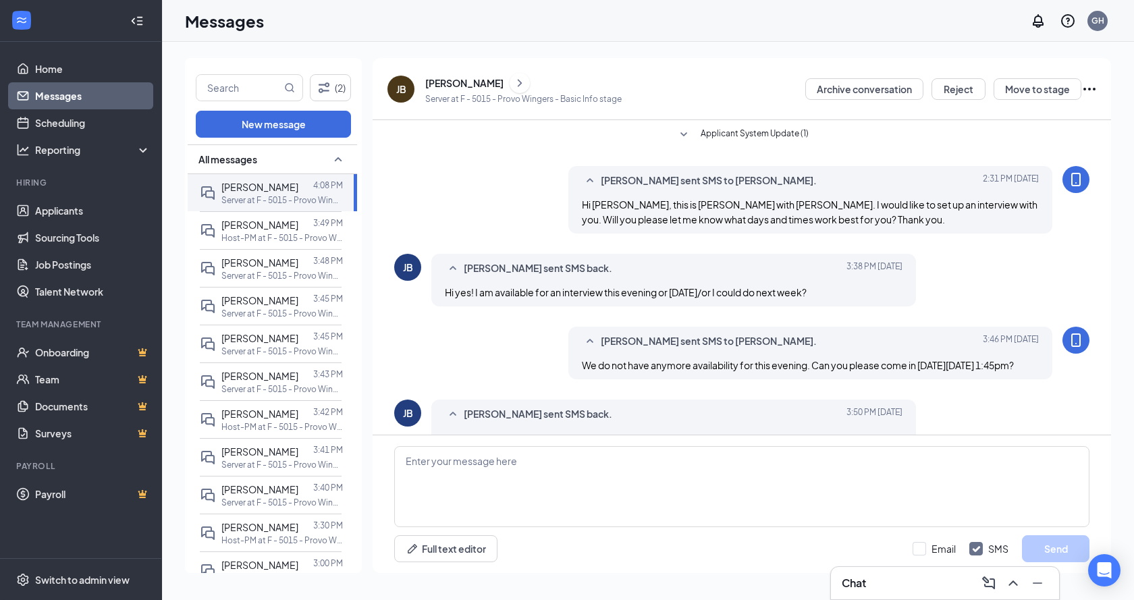
click at [460, 80] on div "[PERSON_NAME]" at bounding box center [464, 82] width 78 height 13
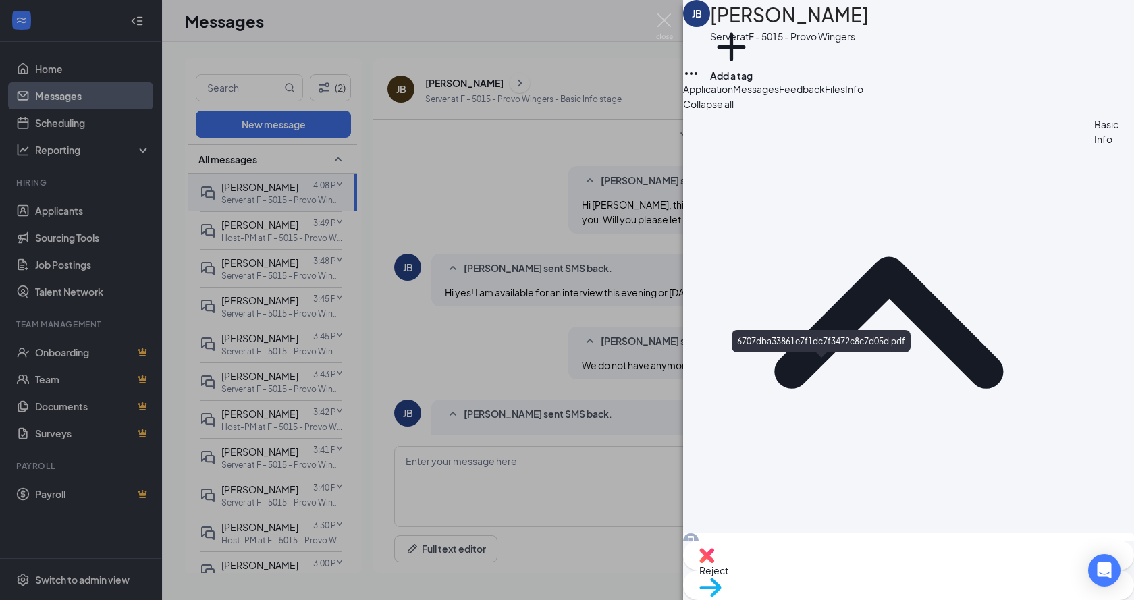
click at [327, 31] on div "JB Jenalynn Belliston Server at F - 5015 - Provo Wingers Add a tag Application …" at bounding box center [567, 300] width 1134 height 600
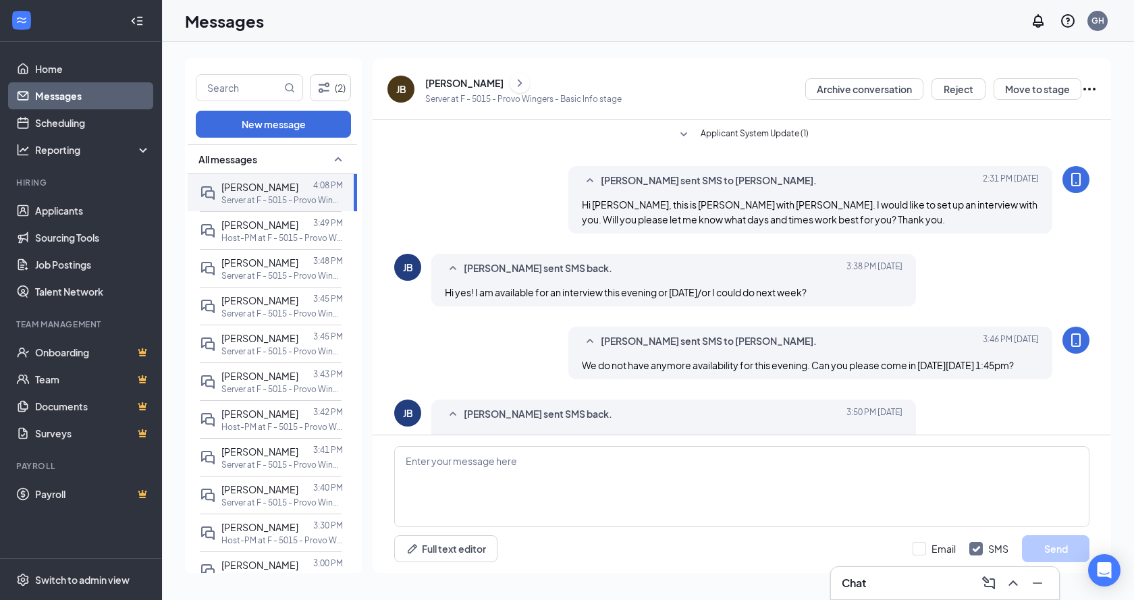
scroll to position [134, 0]
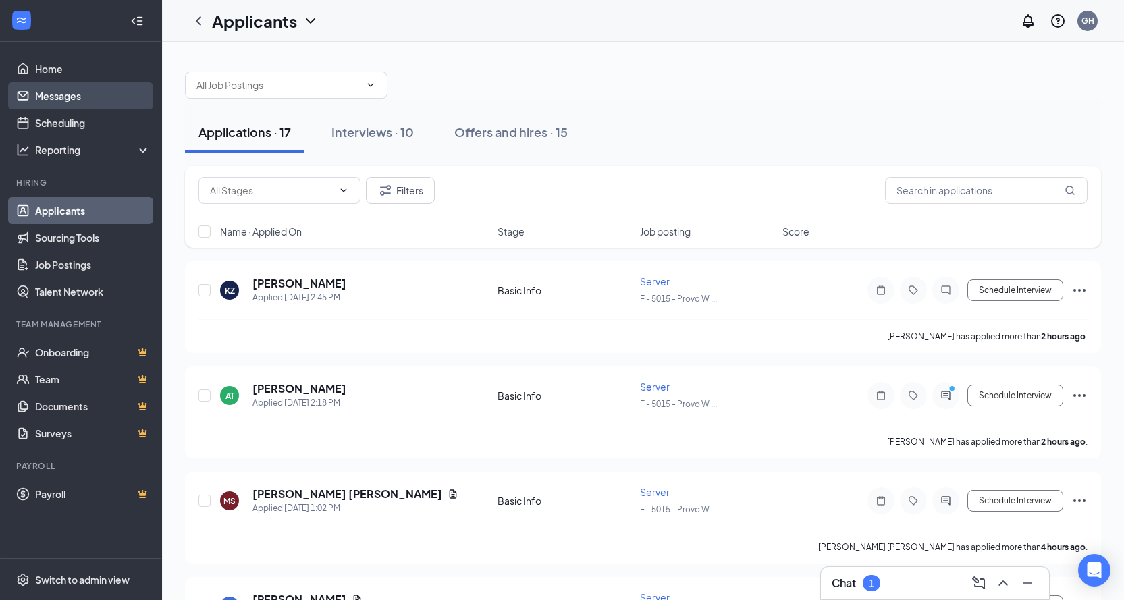
click at [71, 99] on link "Messages" at bounding box center [92, 95] width 115 height 27
